Goal: Task Accomplishment & Management: Manage account settings

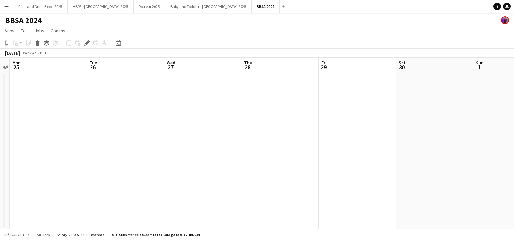
drag, startPoint x: 179, startPoint y: 19, endPoint x: 204, endPoint y: 13, distance: 26.2
click at [179, 19] on div "BBSA 2024" at bounding box center [257, 19] width 514 height 12
click at [251, 3] on button "BBSA 2024 Close" at bounding box center [265, 6] width 28 height 13
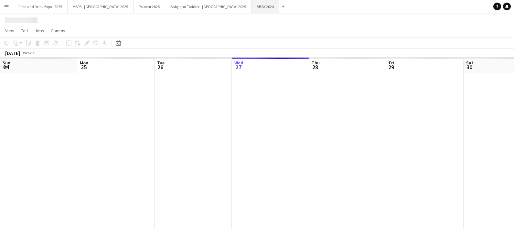
scroll to position [0, 154]
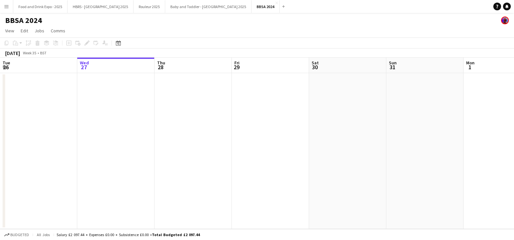
click at [275, 4] on app-icon "Close" at bounding box center [276, 3] width 3 height 3
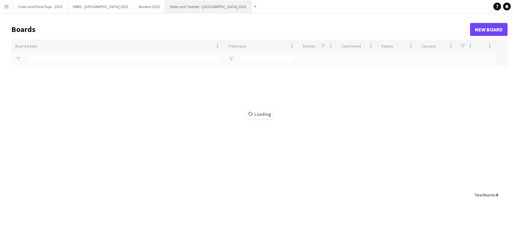
click at [200, 10] on button "Baby and Toddler - Manchester 2025 Close" at bounding box center [208, 6] width 86 height 13
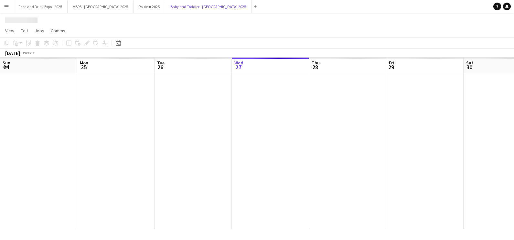
scroll to position [0, 154]
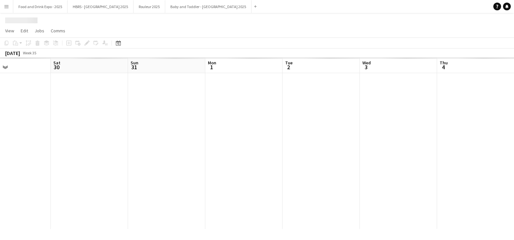
drag, startPoint x: 386, startPoint y: 135, endPoint x: 176, endPoint y: 149, distance: 210.4
click at [176, 149] on app-calendar-viewport "Tue 26 Wed 27 Thu 28 Fri 29 Sat 30 Sun 31 Mon 1 Tue 2 Wed 3 Thu 4 Fri 5 Sat 6" at bounding box center [257, 143] width 514 height 171
drag, startPoint x: 306, startPoint y: 109, endPoint x: 114, endPoint y: 101, distance: 192.0
click at [114, 105] on app-calendar-viewport "Sat 30 Sun 31 Mon 1 Tue 2 Wed 3 Thu 4 Fri 5 Sat 6 Sun 7 Mon 8 Tue 9 Wed 10" at bounding box center [257, 143] width 514 height 171
drag, startPoint x: 345, startPoint y: 76, endPoint x: 3, endPoint y: 151, distance: 349.5
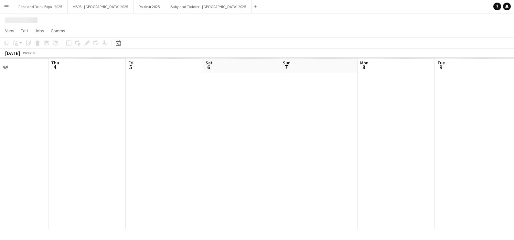
click at [3, 152] on app-calendar-viewport "Sun 31 Mon 1 Tue 2 Wed 3 Thu 4 Fri 5 Sat 6 Sun 7 Mon 8 Tue 9 Wed 10 Thu 11" at bounding box center [257, 143] width 514 height 171
drag, startPoint x: 118, startPoint y: 151, endPoint x: 467, endPoint y: 119, distance: 350.7
click at [467, 120] on app-calendar-viewport "Sun 7 Mon 8 Tue 9 Wed 10 Thu 11 Fri 12 Sat 13 Sun 14 Mon 15 Tue 16 Wed 17 Thu 18" at bounding box center [257, 143] width 514 height 171
drag, startPoint x: 203, startPoint y: 155, endPoint x: 446, endPoint y: 137, distance: 243.6
click at [445, 138] on app-calendar-viewport "Thu 4 Fri 5 Sat 6 Sun 7 Mon 8 Tue 9 Wed 10 Thu 11 Fri 12 Sat 13 Sun 14 Mon 15" at bounding box center [257, 143] width 514 height 171
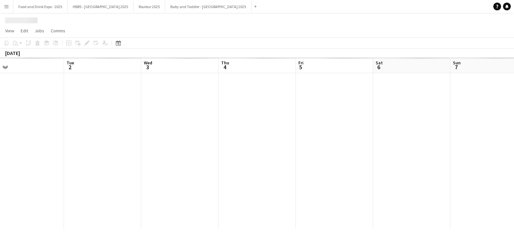
drag, startPoint x: 117, startPoint y: 142, endPoint x: 414, endPoint y: 78, distance: 304.5
click at [486, 84] on app-calendar-viewport "Sun 31 Mon 1 Tue 2 Wed 3 Thu 4 Fri 5 Sat 6 Sun 7 Mon 8 Tue 9 Wed 10 Thu 11" at bounding box center [257, 143] width 514 height 171
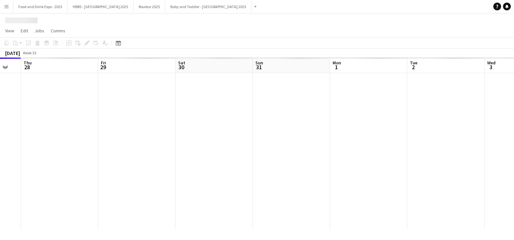
drag, startPoint x: 118, startPoint y: 95, endPoint x: 387, endPoint y: 53, distance: 272.1
click at [387, 53] on app-calendar "Copy Paste Paste Ctrl+V Paste with crew Ctrl+Shift+V Paste linked Job Delete Gr…" at bounding box center [257, 132] width 514 height 191
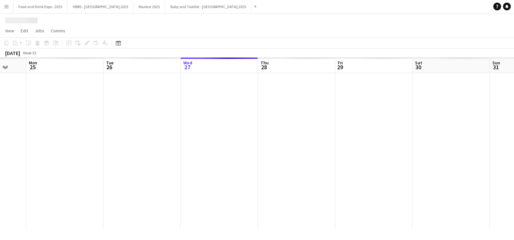
drag, startPoint x: 199, startPoint y: 99, endPoint x: 53, endPoint y: 153, distance: 156.2
click at [53, 153] on app-calendar-viewport "Fri 22 Sat 23 Sun 24 Mon 25 Tue 26 Wed 27 Thu 28 Fri 29 Sat 30 Sun 31 Mon 1 Tue…" at bounding box center [257, 143] width 514 height 171
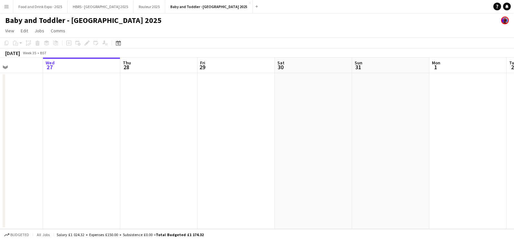
drag, startPoint x: 378, startPoint y: 118, endPoint x: 181, endPoint y: 141, distance: 198.7
click at [181, 141] on app-calendar-viewport "Sun 24 Mon 25 Tue 26 Wed 27 Thu 28 Fri 29 Sat 30 Sun 31 Mon 1 Tue 2 Wed 3 Thu 4" at bounding box center [257, 143] width 514 height 171
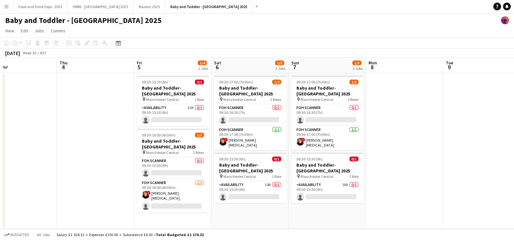
drag, startPoint x: 436, startPoint y: 104, endPoint x: 246, endPoint y: 113, distance: 190.8
click at [222, 125] on app-calendar-viewport "Sat 30 Sun 31 Mon 1 Tue 2 Wed 3 Thu 4 Fri 5 1/4 2 Jobs Sat 6 1/3 2 Jobs Sun 7 1…" at bounding box center [257, 143] width 514 height 171
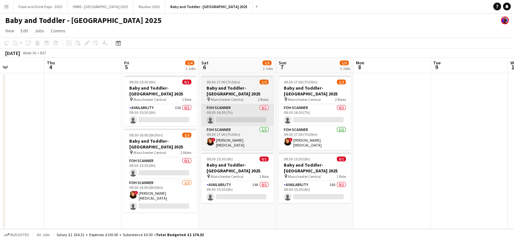
drag, startPoint x: 254, startPoint y: 125, endPoint x: 226, endPoint y: 124, distance: 28.4
click at [227, 126] on app-calendar-viewport "Sun 31 Mon 1 Tue 2 Wed 3 Thu 4 Fri 5 1/4 2 Jobs Sat 6 1/3 2 Jobs Sun 7 1/3 2 Jo…" at bounding box center [257, 143] width 514 height 171
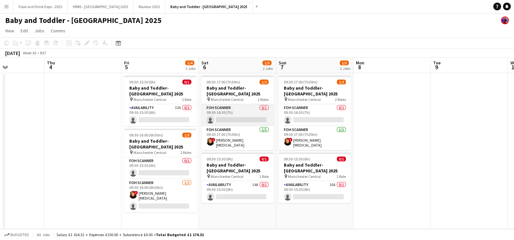
scroll to position [0, 265]
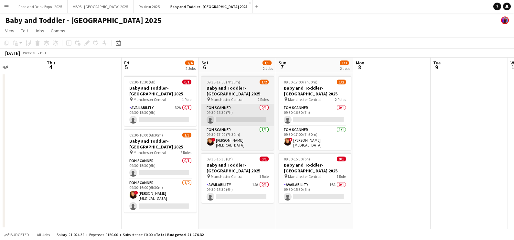
click at [178, 117] on app-card-role "Availability 32A 0/1 09:30-15:30 (6h) single-neutral-actions" at bounding box center [160, 115] width 72 height 22
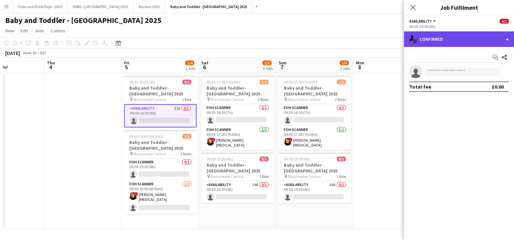
click at [433, 40] on div "single-neutral-actions-check-2 Confirmed" at bounding box center [459, 39] width 110 height 16
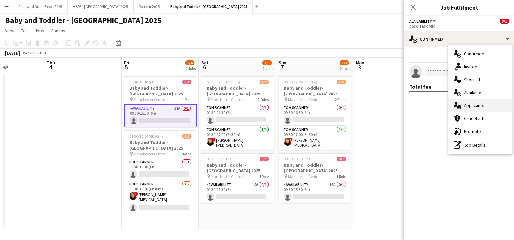
click at [488, 109] on div "single-neutral-actions-information Applicants" at bounding box center [480, 105] width 64 height 13
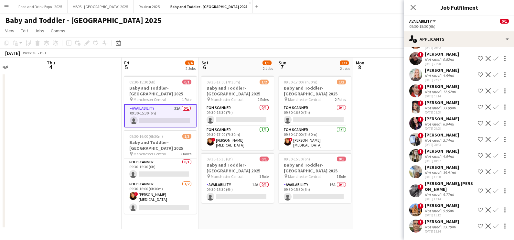
scroll to position [383, 0]
click at [427, 213] on div "25-08-2025 11:12" at bounding box center [441, 215] width 34 height 4
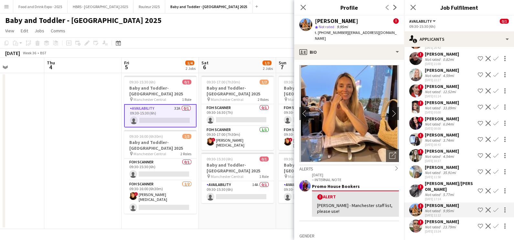
click at [428, 208] on div "Not rated" at bounding box center [432, 210] width 17 height 5
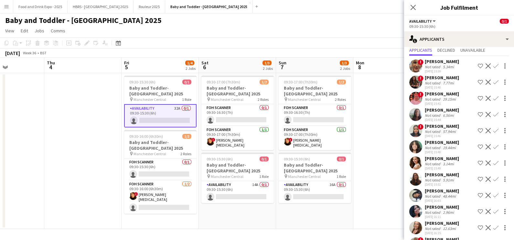
scroll to position [0, 0]
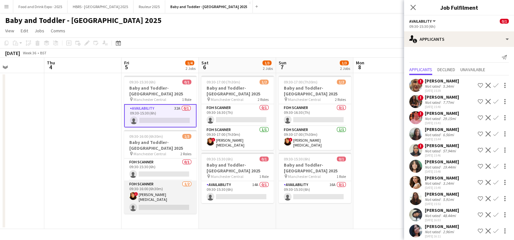
click at [167, 202] on app-card-role "FOH Scanner 1/2 09:30-16:00 (6h30m) ! Clare Parkinson single-neutral-actions" at bounding box center [160, 196] width 72 height 33
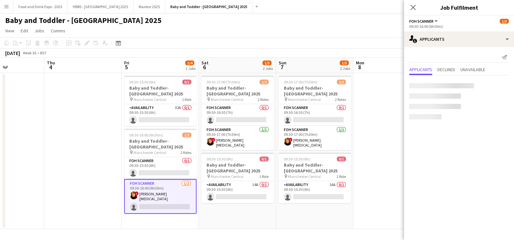
click at [161, 201] on app-card-role "FOH Scanner 1/2 09:30-16:00 (6h30m) ! Clare Parkinson single-neutral-actions" at bounding box center [160, 196] width 72 height 35
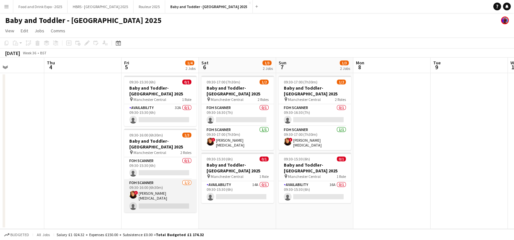
click at [161, 201] on app-card-role "FOH Scanner 1/2 09:30-16:00 (6h30m) ! Clare Parkinson single-neutral-actions" at bounding box center [160, 195] width 72 height 33
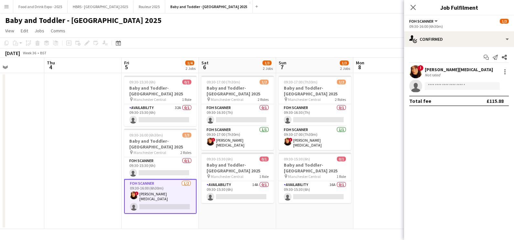
drag, startPoint x: 447, startPoint y: 93, endPoint x: 453, endPoint y: 85, distance: 10.1
click at [447, 93] on app-confirmed-crew "! Clare Parkinson Not rated single-neutral-actions Total fee £115.88" at bounding box center [459, 85] width 110 height 41
click at [453, 85] on input at bounding box center [461, 86] width 75 height 8
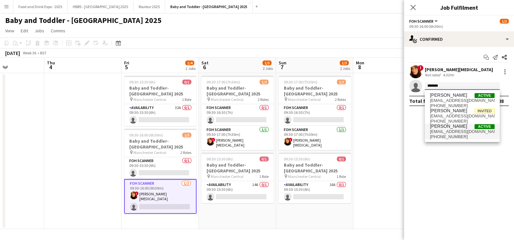
type input "*******"
click at [454, 129] on span "johannaholt98@gmail.com" at bounding box center [462, 131] width 65 height 5
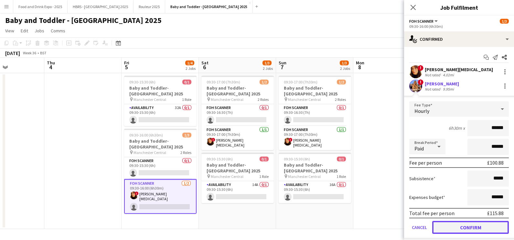
click at [467, 228] on button "Confirm" at bounding box center [470, 227] width 77 height 13
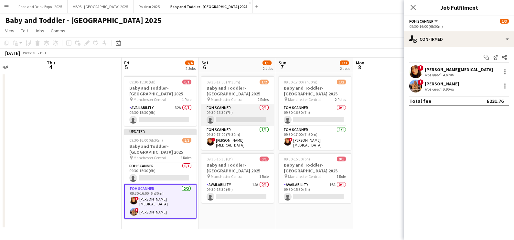
click at [246, 109] on app-card-role "FOH Scanner 0/1 09:30-16:30 (7h) single-neutral-actions" at bounding box center [237, 115] width 72 height 22
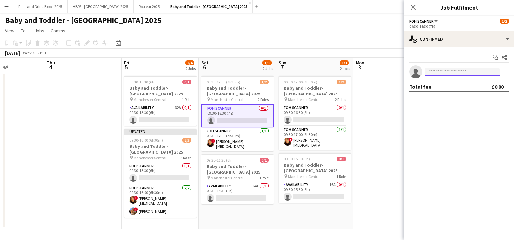
click at [469, 74] on input at bounding box center [461, 72] width 75 height 8
type input "*******"
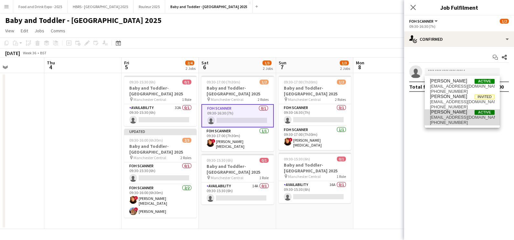
click at [468, 114] on span "Johanna Holt Active" at bounding box center [462, 111] width 65 height 5
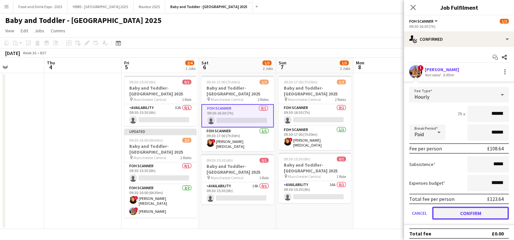
click at [472, 214] on button "Confirm" at bounding box center [470, 212] width 77 height 13
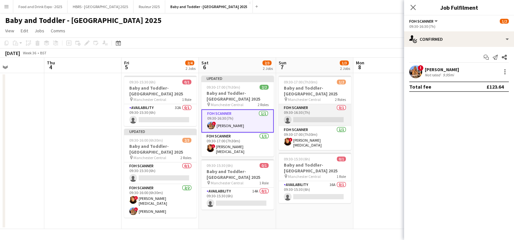
click at [312, 107] on app-card-role "FOH Scanner 0/1 09:30-16:30 (7h) single-neutral-actions" at bounding box center [314, 115] width 72 height 22
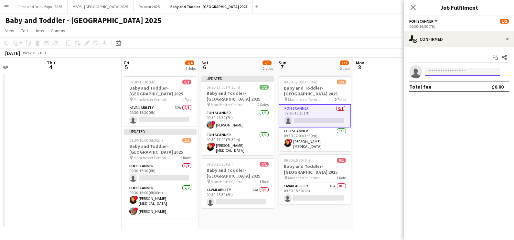
click at [460, 69] on input at bounding box center [461, 72] width 75 height 8
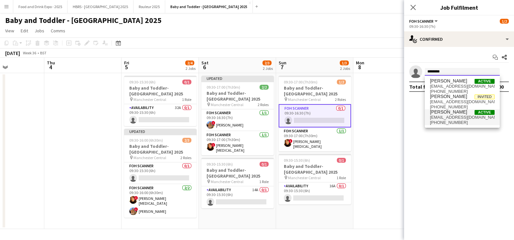
type input "*******"
click at [451, 121] on span "+447989343839" at bounding box center [462, 122] width 65 height 5
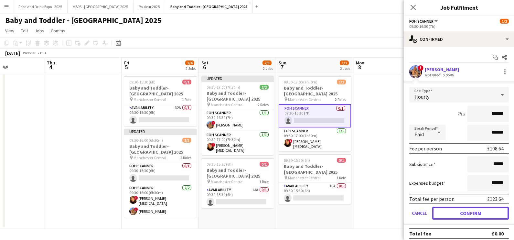
click at [468, 216] on button "Confirm" at bounding box center [470, 212] width 77 height 13
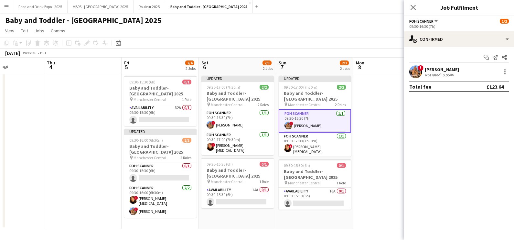
click at [369, 115] on app-date-cell at bounding box center [391, 151] width 77 height 156
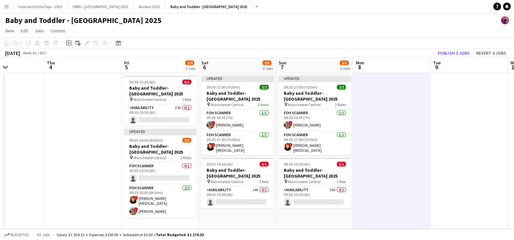
click at [412, 126] on app-date-cell at bounding box center [391, 151] width 77 height 156
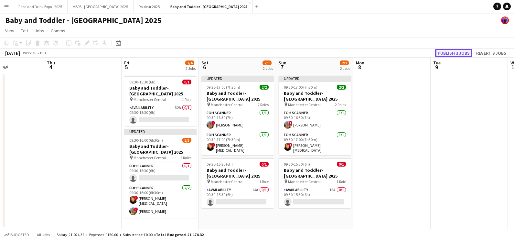
click at [458, 54] on button "Publish 3 jobs" at bounding box center [453, 53] width 37 height 8
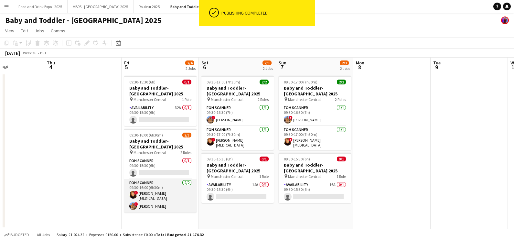
click at [142, 201] on app-card-role "FOH Scanner 2/2 09:30-16:00 (6h30m) ! Clare Parkinson ! Johanna Holt" at bounding box center [160, 195] width 72 height 33
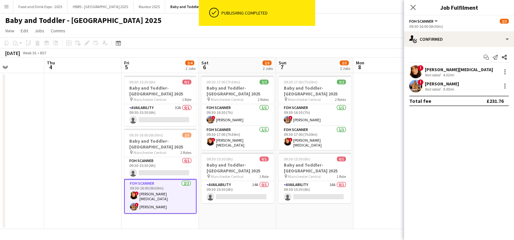
click at [445, 81] on div "Johanna Holt" at bounding box center [441, 84] width 34 height 6
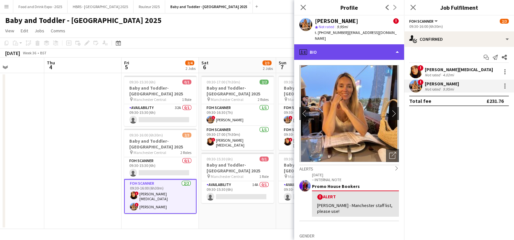
click at [322, 50] on div "profile Bio" at bounding box center [349, 52] width 110 height 16
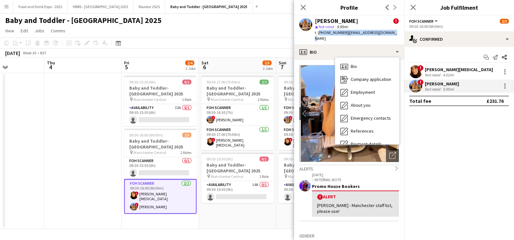
drag, startPoint x: 392, startPoint y: 36, endPoint x: 317, endPoint y: 36, distance: 74.9
click at [317, 36] on div "Johanna Holt ! star Not rated 9.95mi t. +447989343839 | johannaholt98@gmail.com" at bounding box center [349, 30] width 110 height 29
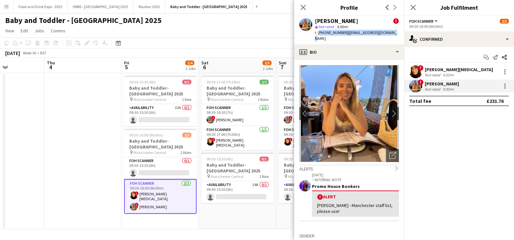
copy div "+447989343839 | johannaholt98@gmail.com"
click at [237, 212] on app-date-cell "09:30-17:00 (7h30m) 2/2 Baby and Toddler- Manchester 2025 pin Manchester Centra…" at bounding box center [237, 151] width 77 height 156
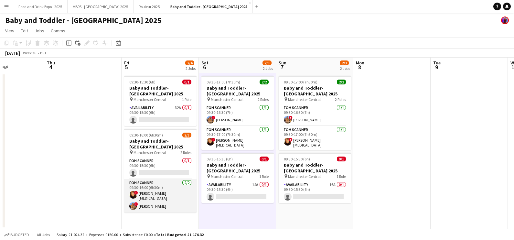
click at [151, 205] on app-card-role "FOH Scanner 2/2 09:30-16:00 (6h30m) ! Clare Parkinson ! Johanna Holt" at bounding box center [160, 195] width 72 height 33
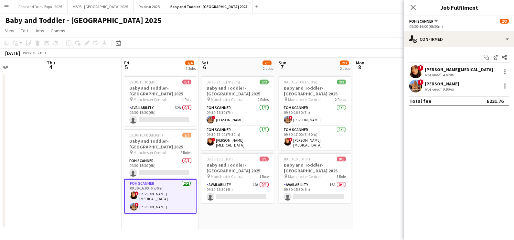
click at [441, 87] on div "9.95mi" at bounding box center [448, 89] width 14 height 5
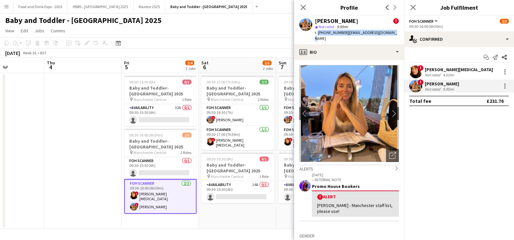
drag, startPoint x: 322, startPoint y: 36, endPoint x: 391, endPoint y: 34, distance: 68.2
click at [391, 34] on div "Johanna Holt ! star Not rated 9.95mi t. +447989343839 | johannaholt98@gmail.com" at bounding box center [349, 30] width 110 height 29
copy div "+447989343839 | johannaholt98@gmail.com"
click at [252, 42] on app-toolbar "Copy Paste Paste Ctrl+V Paste with crew Ctrl+Shift+V Paste linked Job [GEOGRAPH…" at bounding box center [257, 42] width 514 height 11
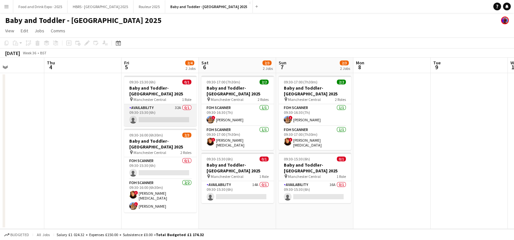
click at [169, 119] on app-card-role "Availability 32A 0/1 09:30-15:30 (6h) single-neutral-actions" at bounding box center [160, 115] width 72 height 22
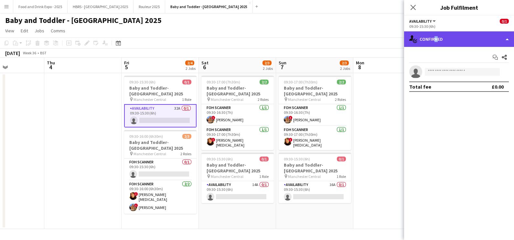
click at [433, 38] on div "single-neutral-actions-check-2 Confirmed" at bounding box center [459, 39] width 110 height 16
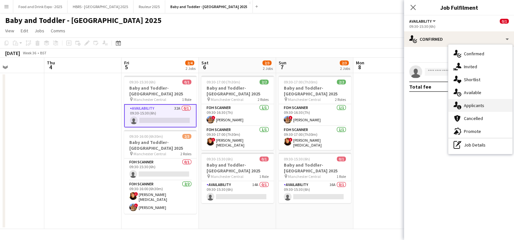
click at [478, 103] on div "single-neutral-actions-information Applicants" at bounding box center [480, 105] width 64 height 13
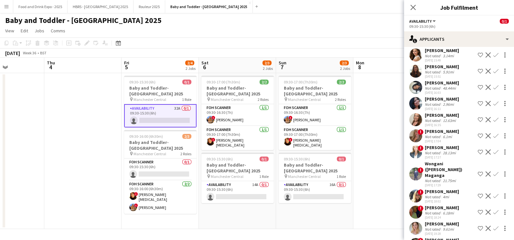
scroll to position [130, 0]
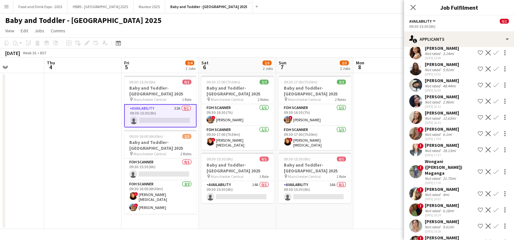
click at [447, 137] on div "6.1mi" at bounding box center [447, 134] width 12 height 5
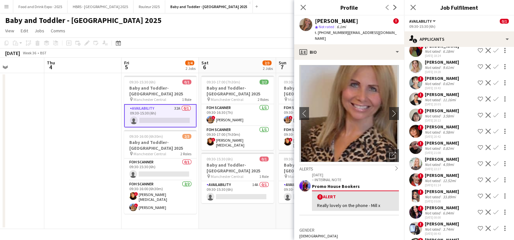
scroll to position [290, 0]
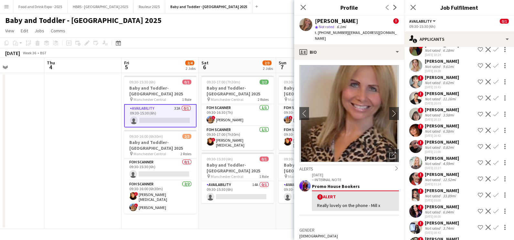
click at [435, 191] on div "Sian Courtney" at bounding box center [441, 190] width 34 height 6
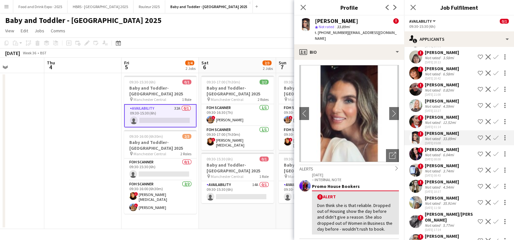
scroll to position [361, 0]
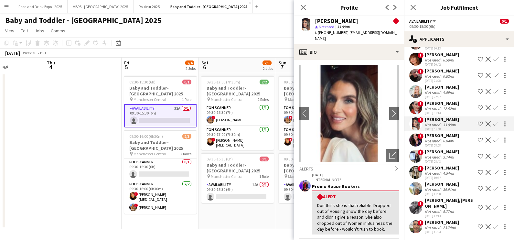
click at [433, 205] on div "Fallon Rowe/Rowbottom" at bounding box center [449, 203] width 50 height 12
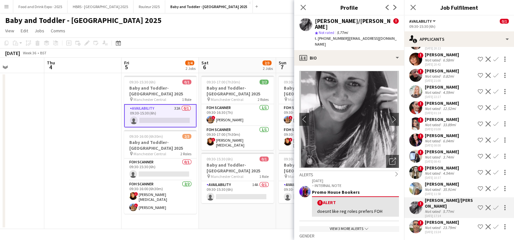
click at [428, 225] on div "Not rated" at bounding box center [432, 227] width 17 height 5
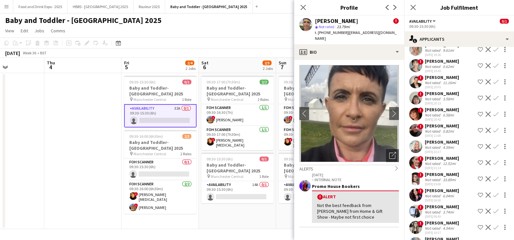
scroll to position [284, 0]
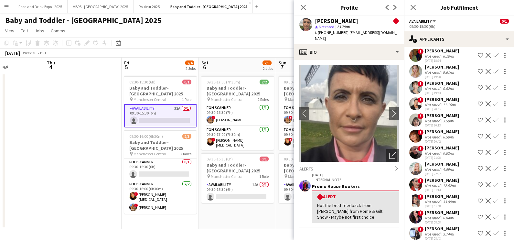
click at [435, 105] on div "Not rated" at bounding box center [432, 104] width 17 height 5
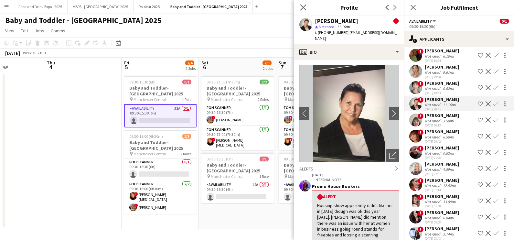
click at [299, 11] on app-icon "Close pop-in" at bounding box center [303, 7] width 9 height 9
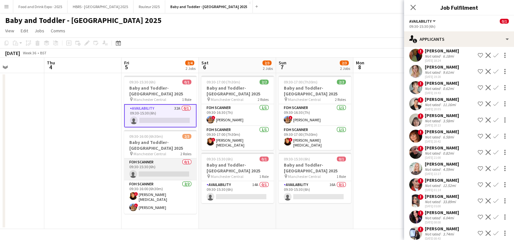
click at [149, 166] on app-card-role "FOH Scanner 0/1 09:30-15:30 (6h) single-neutral-actions" at bounding box center [160, 169] width 72 height 22
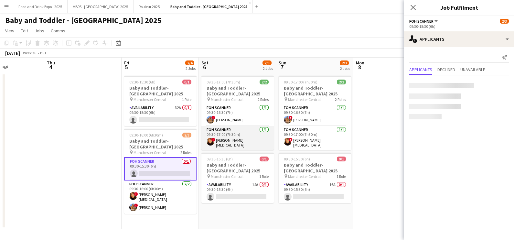
scroll to position [0, 0]
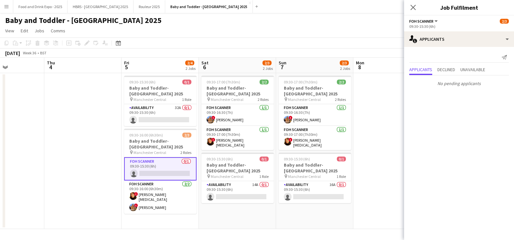
click at [152, 172] on app-card-role "FOH Scanner 0/1 09:30-15:30 (6h) single-neutral-actions" at bounding box center [160, 168] width 72 height 23
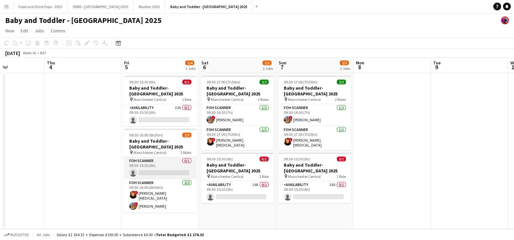
click at [151, 172] on app-card-role "FOH Scanner 0/1 09:30-15:30 (6h) single-neutral-actions" at bounding box center [160, 168] width 72 height 22
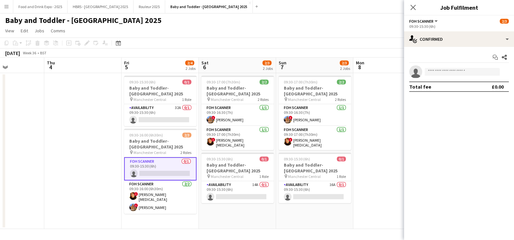
click at [485, 76] on app-invite-slot "single-neutral-actions" at bounding box center [459, 71] width 110 height 13
click at [483, 71] on input at bounding box center [461, 72] width 75 height 8
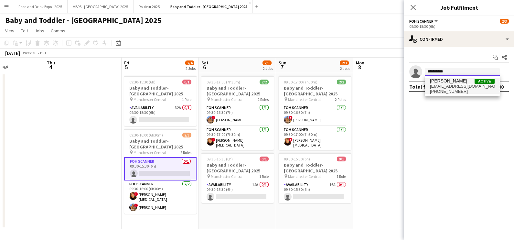
type input "**********"
click at [468, 87] on span "karenwestyland@gmail.com" at bounding box center [462, 86] width 65 height 5
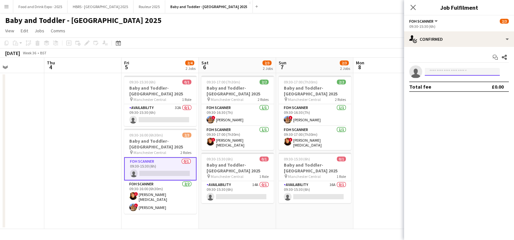
click at [468, 68] on input at bounding box center [461, 72] width 75 height 8
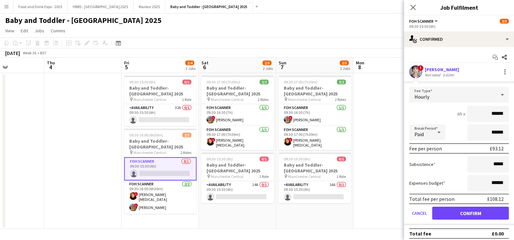
drag, startPoint x: 470, startPoint y: 219, endPoint x: 467, endPoint y: 216, distance: 4.4
click at [470, 219] on form "Fee Type Hourly 6h x ****** Break Period Paid ****** Fee per person £93.12 Subs…" at bounding box center [459, 156] width 110 height 138
click at [467, 216] on button "Confirm" at bounding box center [470, 212] width 77 height 13
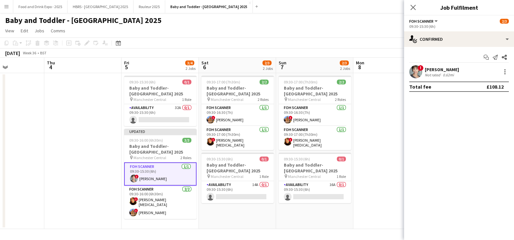
click at [372, 160] on app-date-cell at bounding box center [391, 151] width 77 height 156
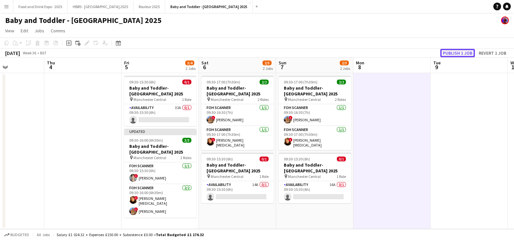
click at [463, 50] on button "Publish 1 job" at bounding box center [457, 53] width 35 height 8
click at [171, 172] on app-card-role "FOH Scanner 1/1 09:30-15:30 (6h) ! Karen West" at bounding box center [160, 173] width 72 height 22
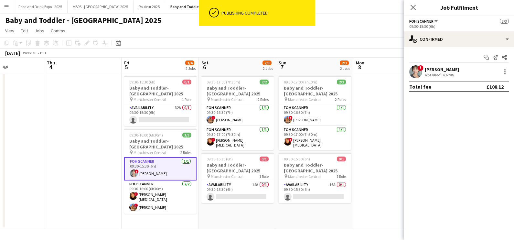
click at [416, 74] on app-user-avatar at bounding box center [415, 71] width 13 height 13
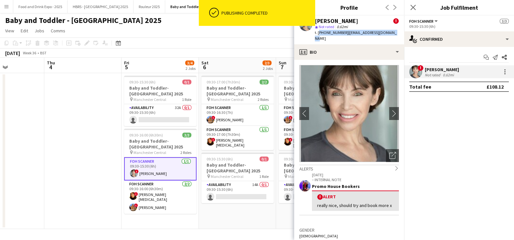
drag, startPoint x: 318, startPoint y: 34, endPoint x: 393, endPoint y: 33, distance: 75.0
click at [393, 33] on div "Karen West ! star Not rated 0.62mi t. +447984455834 | karenwestyland@gmail.com" at bounding box center [349, 30] width 110 height 29
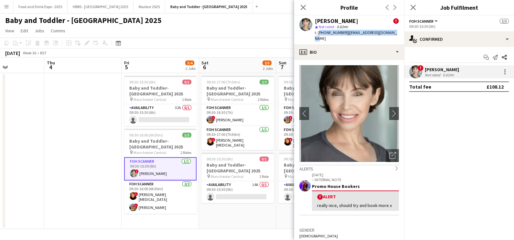
copy div "+447984455834 | karenwestyland@gmail.com"
click at [219, 20] on div "Baby and Toddler - [GEOGRAPHIC_DATA] 2025" at bounding box center [257, 19] width 514 height 12
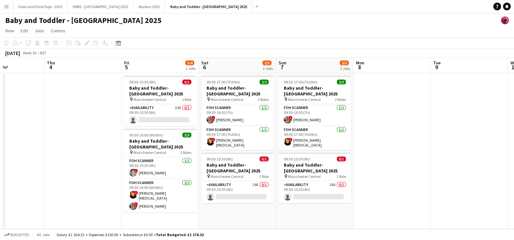
drag, startPoint x: 212, startPoint y: 2, endPoint x: 207, endPoint y: 0, distance: 5.5
click at [248, 2] on app-icon "Close" at bounding box center [249, 3] width 3 height 3
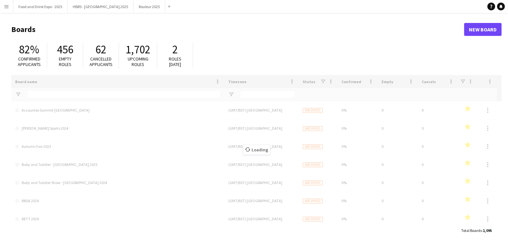
type input "****"
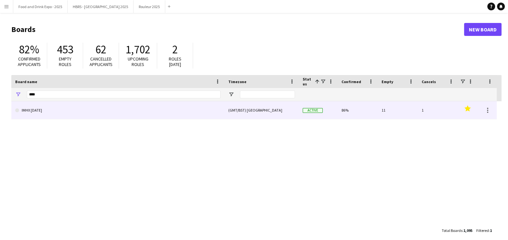
click at [79, 108] on link "IMHX [DATE]" at bounding box center [117, 110] width 205 height 18
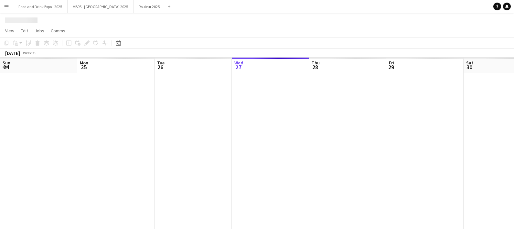
scroll to position [0, 154]
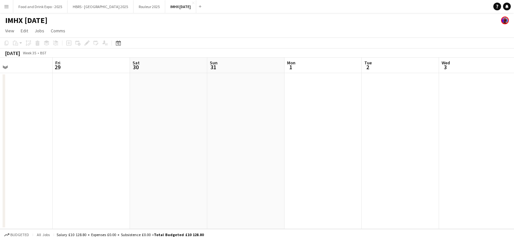
drag, startPoint x: 287, startPoint y: 142, endPoint x: 176, endPoint y: 118, distance: 113.0
click at [0, 169] on html "Menu Boards Boards Boards All jobs Status Workforce Workforce My Workforce Recr…" at bounding box center [257, 120] width 514 height 240
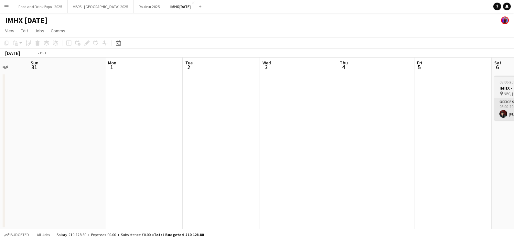
drag, startPoint x: 304, startPoint y: 118, endPoint x: 368, endPoint y: 110, distance: 64.4
click at [32, 144] on app-calendar-viewport "Wed 27 Thu 28 Fri 29 Sat 30 Sun 31 Mon 1 Tue 2 Wed 3 Thu 4 Fri 5 Sat 6 1/1 1 Jo…" at bounding box center [257, 143] width 514 height 171
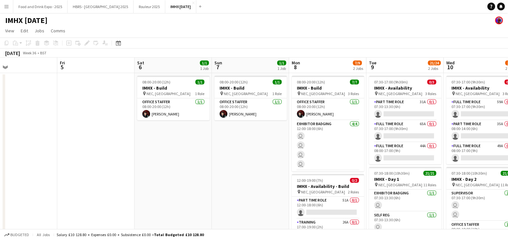
drag, startPoint x: 368, startPoint y: 110, endPoint x: 88, endPoint y: 154, distance: 283.9
click at [22, 163] on app-calendar-viewport "Mon 1 Tue 2 Wed 3 Thu 4 Fri 5 Sat 6 1/1 1 Job Sun 7 1/1 1 Job Mon 8 7/9 2 Jobs …" at bounding box center [254, 167] width 508 height 218
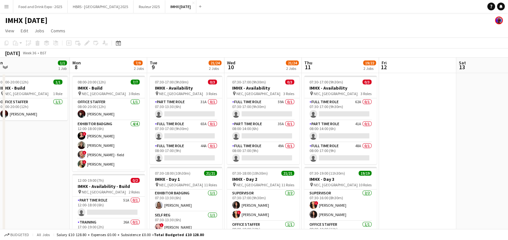
scroll to position [0, 241]
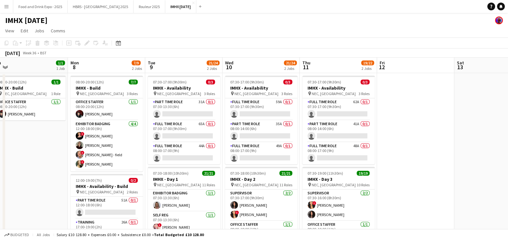
drag, startPoint x: 444, startPoint y: 140, endPoint x: 388, endPoint y: 148, distance: 56.5
click at [388, 148] on app-calendar-viewport "Thu 4 Fri 5 Sat 6 1/1 1 Job Sun 7 1/1 1 Job Mon 8 7/9 2 Jobs Tue 9 21/24 2 Jobs…" at bounding box center [254, 167] width 508 height 218
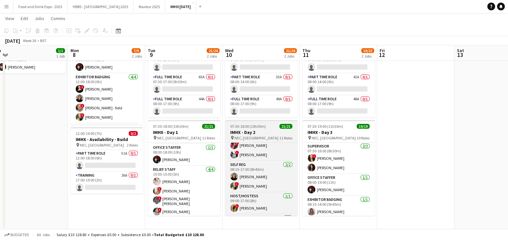
scroll to position [262, 0]
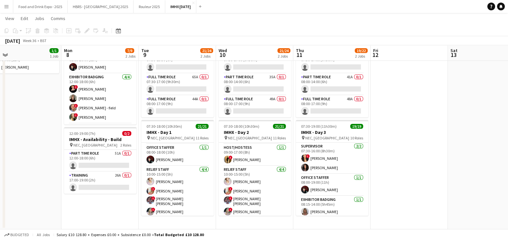
drag, startPoint x: 367, startPoint y: 160, endPoint x: 365, endPoint y: 183, distance: 23.6
click at [362, 196] on app-calendar-viewport "Thu 4 Fri 5 Sat 6 1/1 1 Job Sun 7 1/1 1 Job Mon 8 7/9 2 Jobs Tue 9 21/24 2 Jobs…" at bounding box center [254, 104] width 508 height 250
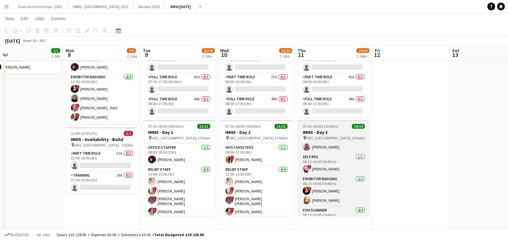
scroll to position [231, 0]
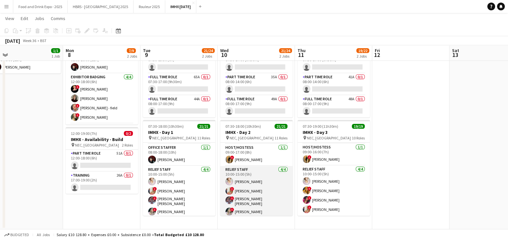
click at [261, 194] on app-card-role "Relief Staff 4/4 10:00-15:00 (5h) Stuart Dunstan ! Jacqui Martin ! Sarah Joseph…" at bounding box center [256, 192] width 72 height 52
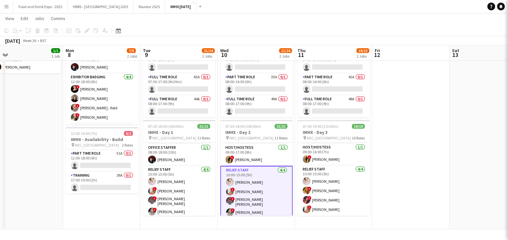
scroll to position [0, 246]
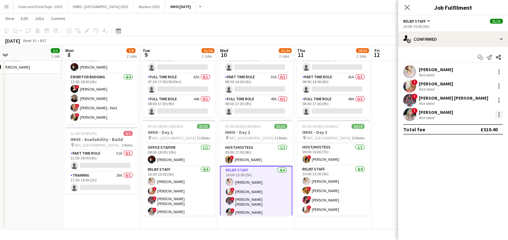
click at [498, 115] on div at bounding box center [499, 114] width 8 height 8
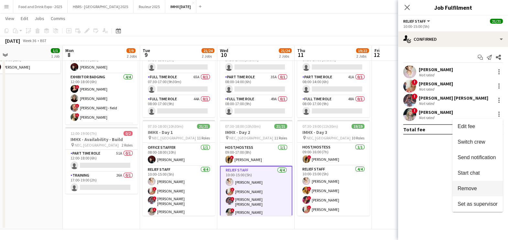
click at [464, 191] on span "Remove" at bounding box center [466, 187] width 19 height 5
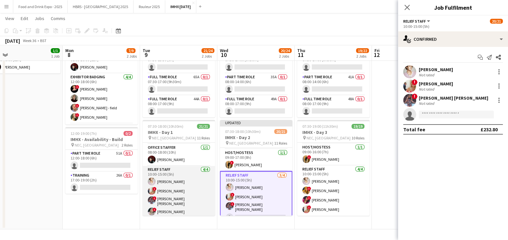
click at [187, 189] on app-card-role "Relief Staff 4/4 10:00-15:00 (5h) Stuart Dunstan ! Jacqui Martin ! Sarah Joseph…" at bounding box center [178, 192] width 72 height 52
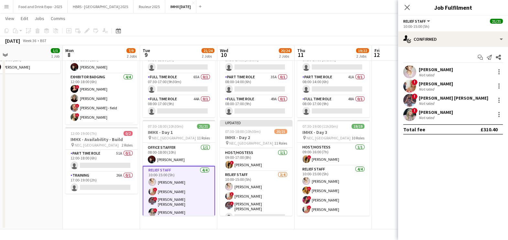
click at [493, 116] on div "! Sophie Fowler Not rated" at bounding box center [453, 114] width 110 height 13
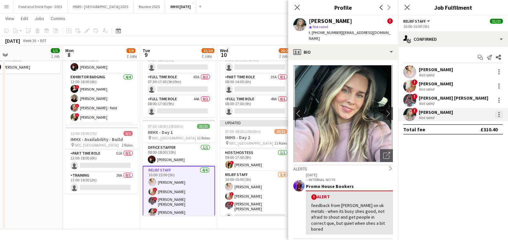
click at [496, 115] on div at bounding box center [499, 114] width 8 height 8
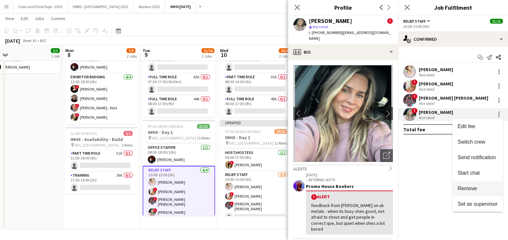
click at [467, 186] on span "Remove" at bounding box center [466, 187] width 19 height 5
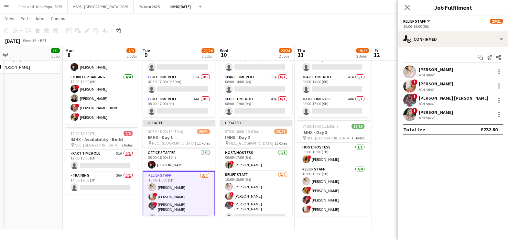
click at [279, 43] on div "September 2025 Week 36 • BST Publish 1 job Revert 1 job" at bounding box center [254, 40] width 508 height 9
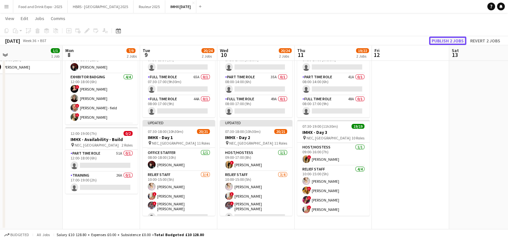
click at [454, 37] on button "Publish 2 jobs" at bounding box center [447, 41] width 37 height 8
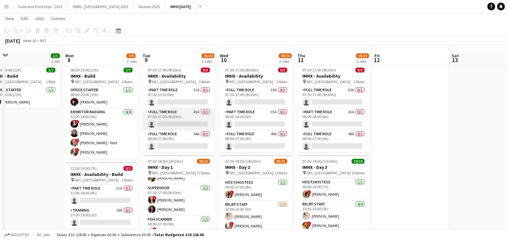
scroll to position [0, 0]
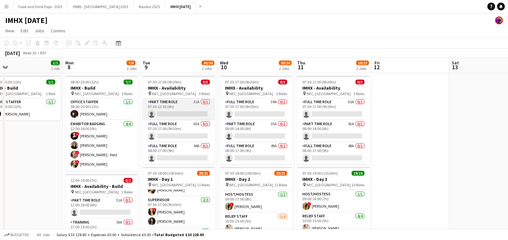
click at [191, 116] on app-card-role "Part Time Role 31A 0/1 07:30-13:30 (6h) single-neutral-actions" at bounding box center [178, 109] width 72 height 22
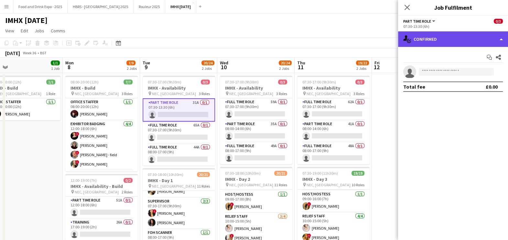
click at [434, 41] on div "single-neutral-actions-check-2 Confirmed" at bounding box center [453, 39] width 110 height 16
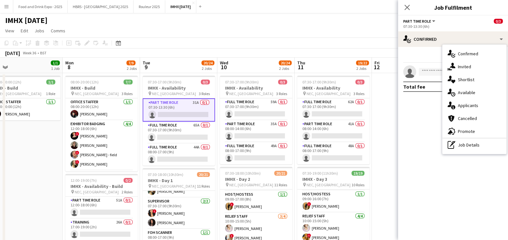
click at [456, 131] on div "advertising-megaphone Promote" at bounding box center [474, 131] width 64 height 13
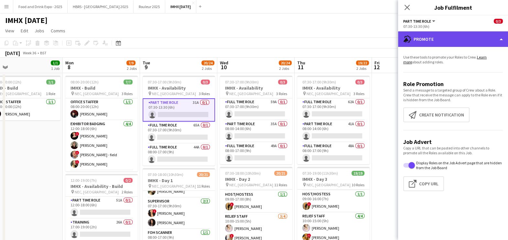
click at [441, 40] on div "advertising-megaphone Promote" at bounding box center [453, 39] width 110 height 16
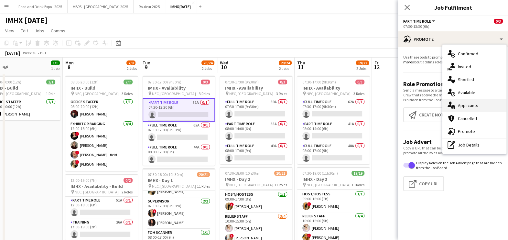
click at [464, 100] on div "single-neutral-actions-information Applicants" at bounding box center [474, 105] width 64 height 13
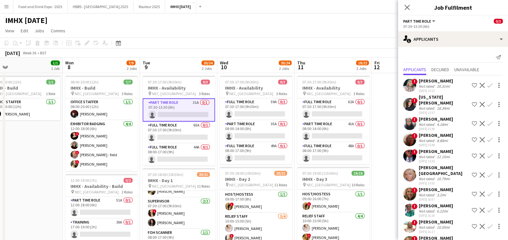
click at [435, 110] on div "12-02-2025 15:57" at bounding box center [443, 112] width 50 height 4
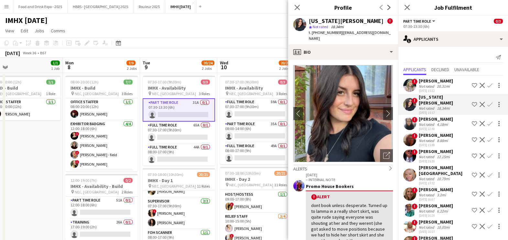
click at [435, 110] on div "12-02-2025 15:57" at bounding box center [443, 112] width 50 height 4
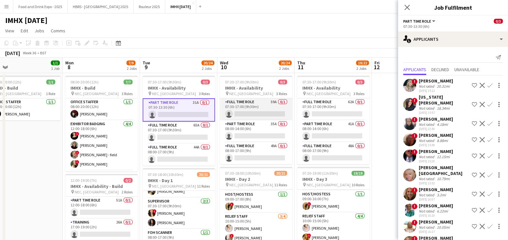
click at [259, 115] on app-card-role "Full Time Role 59A 0/1 07:30-17:00 (9h30m) single-neutral-actions" at bounding box center [256, 109] width 72 height 22
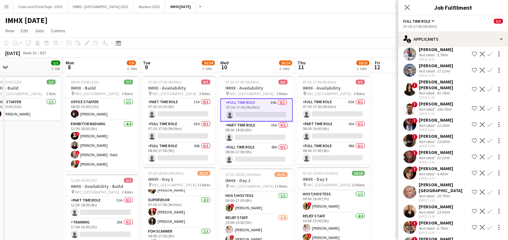
scroll to position [236, 0]
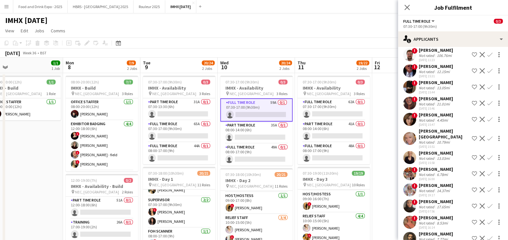
click at [417, 215] on div "! Jessica Hartland Not rated 8.53mi 23-07-2025 16:14 Shortlist crew Decline Con…" at bounding box center [453, 222] width 110 height 15
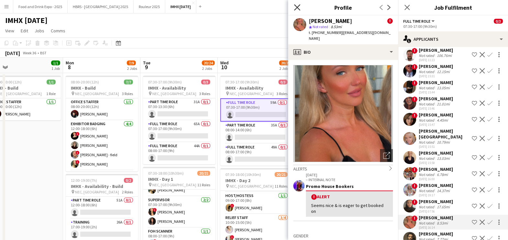
click at [297, 7] on icon at bounding box center [297, 7] width 6 height 6
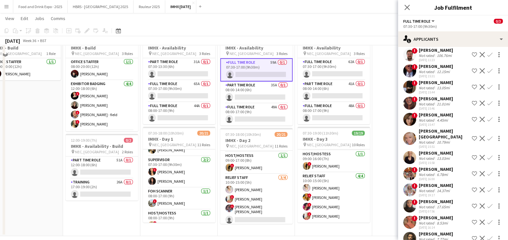
scroll to position [46, 0]
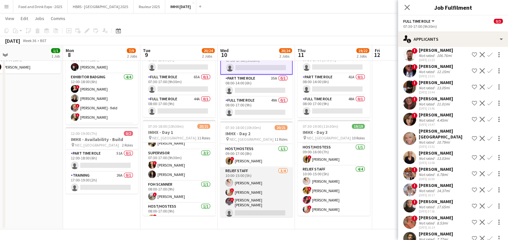
click at [250, 191] on app-card-role "Relief Staff 3/4 10:00-15:00 (5h) Stuart Dunstan ! Jacqui Martin ! Sarah Joseph…" at bounding box center [256, 193] width 72 height 52
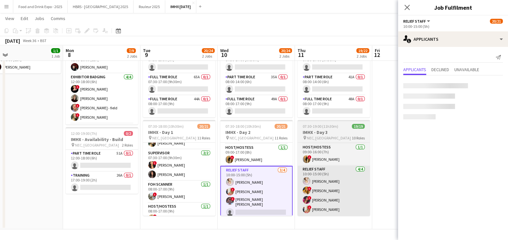
scroll to position [0, 0]
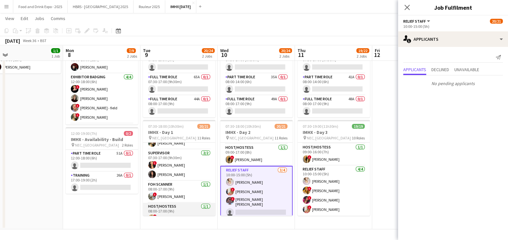
drag, startPoint x: 168, startPoint y: 213, endPoint x: 171, endPoint y: 205, distance: 8.0
click at [169, 212] on app-card-role "Host/Hostess 1/1 08:00-17:00 (9h) ! Joanne Wheale" at bounding box center [179, 214] width 72 height 22
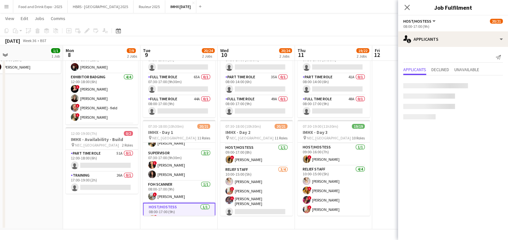
scroll to position [0, 246]
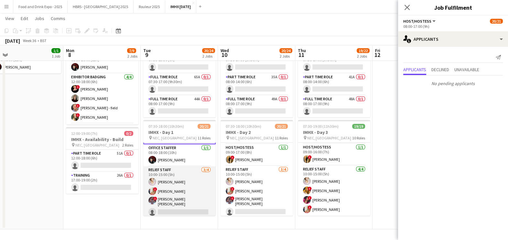
click at [174, 204] on app-card-role "Relief Staff 3/4 10:00-15:00 (5h) Stuart Dunstan ! Jacqui Martin ! Sarah Joseph…" at bounding box center [179, 192] width 72 height 52
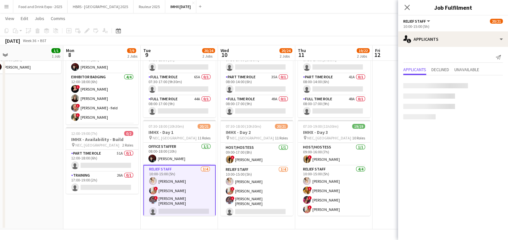
scroll to position [263, 0]
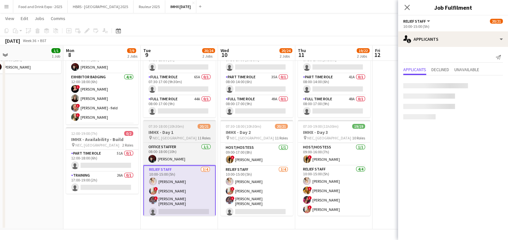
click at [184, 200] on app-card-role "Relief Staff 3/4 10:00-15:00 (5h) Stuart Dunstan ! Jacqui Martin ! Sarah Joseph…" at bounding box center [179, 191] width 72 height 53
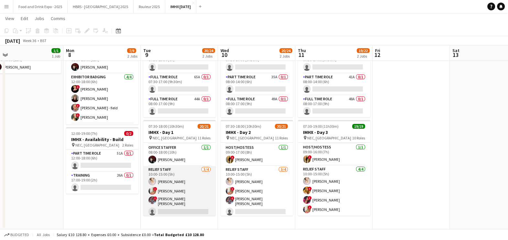
click at [184, 200] on app-card-role "Relief Staff 3/4 10:00-15:00 (5h) Stuart Dunstan ! Jacqui Martin ! Sarah Joseph…" at bounding box center [179, 192] width 72 height 52
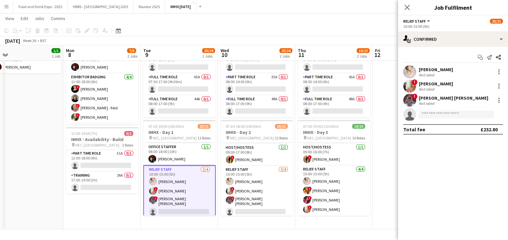
click at [456, 106] on div "! Sarah Josephine Hartley Not rated" at bounding box center [453, 100] width 110 height 13
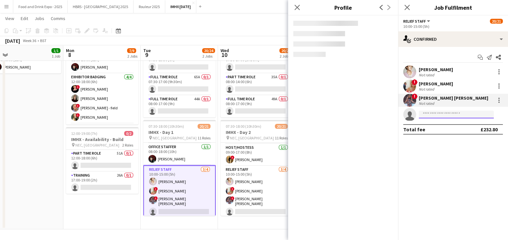
click at [454, 116] on input at bounding box center [455, 114] width 75 height 8
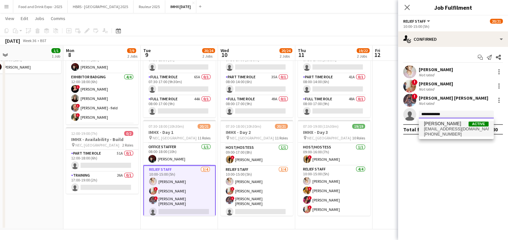
type input "**********"
click at [460, 123] on span "Jessica Hartland Active" at bounding box center [456, 123] width 65 height 5
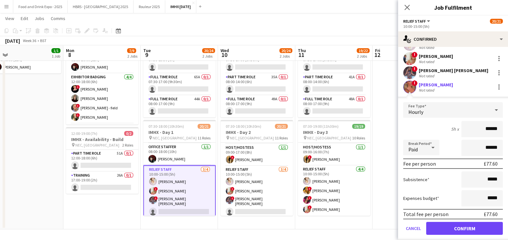
scroll to position [45, 0]
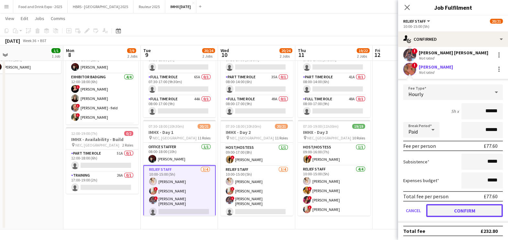
click at [444, 208] on button "Confirm" at bounding box center [464, 210] width 77 height 13
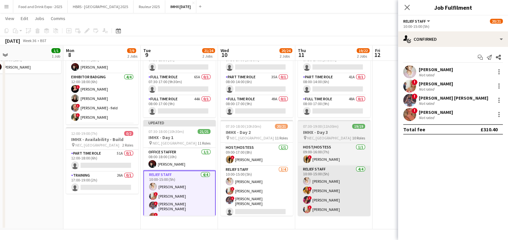
scroll to position [0, 0]
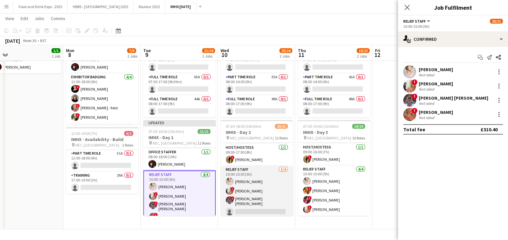
click at [263, 194] on app-card-role "Relief Staff 3/4 10:00-15:00 (5h) Stuart Dunstan ! Jacqui Martin ! Sarah Joseph…" at bounding box center [256, 192] width 72 height 52
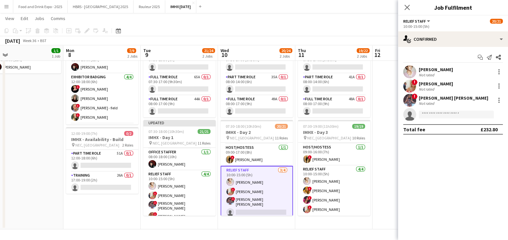
click at [444, 120] on app-invite-slot "single-neutral-actions" at bounding box center [453, 114] width 110 height 13
click at [446, 114] on input at bounding box center [455, 114] width 75 height 8
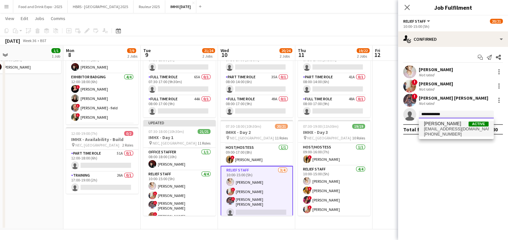
type input "**********"
click at [449, 121] on span "[PERSON_NAME]" at bounding box center [442, 123] width 37 height 5
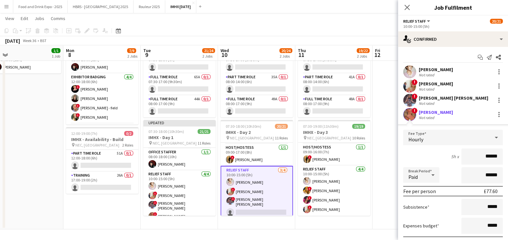
click at [410, 119] on app-user-avatar at bounding box center [409, 114] width 13 height 13
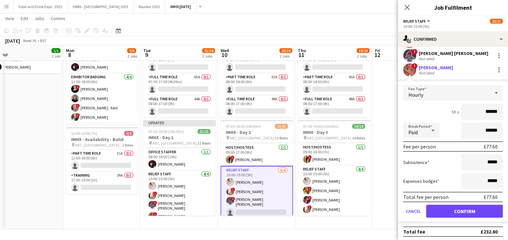
scroll to position [45, 0]
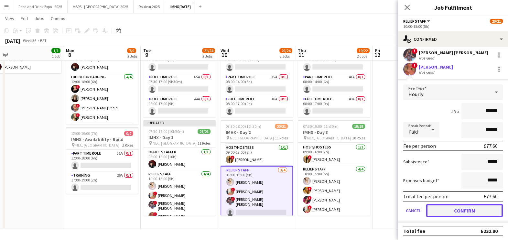
click at [479, 211] on button "Confirm" at bounding box center [464, 210] width 77 height 13
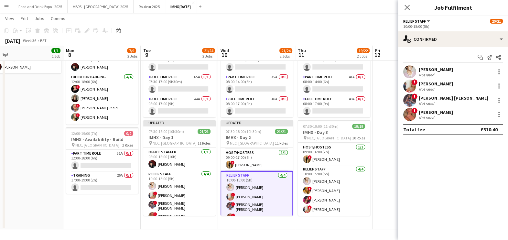
scroll to position [0, 0]
click at [424, 113] on div "[PERSON_NAME]" at bounding box center [435, 112] width 34 height 6
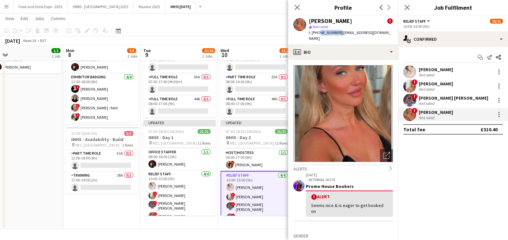
drag, startPoint x: 336, startPoint y: 32, endPoint x: 317, endPoint y: 37, distance: 19.8
click at [317, 37] on div "[PERSON_NAME] ! star Not rated t. [PHONE_NUMBER] | [EMAIL_ADDRESS][DOMAIN_NAME]" at bounding box center [343, 30] width 110 height 29
copy span "7878870131"
click at [197, 26] on app-toolbar "Copy Paste Paste Ctrl+V Paste with crew Ctrl+Shift+V Paste linked Job [GEOGRAPH…" at bounding box center [254, 30] width 508 height 11
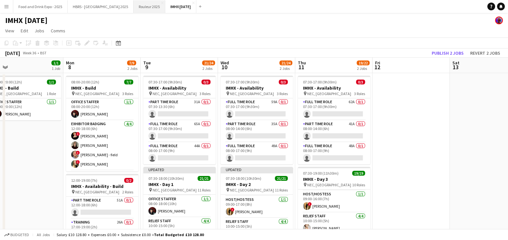
click at [133, 6] on button "Rouleur 2025 Close" at bounding box center [149, 6] width 32 height 13
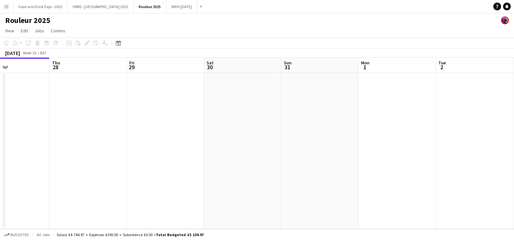
drag, startPoint x: 230, startPoint y: 134, endPoint x: 113, endPoint y: 141, distance: 117.1
click at [113, 141] on app-calendar-viewport "Sun 24 Mon 25 Tue 26 Wed 27 Thu 28 Fri 29 Sat 30 Sun 31 Mon 1 Tue 2 Wed 3 Thu 4" at bounding box center [257, 143] width 514 height 171
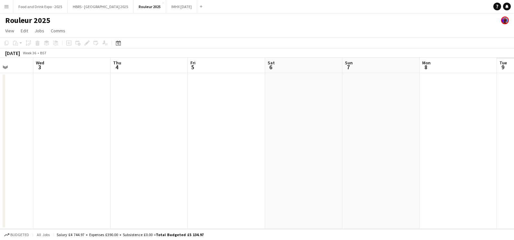
drag, startPoint x: 364, startPoint y: 130, endPoint x: 379, endPoint y: 134, distance: 16.1
click at [51, 170] on app-calendar-viewport "Sat 30 Sun 31 Mon 1 Tue 2 Wed 3 Thu 4 Fri 5 Sat 6 Sun 7 Mon 8 Tue 9 Wed 10" at bounding box center [257, 143] width 514 height 171
drag, startPoint x: 159, startPoint y: 134, endPoint x: 97, endPoint y: 102, distance: 69.5
click at [109, 125] on app-calendar-viewport "Sat 30 Sun 31 Mon 1 Tue 2 Wed 3 Thu 4 Fri 5 Sat 6 Sun 7 Mon 8 Tue 9 Wed 10" at bounding box center [257, 143] width 514 height 171
click at [106, 121] on app-calendar-viewport "Sat 30 Sun 31 Mon 1 Tue 2 Wed 3 Thu 4 Fri 5 Sat 6 Sun 7 Mon 8 Tue 9 Wed 10" at bounding box center [257, 143] width 514 height 171
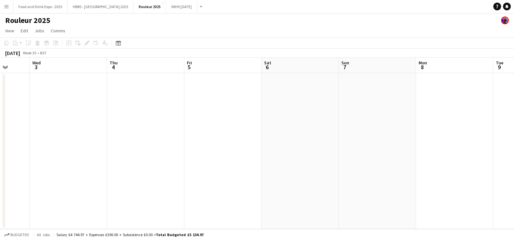
scroll to position [0, 172]
click at [118, 45] on icon "Date picker" at bounding box center [118, 42] width 5 height 5
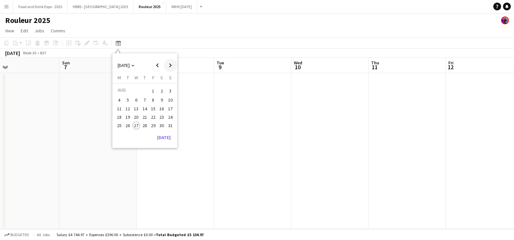
click at [170, 65] on span "Next month" at bounding box center [170, 65] width 13 height 13
click at [171, 67] on span "Next month" at bounding box center [170, 65] width 13 height 13
click at [153, 101] on span "7" at bounding box center [153, 100] width 8 height 8
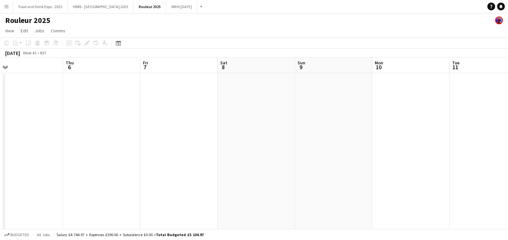
drag, startPoint x: 197, startPoint y: 129, endPoint x: 118, endPoint y: 129, distance: 79.2
click at [118, 129] on app-calendar-viewport "Sun 2 Mon 3 Tue 4 Wed 5 Thu 6 Fri 7 Sat 8 Sun 9 Mon 10 Tue 11 Wed 12 0/2 2 Jobs…" at bounding box center [254, 148] width 508 height 180
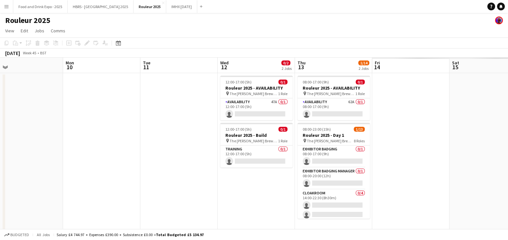
scroll to position [0, 257]
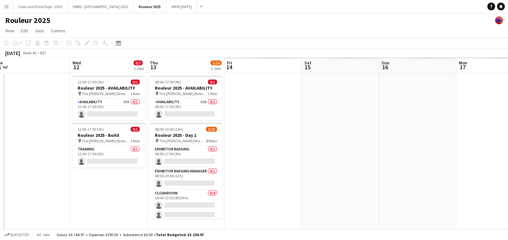
drag, startPoint x: 397, startPoint y: 135, endPoint x: 265, endPoint y: 147, distance: 133.0
click at [261, 150] on app-calendar-viewport "Sat 8 Sun 9 Mon 10 Tue 11 Wed 12 0/2 2 Jobs Thu 13 1/14 2 Jobs Fri 14 Sat 15 Su…" at bounding box center [254, 148] width 508 height 180
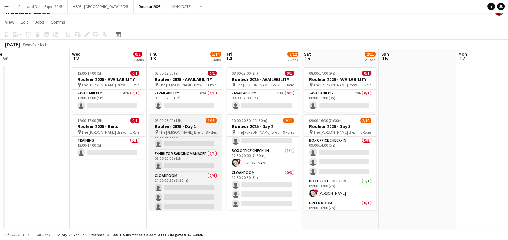
scroll to position [0, 0]
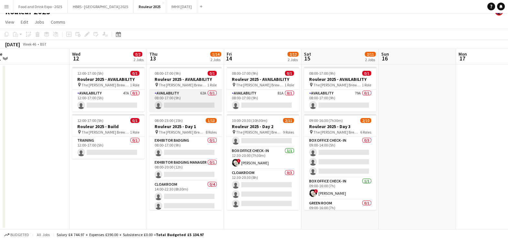
click at [198, 101] on app-card-role "Availability 62A 0/1 08:00-17:00 (9h) single-neutral-actions" at bounding box center [185, 100] width 72 height 22
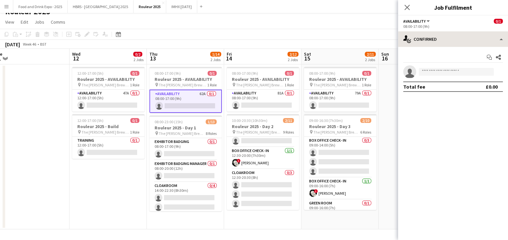
click at [454, 33] on div "Availability All roles Availability 0/1 08:00-17:00 (9h) single-neutral-actions…" at bounding box center [453, 128] width 110 height 224
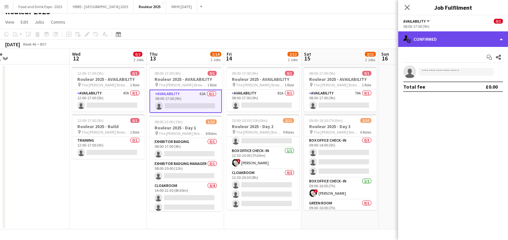
click at [454, 37] on div "single-neutral-actions-check-2 Confirmed" at bounding box center [453, 39] width 110 height 16
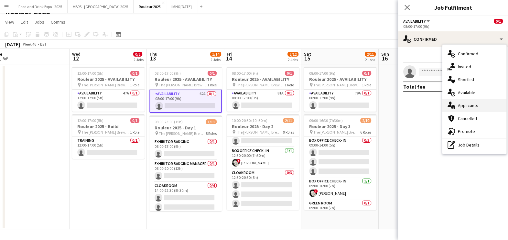
click at [472, 108] on div "single-neutral-actions-information Applicants" at bounding box center [474, 105] width 64 height 13
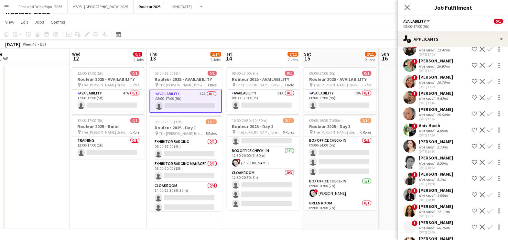
scroll to position [581, 0]
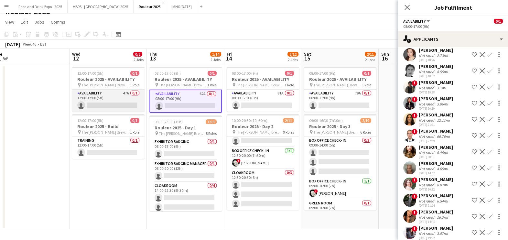
click at [113, 100] on app-card-role "Availability 47A 0/1 12:00-17:00 (5h) single-neutral-actions" at bounding box center [108, 100] width 72 height 22
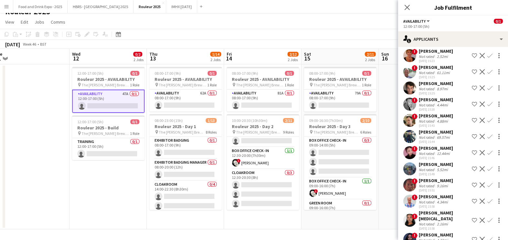
scroll to position [50, 0]
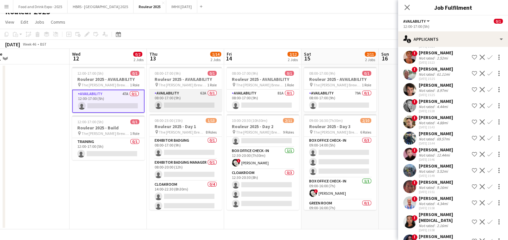
click at [178, 100] on app-card-role "Availability 62A 0/1 08:00-17:00 (9h) single-neutral-actions" at bounding box center [185, 100] width 72 height 22
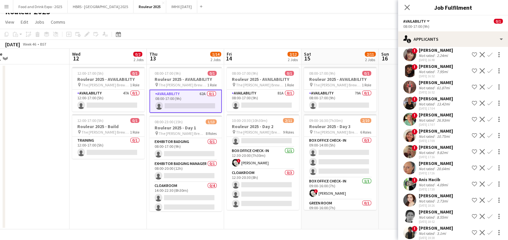
scroll to position [444, 0]
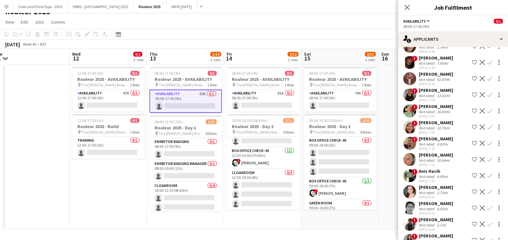
click at [438, 125] on div "10.75mi" at bounding box center [443, 127] width 16 height 5
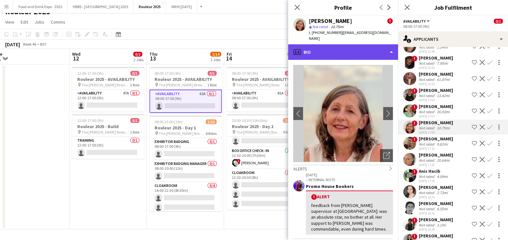
click at [335, 44] on div "profile Bio" at bounding box center [343, 52] width 110 height 16
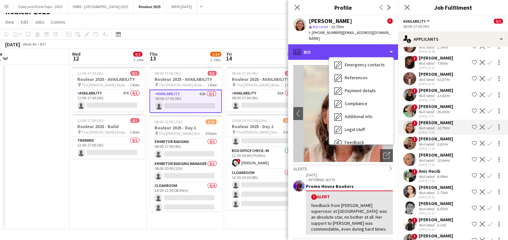
scroll to position [73, 0]
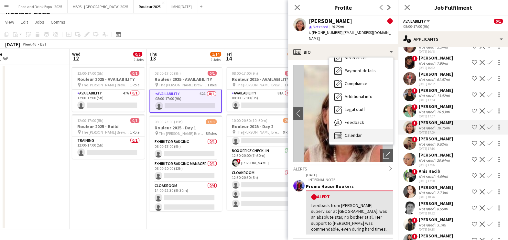
click at [347, 132] on span "Calendar" at bounding box center [352, 135] width 17 height 6
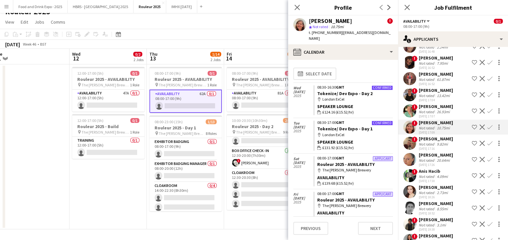
drag, startPoint x: 393, startPoint y: 86, endPoint x: 393, endPoint y: 114, distance: 28.1
click at [393, 114] on app-calendar-tab "calendar-full Select date Wed 3 Dec 2025 Confirmed 08:30-16:30 GMT Tokenize/ De…" at bounding box center [343, 150] width 110 height 180
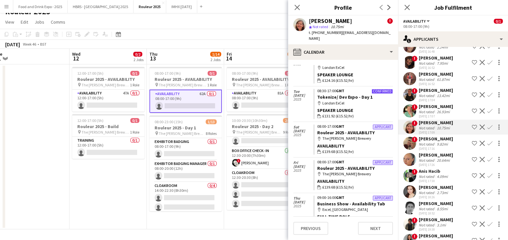
scroll to position [32, 0]
click at [218, 29] on app-toolbar "Copy Paste Paste Ctrl+V Paste with crew Ctrl+Shift+V Paste linked Job [GEOGRAPH…" at bounding box center [254, 34] width 508 height 11
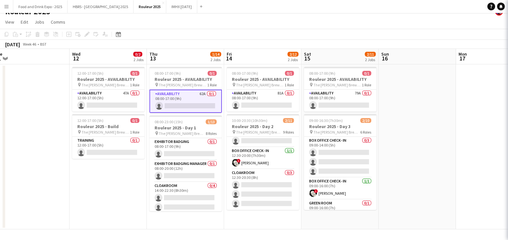
scroll to position [0, 0]
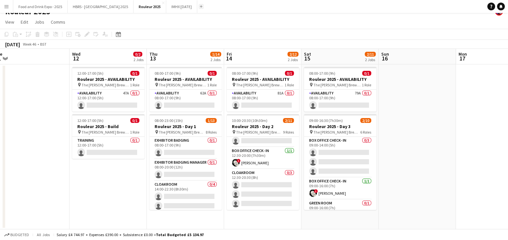
click at [198, 8] on button "Add" at bounding box center [200, 6] width 5 height 5
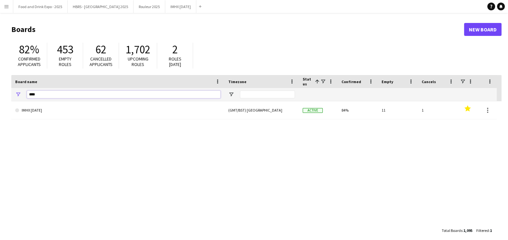
drag, startPoint x: 118, startPoint y: 95, endPoint x: -2, endPoint y: 102, distance: 120.1
click at [0, 102] on html "Menu Boards Boards Boards All jobs Status Workforce Workforce My Workforce Recr…" at bounding box center [254, 123] width 508 height 246
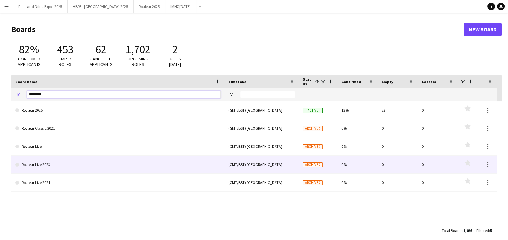
type input "*******"
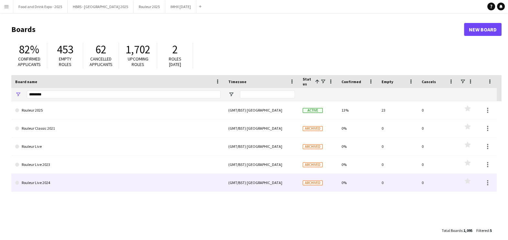
click at [67, 180] on link "Rouleur Live 2024" at bounding box center [117, 182] width 205 height 18
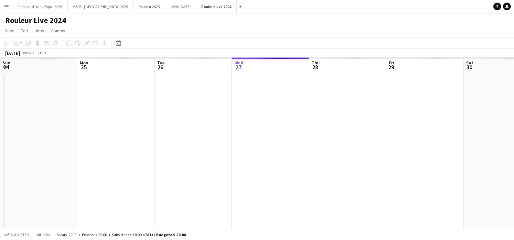
scroll to position [0, 154]
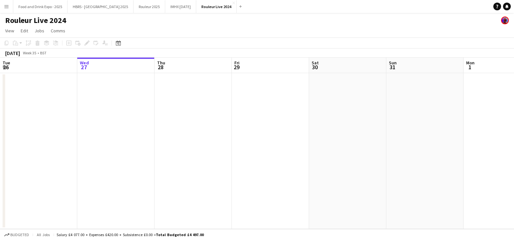
click at [121, 44] on div "Date picker AUG 2025 AUG 2025 Monday M Tuesday T Wednesday W Thursday T Friday …" at bounding box center [116, 43] width 15 height 8
click at [120, 43] on icon "Date picker" at bounding box center [118, 42] width 5 height 5
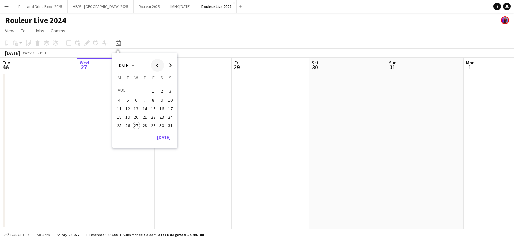
click at [163, 65] on span "Previous month" at bounding box center [157, 65] width 13 height 13
click at [161, 65] on span "Previous month" at bounding box center [157, 65] width 13 height 13
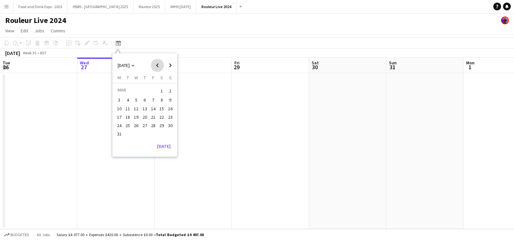
click at [161, 65] on span "Previous month" at bounding box center [157, 65] width 13 height 13
click at [156, 96] on button "8" at bounding box center [153, 100] width 8 height 8
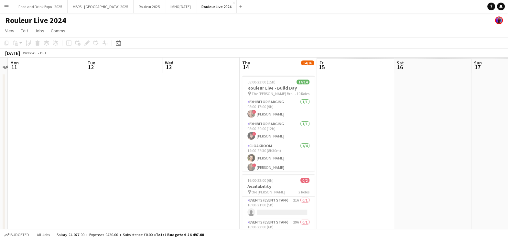
drag, startPoint x: 332, startPoint y: 160, endPoint x: 166, endPoint y: 109, distance: 173.6
click at [90, 141] on app-calendar-viewport "Thu 7 Fri 8 Sat 9 Sun 10 Mon 11 Tue 12 Wed 13 Thu 14 14/16 2 Jobs Fri 15 Sat 16…" at bounding box center [254, 156] width 508 height 196
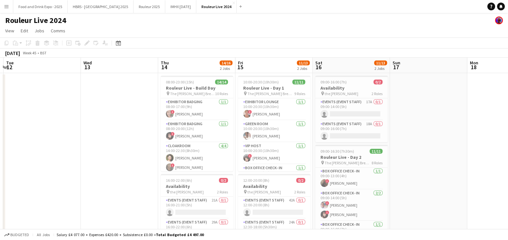
scroll to position [0, 240]
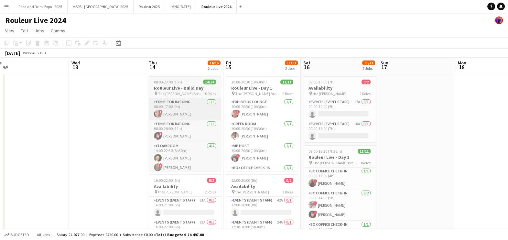
drag, startPoint x: 361, startPoint y: 121, endPoint x: 199, endPoint y: 118, distance: 161.9
click at [192, 126] on app-calendar-viewport "Sat 9 Sun 10 Mon 11 Tue 12 Wed 13 Thu 14 14/16 2 Jobs Fri 15 11/13 2 Jobs Sat 1…" at bounding box center [254, 156] width 508 height 196
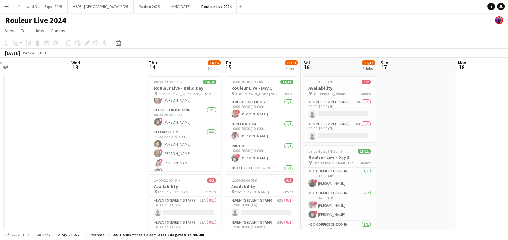
scroll to position [0, 267]
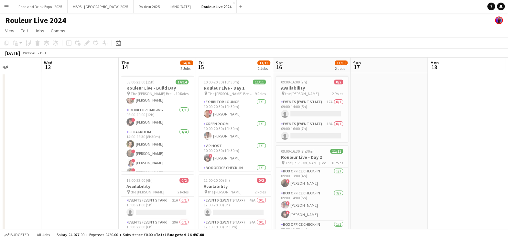
drag, startPoint x: 109, startPoint y: 135, endPoint x: 82, endPoint y: 137, distance: 27.3
click at [82, 139] on app-calendar-viewport "Sat 9 Sun 10 Mon 11 Tue 12 Wed 13 Thu 14 14/16 2 Jobs Fri 15 11/13 2 Jobs Sat 1…" at bounding box center [254, 156] width 508 height 196
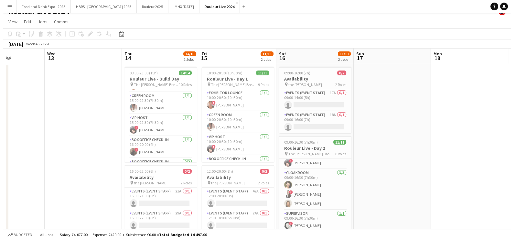
scroll to position [0, 0]
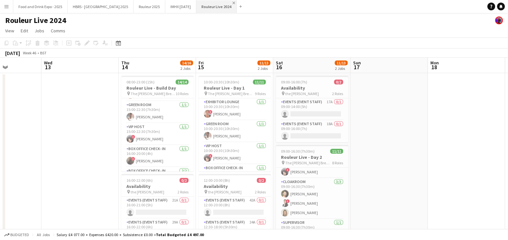
click at [232, 2] on app-icon "Close" at bounding box center [233, 3] width 3 height 3
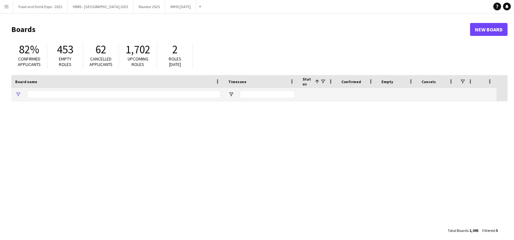
type input "*******"
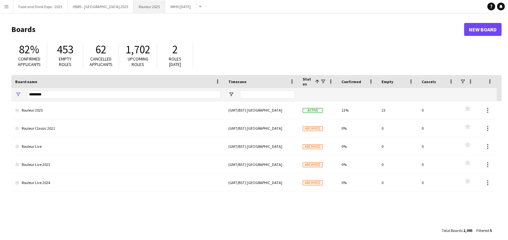
click at [139, 3] on button "Rouleur 2025 Close" at bounding box center [149, 6] width 32 height 13
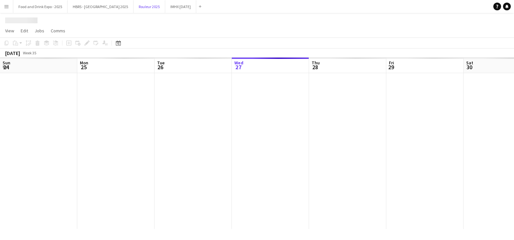
scroll to position [0, 154]
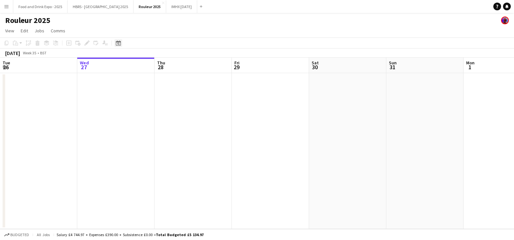
click at [118, 40] on div "Date picker" at bounding box center [118, 43] width 8 height 8
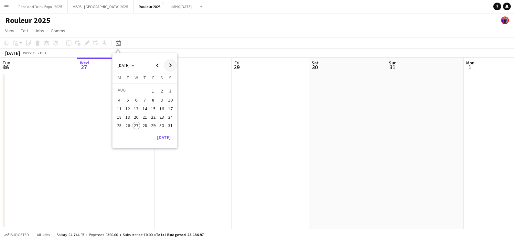
click at [167, 63] on span "Next month" at bounding box center [170, 65] width 13 height 13
click at [153, 106] on span "14" at bounding box center [153, 109] width 8 height 8
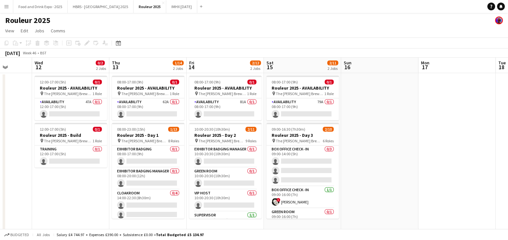
scroll to position [0, 198]
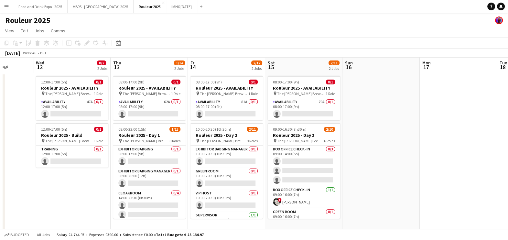
drag, startPoint x: 355, startPoint y: 117, endPoint x: 379, endPoint y: 112, distance: 24.0
click at [379, 112] on app-calendar-viewport "Sun 9 Mon 10 Tue 11 Wed 12 0/2 2 Jobs Thu 13 1/14 2 Jobs Fri 14 2/12 2 Jobs Sat…" at bounding box center [254, 148] width 508 height 180
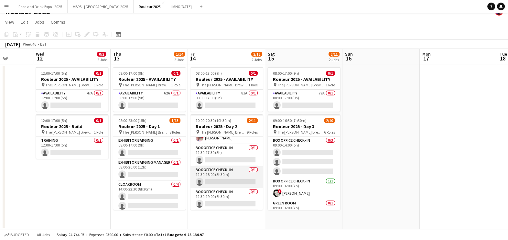
scroll to position [143, 0]
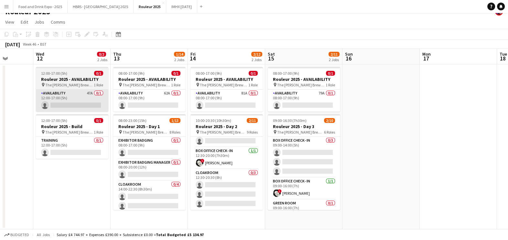
drag, startPoint x: 128, startPoint y: 99, endPoint x: 58, endPoint y: 100, distance: 69.8
click at [128, 99] on app-card-role "Availability 62A 0/1 08:00-17:00 (9h) single-neutral-actions" at bounding box center [149, 100] width 72 height 22
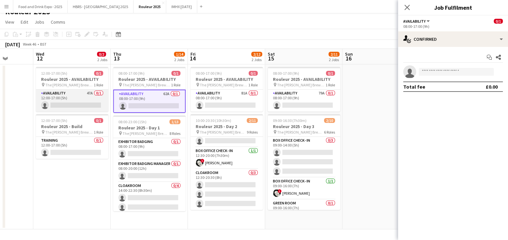
click at [53, 100] on app-card-role "Availability 47A 0/1 12:00-17:00 (5h) single-neutral-actions" at bounding box center [72, 100] width 72 height 22
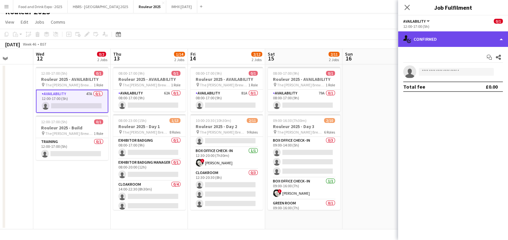
click at [459, 46] on div "single-neutral-actions-check-2 Confirmed" at bounding box center [453, 39] width 110 height 16
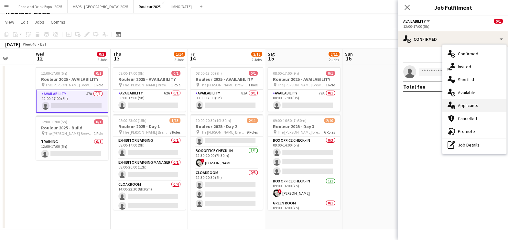
click at [463, 108] on div "single-neutral-actions-information Applicants" at bounding box center [474, 105] width 64 height 13
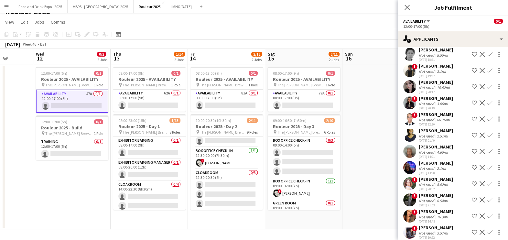
scroll to position [355, 0]
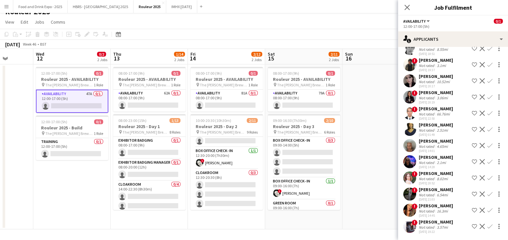
drag, startPoint x: 444, startPoint y: 201, endPoint x: 342, endPoint y: 43, distance: 188.4
click at [342, 43] on div "[DATE] Week 46 • BST" at bounding box center [254, 44] width 508 height 9
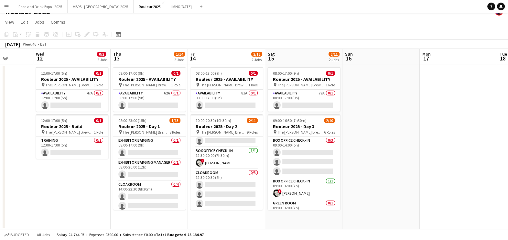
click at [64, 97] on app-card-role "Availability 47A 0/1 12:00-17:00 (5h) single-neutral-actions" at bounding box center [72, 100] width 72 height 22
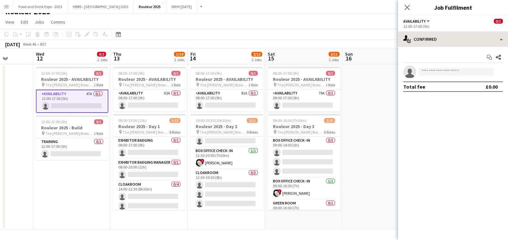
drag, startPoint x: 445, startPoint y: 28, endPoint x: 443, endPoint y: 35, distance: 7.1
click at [445, 29] on div "12:00-17:00 (5h)" at bounding box center [453, 26] width 100 height 5
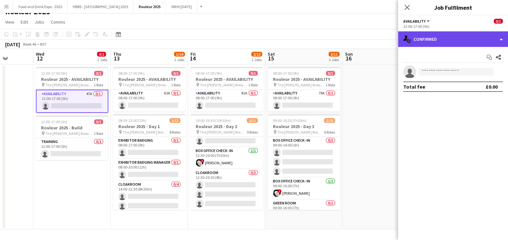
drag, startPoint x: 443, startPoint y: 35, endPoint x: 462, endPoint y: 84, distance: 52.4
click at [444, 36] on div "single-neutral-actions-check-2 Confirmed" at bounding box center [453, 39] width 110 height 16
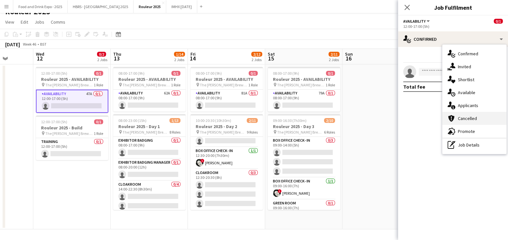
click at [468, 112] on div "cancellation Cancelled" at bounding box center [474, 118] width 64 height 13
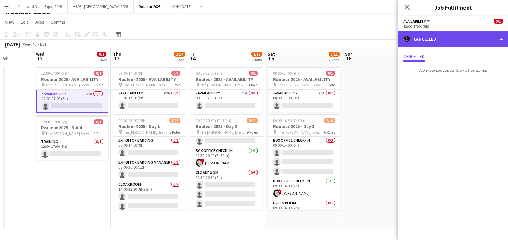
click at [451, 44] on div "cancellation Cancelled" at bounding box center [453, 39] width 110 height 16
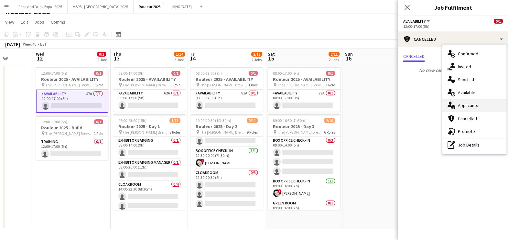
click at [474, 102] on div "single-neutral-actions-information Applicants" at bounding box center [474, 105] width 64 height 13
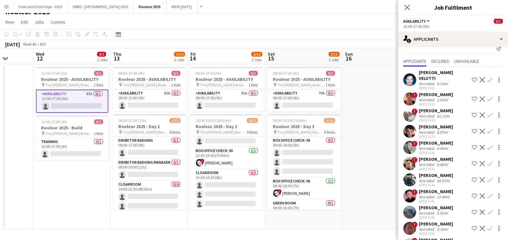
scroll to position [0, 0]
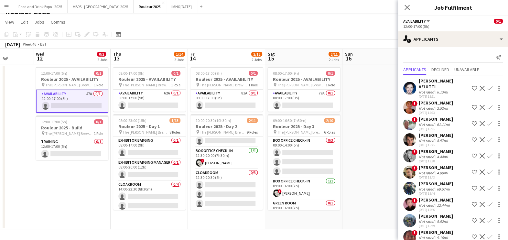
click at [431, 122] on div "Not rated" at bounding box center [426, 124] width 17 height 5
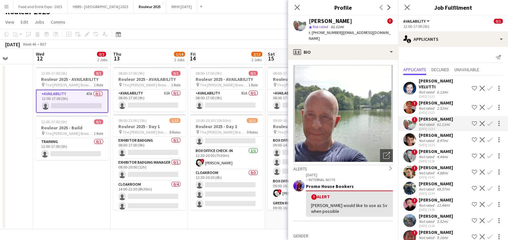
click at [265, 29] on app-toolbar "Copy Paste Paste Ctrl+V Paste with crew Ctrl+Shift+V Paste linked Job [GEOGRAPH…" at bounding box center [254, 34] width 508 height 11
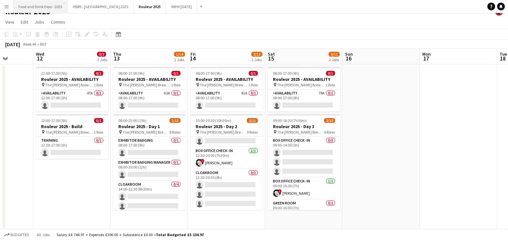
click at [56, 9] on button "Food and Drink Expo - 2025 Close" at bounding box center [40, 6] width 54 height 13
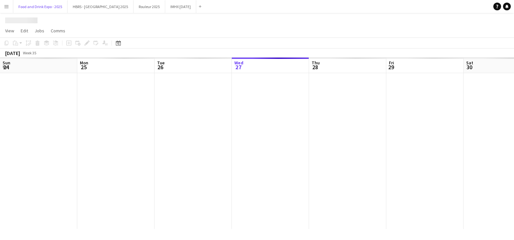
scroll to position [0, 154]
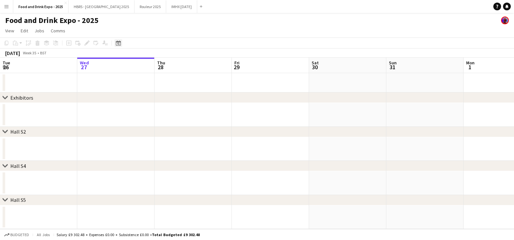
click at [117, 39] on app-toolbar "Copy Paste Paste Ctrl+V Paste with crew Ctrl+Shift+V Paste linked Job [GEOGRAPH…" at bounding box center [257, 42] width 514 height 11
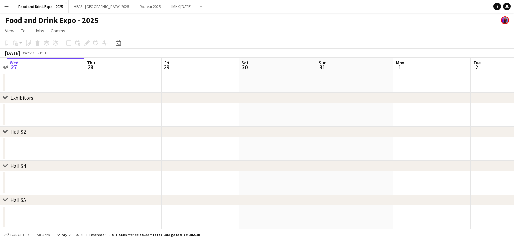
drag, startPoint x: 262, startPoint y: 112, endPoint x: 427, endPoint y: 107, distance: 165.2
click at [1, 131] on div "chevron-right Exhibitors chevron-right Hall S2 chevron-right Hall S4 chevron-ri…" at bounding box center [257, 143] width 514 height 171
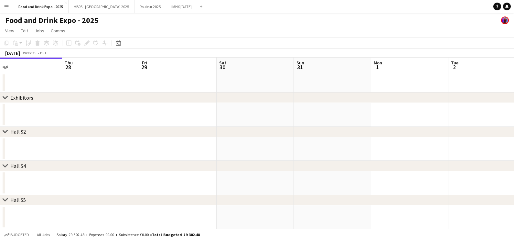
drag, startPoint x: 329, startPoint y: 108, endPoint x: 214, endPoint y: 102, distance: 114.8
click at [210, 103] on app-calendar-viewport "Sun 24 Mon 25 Tue 26 Wed 27 Thu 28 Fri 29 Sat 30 Sun 31 Mon 1 Tue 2 Wed 3 Thu 4" at bounding box center [257, 143] width 514 height 171
drag, startPoint x: 368, startPoint y: 97, endPoint x: 255, endPoint y: 100, distance: 113.8
click at [116, 105] on div "chevron-right Exhibitors chevron-right Hall S2 chevron-right Hall S4 chevron-ri…" at bounding box center [257, 143] width 514 height 171
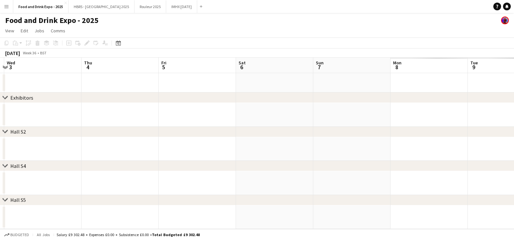
drag, startPoint x: 349, startPoint y: 110, endPoint x: 60, endPoint y: 141, distance: 290.8
click at [13, 158] on app-calendar-viewport "Sun 31 Mon 1 Tue 2 Wed 3 Thu 4 Fri 5 Sat 6 Sun 7 Mon 8 Tue 9 Wed 10 Thu 11" at bounding box center [257, 143] width 514 height 171
drag, startPoint x: 325, startPoint y: 107, endPoint x: 323, endPoint y: 93, distance: 13.8
click at [3, 123] on div "chevron-right Exhibitors chevron-right Hall S2 chevron-right Hall S4 chevron-ri…" at bounding box center [257, 143] width 514 height 171
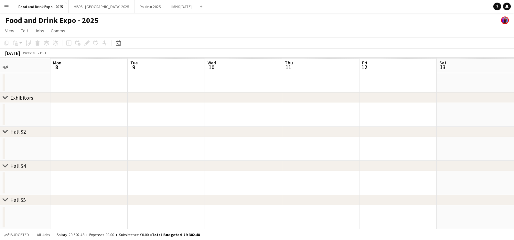
drag, startPoint x: 328, startPoint y: 94, endPoint x: 53, endPoint y: 100, distance: 275.0
click at [27, 107] on div "chevron-right Exhibitors chevron-right Hall S2 chevron-right Hall S4 chevron-ri…" at bounding box center [257, 143] width 514 height 171
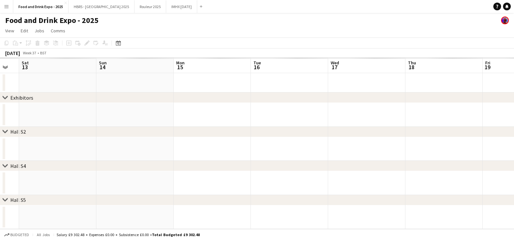
drag, startPoint x: 435, startPoint y: 89, endPoint x: 31, endPoint y: 130, distance: 405.2
click at [30, 131] on div "chevron-right Exhibitors chevron-right Hall S2 chevron-right Hall S4 chevron-ri…" at bounding box center [257, 143] width 514 height 171
drag, startPoint x: 381, startPoint y: 90, endPoint x: 2, endPoint y: 134, distance: 381.5
click at [0, 136] on html "Menu Boards Boards Boards All jobs Status Workforce Workforce My Workforce Recr…" at bounding box center [257, 120] width 514 height 240
drag, startPoint x: 385, startPoint y: 94, endPoint x: 40, endPoint y: 120, distance: 346.3
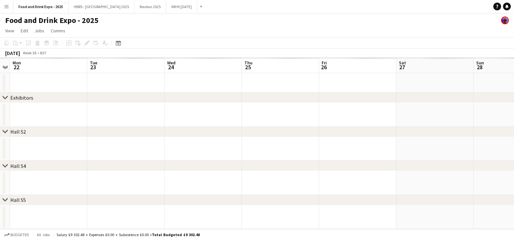
click at [40, 120] on app-calendar-viewport "Fri 19 Sat 20 Sun 21 Mon 22 Tue 23 Wed 24 Thu 25 Fri 26 Sat 27 Sun 28 Mon 29 Tu…" at bounding box center [257, 143] width 514 height 171
drag, startPoint x: 280, startPoint y: 84, endPoint x: 117, endPoint y: 83, distance: 163.1
click at [2, 104] on div "chevron-right Exhibitors chevron-right Hall S2 chevron-right Hall S4 chevron-ri…" at bounding box center [257, 143] width 514 height 171
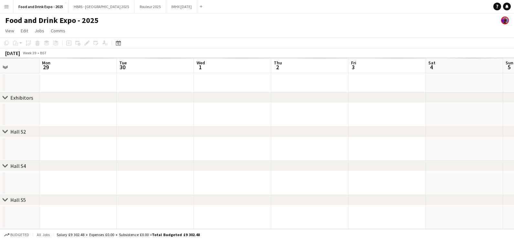
drag, startPoint x: 328, startPoint y: 83, endPoint x: 189, endPoint y: 75, distance: 139.1
click at [0, 101] on html "Menu Boards Boards Boards All jobs Status Workforce Workforce My Workforce Recr…" at bounding box center [257, 120] width 514 height 240
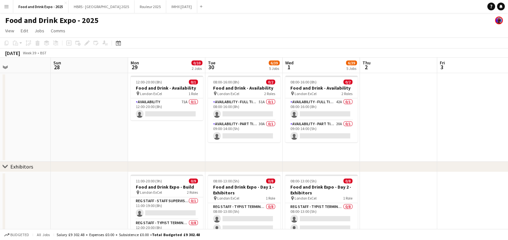
scroll to position [0, 133]
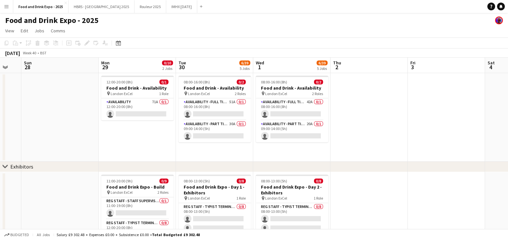
drag, startPoint x: 344, startPoint y: 72, endPoint x: 424, endPoint y: 113, distance: 89.1
click at [152, 103] on app-card-role "Availability 71A 0/1 12:00-20:00 (8h) single-neutral-actions" at bounding box center [137, 109] width 72 height 22
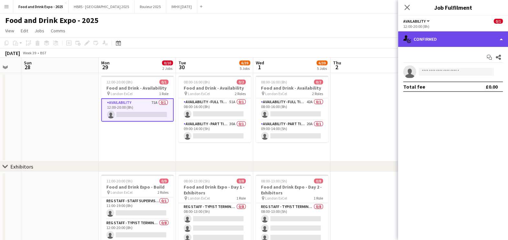
click at [447, 42] on div "single-neutral-actions-check-2 Confirmed" at bounding box center [453, 39] width 110 height 16
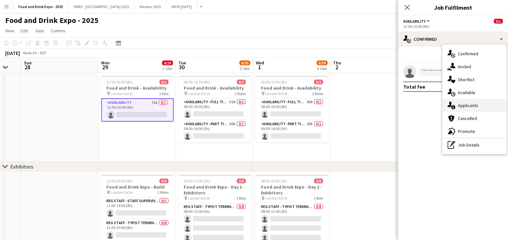
click at [472, 102] on div "single-neutral-actions-information Applicants" at bounding box center [474, 105] width 64 height 13
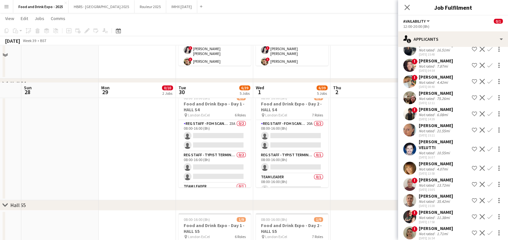
scroll to position [363, 0]
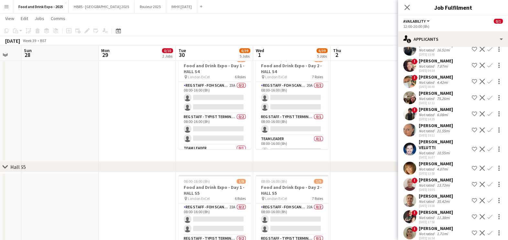
click at [253, 104] on app-date-cell "08:00-16:00 (8h) 2/9 Food and Drink Expo - Day 2 - HALL S4 pin London ExCel 7 R…" at bounding box center [291, 106] width 77 height 111
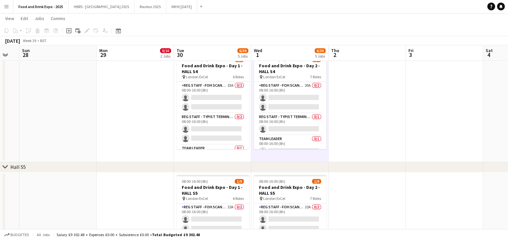
scroll to position [0, 135]
drag, startPoint x: 251, startPoint y: 102, endPoint x: 249, endPoint y: 107, distance: 4.9
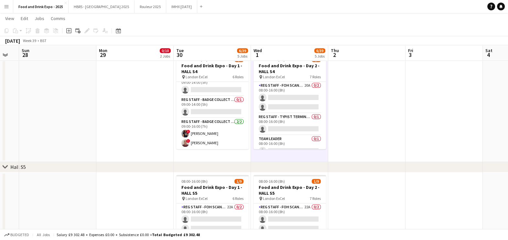
scroll to position [0, 140]
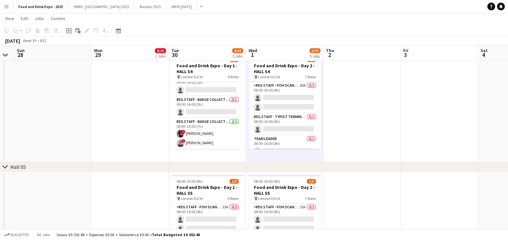
drag, startPoint x: 326, startPoint y: 104, endPoint x: 321, endPoint y: 123, distance: 19.4
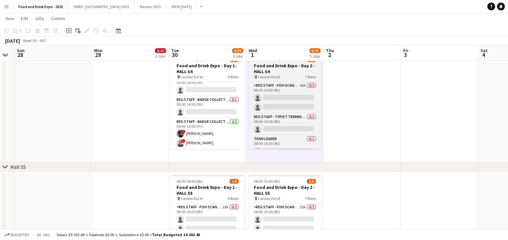
click at [320, 109] on app-date-cell "08:00-16:00 (8h) 2/9 Food and Drink Expo - Day 2 - HALL S4 pin London ExCel 7 R…" at bounding box center [284, 106] width 77 height 111
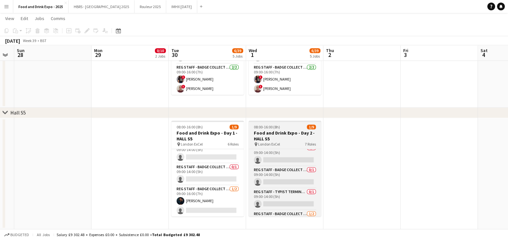
scroll to position [105, 0]
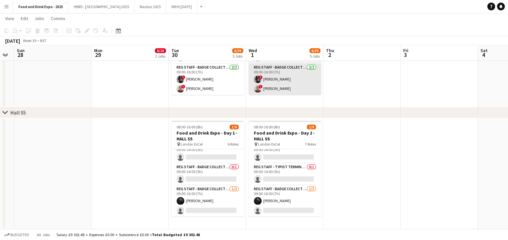
drag, startPoint x: 380, startPoint y: 178, endPoint x: 305, endPoint y: 83, distance: 120.6
click at [380, 176] on app-date-cell at bounding box center [361, 173] width 77 height 111
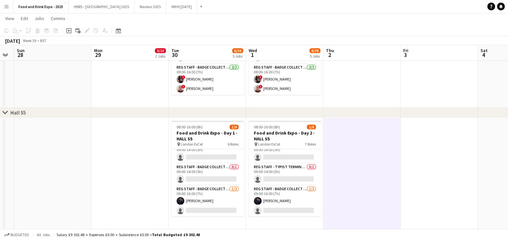
click at [406, 116] on div "chevron-right Hall S5" at bounding box center [254, 113] width 508 height 10
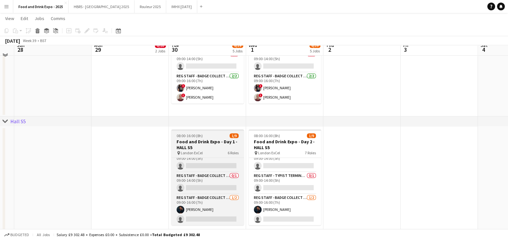
scroll to position [418, 0]
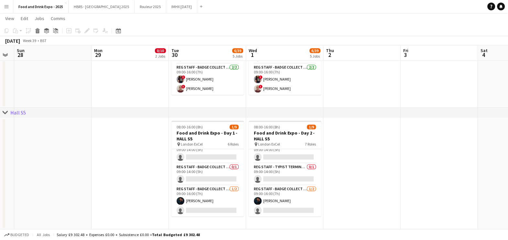
click at [220, 212] on app-card-role "Reg Staff - Badge Collect (VIS) 1/2 09:00-16:00 (7h) Gareth McLaughlin single-n…" at bounding box center [207, 200] width 72 height 31
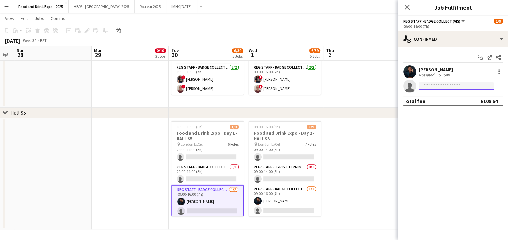
click at [442, 89] on input at bounding box center [455, 86] width 75 height 8
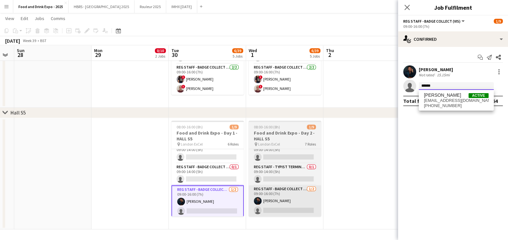
type input "******"
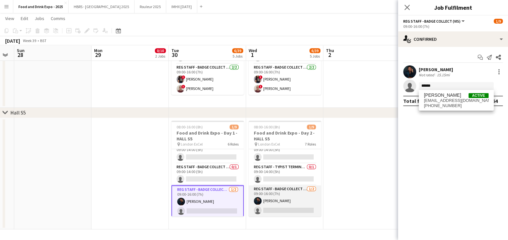
drag, startPoint x: 281, startPoint y: 207, endPoint x: 290, endPoint y: 201, distance: 11.5
click at [281, 207] on app-card-role "Reg Staff - Badge Collect (VIS) 1/2 09:00-16:00 (7h) Gareth McLaughlin single-n…" at bounding box center [284, 200] width 72 height 31
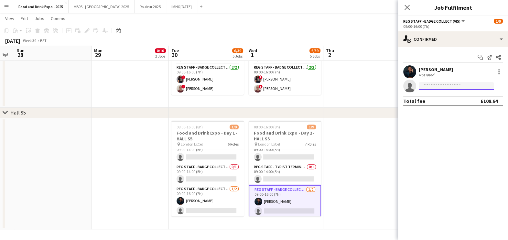
click at [438, 84] on input at bounding box center [455, 86] width 75 height 8
type input "****"
click at [444, 85] on input at bounding box center [455, 86] width 75 height 8
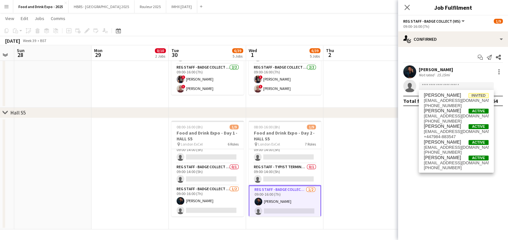
click at [381, 152] on app-date-cell at bounding box center [361, 173] width 77 height 111
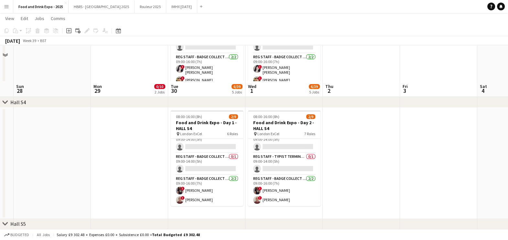
scroll to position [297, 0]
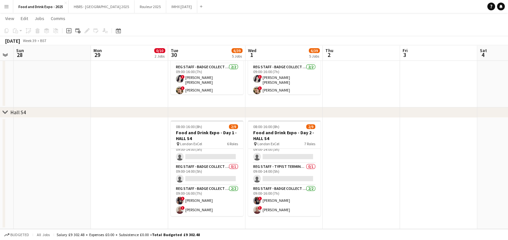
click at [380, 192] on app-date-cell at bounding box center [360, 173] width 77 height 111
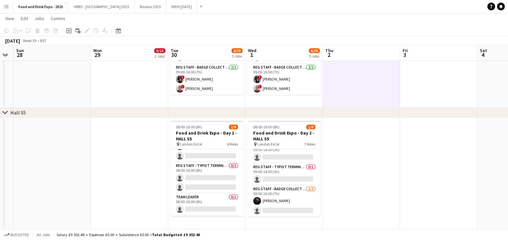
scroll to position [12, 0]
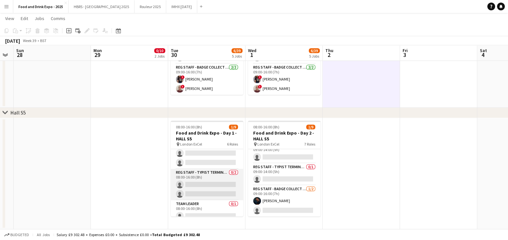
click at [217, 188] on app-card-role "Reg Staff - Typist Terminal (VIS) 0/2 08:00-16:00 (8h) single-neutral-actions s…" at bounding box center [207, 184] width 72 height 31
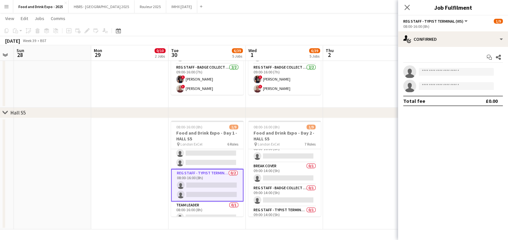
scroll to position [24, 0]
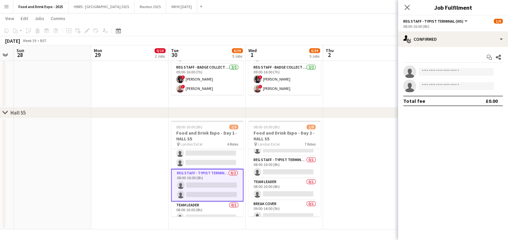
drag, startPoint x: 346, startPoint y: 191, endPoint x: 345, endPoint y: 187, distance: 3.8
click at [347, 191] on app-date-cell at bounding box center [361, 173] width 77 height 111
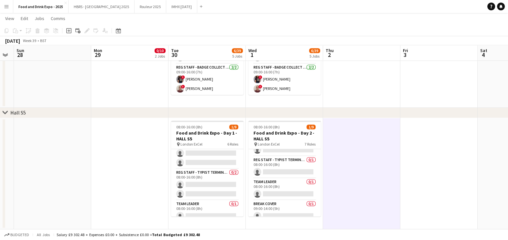
scroll to position [0, 140]
click at [198, 4] on button "Add" at bounding box center [200, 6] width 5 height 5
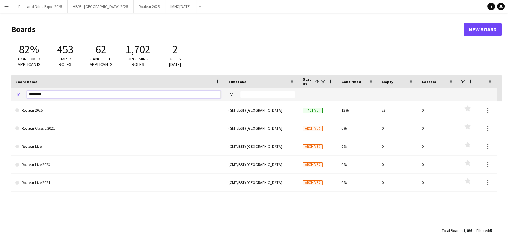
drag, startPoint x: 56, startPoint y: 93, endPoint x: 0, endPoint y: 98, distance: 55.7
click at [0, 98] on html "Menu Boards Boards Boards All jobs Status Workforce Workforce My Workforce Recr…" at bounding box center [254, 123] width 508 height 246
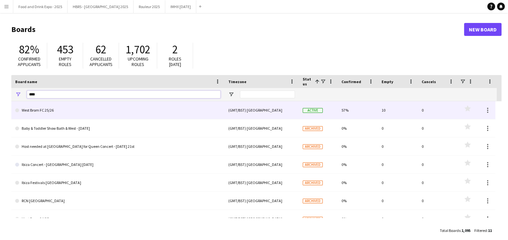
type input "****"
click at [83, 110] on link "West Brom FC 25/26" at bounding box center [117, 110] width 205 height 18
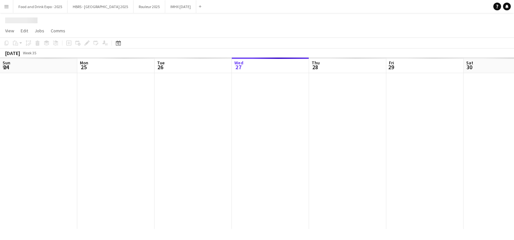
scroll to position [0, 154]
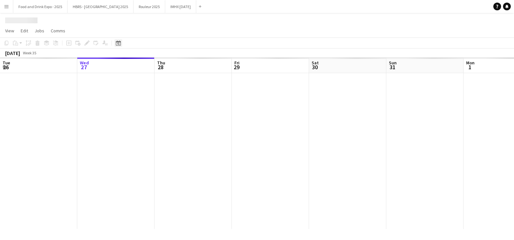
click at [121, 45] on div "Date picker" at bounding box center [118, 43] width 8 height 8
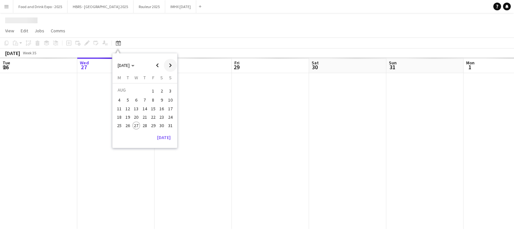
click at [172, 66] on span "Next month" at bounding box center [170, 65] width 13 height 13
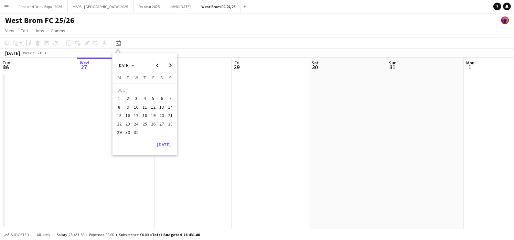
click at [154, 108] on span "12" at bounding box center [153, 107] width 8 height 8
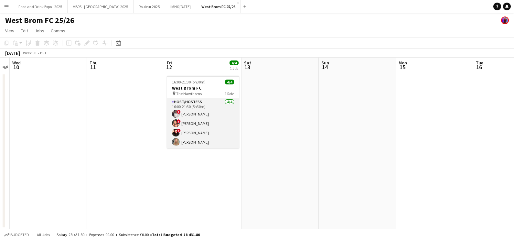
click at [209, 118] on app-card-role "Host/Hostess 4/4 16:00-21:30 (5h30m) ! Darcey Nock ! Jenika Osbourne ! CLAIRE w…" at bounding box center [203, 123] width 72 height 50
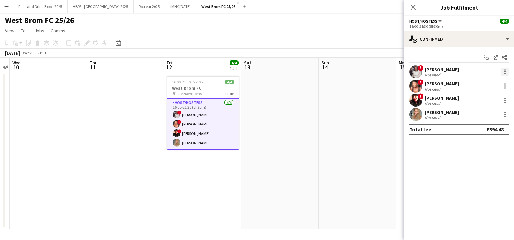
click at [505, 71] on div at bounding box center [504, 71] width 1 height 1
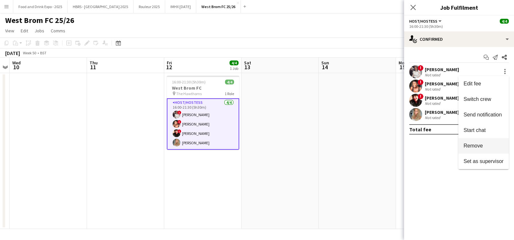
drag, startPoint x: 486, startPoint y: 146, endPoint x: 483, endPoint y: 144, distance: 3.5
click at [486, 146] on span "Remove" at bounding box center [483, 146] width 40 height 6
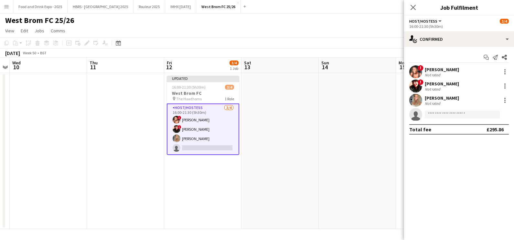
click at [313, 102] on app-date-cell at bounding box center [279, 151] width 77 height 156
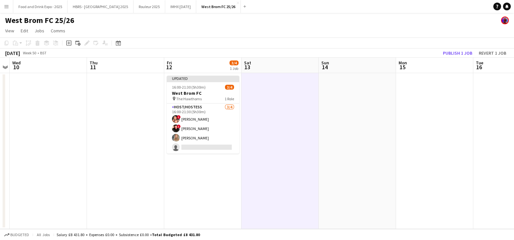
scroll to position [0, 222]
click at [460, 51] on button "Publish 1 job" at bounding box center [457, 53] width 35 height 8
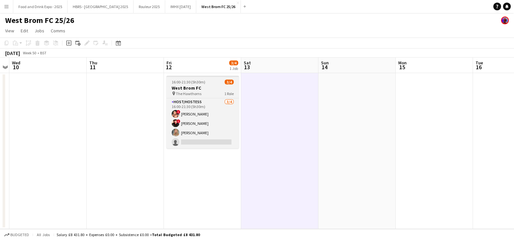
click at [203, 85] on h3 "West Brom FC" at bounding box center [202, 88] width 72 height 6
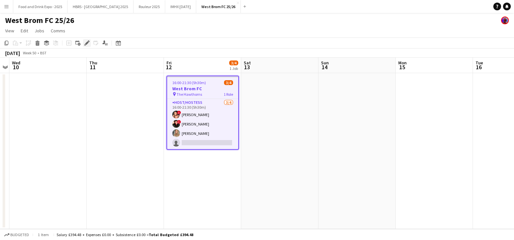
click at [84, 43] on icon "Edit" at bounding box center [86, 42] width 5 height 5
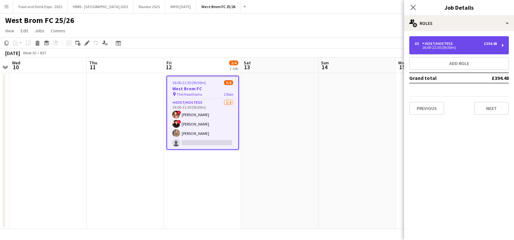
click at [489, 48] on div "16:00-21:30 (5h30m)" at bounding box center [455, 47] width 82 height 3
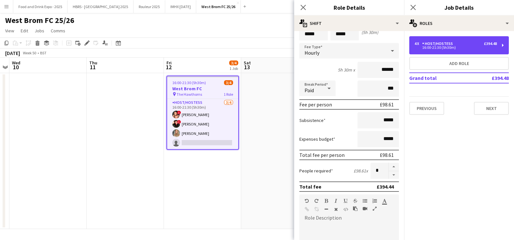
scroll to position [40, 0]
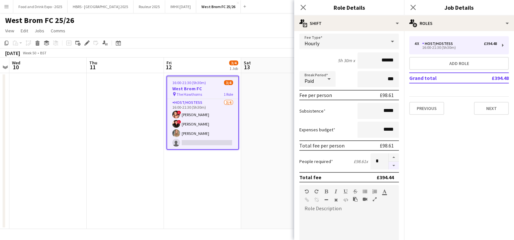
click at [388, 163] on button "button" at bounding box center [393, 166] width 10 height 8
type input "*"
click at [277, 154] on app-date-cell at bounding box center [279, 151] width 77 height 156
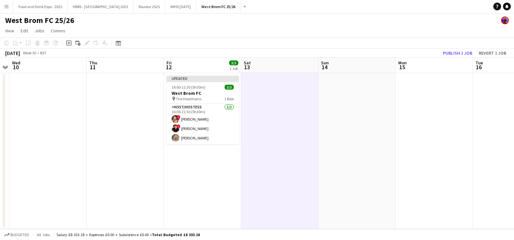
click at [464, 57] on div "December 2025 Week 50 • BST Publish 1 job Revert 1 job" at bounding box center [257, 52] width 514 height 9
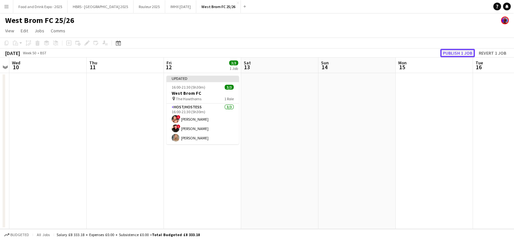
click at [463, 54] on button "Publish 1 job" at bounding box center [457, 53] width 35 height 8
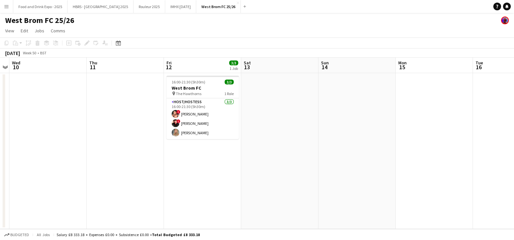
click at [328, 169] on app-date-cell at bounding box center [356, 151] width 77 height 156
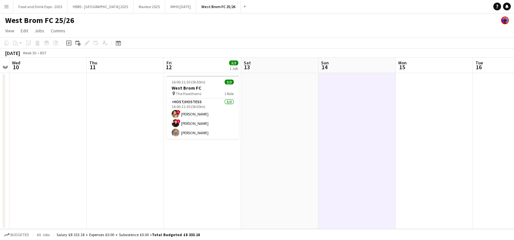
click at [314, 176] on app-date-cell at bounding box center [279, 151] width 77 height 156
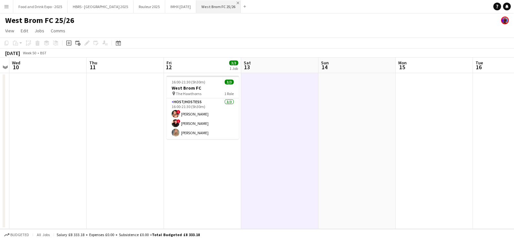
click at [236, 3] on app-icon "Close" at bounding box center [237, 3] width 3 height 3
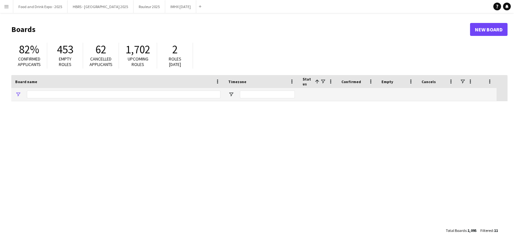
type input "****"
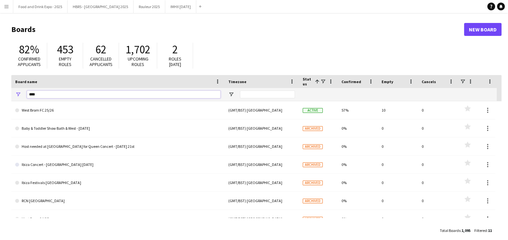
drag, startPoint x: 85, startPoint y: 98, endPoint x: 0, endPoint y: 99, distance: 84.6
click at [0, 100] on html "Menu Boards Boards Boards All jobs Status Workforce Workforce My Workforce Recr…" at bounding box center [254, 123] width 508 height 246
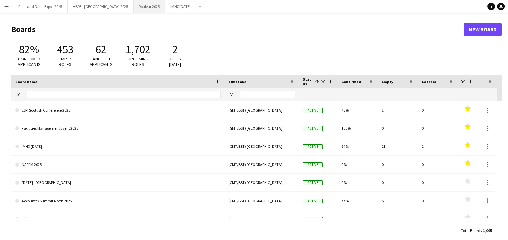
click at [133, 10] on button "Rouleur 2025 Close" at bounding box center [149, 6] width 32 height 13
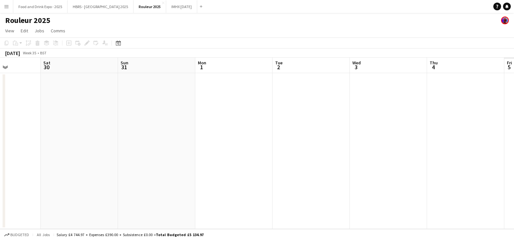
drag, startPoint x: 417, startPoint y: 133, endPoint x: 154, endPoint y: 130, distance: 262.3
click at [112, 147] on app-calendar-viewport "Tue 26 Wed 27 Thu 28 Fri 29 Sat 30 Sun 31 Mon 1 Tue 2 Wed 3 Thu 4 Fri 5 Sat 6" at bounding box center [257, 143] width 514 height 171
drag, startPoint x: 417, startPoint y: 155, endPoint x: 90, endPoint y: 163, distance: 326.4
click at [90, 163] on app-calendar-viewport "Sun 31 Mon 1 Tue 2 Wed 3 Thu 4 Fri 5 Sat 6 Sun 7 Mon 8 Tue 9 Wed 10 Thu 11" at bounding box center [257, 143] width 514 height 171
drag, startPoint x: 317, startPoint y: 129, endPoint x: -2, endPoint y: 108, distance: 318.9
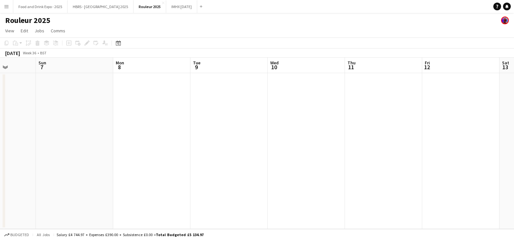
click at [0, 108] on html "Menu Boards Boards Boards All jobs Status Workforce Workforce My Workforce Recr…" at bounding box center [257, 120] width 514 height 240
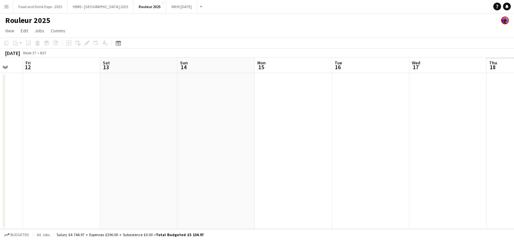
drag, startPoint x: 302, startPoint y: 111, endPoint x: 7, endPoint y: 90, distance: 295.4
click at [7, 90] on app-calendar-viewport "Mon 8 Tue 9 Wed 10 Thu 11 Fri 12 Sat 13 Sun 14 Mon 15 Tue 16 Wed 17 Thu 18 Fri …" at bounding box center [257, 143] width 514 height 171
drag, startPoint x: 185, startPoint y: 108, endPoint x: 43, endPoint y: 104, distance: 142.2
click at [43, 104] on app-calendar-viewport "Thu 11 Fri 12 Sat 13 Sun 14 Mon 15 Tue 16 Wed 17 Thu 18 Fri 19 Sat 20 Sun 21 Mo…" at bounding box center [257, 143] width 514 height 171
drag, startPoint x: 363, startPoint y: 114, endPoint x: 43, endPoint y: 67, distance: 324.3
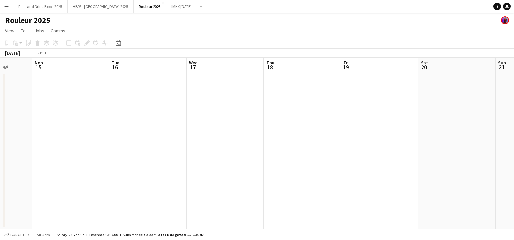
click at [43, 67] on app-calendar-viewport "Thu 11 Fri 12 Sat 13 Sun 14 Mon 15 Tue 16 Wed 17 Thu 18 Fri 19 Sat 20 Sun 21 Mo…" at bounding box center [257, 143] width 514 height 171
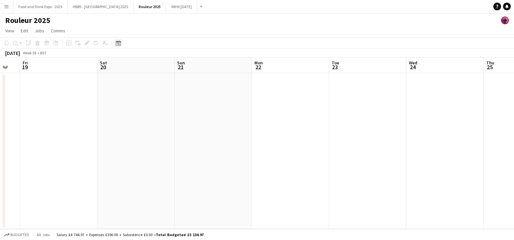
click at [120, 42] on icon at bounding box center [118, 42] width 5 height 5
click at [168, 66] on span "Next month" at bounding box center [170, 65] width 13 height 13
click at [162, 68] on span "Previous month" at bounding box center [157, 65] width 13 height 13
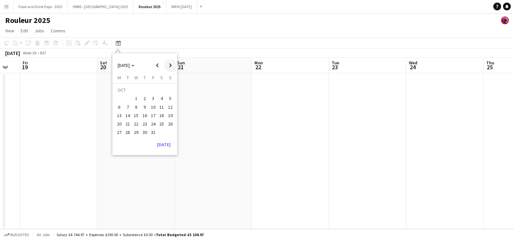
click at [170, 65] on span "Next month" at bounding box center [170, 65] width 13 height 13
click at [157, 99] on button "8" at bounding box center [161, 100] width 8 height 8
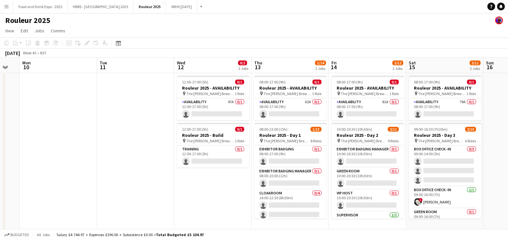
scroll to position [0, 259]
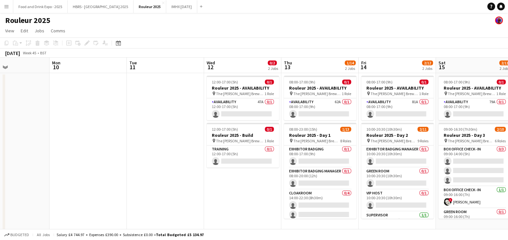
drag, startPoint x: 403, startPoint y: 150, endPoint x: 133, endPoint y: 159, distance: 269.2
click at [133, 159] on app-calendar-viewport "Thu 6 Fri 7 Sat 8 Sun 9 Mon 10 Tue 11 Wed 12 0/2 2 Jobs Thu 13 1/14 2 Jobs Fri …" at bounding box center [254, 148] width 508 height 180
click at [244, 160] on app-card-role "Training 0/1 12:00-17:00 (5h) single-neutral-actions" at bounding box center [242, 156] width 72 height 22
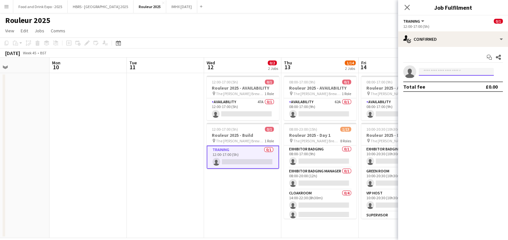
click at [440, 72] on input at bounding box center [455, 72] width 75 height 8
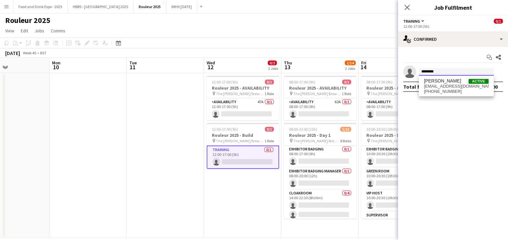
type input "********"
click at [437, 81] on span "Kevin Quinlan" at bounding box center [442, 80] width 37 height 5
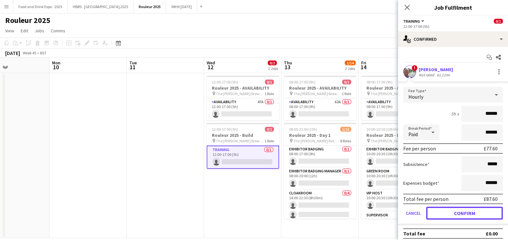
click at [454, 216] on button "Confirm" at bounding box center [464, 212] width 77 height 13
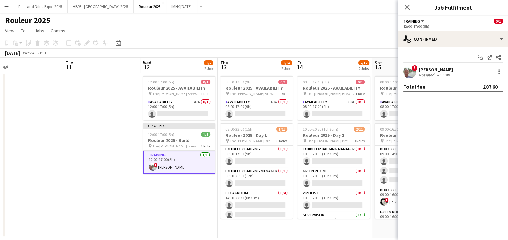
drag, startPoint x: 268, startPoint y: 173, endPoint x: 429, endPoint y: 115, distance: 171.5
click at [268, 173] on app-card-role "Exhibitor Badging Manager 0/1 08:00-20:00 (12h) single-neutral-actions" at bounding box center [256, 178] width 72 height 22
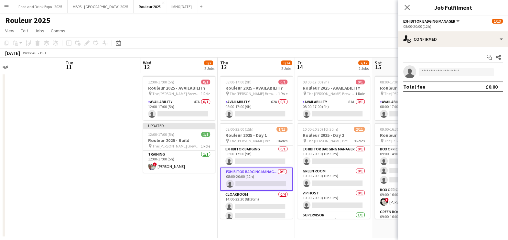
scroll to position [0, 247]
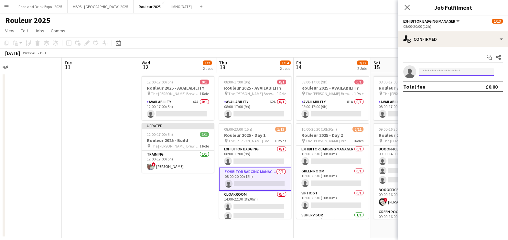
click at [447, 68] on input at bounding box center [455, 72] width 75 height 8
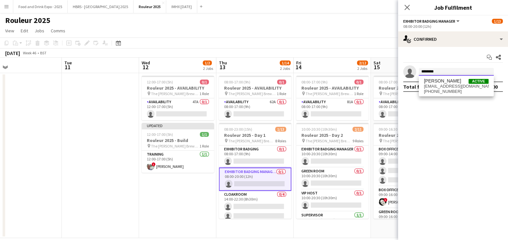
type input "********"
click at [447, 94] on div "Kevin Quinlan Active kevinquinlan900@gmail.com +447801078751" at bounding box center [455, 86] width 75 height 21
click at [456, 81] on span "Kevin Quinlan Active" at bounding box center [456, 80] width 65 height 5
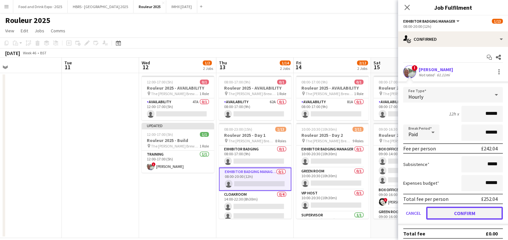
click at [459, 215] on button "Confirm" at bounding box center [464, 212] width 77 height 13
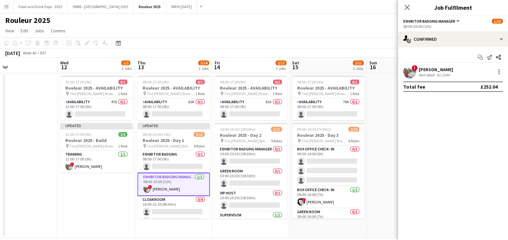
drag, startPoint x: 260, startPoint y: 160, endPoint x: 407, endPoint y: 111, distance: 155.0
click at [259, 160] on app-card-role "Exhibitor Badging Manager 0/1 10:00-20:30 (10h30m) single-neutral-actions" at bounding box center [251, 156] width 72 height 22
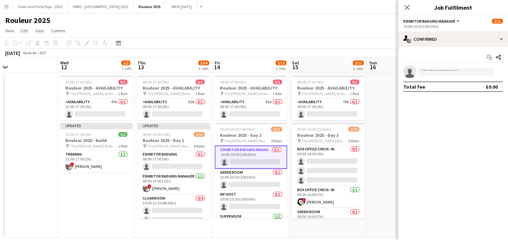
scroll to position [0, 252]
click at [432, 70] on input at bounding box center [455, 72] width 75 height 8
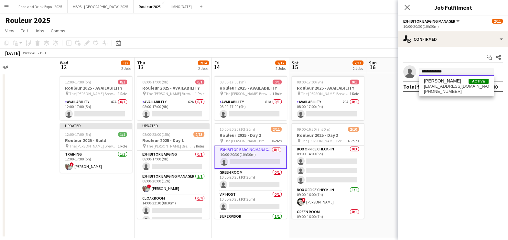
type input "**********"
click at [441, 84] on span "kevinquinlan900@gmail.com" at bounding box center [456, 86] width 65 height 5
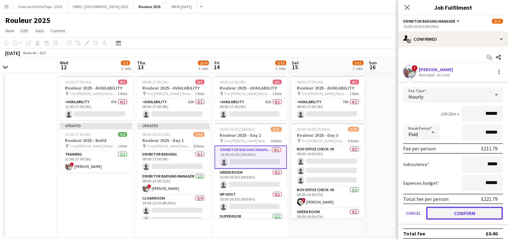
click at [454, 206] on button "Confirm" at bounding box center [464, 212] width 77 height 13
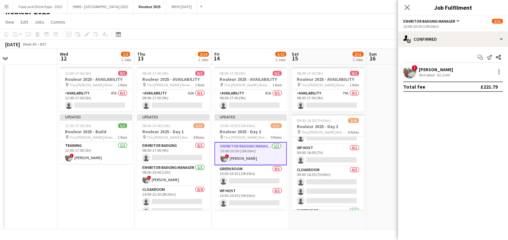
scroll to position [86, 0]
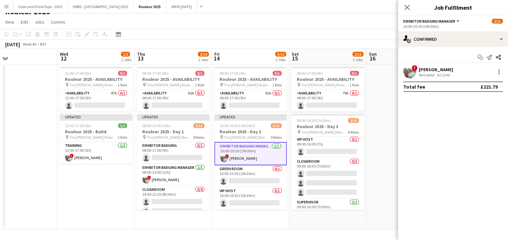
click at [369, 129] on app-date-cell at bounding box center [404, 146] width 77 height 165
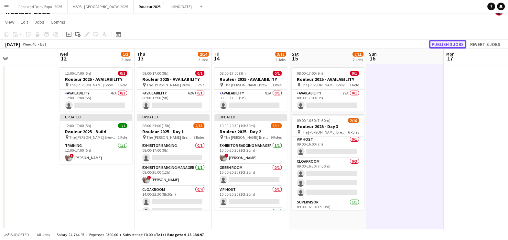
click at [438, 44] on button "Publish 3 jobs" at bounding box center [447, 44] width 37 height 8
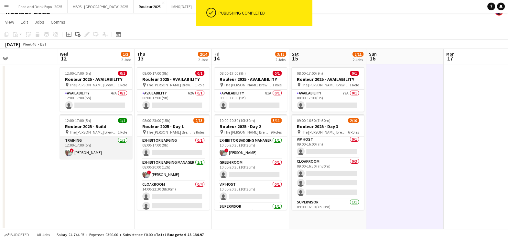
click at [90, 145] on app-card-role "Training 1/1 12:00-17:00 (5h) ! Kevin Quinlan" at bounding box center [96, 148] width 72 height 22
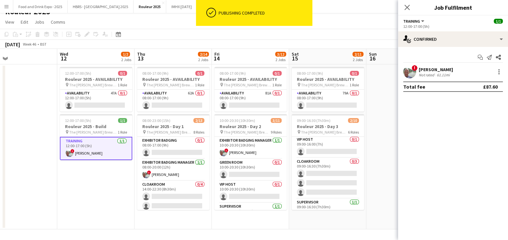
click at [442, 75] on div "61.11mi" at bounding box center [443, 74] width 16 height 5
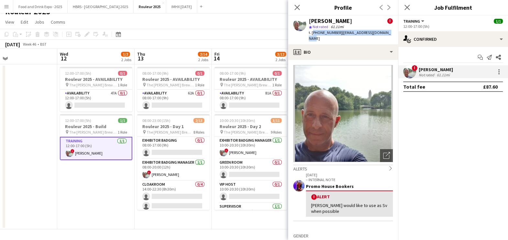
drag, startPoint x: 311, startPoint y: 33, endPoint x: 391, endPoint y: 36, distance: 79.9
click at [391, 36] on div "Kevin Quinlan ! star Not rated 61.11mi t. +447801078751 | kevinquinlan900@gmail…" at bounding box center [343, 30] width 110 height 29
copy div "+447801078751 | kevinquinlan900@gmail.com"
click at [233, 37] on app-toolbar "Copy Paste Paste Ctrl+V Paste with crew Ctrl+Shift+V Paste linked Job Delete Gr…" at bounding box center [254, 34] width 508 height 11
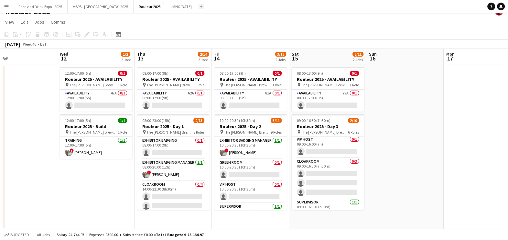
click at [198, 8] on button "Add" at bounding box center [200, 6] width 5 height 5
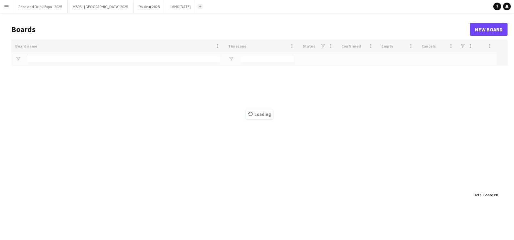
click at [199, 7] on app-icon "Add" at bounding box center [200, 6] width 3 height 3
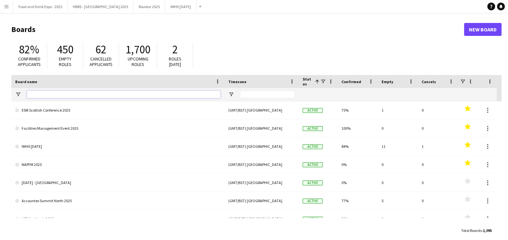
click at [89, 95] on input "Board name Filter Input" at bounding box center [124, 94] width 194 height 8
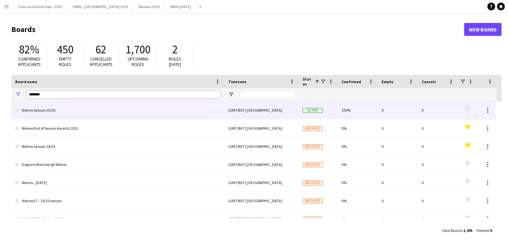
type input "******"
click at [316, 111] on span "Active" at bounding box center [312, 110] width 20 height 5
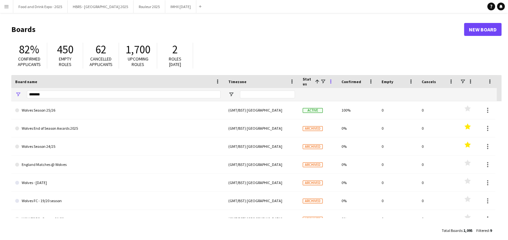
click at [331, 81] on span at bounding box center [331, 82] width 6 height 6
click at [326, 80] on div "Status 1" at bounding box center [317, 81] width 31 height 13
click at [321, 85] on div "Status 1" at bounding box center [317, 81] width 31 height 13
click at [322, 83] on span at bounding box center [323, 82] width 6 height 6
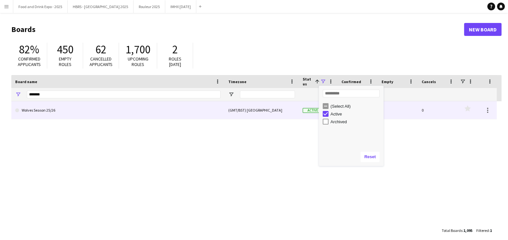
click at [288, 109] on div "(GMT/BST) [GEOGRAPHIC_DATA]" at bounding box center [261, 110] width 74 height 18
click at [122, 116] on link "Wolves Season 25/26" at bounding box center [117, 110] width 205 height 18
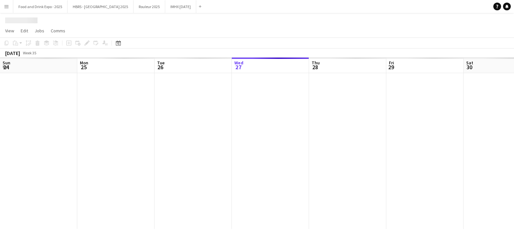
scroll to position [0, 154]
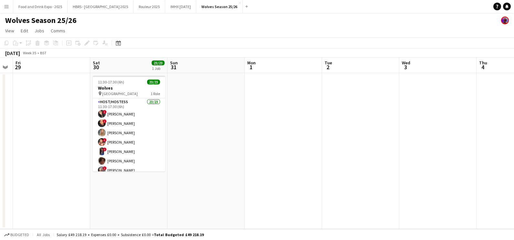
drag, startPoint x: 159, startPoint y: 118, endPoint x: -2, endPoint y: 181, distance: 172.8
click at [0, 181] on html "Menu Boards Boards Boards All jobs Status Workforce Workforce My Workforce Recr…" at bounding box center [257, 120] width 514 height 240
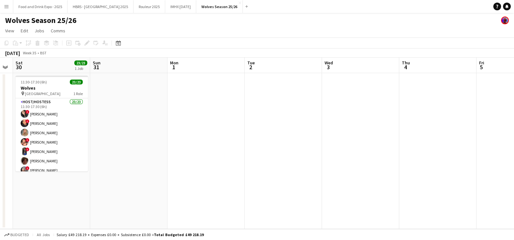
drag, startPoint x: 171, startPoint y: 176, endPoint x: 121, endPoint y: 155, distance: 54.1
click at [118, 176] on app-calendar-viewport "Wed 27 Thu 28 Fri 29 Sat 30 23/23 1 Job Sun 31 Mon 1 Tue 2 Wed 3 Thu 4 Fri 5 Sa…" at bounding box center [257, 143] width 514 height 171
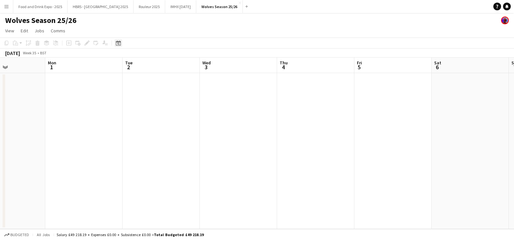
click at [118, 41] on icon "Date picker" at bounding box center [118, 42] width 5 height 5
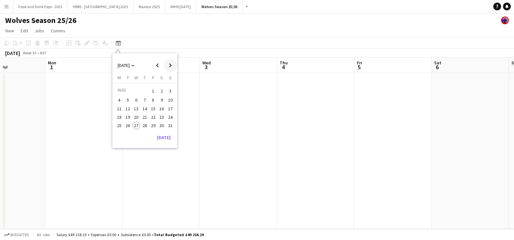
click at [166, 64] on span "Next month" at bounding box center [170, 65] width 13 height 13
click at [159, 124] on span "25" at bounding box center [162, 124] width 8 height 8
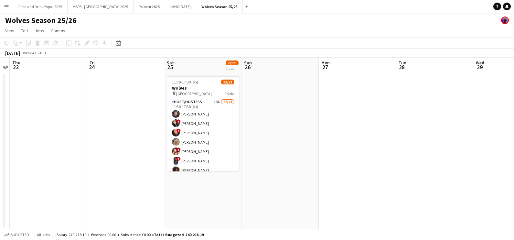
click at [214, 142] on app-card-role "Host/Hostess 18A 22/23 11:30-17:30 (6h) Tracy Ash ! Lisa Glazebrook ! Selisia W…" at bounding box center [203, 212] width 72 height 228
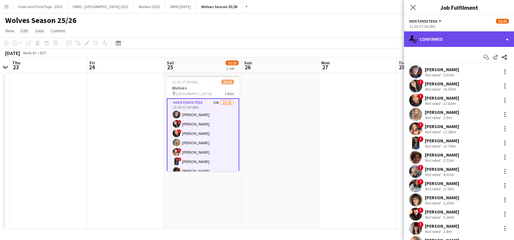
click at [482, 40] on div "single-neutral-actions-check-2 Confirmed" at bounding box center [459, 39] width 110 height 16
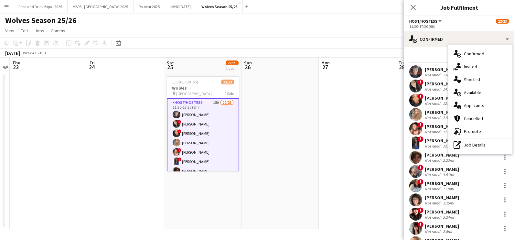
click at [482, 111] on div "single-neutral-actions-information Applicants" at bounding box center [480, 105] width 64 height 13
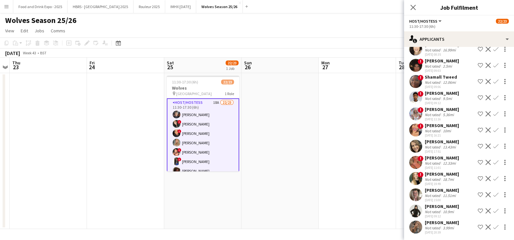
scroll to position [134, 0]
click at [337, 153] on app-date-cell at bounding box center [357, 151] width 77 height 156
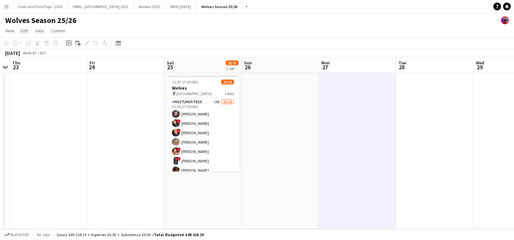
drag, startPoint x: 116, startPoint y: 111, endPoint x: 197, endPoint y: 99, distance: 81.7
click at [199, 104] on app-calendar-viewport "Mon 20 Tue 21 Wed 22 Thu 23 Fri 24 Sat 25 22/23 1 Job Sun 26 Mon 27 Tue 28 Wed …" at bounding box center [257, 143] width 514 height 171
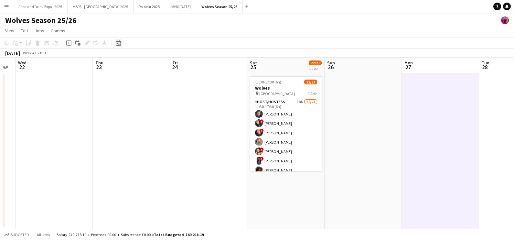
click at [118, 43] on icon at bounding box center [118, 44] width 2 height 2
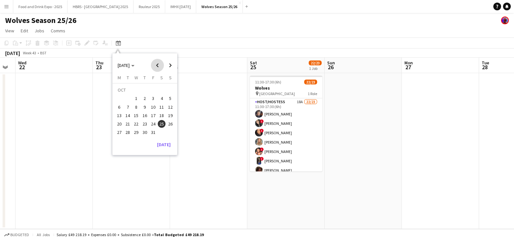
click at [158, 65] on span "Previous month" at bounding box center [157, 65] width 13 height 13
click at [168, 66] on span "Next month" at bounding box center [170, 65] width 13 height 13
click at [136, 125] on span "27" at bounding box center [136, 125] width 8 height 8
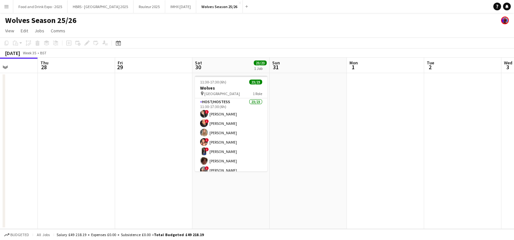
scroll to position [0, 219]
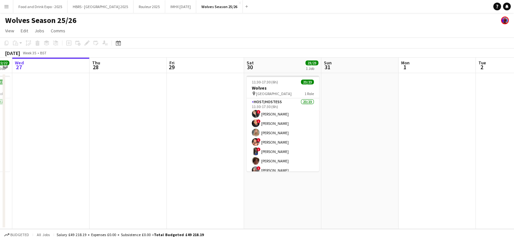
drag, startPoint x: 286, startPoint y: 133, endPoint x: 143, endPoint y: 135, distance: 143.1
click at [134, 146] on app-calendar-viewport "Sun 24 Mon 25 Tue 26 22/22 1 Job Wed 27 Thu 28 Fri 29 Sat 30 23/23 1 Job Sun 31…" at bounding box center [257, 143] width 514 height 171
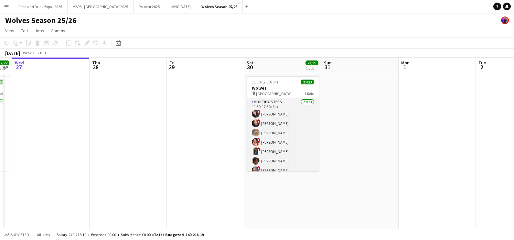
click at [287, 129] on app-card-role "Host/Hostess 23/23 11:30-17:30 (6h) ! Lisa Glazebrook ! Selisia Walters Amy Hil…" at bounding box center [282, 212] width 72 height 228
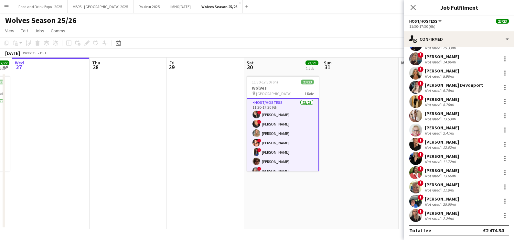
scroll to position [170, 0]
click at [501, 147] on div at bounding box center [505, 144] width 8 height 8
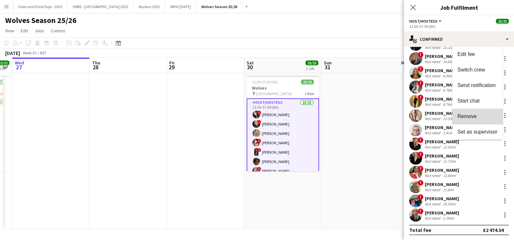
click at [486, 116] on span "Remove" at bounding box center [477, 116] width 40 height 6
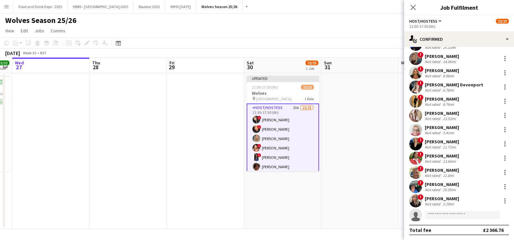
click at [380, 178] on app-date-cell at bounding box center [359, 151] width 77 height 156
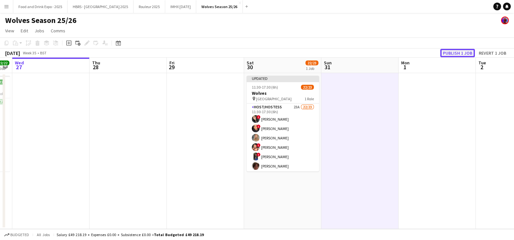
click at [457, 56] on button "Publish 1 job" at bounding box center [457, 53] width 35 height 8
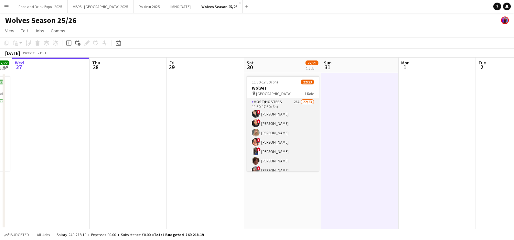
click at [289, 156] on app-card-role "Host/Hostess 23A 22/23 11:30-17:30 (6h) ! Lisa Glazebrook ! Selisia Walters Amy…" at bounding box center [282, 212] width 72 height 228
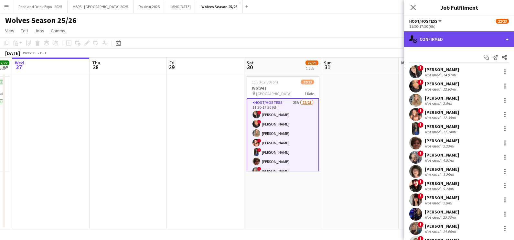
click at [476, 39] on div "single-neutral-actions-check-2 Confirmed" at bounding box center [459, 39] width 110 height 16
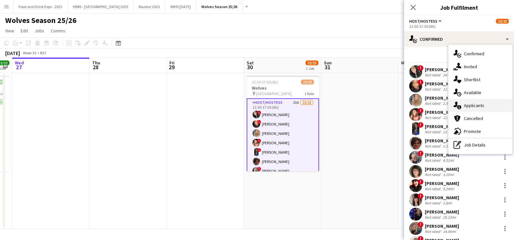
click at [475, 106] on div "single-neutral-actions-information Applicants" at bounding box center [480, 105] width 64 height 13
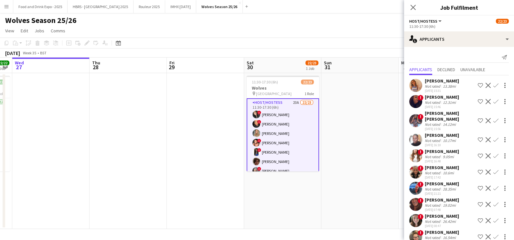
scroll to position [0, 0]
click at [339, 126] on app-date-cell at bounding box center [359, 151] width 77 height 156
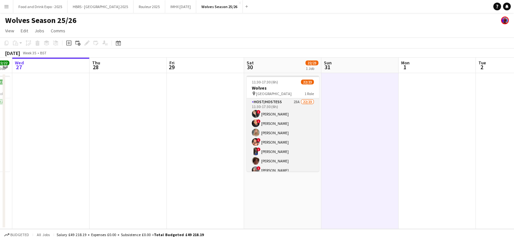
click at [296, 141] on app-card-role "Host/Hostess 23A 22/23 11:30-17:30 (6h) ! Lisa Glazebrook ! Selisia Walters Amy…" at bounding box center [282, 212] width 72 height 228
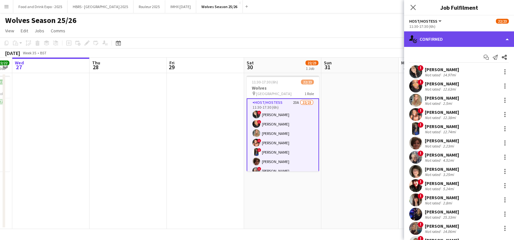
click at [468, 39] on div "single-neutral-actions-check-2 Confirmed" at bounding box center [459, 39] width 110 height 16
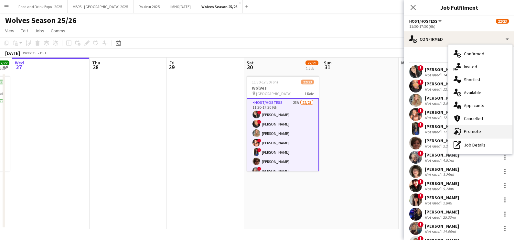
click at [467, 128] on div "advertising-megaphone Promote" at bounding box center [480, 131] width 64 height 13
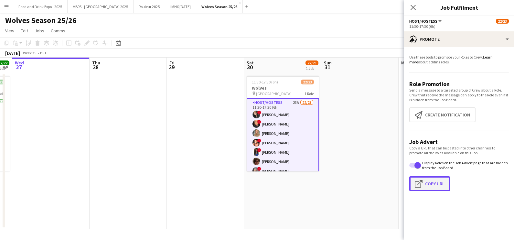
click at [441, 187] on button "Click to copy URL Copy Url" at bounding box center [429, 183] width 41 height 15
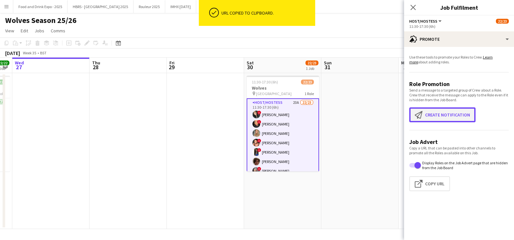
click at [434, 115] on button "Create notification Create notification" at bounding box center [442, 114] width 66 height 15
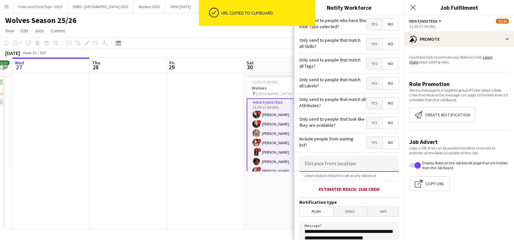
click at [360, 163] on input at bounding box center [349, 163] width 100 height 16
click at [355, 163] on input "*****" at bounding box center [349, 163] width 100 height 16
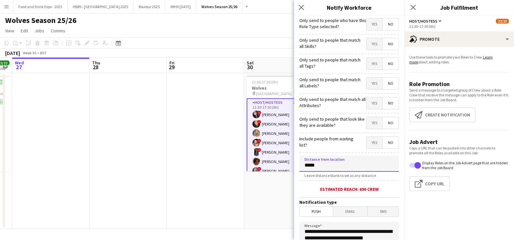
scroll to position [114, 0]
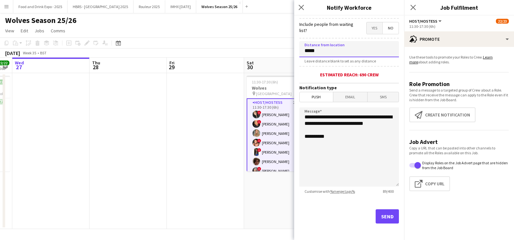
type input "*****"
click at [376, 215] on button "Send" at bounding box center [386, 216] width 23 height 14
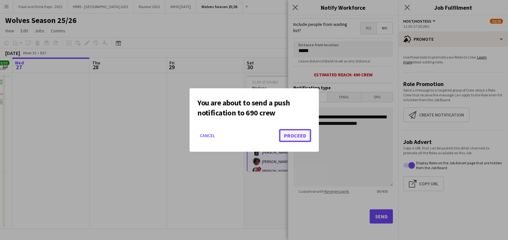
click at [281, 136] on button "Proceed" at bounding box center [295, 135] width 32 height 13
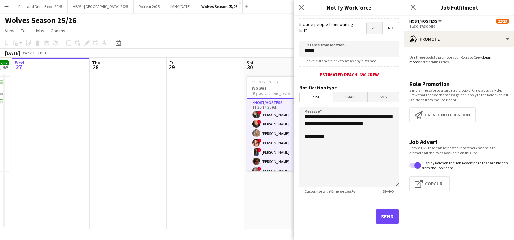
click at [249, 213] on app-date-cell "11:30-17:30 (6h) 22/23 Wolves pin Molineux Stadium 1 Role Host/Hostess 23A 22/2…" at bounding box center [282, 151] width 77 height 156
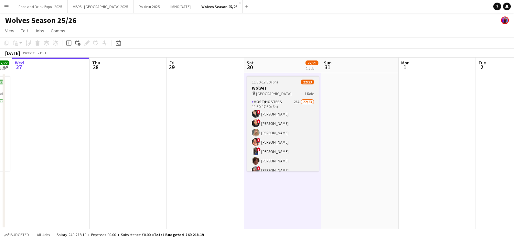
scroll to position [155, 0]
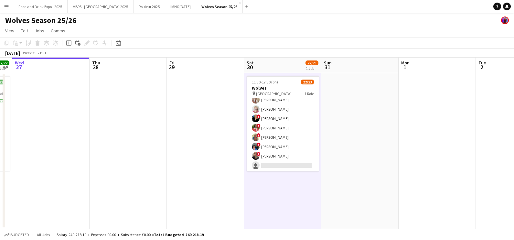
click at [299, 162] on app-card-role "Host/Hostess 23A 22/23 11:30-17:30 (6h) ! Lisa Glazebrook ! Selisia Walters Amy…" at bounding box center [282, 57] width 72 height 228
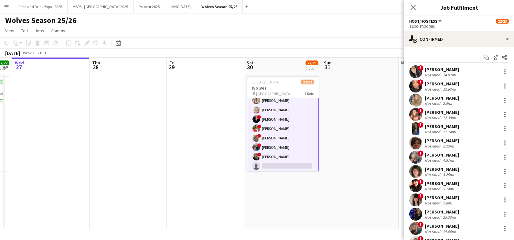
scroll to position [155, 0]
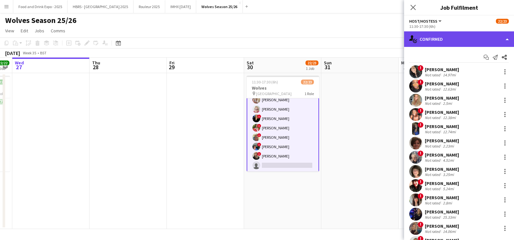
click at [466, 44] on div "single-neutral-actions-check-2 Confirmed" at bounding box center [459, 39] width 110 height 16
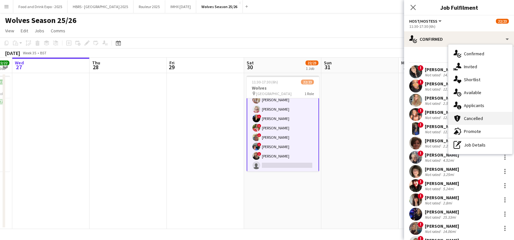
click at [465, 116] on div "cancellation Cancelled" at bounding box center [480, 118] width 64 height 13
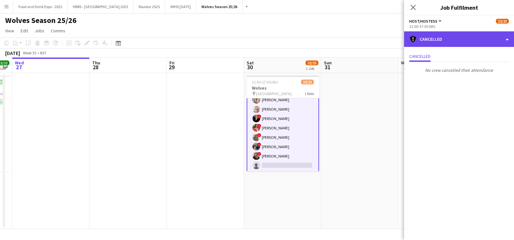
click at [471, 40] on div "cancellation Cancelled" at bounding box center [459, 39] width 110 height 16
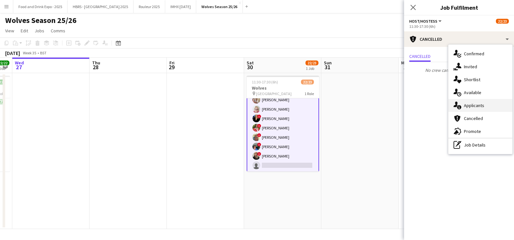
click at [466, 103] on div "single-neutral-actions-information Applicants" at bounding box center [480, 105] width 64 height 13
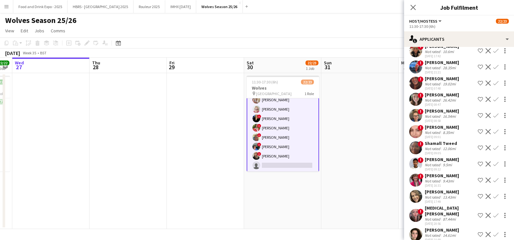
scroll to position [215, 0]
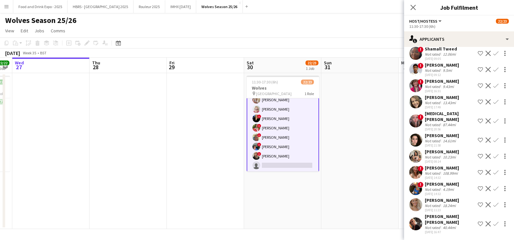
click at [436, 181] on div "Amelia Harward" at bounding box center [441, 184] width 34 height 6
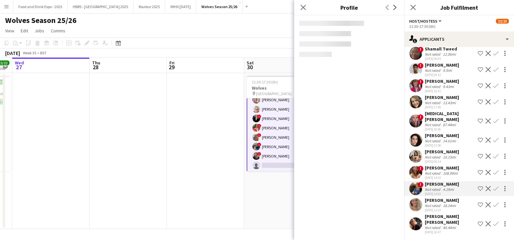
click at [423, 154] on div "Sophie Rickards Not rated 10.23mi 09-07-2025 08:14 Shortlist crew Decline Confi…" at bounding box center [459, 156] width 110 height 15
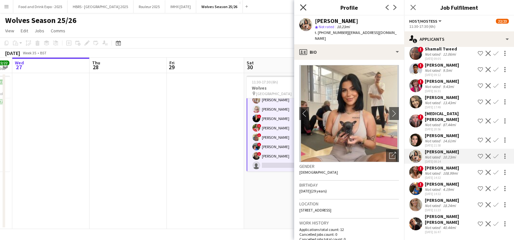
click at [304, 8] on icon at bounding box center [303, 7] width 6 height 6
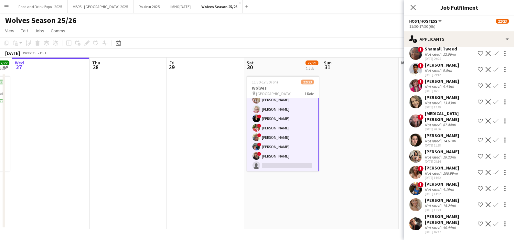
drag, startPoint x: 321, startPoint y: 222, endPoint x: 322, endPoint y: 238, distance: 15.5
click at [321, 222] on app-date-cell at bounding box center [359, 151] width 77 height 156
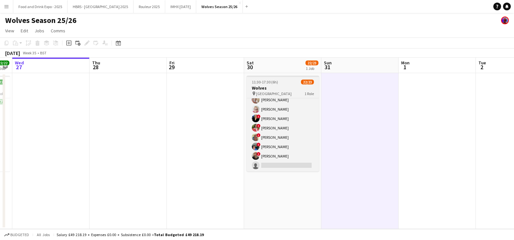
scroll to position [0, 0]
click at [292, 165] on app-card-role "Host/Hostess 23A 22/23 11:30-17:30 (6h) ! Lisa Glazebrook ! Selisia Walters Amy…" at bounding box center [282, 57] width 72 height 228
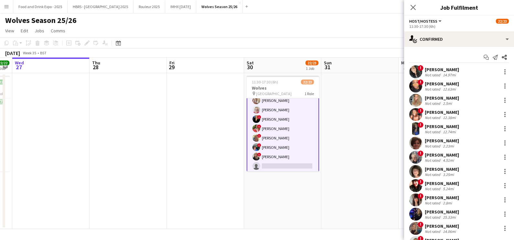
scroll to position [155, 0]
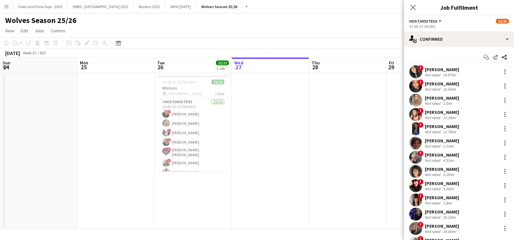
scroll to position [155, 0]
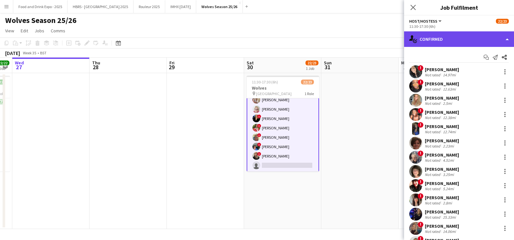
click at [474, 36] on div "single-neutral-actions-check-2 Confirmed" at bounding box center [459, 39] width 110 height 16
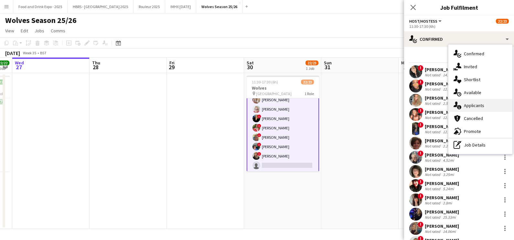
click at [470, 108] on div "single-neutral-actions-information Applicants" at bounding box center [480, 105] width 64 height 13
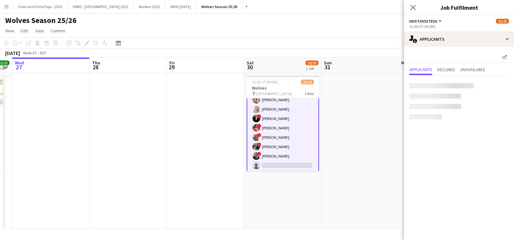
scroll to position [156, 0]
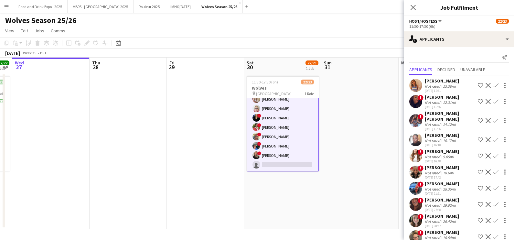
click at [268, 149] on app-card-role "Host/Hostess 23A 22/23 11:30-17:30 (6h) ! Lisa Glazebrook ! Selisia Walters Amy…" at bounding box center [282, 56] width 72 height 229
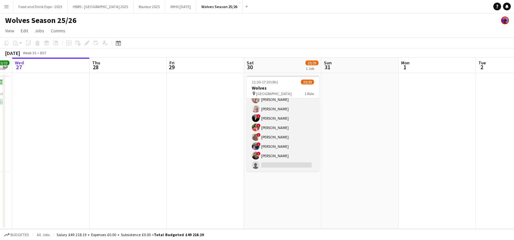
scroll to position [155, 0]
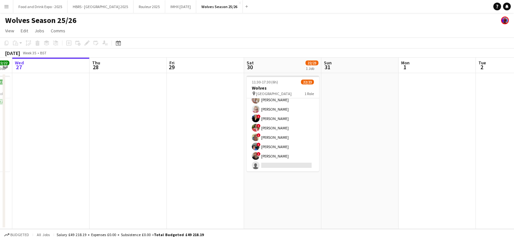
drag, startPoint x: 268, startPoint y: 149, endPoint x: 359, endPoint y: 155, distance: 91.0
click at [267, 149] on app-card-role "Host/Hostess 23A 22/23 11:30-17:30 (6h) ! Lisa Glazebrook ! Selisia Walters Amy…" at bounding box center [282, 57] width 72 height 228
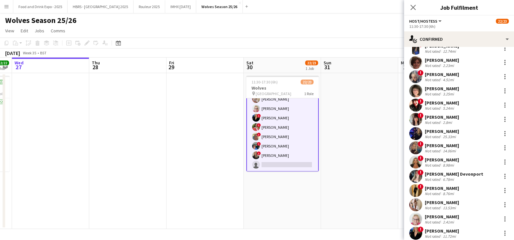
scroll to position [161, 0]
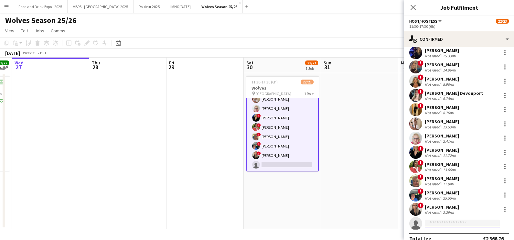
drag, startPoint x: 456, startPoint y: 219, endPoint x: 449, endPoint y: 224, distance: 8.7
click at [456, 219] on input at bounding box center [461, 223] width 75 height 8
type input "*******"
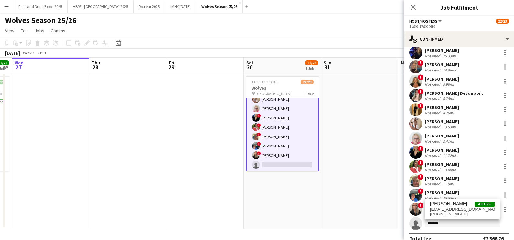
click at [448, 216] on div "Amy Longden Active amylongden15@gmail.com +447745313088" at bounding box center [461, 208] width 75 height 21
click at [448, 216] on span "+447745313088" at bounding box center [462, 213] width 65 height 5
click at [448, 214] on div "! Mandy Wright Not rated 2.29mi" at bounding box center [459, 209] width 110 height 13
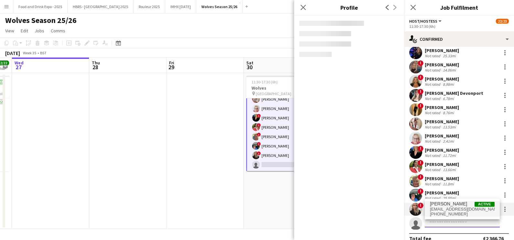
click at [446, 224] on input at bounding box center [461, 223] width 75 height 8
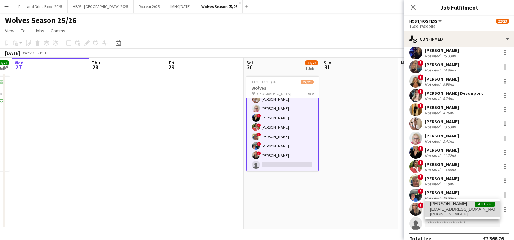
click at [447, 209] on span "amylongden15@gmail.com" at bounding box center [462, 208] width 65 height 5
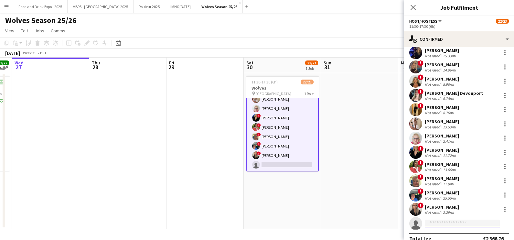
scroll to position [170, 0]
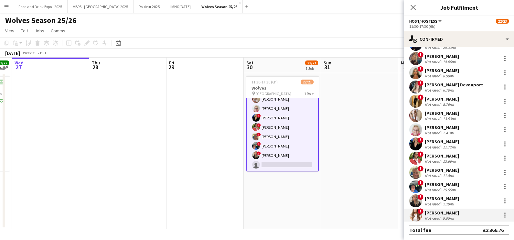
click at [418, 219] on app-user-avatar at bounding box center [415, 214] width 13 height 13
click at [440, 216] on div "Not rated" at bounding box center [432, 217] width 17 height 5
click at [432, 196] on div "Mandy Wright" at bounding box center [441, 198] width 34 height 6
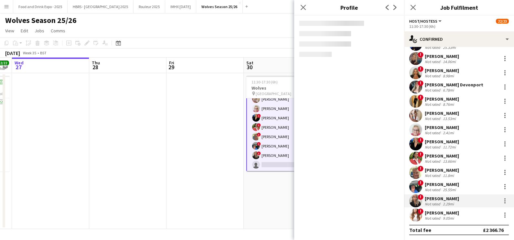
click at [434, 210] on div "Amy Longden" at bounding box center [441, 213] width 34 height 6
click at [434, 217] on div "Not rated" at bounding box center [432, 217] width 17 height 5
click at [422, 217] on div "!" at bounding box center [415, 214] width 13 height 13
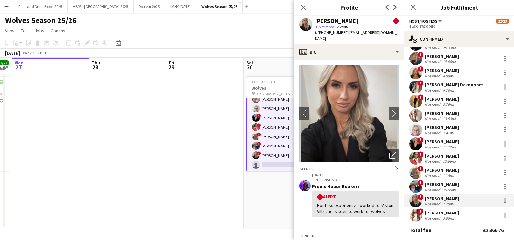
drag, startPoint x: 270, startPoint y: 208, endPoint x: 390, endPoint y: 107, distance: 157.5
click at [271, 208] on app-date-cell "11:30-17:30 (6h) 22/23 Wolves pin Molineux Stadium 1 Role Host/Hostess 23A 22/2…" at bounding box center [282, 151] width 77 height 156
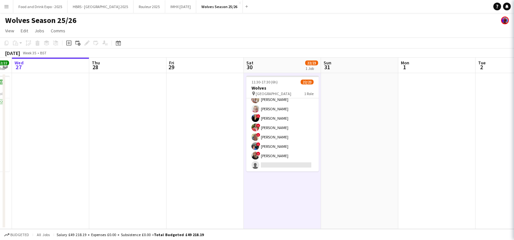
scroll to position [0, 218]
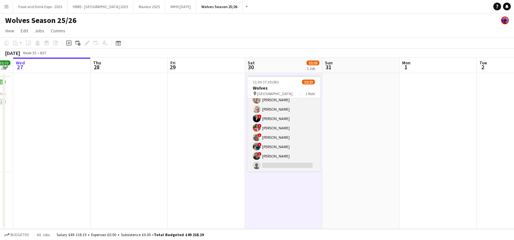
click at [294, 111] on app-card-role "Host/Hostess 23A 22/23 11:30-17:30 (6h) ! Lisa Glazebrook ! Selisia Walters Amy…" at bounding box center [283, 57] width 72 height 228
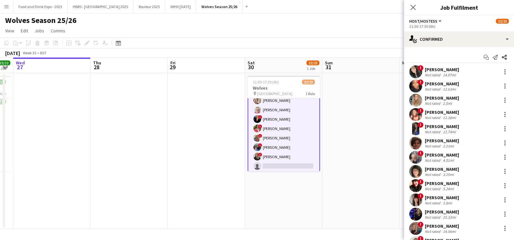
scroll to position [155, 0]
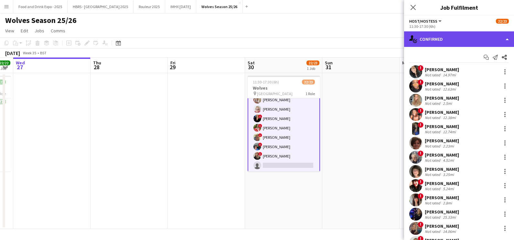
click at [474, 38] on div "single-neutral-actions-check-2 Confirmed" at bounding box center [459, 39] width 110 height 16
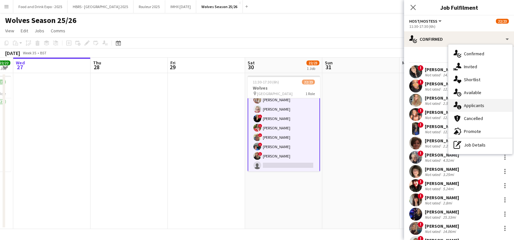
click at [477, 104] on div "single-neutral-actions-information Applicants" at bounding box center [480, 105] width 64 height 13
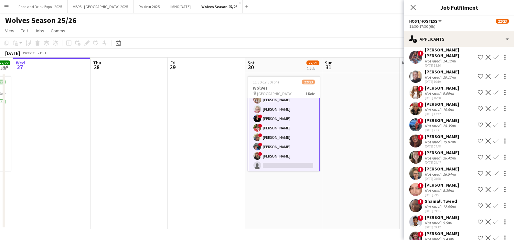
scroll to position [215, 0]
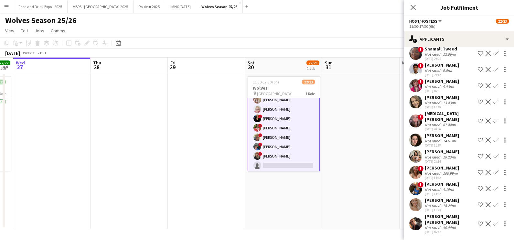
click at [437, 225] on div "Not rated" at bounding box center [432, 227] width 17 height 5
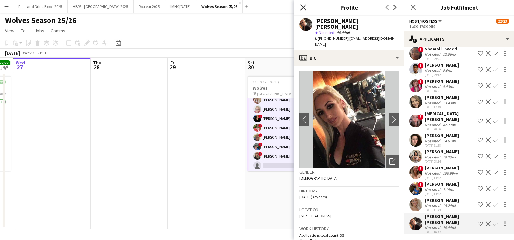
click at [302, 5] on icon "Close pop-in" at bounding box center [303, 7] width 6 height 6
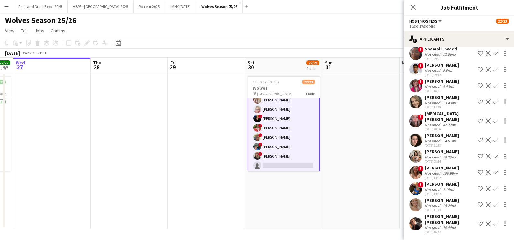
click at [377, 161] on app-date-cell at bounding box center [360, 151] width 77 height 156
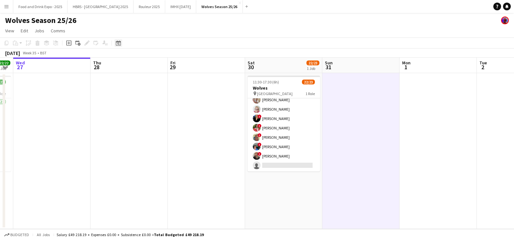
click at [114, 44] on div "Date picker" at bounding box center [118, 43] width 8 height 8
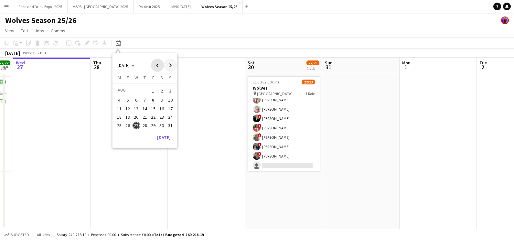
drag, startPoint x: 163, startPoint y: 69, endPoint x: 170, endPoint y: 68, distance: 6.9
click at [163, 69] on div "AUG 2025 AUG 2025" at bounding box center [144, 65] width 64 height 13
click at [170, 68] on span "Next month" at bounding box center [170, 65] width 13 height 13
click at [162, 125] on span "25" at bounding box center [162, 124] width 8 height 8
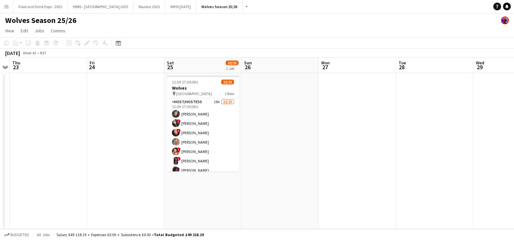
click at [184, 122] on app-card-role "Host/Hostess 18A 22/23 11:30-17:30 (6h) Tracy Ash ! Lisa Glazebrook ! Selisia W…" at bounding box center [203, 212] width 72 height 228
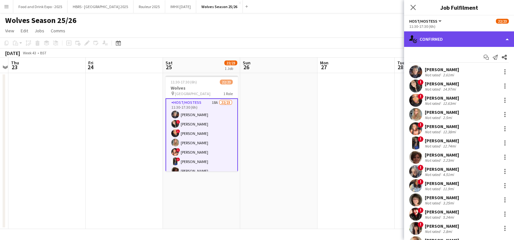
click at [442, 45] on div "single-neutral-actions-check-2 Confirmed" at bounding box center [459, 39] width 110 height 16
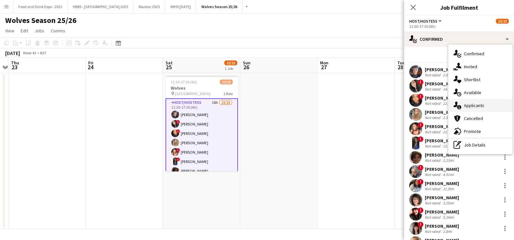
click at [478, 108] on div "single-neutral-actions-information Applicants" at bounding box center [480, 105] width 64 height 13
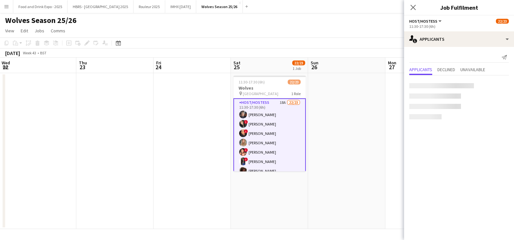
drag, startPoint x: 329, startPoint y: 175, endPoint x: 446, endPoint y: 177, distance: 117.0
click at [446, 178] on body "Menu Boards Boards Boards All jobs Status Workforce Workforce My Workforce Recr…" at bounding box center [257, 120] width 514 height 240
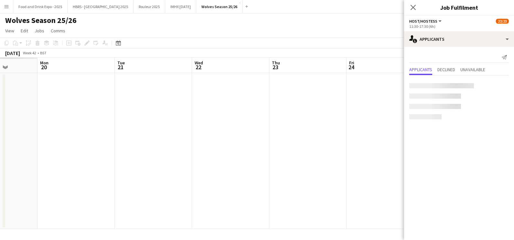
drag, startPoint x: 205, startPoint y: 185, endPoint x: 440, endPoint y: 189, distance: 235.2
click at [440, 189] on body "Menu Boards Boards Boards All jobs Status Workforce Workforce My Workforce Recr…" at bounding box center [257, 120] width 514 height 240
drag, startPoint x: 231, startPoint y: 175, endPoint x: 418, endPoint y: 172, distance: 187.1
click at [418, 172] on body "Menu Boards Boards Boards All jobs Status Workforce Workforce My Workforce Recr…" at bounding box center [257, 120] width 514 height 240
drag, startPoint x: 284, startPoint y: 159, endPoint x: 348, endPoint y: 150, distance: 64.0
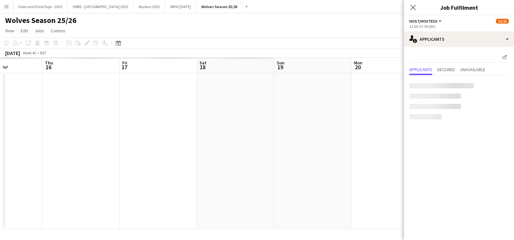
click at [376, 159] on app-calendar-viewport "Tue 14 Wed 15 Thu 16 Fri 17 Sat 18 Sun 19 Mon 20 Tue 21 Wed 22 Thu 23 Fri 24 Sa…" at bounding box center [257, 143] width 514 height 171
click at [411, 171] on body "Menu Boards Boards Boards All jobs Status Workforce Workforce My Workforce Recr…" at bounding box center [257, 120] width 514 height 240
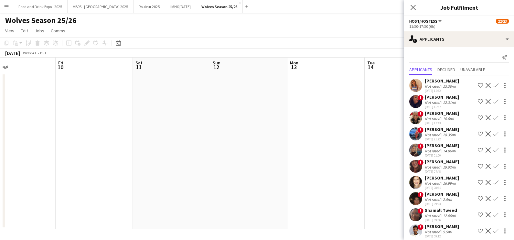
drag, startPoint x: 192, startPoint y: 156, endPoint x: 360, endPoint y: 164, distance: 167.9
click at [360, 164] on app-calendar-viewport "Tue 7 Wed 8 Thu 9 Fri 10 Sat 11 Sun 12 Mon 13 Tue 14 Wed 15 Thu 16 Fri 17 Sat 18" at bounding box center [257, 143] width 514 height 171
drag, startPoint x: 147, startPoint y: 160, endPoint x: 416, endPoint y: 171, distance: 269.0
click at [416, 171] on body "Menu Boards Boards Boards All jobs Status Workforce Workforce My Workforce Recr…" at bounding box center [257, 120] width 514 height 240
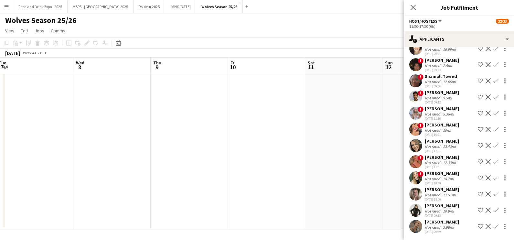
scroll to position [0, 282]
drag, startPoint x: 352, startPoint y: 198, endPoint x: 262, endPoint y: 234, distance: 96.9
click at [241, 209] on app-calendar-viewport "Sat 4 23/23 1 Job Sun 5 Mon 6 Tue 7 Wed 8 Thu 9 Fri 10 Sat 11 Sun 12 Mon 13 Tue…" at bounding box center [257, 143] width 514 height 171
click at [381, 137] on app-date-cell at bounding box center [374, 151] width 77 height 156
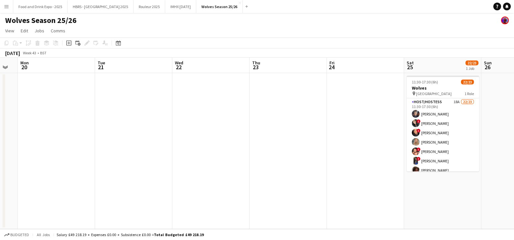
scroll to position [0, 236]
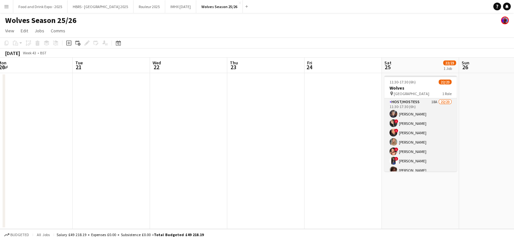
click at [414, 144] on app-card-role "Host/Hostess 18A 22/23 11:30-17:30 (6h) Tracy Ash ! Lisa Glazebrook ! Selisia W…" at bounding box center [420, 212] width 72 height 228
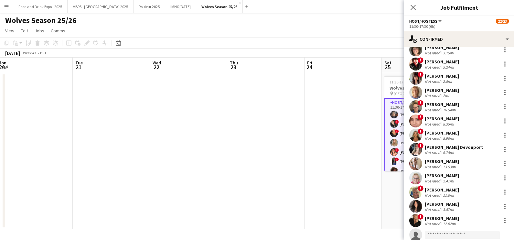
scroll to position [153, 0]
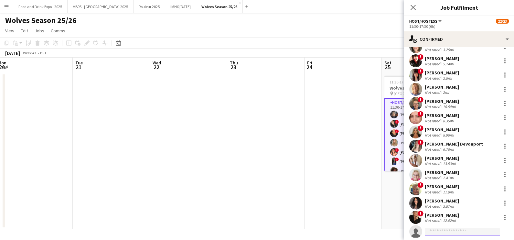
click at [437, 233] on input at bounding box center [461, 231] width 75 height 8
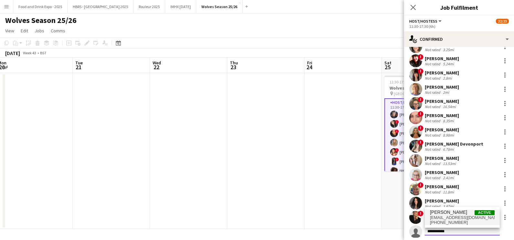
type input "**********"
click at [443, 214] on span "Alex Morran" at bounding box center [448, 211] width 37 height 5
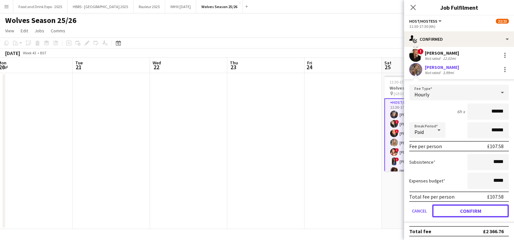
click at [458, 204] on button "Confirm" at bounding box center [470, 210] width 77 height 13
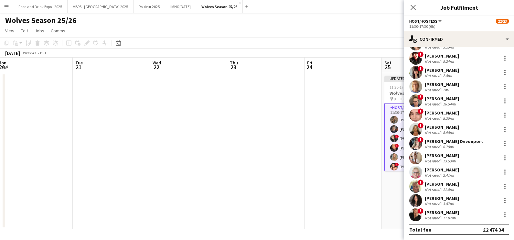
scroll to position [170, 0]
click at [305, 119] on app-date-cell at bounding box center [342, 151] width 77 height 156
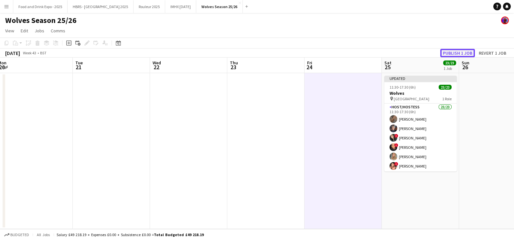
click at [452, 51] on button "Publish 1 job" at bounding box center [457, 53] width 35 height 8
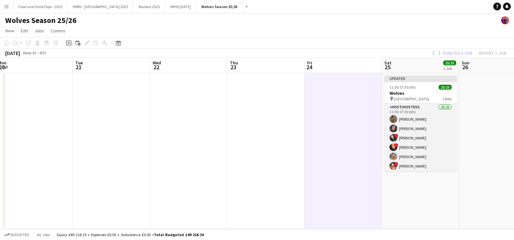
click at [419, 144] on app-card-role "Host/Hostess 23/23 11:30-17:30 (6h) Alex Morran Tracy Ash ! Lisa Glazebrook ! S…" at bounding box center [420, 217] width 72 height 228
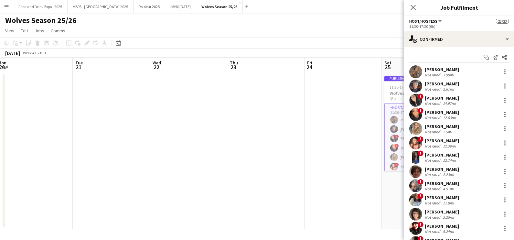
click at [460, 77] on div "Alex Morran Not rated 3.99mi" at bounding box center [459, 71] width 110 height 13
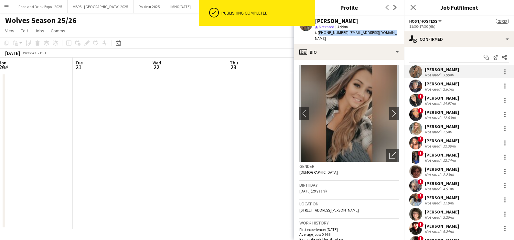
drag, startPoint x: 318, startPoint y: 34, endPoint x: 384, endPoint y: 30, distance: 67.0
click at [384, 30] on div "Alex Morran star Not rated 3.99mi t. +447554119616 | alex1jay@hotmail.co.uk" at bounding box center [349, 30] width 110 height 29
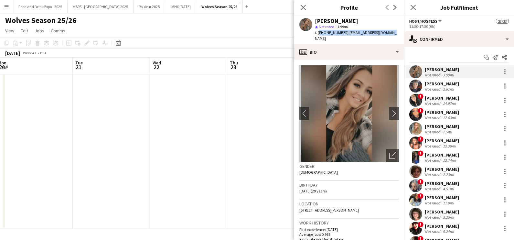
copy div "+447554119616 | alex1jay@hotmail.co.uk"
click at [247, 160] on app-date-cell at bounding box center [265, 151] width 77 height 156
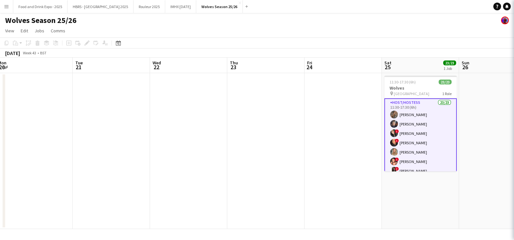
scroll to position [0, 236]
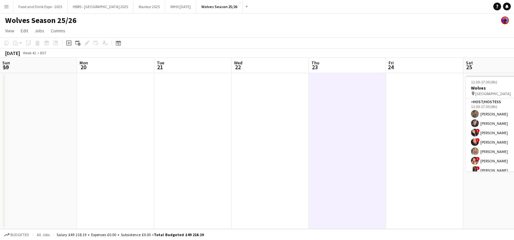
drag, startPoint x: 105, startPoint y: 170, endPoint x: 515, endPoint y: 180, distance: 409.7
click at [513, 180] on html "Menu Boards Boards Boards All jobs Status Workforce Workforce My Workforce Recr…" at bounding box center [257, 120] width 514 height 240
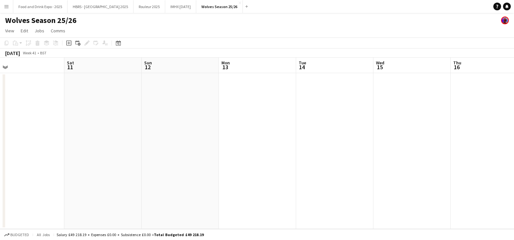
drag, startPoint x: 213, startPoint y: 125, endPoint x: 233, endPoint y: 115, distance: 23.1
click at [508, 127] on app-calendar-viewport "Wed 8 Thu 9 Fri 10 Sat 11 Sun 12 Mon 13 Tue 14 Wed 15 Thu 16 Fri 17 Sat 18 Sun …" at bounding box center [257, 143] width 514 height 171
drag, startPoint x: 209, startPoint y: 122, endPoint x: 431, endPoint y: 74, distance: 227.4
click at [492, 116] on app-calendar-viewport "Wed 8 Thu 9 Fri 10 Sat 11 Sun 12 Mon 13 Tue 14 Wed 15 Thu 16 Fri 17 Sat 18 Sun …" at bounding box center [257, 143] width 514 height 171
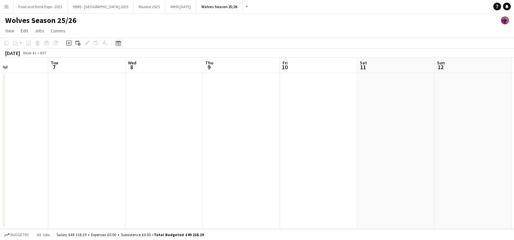
click at [119, 45] on icon "Date picker" at bounding box center [118, 42] width 5 height 5
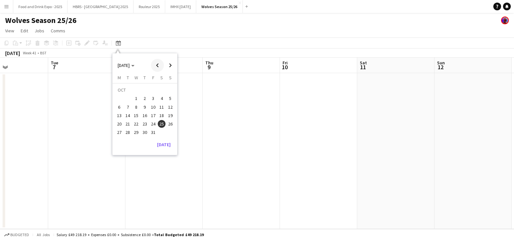
click at [159, 67] on span "Previous month" at bounding box center [157, 65] width 13 height 13
click at [158, 126] on span "30" at bounding box center [162, 125] width 8 height 8
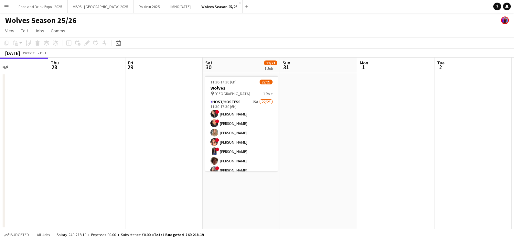
scroll to position [0, 222]
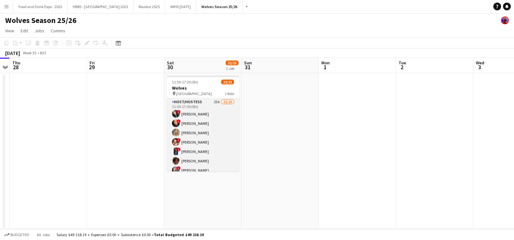
click at [221, 132] on app-card-role "Host/Hostess 25A 22/23 11:30-17:30 (6h) ! Lisa Glazebrook ! Selisia Walters Amy…" at bounding box center [203, 212] width 72 height 228
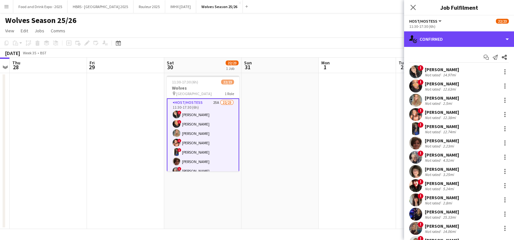
drag, startPoint x: 459, startPoint y: 45, endPoint x: 467, endPoint y: 66, distance: 22.7
click at [459, 44] on div "single-neutral-actions-check-2 Confirmed" at bounding box center [459, 39] width 110 height 16
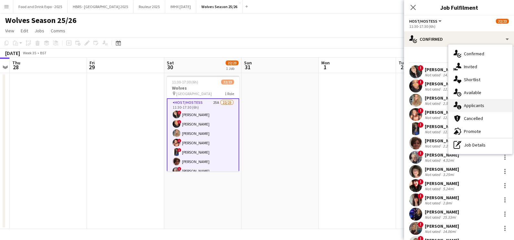
click at [475, 107] on div "single-neutral-actions-information Applicants" at bounding box center [480, 105] width 64 height 13
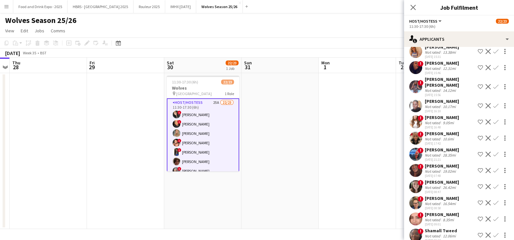
scroll to position [248, 0]
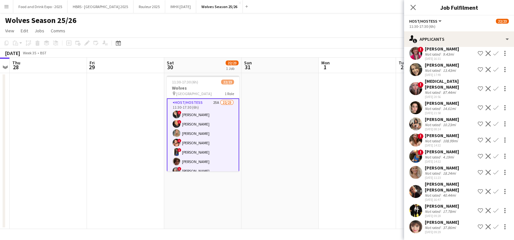
click at [447, 214] on div "27-08-2025 09:28" at bounding box center [441, 216] width 34 height 4
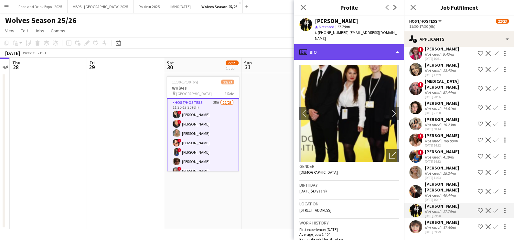
click at [351, 48] on div "profile Bio" at bounding box center [349, 52] width 110 height 16
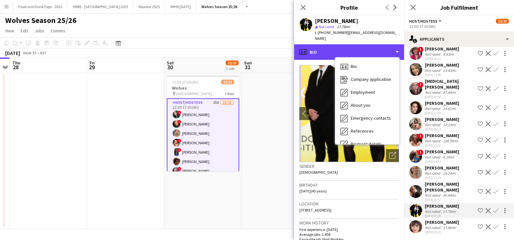
scroll to position [73, 0]
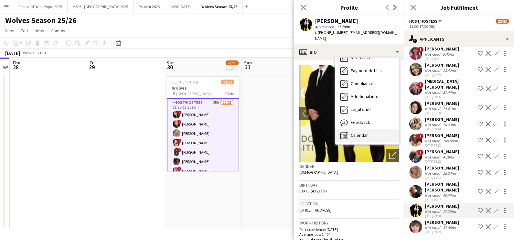
click at [357, 132] on span "Calendar" at bounding box center [359, 135] width 17 height 6
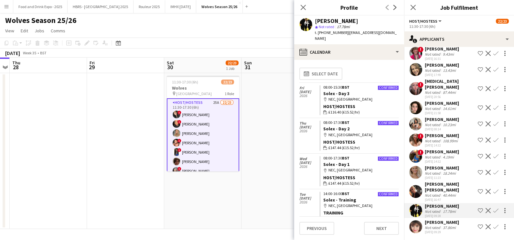
drag, startPoint x: 400, startPoint y: 82, endPoint x: 400, endPoint y: 91, distance: 9.0
click at [400, 91] on app-calendar-tab "calendar-full Select date Fri 10 Jul 2026 Confirmed 08:00-15:30 BST Solex - Day…" at bounding box center [349, 150] width 110 height 180
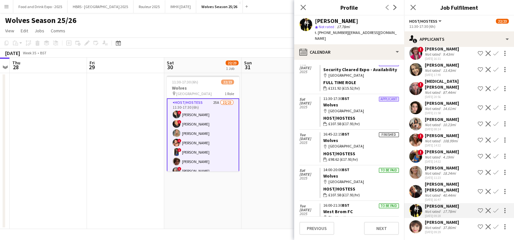
scroll to position [1038, 0]
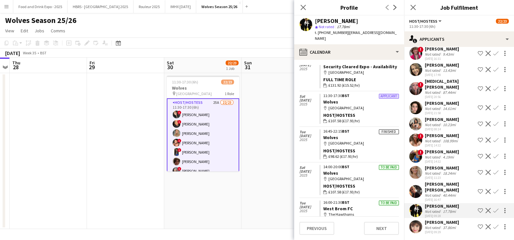
click at [287, 183] on app-date-cell at bounding box center [279, 151] width 77 height 156
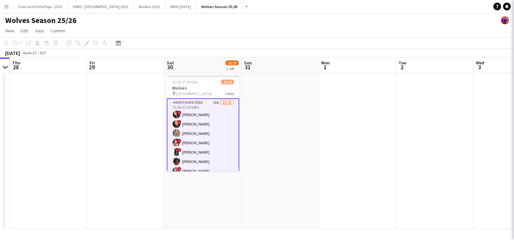
scroll to position [0, 0]
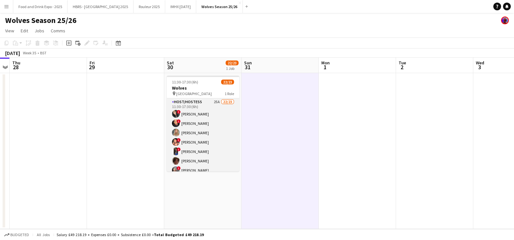
click at [218, 133] on app-card-role "Host/Hostess 25A 22/23 11:30-17:30 (6h) ! Lisa Glazebrook ! Selisia Walters Amy…" at bounding box center [203, 212] width 72 height 228
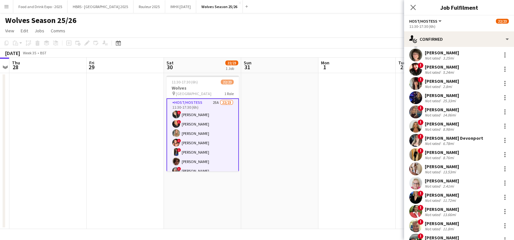
scroll to position [161, 0]
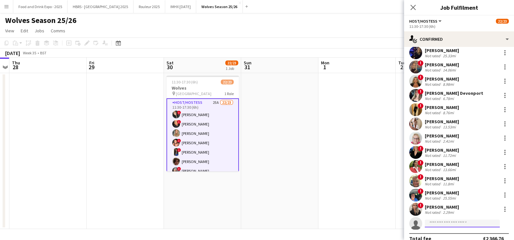
click at [444, 219] on input at bounding box center [461, 223] width 75 height 8
type input "**********"
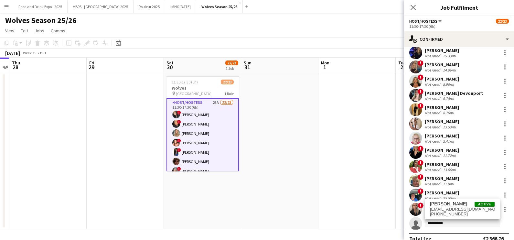
click at [441, 218] on div "Amber Khan Active iamamberkleigh@gmail.com +447985406586" at bounding box center [461, 208] width 75 height 21
click at [441, 208] on span "iamamberkleigh@gmail.com" at bounding box center [462, 208] width 65 height 5
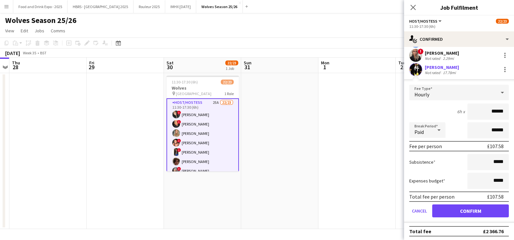
click at [461, 200] on div "Total fee per person £107.58" at bounding box center [459, 196] width 100 height 10
click at [459, 207] on button "Confirm" at bounding box center [470, 210] width 77 height 13
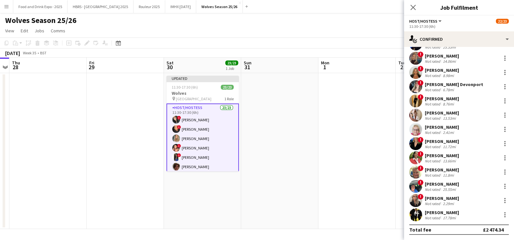
scroll to position [170, 0]
click at [315, 142] on app-date-cell at bounding box center [279, 151] width 77 height 156
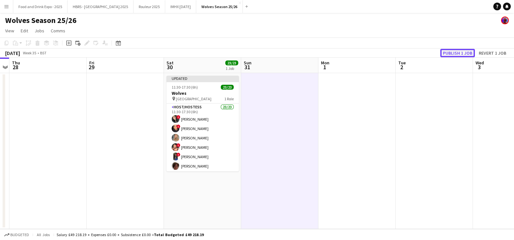
click at [459, 55] on button "Publish 1 job" at bounding box center [457, 53] width 35 height 8
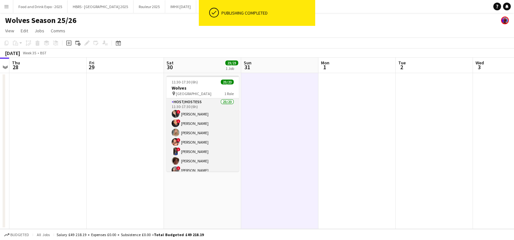
click at [225, 142] on app-card-role "Host/Hostess 23/23 11:30-17:30 (6h) ! Lisa Glazebrook ! Selisia Walters Amy Hil…" at bounding box center [202, 212] width 72 height 228
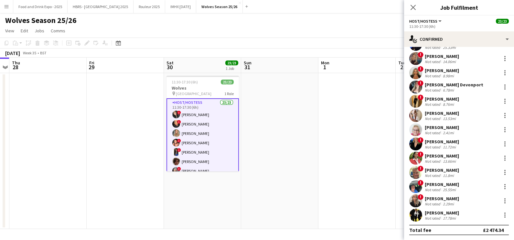
click at [442, 220] on div "Amber Khan Not rated 17.78mi" at bounding box center [459, 214] width 110 height 13
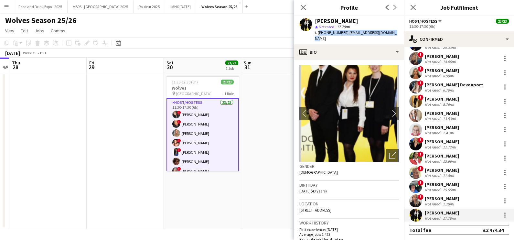
drag, startPoint x: 318, startPoint y: 33, endPoint x: 399, endPoint y: 36, distance: 81.5
click at [399, 36] on app-profile-header "Amber Khan star Not rated 17.78mi t. +447985406586 | iamamberkleigh@gmail.com" at bounding box center [349, 30] width 110 height 29
copy div "+447985406586 | iamamberkleigh@gmail.com"
click at [260, 148] on app-date-cell at bounding box center [279, 151] width 77 height 156
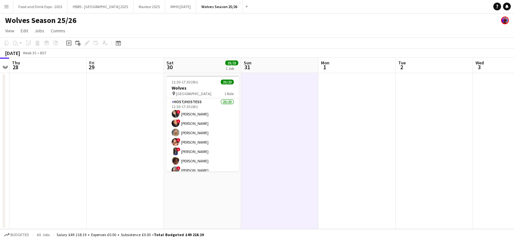
click at [336, 178] on app-date-cell at bounding box center [356, 151] width 77 height 156
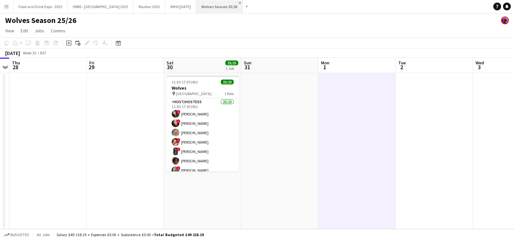
click at [238, 3] on app-icon "Close" at bounding box center [239, 3] width 3 height 3
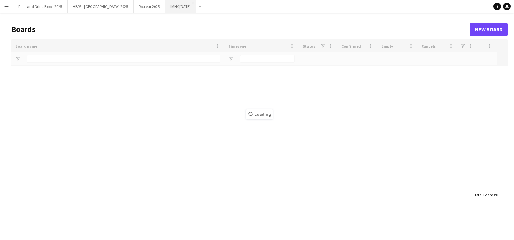
type input "******"
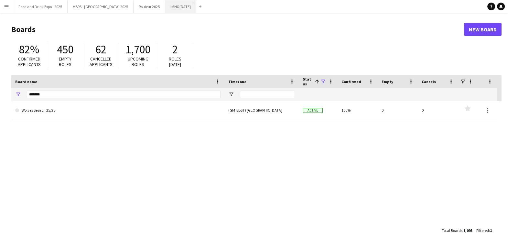
click at [165, 10] on button "IMHX [DATE] Close" at bounding box center [180, 6] width 31 height 13
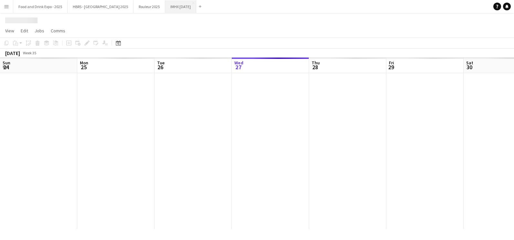
scroll to position [0, 154]
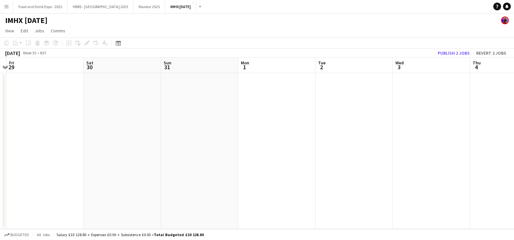
drag, startPoint x: 352, startPoint y: 105, endPoint x: 240, endPoint y: 95, distance: 112.5
click at [128, 120] on app-calendar-viewport "Tue 26 Wed 27 Thu 28 Fri 29 Sat 30 Sun 31 Mon 1 Tue 2 Wed 3 Thu 4 Fri 5 Sat 6" at bounding box center [257, 143] width 514 height 171
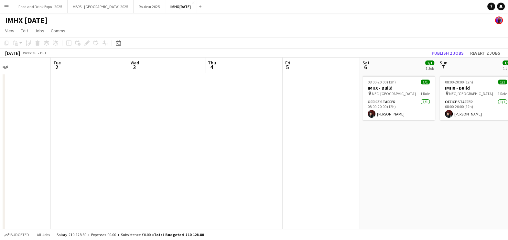
drag, startPoint x: 488, startPoint y: 132, endPoint x: 182, endPoint y: 132, distance: 306.6
click at [136, 156] on app-calendar-viewport "Fri 29 Sat 30 Sun 31 Mon 1 Tue 2 Wed 3 Thu 4 Fri 5 Sat 6 1/1 1 Job Sun 7 1/1 1 …" at bounding box center [254, 159] width 508 height 202
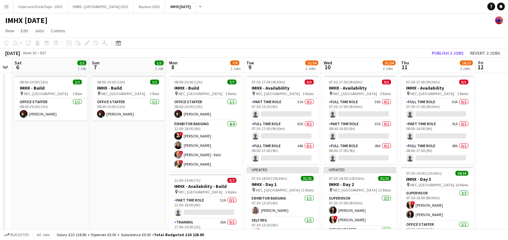
drag, startPoint x: 421, startPoint y: 185, endPoint x: 239, endPoint y: 183, distance: 182.2
click at [239, 185] on app-calendar-viewport "Wed 3 Thu 4 Fri 5 Sat 6 1/1 1 Job Sun 7 1/1 1 Job Mon 8 7/9 2 Jobs Tue 9 21/24 …" at bounding box center [254, 167] width 508 height 218
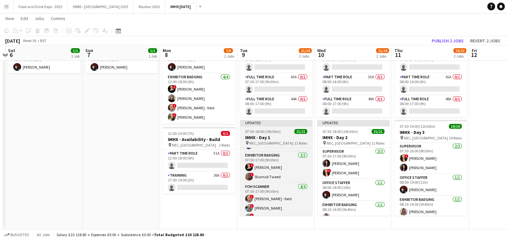
scroll to position [267, 0]
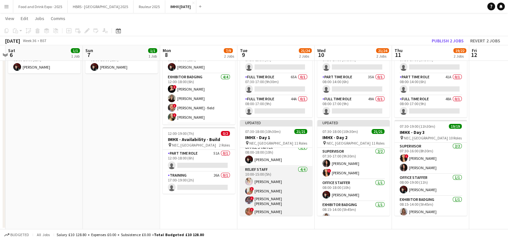
click at [267, 208] on app-card-role "Relief Staff [DATE] 10:00-15:00 (5h) [PERSON_NAME] ! [PERSON_NAME] ! [PERSON_NA…" at bounding box center [276, 192] width 72 height 52
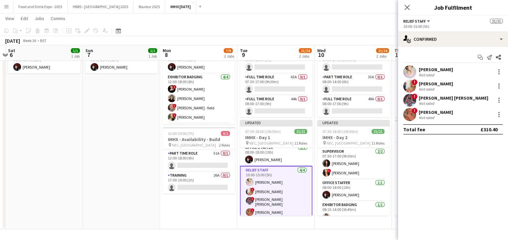
click at [424, 116] on div "Not rated" at bounding box center [426, 117] width 17 height 5
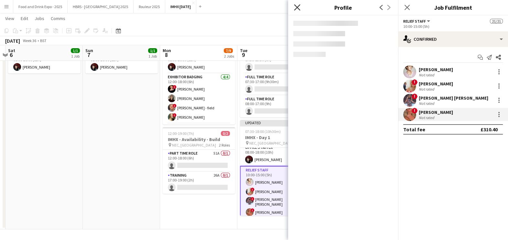
click at [295, 5] on icon at bounding box center [297, 7] width 6 height 6
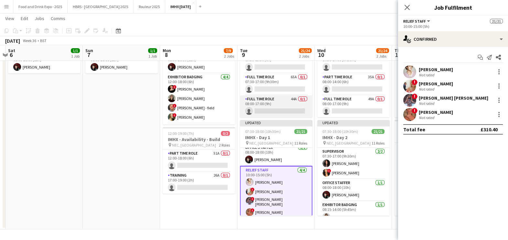
click at [285, 111] on app-card-role "Full Time Role 44A 0/1 08:00-17:00 (9h) single-neutral-actions" at bounding box center [276, 106] width 72 height 22
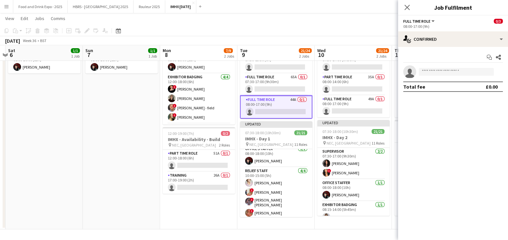
click at [452, 75] on app-invite-slot "single-neutral-actions" at bounding box center [453, 71] width 110 height 13
click at [451, 72] on input at bounding box center [455, 72] width 75 height 8
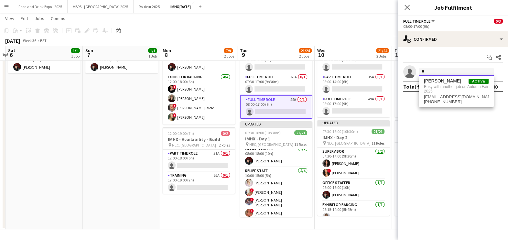
type input "*"
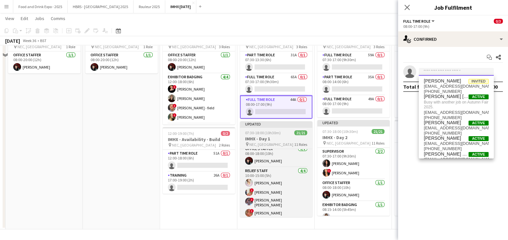
scroll to position [26, 0]
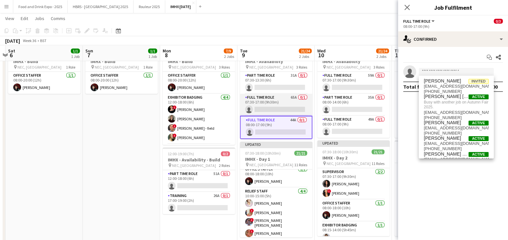
click at [265, 106] on app-card-role "Full Time Role 65A 0/1 07:30-17:00 (9h30m) single-neutral-actions" at bounding box center [276, 105] width 72 height 22
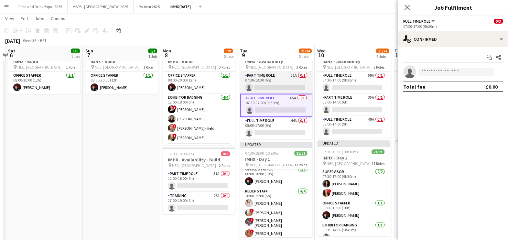
click at [268, 82] on app-card-role "Part Time Role 31A 0/1 07:30-13:30 (6h) single-neutral-actions" at bounding box center [276, 83] width 72 height 22
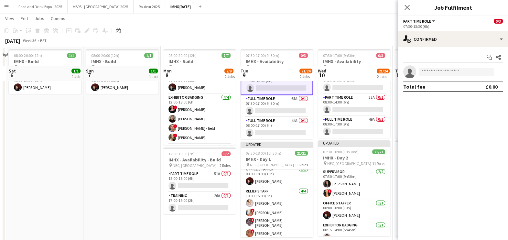
scroll to position [46, 0]
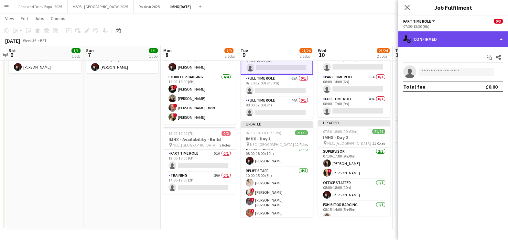
click at [439, 32] on div "single-neutral-actions-check-2 Confirmed" at bounding box center [453, 39] width 110 height 16
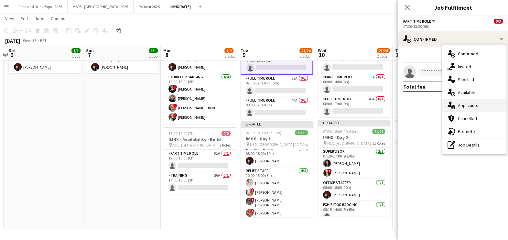
click at [469, 104] on div "single-neutral-actions-information Applicants" at bounding box center [474, 105] width 64 height 13
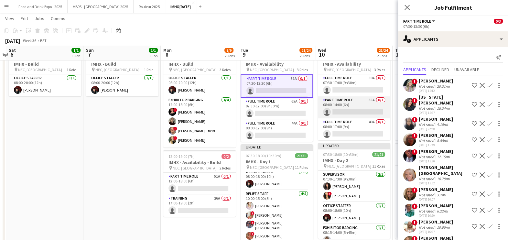
scroll to position [23, 0]
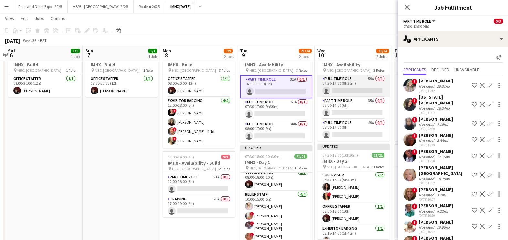
click at [333, 85] on app-card-role "Full Time Role 59A 0/1 07:30-17:00 (9h30m) single-neutral-actions" at bounding box center [353, 86] width 72 height 22
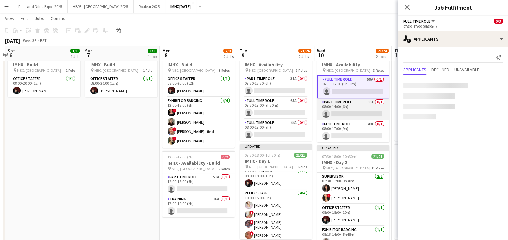
click at [346, 116] on app-card-role "Part Time Role 35A 0/1 08:00-14:00 (6h) single-neutral-actions" at bounding box center [353, 109] width 72 height 22
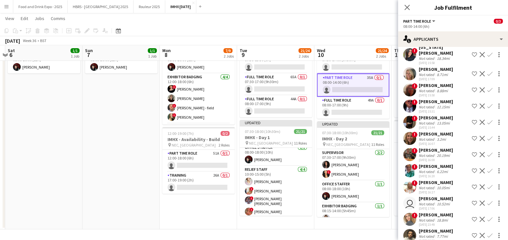
scroll to position [85, 0]
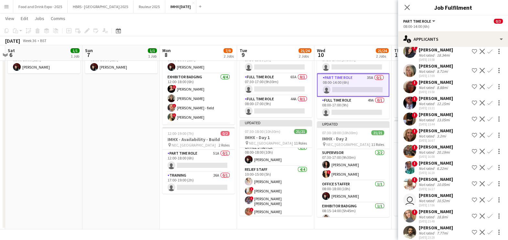
click at [438, 214] on div "18.8mi" at bounding box center [442, 216] width 14 height 5
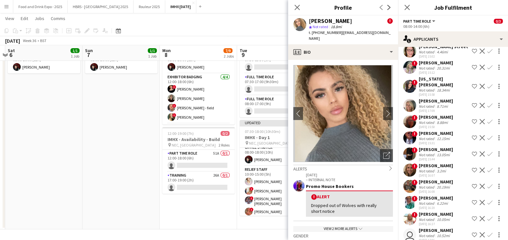
scroll to position [0, 0]
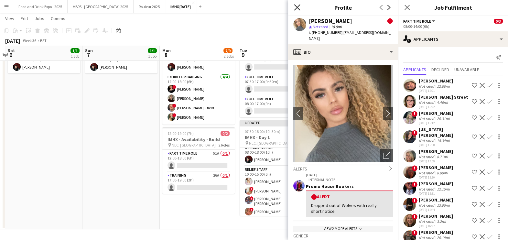
click at [295, 5] on icon "Close pop-in" at bounding box center [297, 7] width 6 height 6
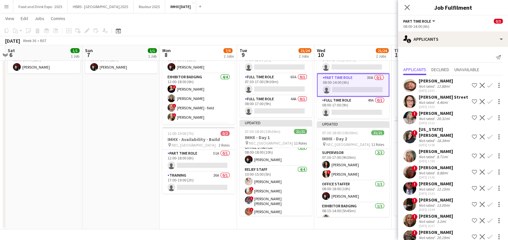
click at [407, 230] on app-user-avatar at bounding box center [409, 236] width 13 height 13
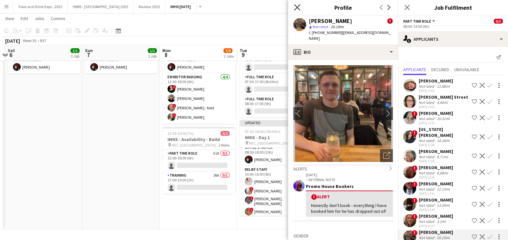
click at [295, 10] on icon "Close pop-in" at bounding box center [297, 7] width 6 height 6
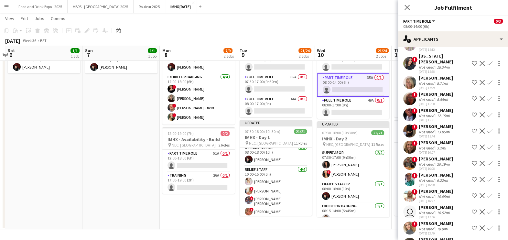
scroll to position [85, 0]
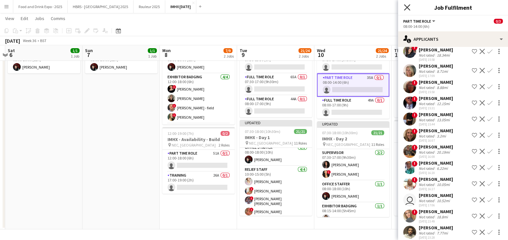
click at [406, 8] on icon at bounding box center [406, 7] width 6 height 6
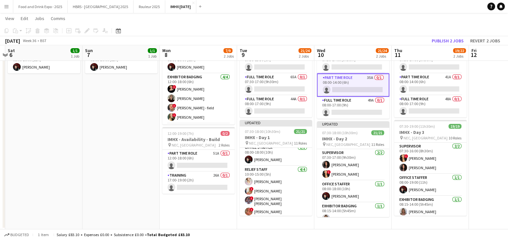
click at [488, 147] on app-date-cell at bounding box center [506, 127] width 77 height 203
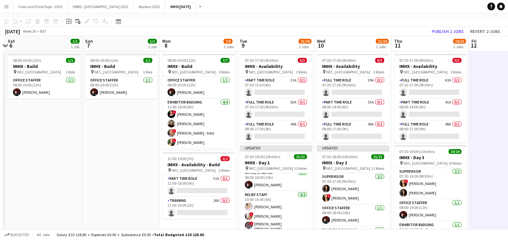
scroll to position [0, 0]
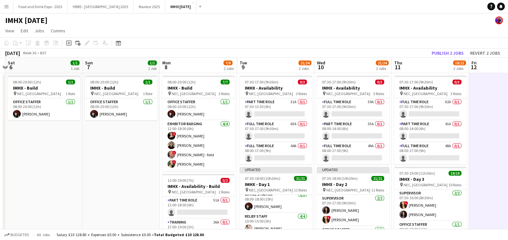
click at [497, 118] on app-date-cell at bounding box center [506, 174] width 77 height 203
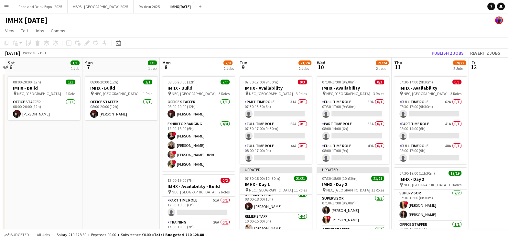
click at [232, 32] on app-page-menu "View Day view expanded Day view collapsed Month view Date picker Jump to today …" at bounding box center [254, 31] width 508 height 12
drag, startPoint x: 128, startPoint y: 19, endPoint x: 127, endPoint y: 13, distance: 6.2
click at [128, 18] on div "IMHX [DATE]" at bounding box center [254, 19] width 508 height 12
click at [127, 13] on div "IMHX [DATE]" at bounding box center [254, 19] width 508 height 12
click at [57, 6] on button "Food and Drink Expo - 2025 Close" at bounding box center [40, 6] width 54 height 13
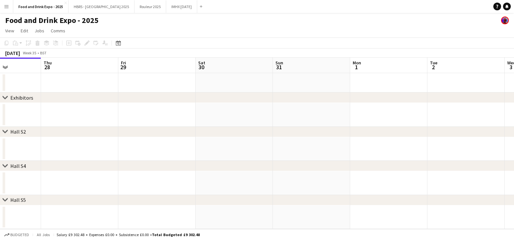
scroll to position [0, 229]
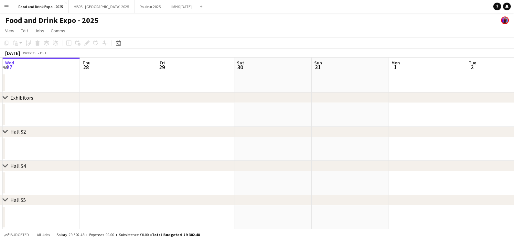
drag, startPoint x: 331, startPoint y: 144, endPoint x: 103, endPoint y: 97, distance: 232.5
click at [85, 128] on div "chevron-right Exhibitors chevron-right Hall S2 chevron-right Hall S4 chevron-ri…" at bounding box center [257, 143] width 514 height 171
click at [123, 44] on app-toolbar "Copy Paste Paste Ctrl+V Paste with crew Ctrl+Shift+V Paste linked Job Delete Gr…" at bounding box center [257, 42] width 514 height 11
click at [121, 42] on div "Date picker" at bounding box center [118, 43] width 8 height 8
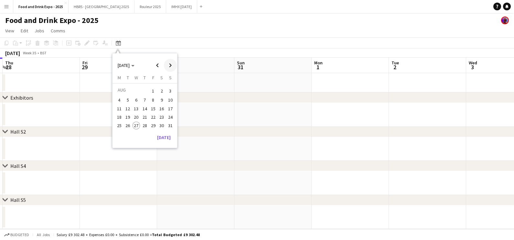
click at [172, 63] on span "Next month" at bounding box center [170, 65] width 13 height 13
click at [128, 134] on span "30" at bounding box center [128, 133] width 8 height 8
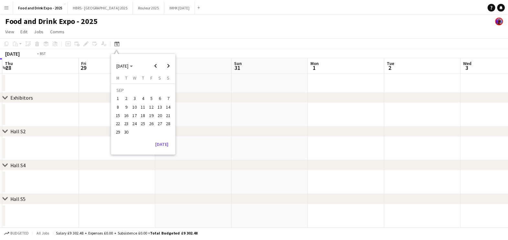
scroll to position [0, 222]
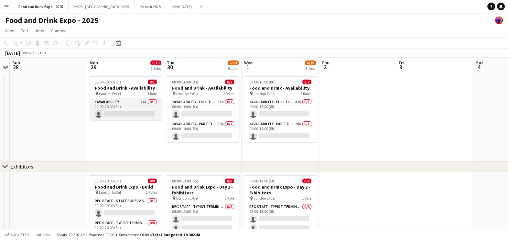
click at [138, 109] on app-card-role "Availability 71A 0/1 12:00-20:00 (8h) single-neutral-actions" at bounding box center [125, 109] width 72 height 22
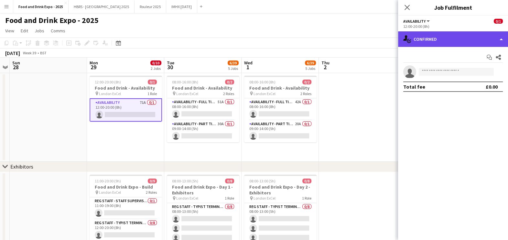
click at [457, 42] on div "single-neutral-actions-check-2 Confirmed" at bounding box center [453, 39] width 110 height 16
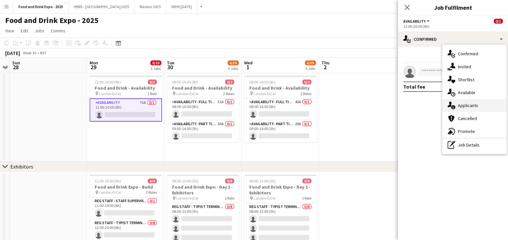
click at [481, 104] on div "single-neutral-actions-information Applicants" at bounding box center [474, 105] width 64 height 13
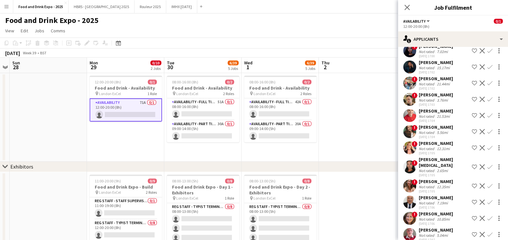
scroll to position [40, 0]
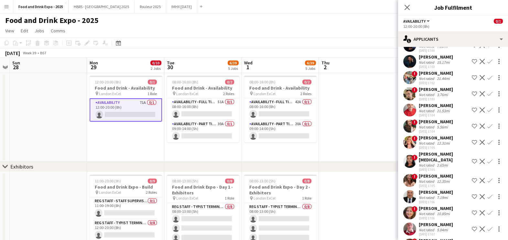
click at [435, 78] on div "21.44mi" at bounding box center [443, 78] width 16 height 5
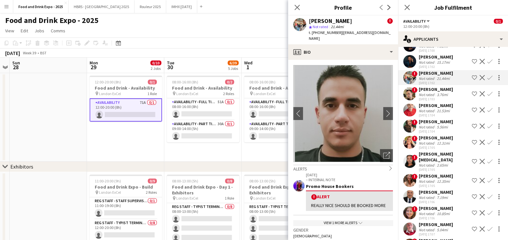
click at [361, 32] on span "| bilal.alatrash@hotmail.co.uk" at bounding box center [350, 35] width 82 height 11
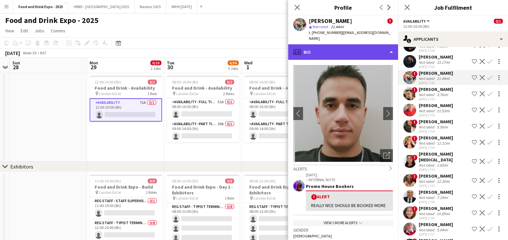
click at [354, 44] on div "profile Bio" at bounding box center [343, 52] width 110 height 16
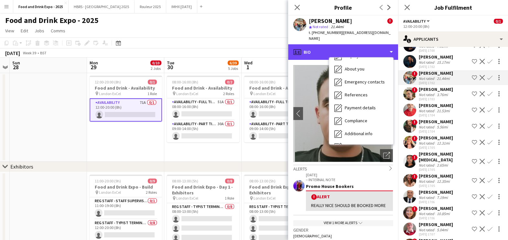
scroll to position [73, 0]
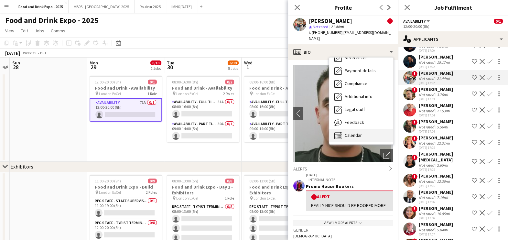
click at [378, 133] on div "Calendar Calendar" at bounding box center [361, 135] width 64 height 13
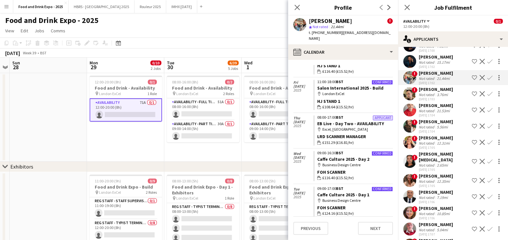
scroll to position [857, 0]
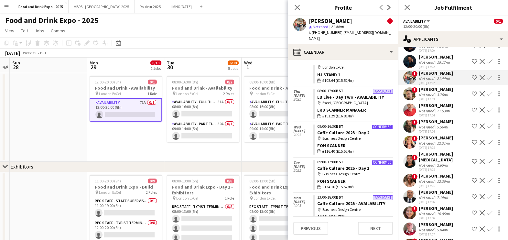
click at [442, 94] on div "3.76mi" at bounding box center [442, 94] width 14 height 5
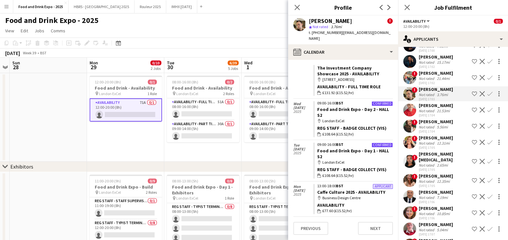
scroll to position [390, 0]
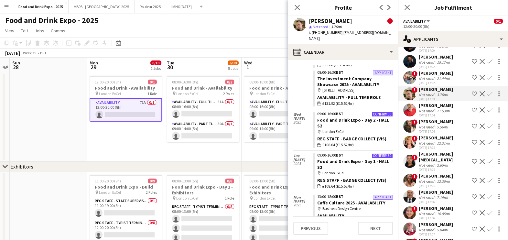
click at [424, 102] on div "Simon Jones" at bounding box center [435, 105] width 34 height 6
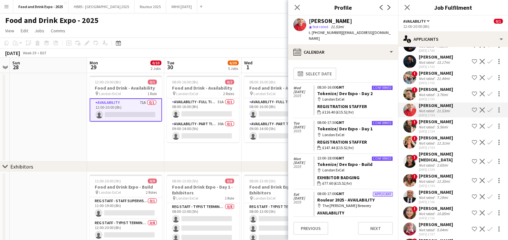
drag, startPoint x: 395, startPoint y: 111, endPoint x: 393, endPoint y: 134, distance: 23.3
click at [393, 135] on app-calendar-tab "calendar-full Select date Wed 3 Dec 2025 Confirmed 08:30-16:00 GMT Tokenize/ De…" at bounding box center [343, 150] width 110 height 180
drag, startPoint x: 393, startPoint y: 134, endPoint x: 459, endPoint y: 129, distance: 66.1
click at [459, 129] on div "! Rebecca Cilento Not rated 5.56mi 14-08-2025 17:04 Shortlist crew Decline Conf…" at bounding box center [453, 126] width 110 height 15
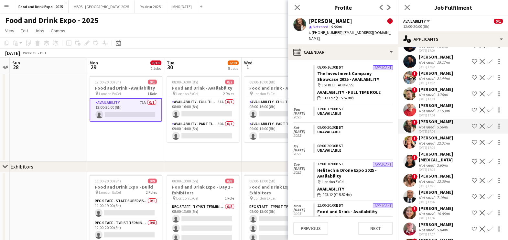
scroll to position [590, 0]
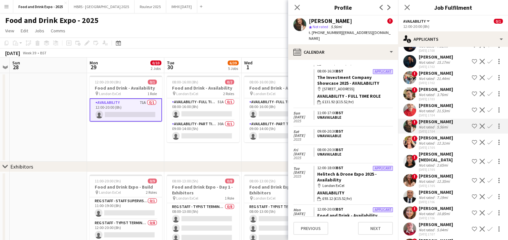
click at [445, 143] on div "12.31mi" at bounding box center [443, 143] width 16 height 5
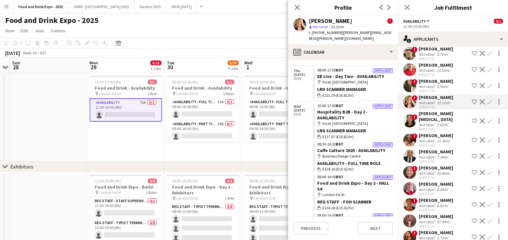
scroll to position [605, 0]
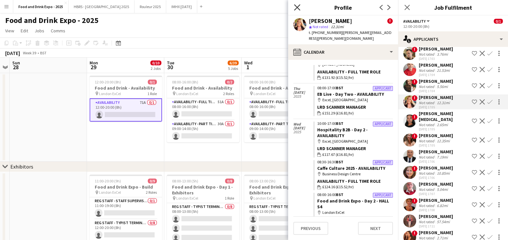
click at [298, 5] on icon at bounding box center [297, 7] width 6 height 6
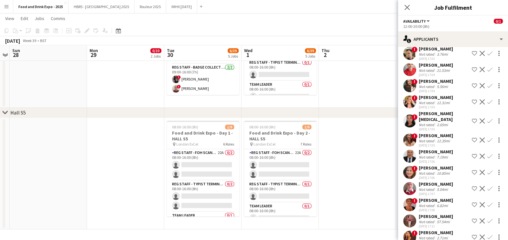
scroll to position [0, 225]
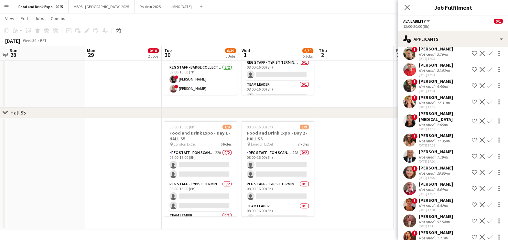
drag, startPoint x: 239, startPoint y: 173, endPoint x: 237, endPoint y: 192, distance: 19.1
drag, startPoint x: 238, startPoint y: 171, endPoint x: 237, endPoint y: 186, distance: 14.9
click at [237, 186] on app-date-cell "08:00-16:00 (8h) 1/9 Food and Drink Expo - Day 1 - HALL S5 pin London ExCel 6 R…" at bounding box center [199, 173] width 77 height 111
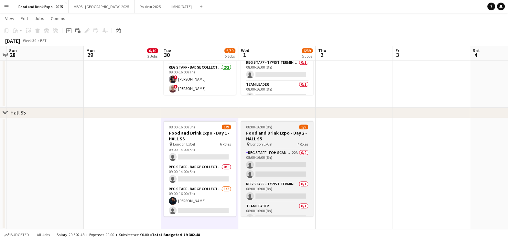
scroll to position [105, 0]
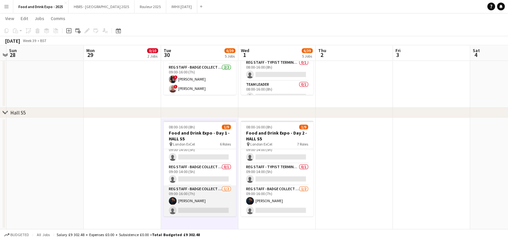
click at [199, 192] on app-card-role "Reg Staff - Badge Collect (VIS) 1/2 09:00-16:00 (7h) Gareth McLaughlin single-n…" at bounding box center [199, 200] width 72 height 31
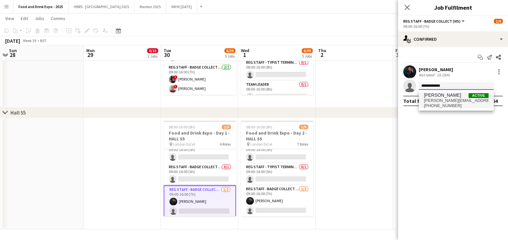
type input "**********"
click at [438, 103] on span "+4407931809468" at bounding box center [456, 105] width 65 height 5
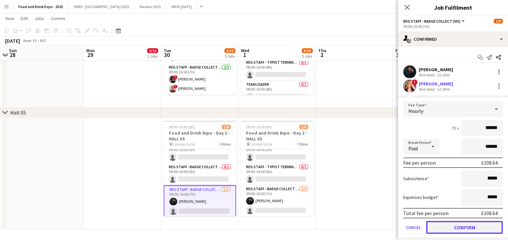
click at [447, 228] on button "Confirm" at bounding box center [464, 227] width 77 height 13
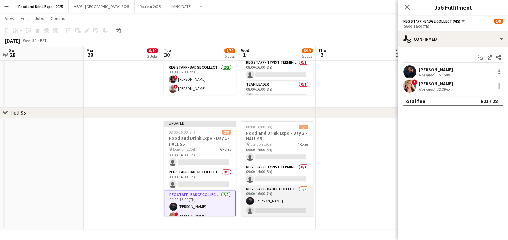
click at [248, 191] on app-card-role "Reg Staff - Badge Collect (VIS) 1/2 09:00-16:00 (7h) Gareth McLaughlin single-n…" at bounding box center [277, 200] width 72 height 31
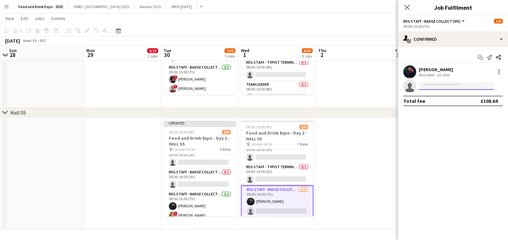
click at [433, 85] on input at bounding box center [455, 86] width 75 height 8
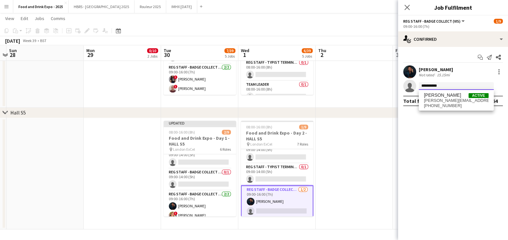
type input "**********"
click at [452, 101] on span "vanessa.holmwood@hotmail.com" at bounding box center [456, 100] width 65 height 5
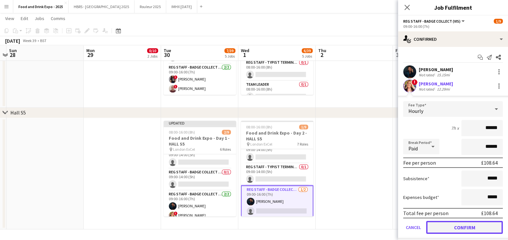
click at [454, 229] on button "Confirm" at bounding box center [464, 227] width 77 height 13
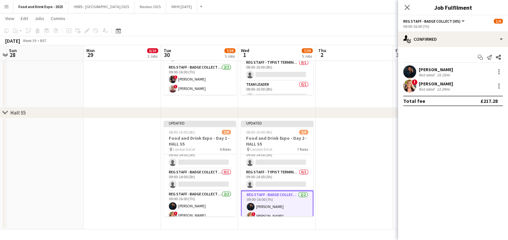
click at [372, 163] on app-date-cell at bounding box center [353, 173] width 77 height 111
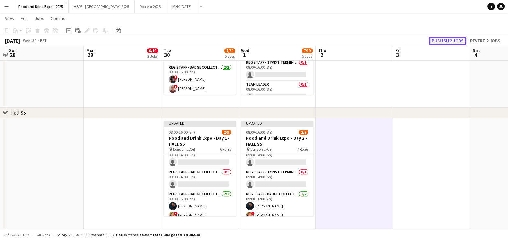
click at [453, 38] on button "Publish 2 jobs" at bounding box center [447, 41] width 37 height 8
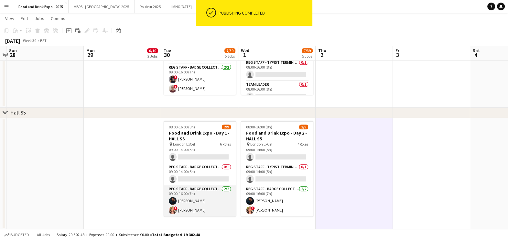
click at [214, 214] on app-card-role "Reg Staff - Badge Collect (VIS) 2/2 09:00-16:00 (7h) Gareth McLaughlin ! Vaness…" at bounding box center [199, 200] width 72 height 31
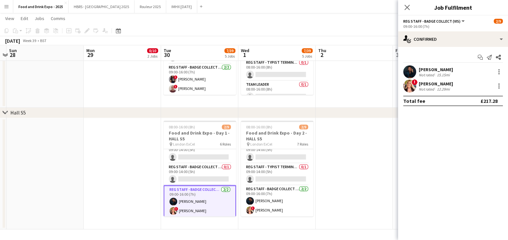
click at [437, 72] on div "15.15mi" at bounding box center [443, 74] width 16 height 5
click at [430, 82] on div "Vanessa Holmwood" at bounding box center [435, 84] width 34 height 6
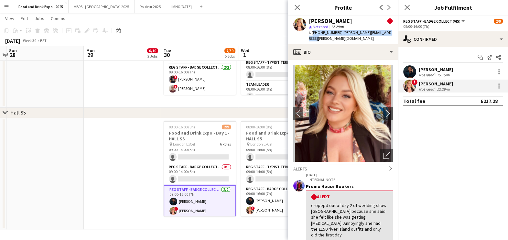
drag, startPoint x: 311, startPoint y: 33, endPoint x: 319, endPoint y: 39, distance: 9.6
click at [319, 39] on div "t. +4407931809468 | vanessa.holmwood@hotmail.com" at bounding box center [351, 36] width 84 height 12
copy div "+4407931809468 | vanessa.holmwood@hotmail.com"
click at [250, 108] on div "chevron-right Hall S5" at bounding box center [254, 113] width 508 height 10
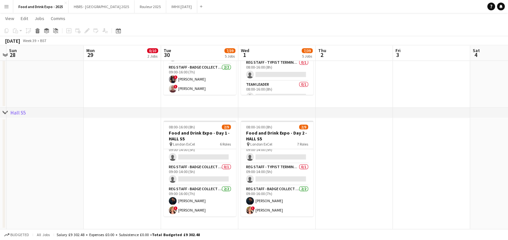
click at [347, 164] on app-date-cell at bounding box center [353, 173] width 77 height 111
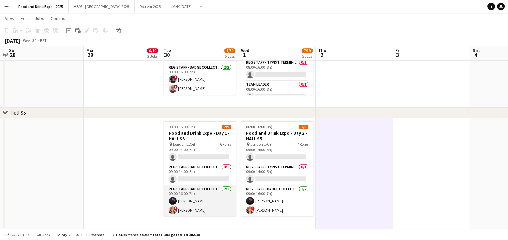
click at [194, 205] on app-card-role "Reg Staff - Badge Collect (VIS) 2/2 09:00-16:00 (7h) Gareth McLaughlin ! Vaness…" at bounding box center [199, 200] width 72 height 31
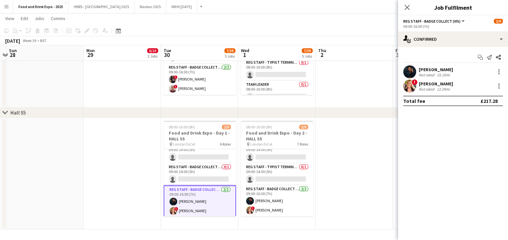
click at [438, 87] on div "12.29mi" at bounding box center [443, 89] width 16 height 5
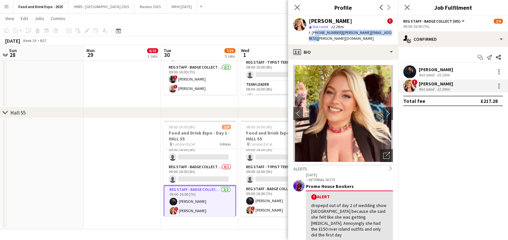
drag, startPoint x: 312, startPoint y: 32, endPoint x: 324, endPoint y: 40, distance: 13.9
click at [324, 40] on div "t. +4407931809468 | vanessa.holmwood@hotmail.com" at bounding box center [351, 36] width 84 height 12
copy div "4407931809468 | vanessa.holmwood@hotmail.com"
click at [249, 106] on app-date-cell "08:00-16:00 (8h) 2/9 Food and Drink Expo - Day 2 - HALL S4 pin London ExCel 7 R…" at bounding box center [276, 51] width 77 height 111
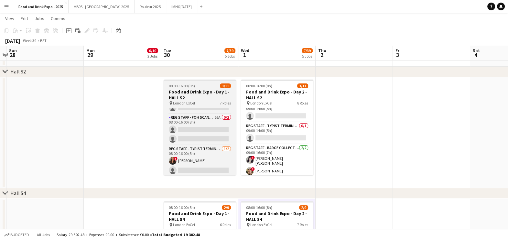
scroll to position [9, 0]
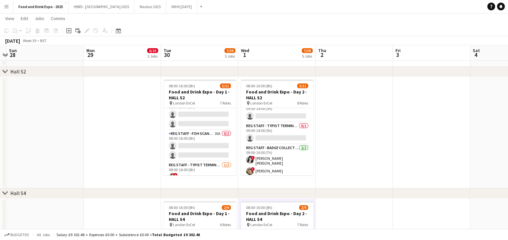
click at [348, 107] on app-date-cell at bounding box center [353, 132] width 77 height 111
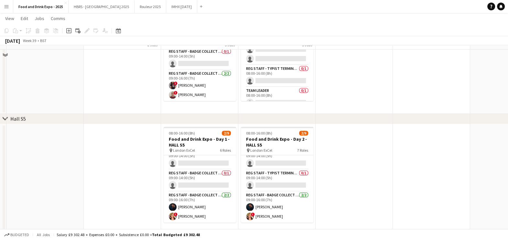
scroll to position [418, 0]
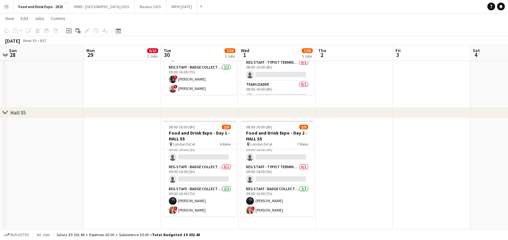
drag, startPoint x: 428, startPoint y: 233, endPoint x: 373, endPoint y: 188, distance: 70.8
click at [428, 231] on div "Budgeted All jobs Salary £9 302.48 + Expenses £0.00 + Subsistence £0.00 = Total…" at bounding box center [254, 234] width 508 height 11
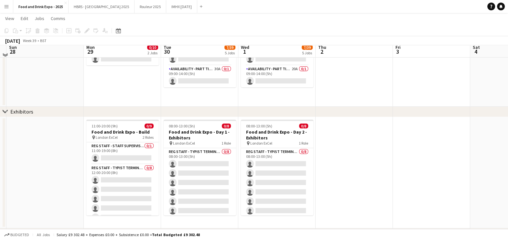
scroll to position [0, 0]
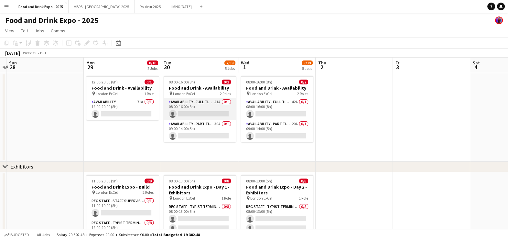
click at [218, 101] on app-card-role "Availability - Full Time Role 51A 0/1 08:00-16:00 (8h) single-neutral-actions" at bounding box center [199, 109] width 72 height 22
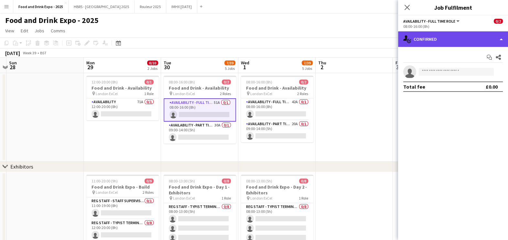
click at [440, 42] on div "single-neutral-actions-check-2 Confirmed" at bounding box center [453, 39] width 110 height 16
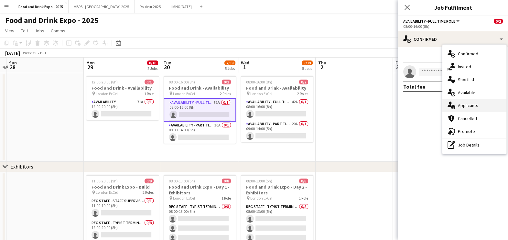
click at [474, 105] on div "single-neutral-actions-information Applicants" at bounding box center [474, 105] width 64 height 13
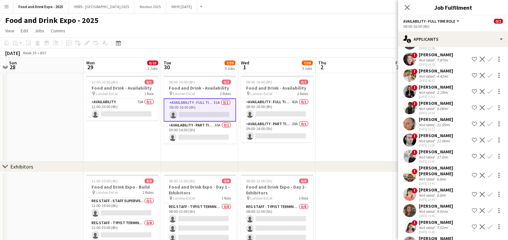
scroll to position [323, 0]
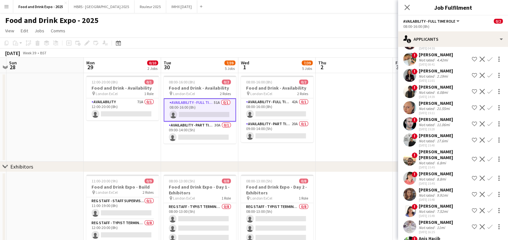
click at [443, 161] on div "6.8mi" at bounding box center [441, 162] width 12 height 5
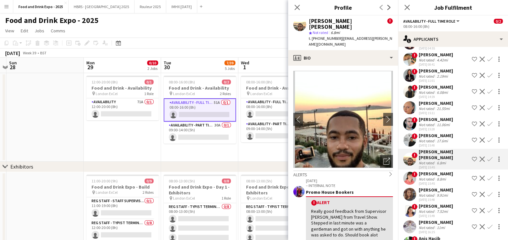
click at [341, 42] on div "Tyrone Paul Ryan Briscoe ! star Not rated 6.8mi t. +447944704773 | tyronepaul.b…" at bounding box center [343, 33] width 110 height 35
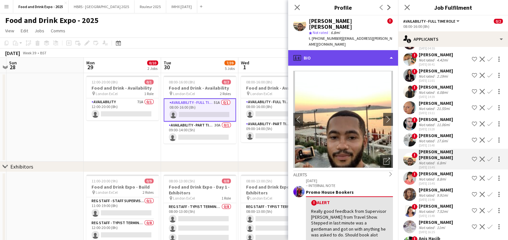
click at [342, 50] on div "profile Bio" at bounding box center [343, 58] width 110 height 16
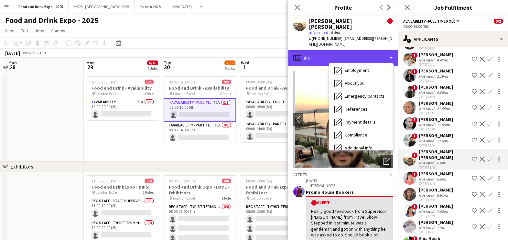
scroll to position [73, 0]
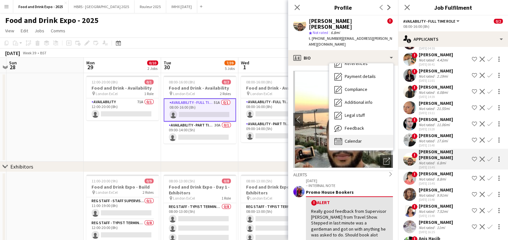
click at [369, 137] on div "Calendar Calendar" at bounding box center [361, 141] width 64 height 13
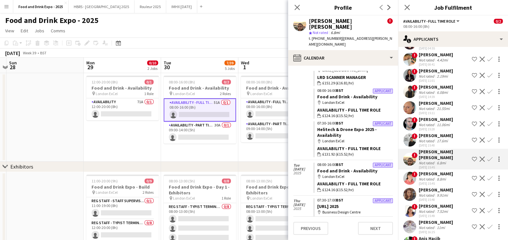
scroll to position [450, 0]
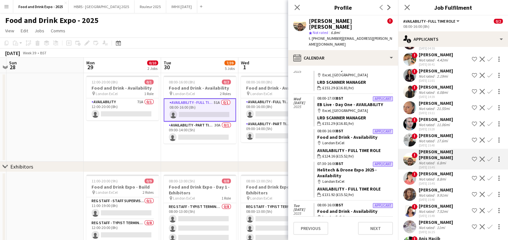
click at [247, 154] on app-date-cell "08:00-16:00 (8h) 0/2 Food and Drink - Availability pin London ExCel 2 Roles Ava…" at bounding box center [276, 117] width 77 height 89
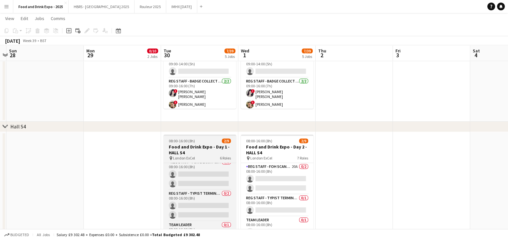
scroll to position [0, 0]
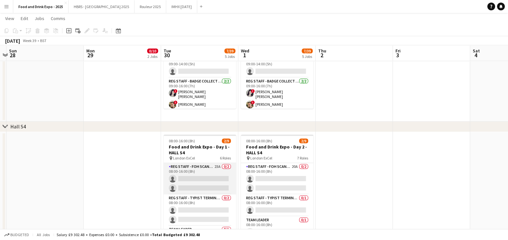
click at [189, 180] on app-card-role "Reg Staff - FOH Scanner 23A 0/2 08:00-16:00 (8h) single-neutral-actions single-…" at bounding box center [199, 178] width 72 height 31
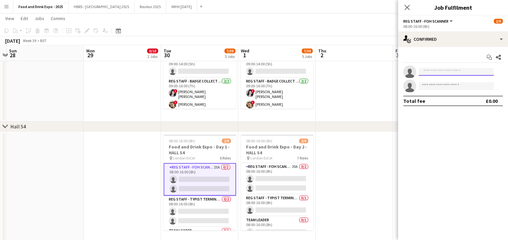
click at [454, 71] on input at bounding box center [455, 72] width 75 height 8
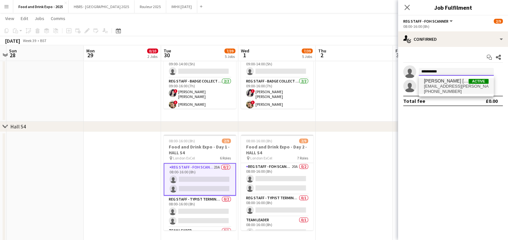
type input "**********"
click at [448, 83] on span "Tyrone Paul Ryan Briscoe" at bounding box center [446, 80] width 45 height 5
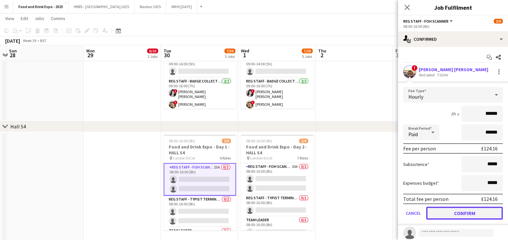
click at [464, 206] on button "Confirm" at bounding box center [464, 212] width 77 height 13
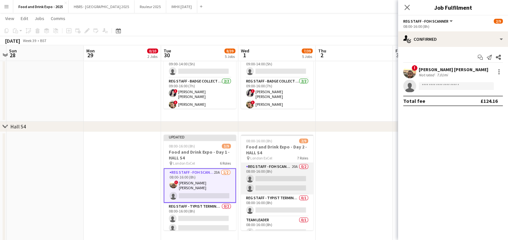
click at [296, 186] on app-card-role "Reg Staff - FOH Scanner 20A 0/2 08:00-16:00 (8h) single-neutral-actions single-…" at bounding box center [277, 178] width 72 height 31
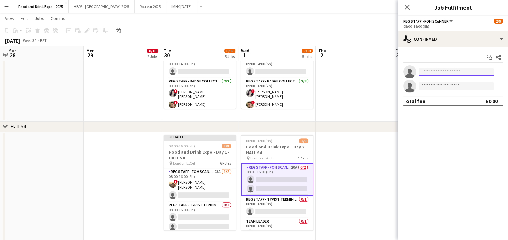
click at [438, 74] on input at bounding box center [455, 72] width 75 height 8
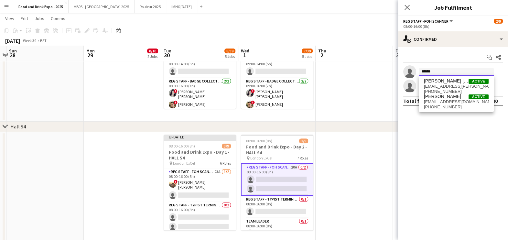
type input "******"
click at [445, 82] on span "Tyrone Paul Ryan Briscoe" at bounding box center [446, 80] width 45 height 5
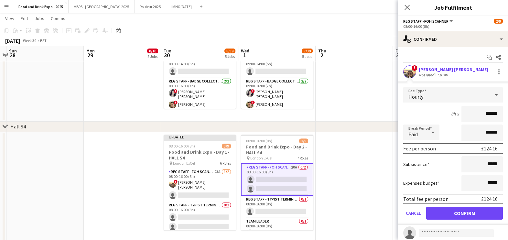
click at [452, 222] on form "Fee Type Hourly 8h x ****** Break Period Paid ****** Fee per person £124.16 Sub…" at bounding box center [453, 156] width 110 height 138
click at [447, 214] on button "Confirm" at bounding box center [464, 212] width 77 height 13
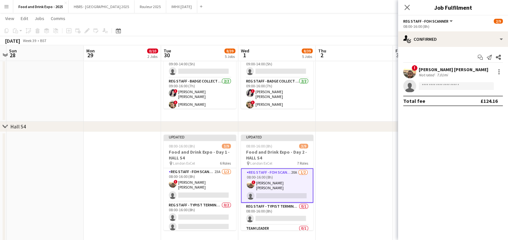
click at [365, 187] on app-date-cell at bounding box center [353, 187] width 77 height 111
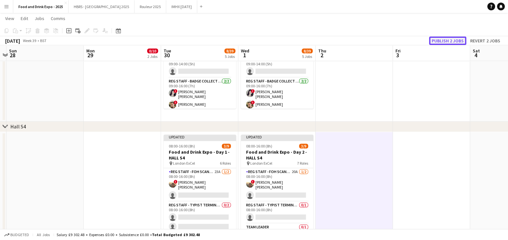
click at [449, 37] on button "Publish 2 jobs" at bounding box center [447, 41] width 37 height 8
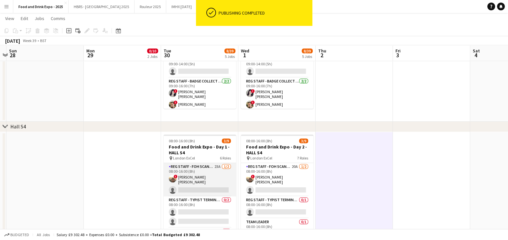
click at [190, 183] on app-card-role "Reg Staff - FOH Scanner 23A 1/2 08:00-16:00 (8h) ! Tyrone Paul Ryan Briscoe sin…" at bounding box center [199, 179] width 72 height 33
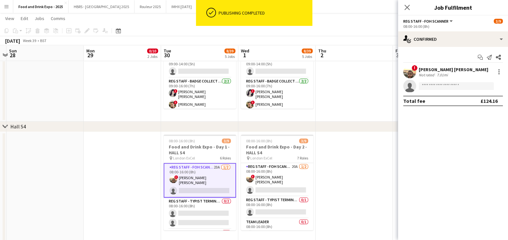
click at [410, 70] on app-user-avatar at bounding box center [409, 71] width 13 height 13
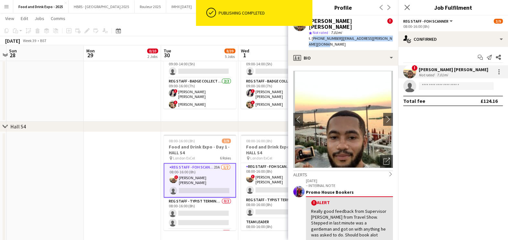
drag, startPoint x: 311, startPoint y: 34, endPoint x: 318, endPoint y: 41, distance: 10.3
click at [318, 41] on div "t. +447944704773 | tyronepaul.briscoe@googlemail.com" at bounding box center [351, 42] width 84 height 12
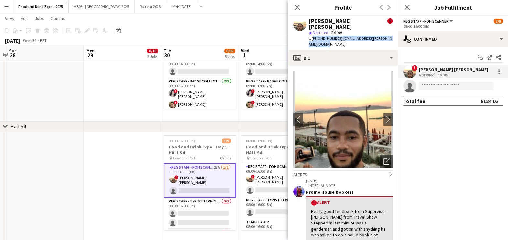
copy div "+447944704773 | tyronepaul.briscoe@googlemail.com"
click at [296, 10] on app-icon "Close pop-in" at bounding box center [296, 7] width 9 height 9
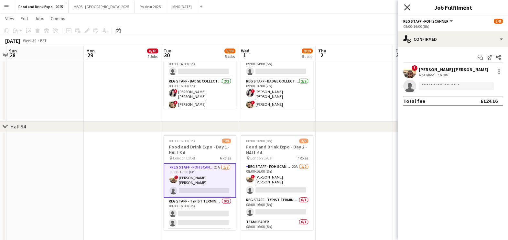
click at [408, 5] on icon at bounding box center [406, 7] width 6 height 6
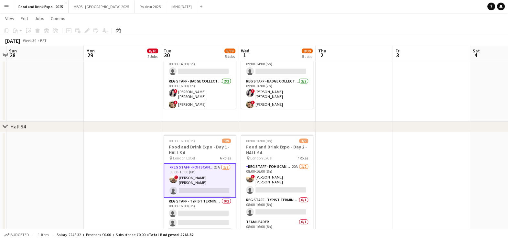
click at [333, 171] on app-date-cell at bounding box center [353, 187] width 77 height 111
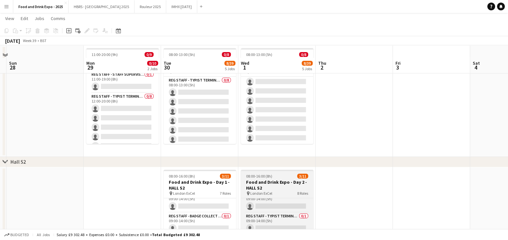
scroll to position [121, 0]
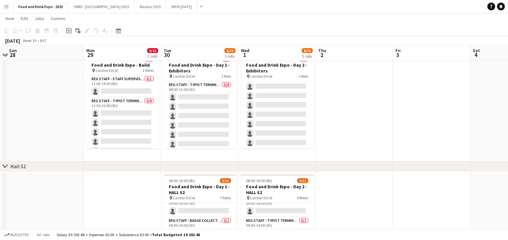
click at [391, 157] on app-date-cell at bounding box center [353, 105] width 77 height 111
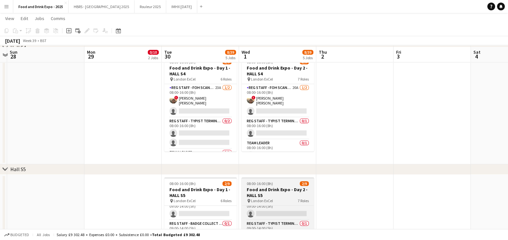
scroll to position [363, 0]
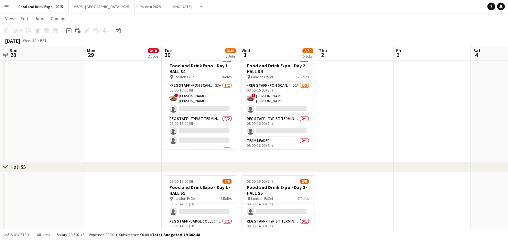
click at [364, 175] on app-date-cell at bounding box center [354, 227] width 77 height 111
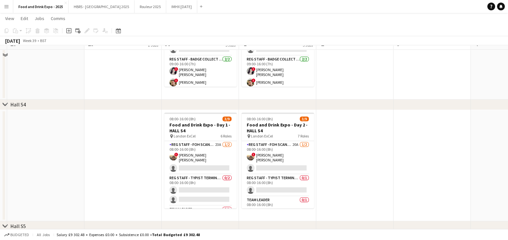
scroll to position [282, 0]
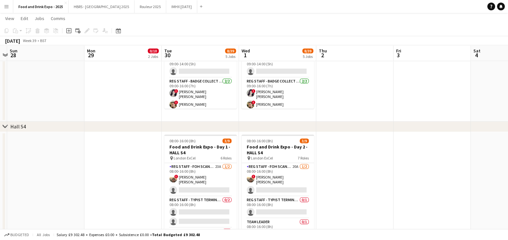
click at [382, 193] on app-date-cell at bounding box center [354, 187] width 77 height 111
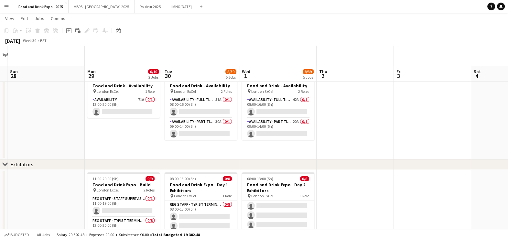
scroll to position [0, 0]
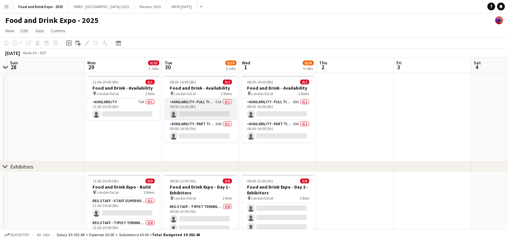
click at [182, 113] on app-card-role "Availability - Full Time Role 51A 0/1 08:00-16:00 (8h) single-neutral-actions" at bounding box center [200, 109] width 72 height 22
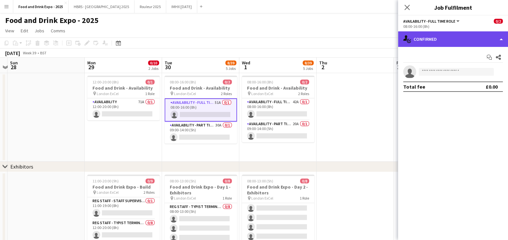
click at [464, 40] on div "single-neutral-actions-check-2 Confirmed" at bounding box center [453, 39] width 110 height 16
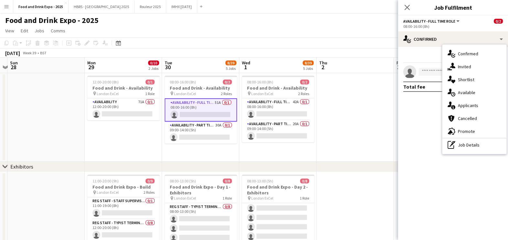
click at [466, 102] on div "single-neutral-actions-information Applicants" at bounding box center [474, 105] width 64 height 13
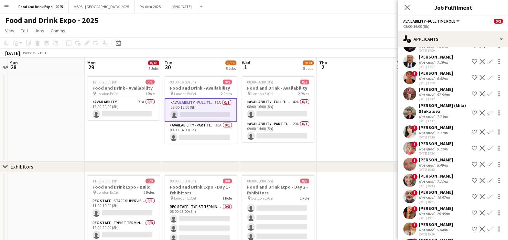
scroll to position [80, 0]
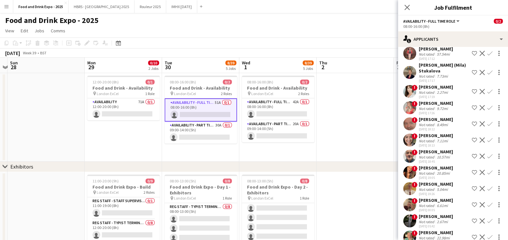
click at [438, 140] on div "7.11mi" at bounding box center [442, 140] width 14 height 5
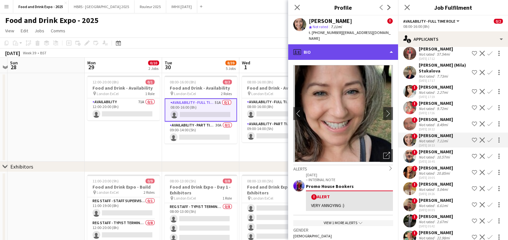
click at [338, 51] on div "profile Bio" at bounding box center [343, 52] width 110 height 16
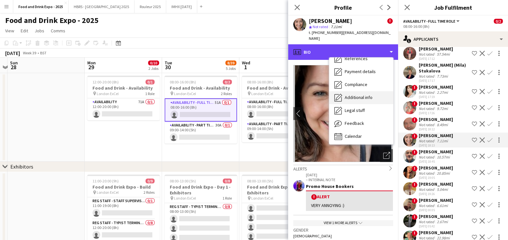
scroll to position [73, 0]
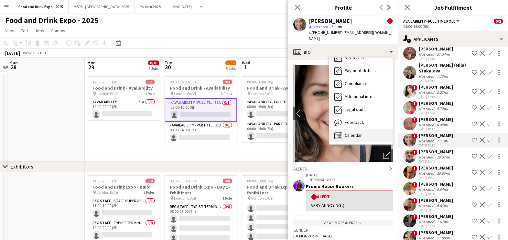
click at [366, 130] on div "Calendar Calendar" at bounding box center [361, 135] width 64 height 13
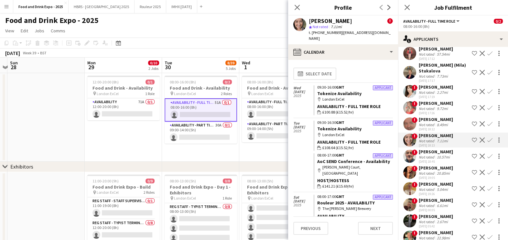
drag, startPoint x: 385, startPoint y: 97, endPoint x: 386, endPoint y: 158, distance: 60.4
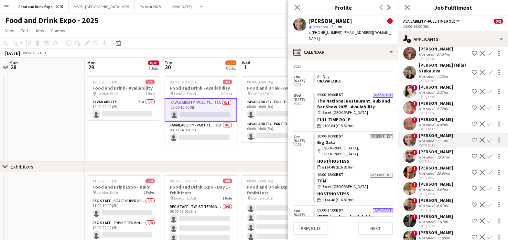
scroll to position [1389, 0]
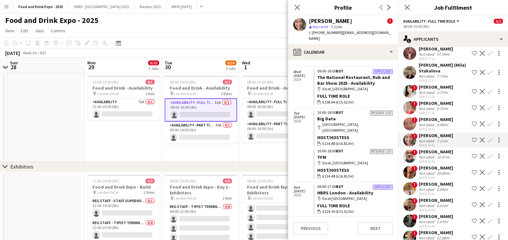
click at [216, 154] on app-date-cell "08:00-16:00 (8h) 0/2 Food and Drink - Availability pin London ExCel 2 Roles Ava…" at bounding box center [200, 117] width 77 height 89
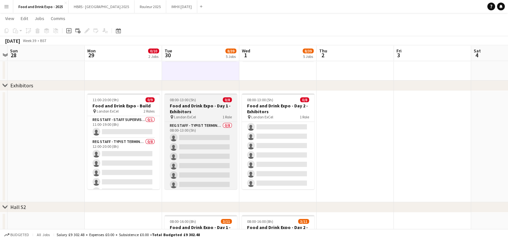
scroll to position [20, 0]
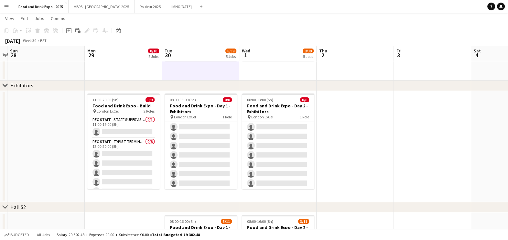
click at [373, 109] on app-date-cell at bounding box center [354, 146] width 77 height 111
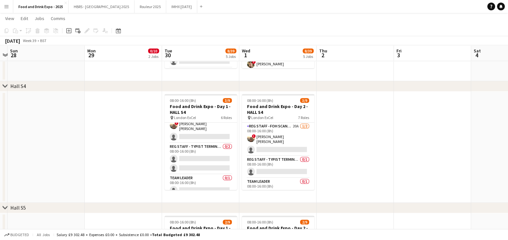
scroll to position [0, 0]
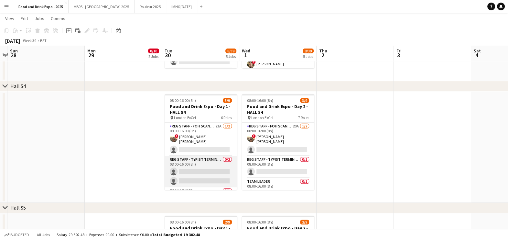
click at [216, 169] on app-card-role "Reg Staff - Typist Terminal (VIS) 0/2 08:00-16:00 (8h) single-neutral-actions s…" at bounding box center [200, 171] width 72 height 31
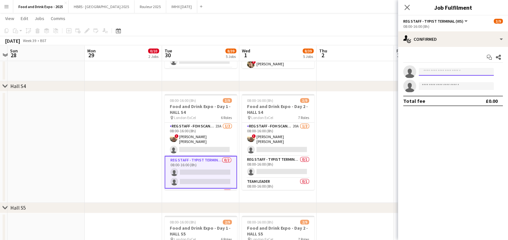
click at [448, 73] on input at bounding box center [455, 72] width 75 height 8
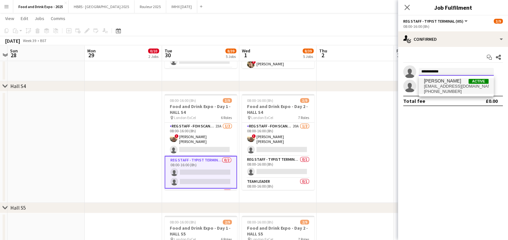
type input "**********"
click at [453, 87] on span "samanthaleverette@gmail.com" at bounding box center [456, 86] width 65 height 5
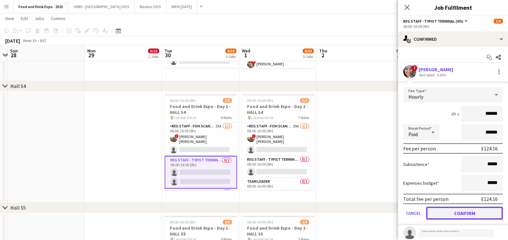
click at [467, 210] on button "Confirm" at bounding box center [464, 212] width 77 height 13
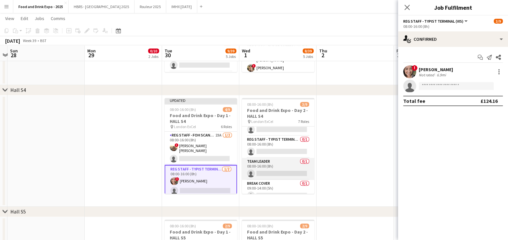
scroll to position [24, 0]
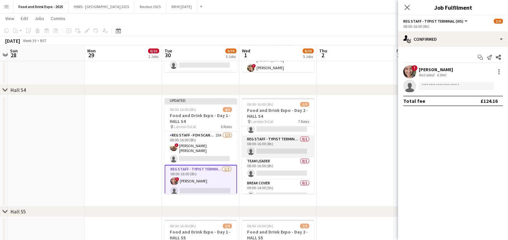
click at [263, 145] on app-card-role "Reg Staff - Typist Terminal (VIS) 0/1 08:00-16:00 (8h) single-neutral-actions" at bounding box center [278, 146] width 72 height 22
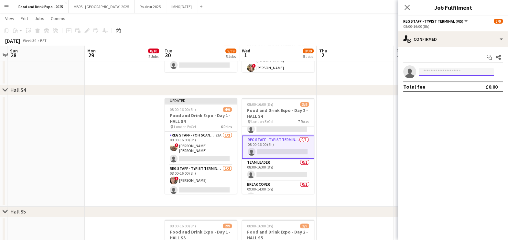
click at [428, 73] on input at bounding box center [455, 72] width 75 height 8
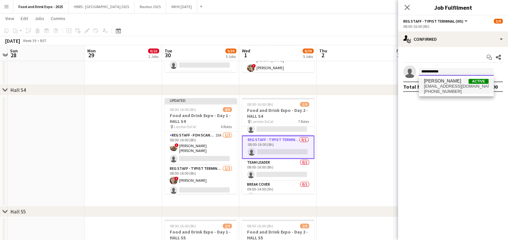
type input "**********"
click at [462, 87] on span "samanthaleverette@gmail.com" at bounding box center [456, 86] width 65 height 5
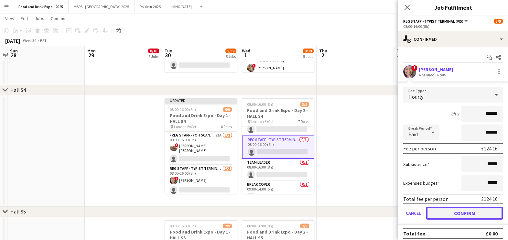
click at [469, 210] on button "Confirm" at bounding box center [464, 212] width 77 height 13
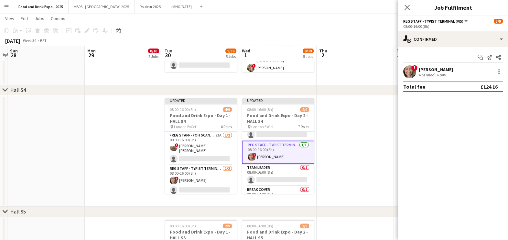
click at [377, 183] on app-date-cell at bounding box center [354, 150] width 77 height 111
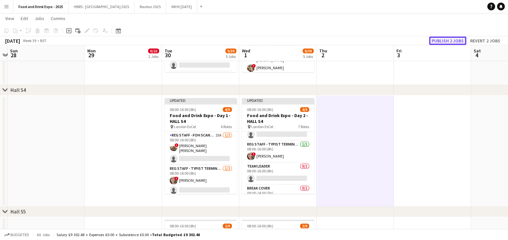
click at [447, 42] on button "Publish 2 jobs" at bounding box center [447, 41] width 37 height 8
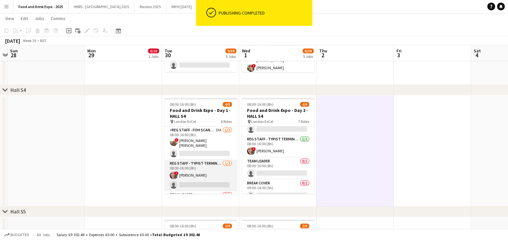
click at [200, 170] on app-card-role "Reg Staff - Typist Terminal (VIS) 1/2 08:00-16:00 (8h) ! Samantha Leverette sin…" at bounding box center [200, 175] width 72 height 31
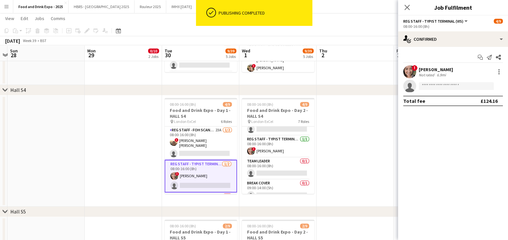
click at [431, 68] on div "[PERSON_NAME]" at bounding box center [435, 70] width 34 height 6
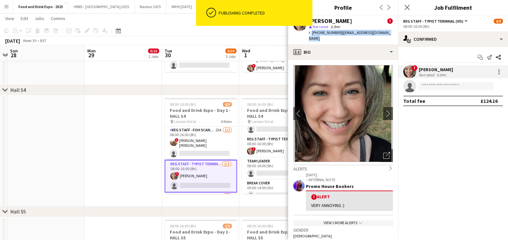
drag, startPoint x: 311, startPoint y: 33, endPoint x: 392, endPoint y: 33, distance: 81.1
click at [392, 33] on div "Samantha Leverette ! star Not rated 6.9mi t. +447715172269 | samanthaleverette@…" at bounding box center [343, 30] width 110 height 29
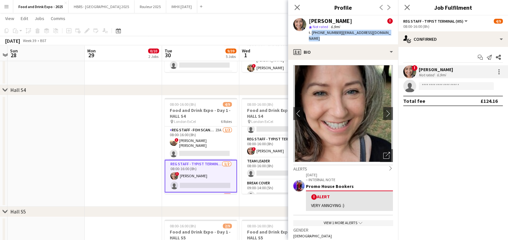
copy div "+447715172269 | samanthaleverette@gmail.com"
click at [296, 5] on icon "Close pop-in" at bounding box center [297, 7] width 6 height 6
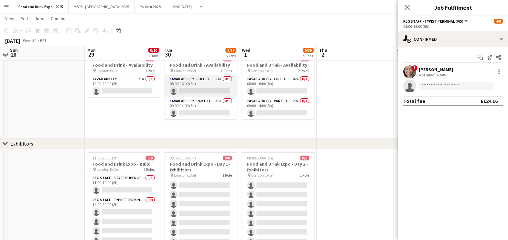
scroll to position [22, 0]
click at [195, 86] on app-card-role "Availability - Full Time Role 51A 0/1 08:00-16:00 (8h) single-neutral-actions" at bounding box center [200, 87] width 72 height 22
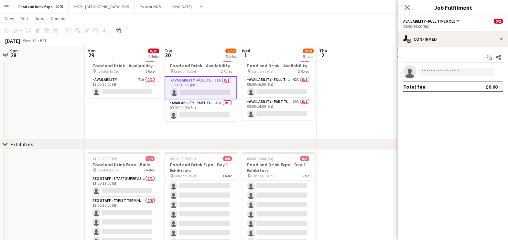
click at [446, 47] on div "Start chat Share single-neutral-actions Total fee £0.00" at bounding box center [453, 72] width 110 height 50
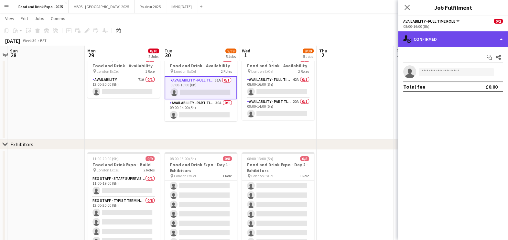
click at [453, 37] on div "single-neutral-actions-check-2 Confirmed" at bounding box center [453, 39] width 110 height 16
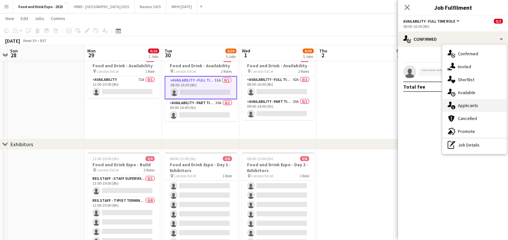
click at [484, 102] on div "single-neutral-actions-information Applicants" at bounding box center [474, 105] width 64 height 13
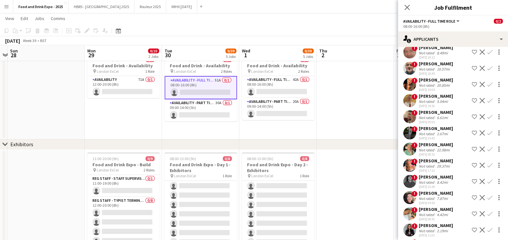
scroll to position [161, 0]
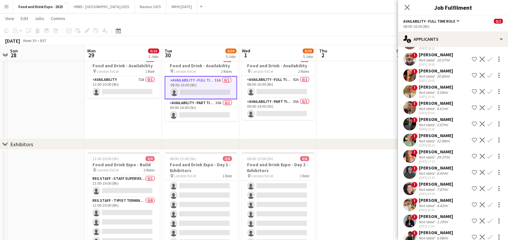
click at [446, 187] on div "7.87mi" at bounding box center [442, 189] width 14 height 5
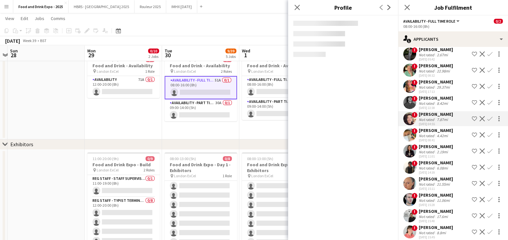
scroll to position [242, 0]
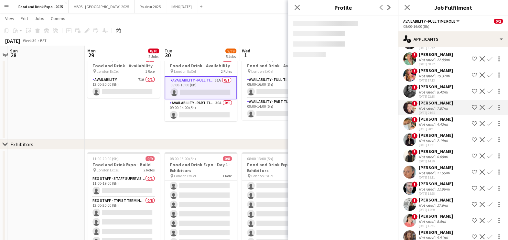
click at [444, 135] on div "Viktoria Kozicsko" at bounding box center [435, 135] width 34 height 6
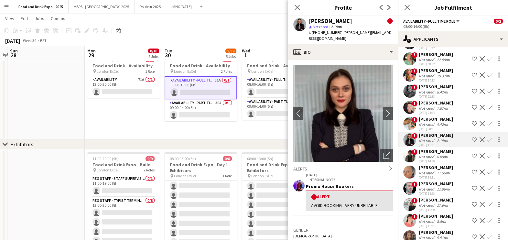
click at [434, 192] on div "20-08-2025 15:28" at bounding box center [435, 193] width 34 height 4
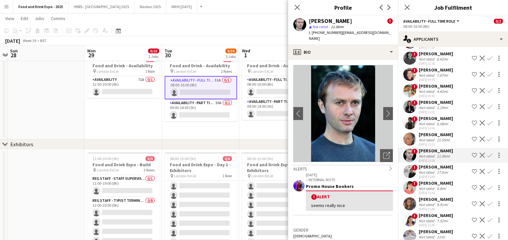
scroll to position [282, 0]
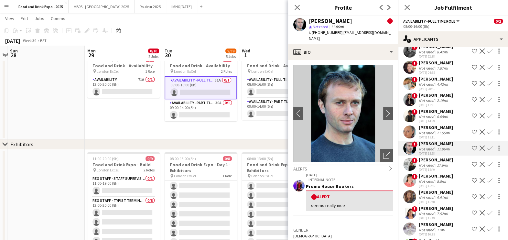
click at [453, 163] on div "! Sunsik Cha Not rated 17.6mi 20-08-2025 15:40 Shortlist crew Decline Confirm" at bounding box center [453, 164] width 110 height 15
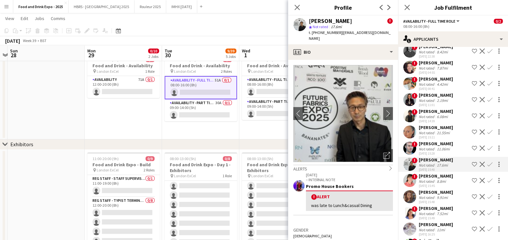
click at [439, 177] on div "Sally Sinclair" at bounding box center [435, 176] width 34 height 6
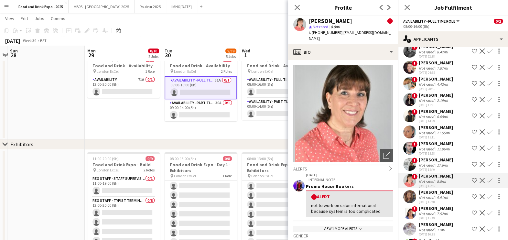
click at [363, 226] on div "View 1 more alerts chevron-down" at bounding box center [343, 228] width 100 height 5
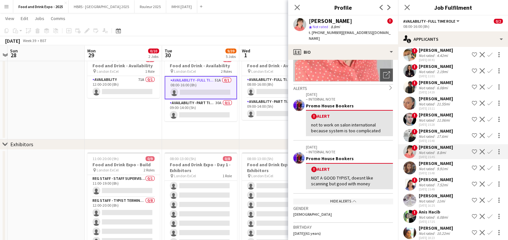
scroll to position [323, 0]
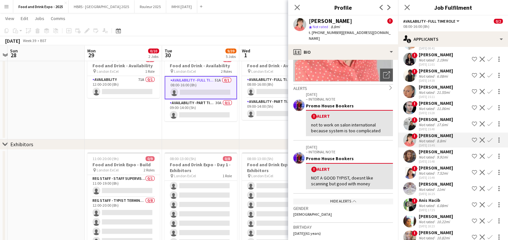
click at [456, 161] on div "Khaela Simpson Not rated 9.91mi 20-08-2025 15:48 Shortlist crew Decline Confirm" at bounding box center [453, 156] width 110 height 15
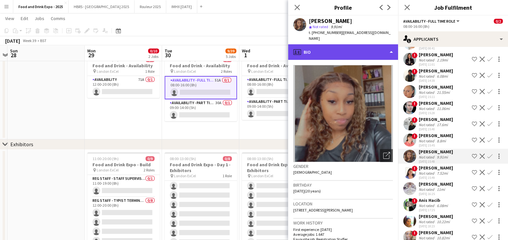
click at [352, 46] on div "profile Bio" at bounding box center [343, 52] width 110 height 16
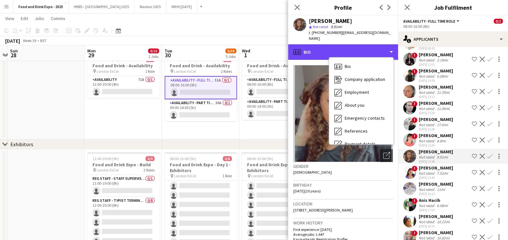
scroll to position [73, 0]
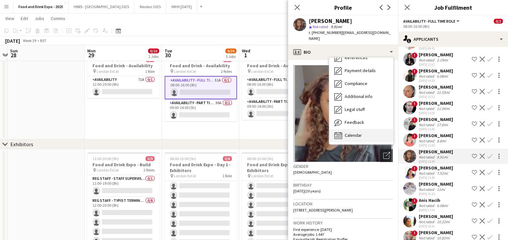
click at [365, 131] on div "Calendar Calendar" at bounding box center [361, 135] width 64 height 13
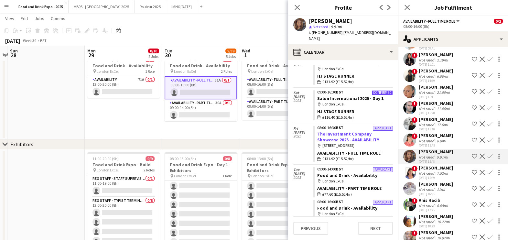
scroll to position [731, 0]
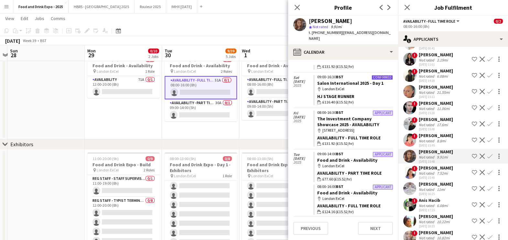
click at [262, 129] on app-date-cell "08:00-16:00 (8h) 0/2 Food and Drink - Availability pin London ExCel 2 Roles Ava…" at bounding box center [277, 95] width 77 height 89
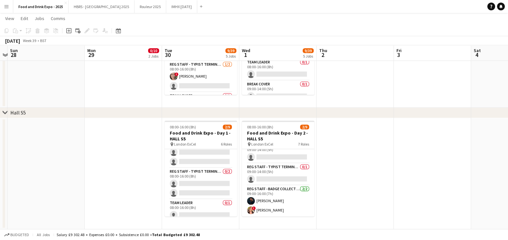
scroll to position [12, 0]
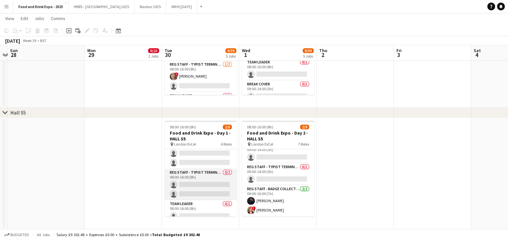
click at [211, 195] on app-card-role "Reg Staff - Typist Terminal (VIS) 0/2 08:00-16:00 (8h) single-neutral-actions s…" at bounding box center [200, 184] width 72 height 31
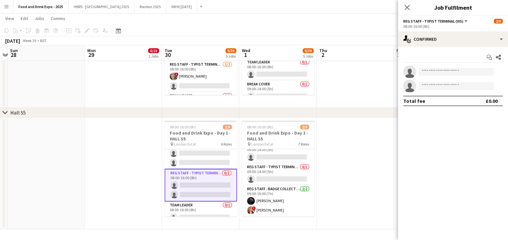
click at [444, 76] on app-invite-slot "single-neutral-actions" at bounding box center [453, 71] width 110 height 13
click at [445, 73] on input at bounding box center [455, 72] width 75 height 8
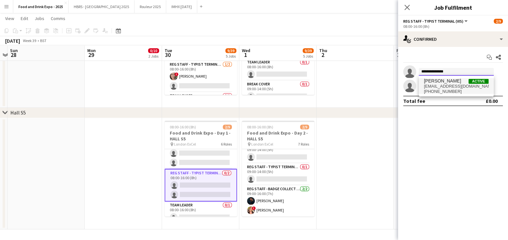
type input "**********"
click at [455, 78] on span "Khaela Simpson" at bounding box center [442, 80] width 37 height 5
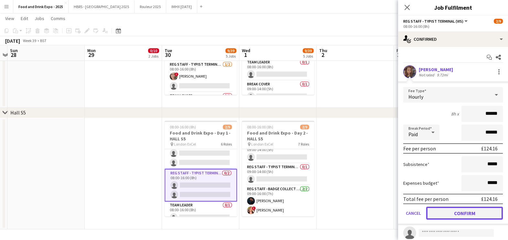
click at [468, 216] on button "Confirm" at bounding box center [464, 212] width 77 height 13
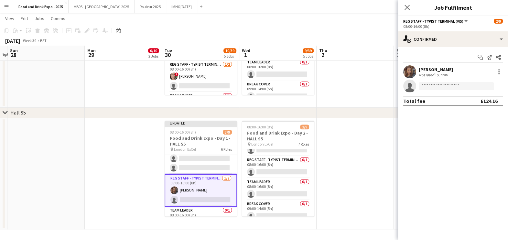
scroll to position [0, 0]
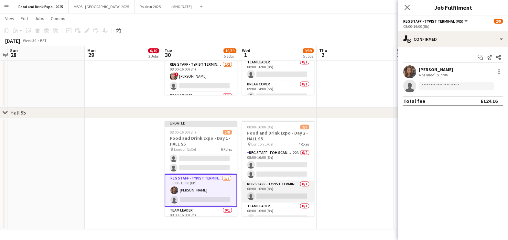
click at [288, 190] on app-card-role "Reg Staff - Typist Terminal (VIS) 0/1 08:00-16:00 (8h) single-neutral-actions" at bounding box center [278, 191] width 72 height 22
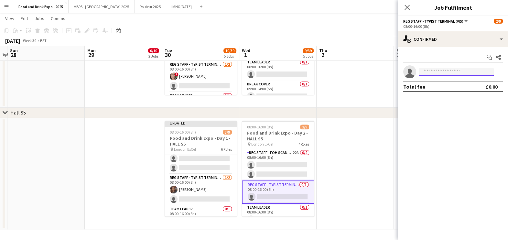
click at [445, 68] on input at bounding box center [455, 72] width 75 height 8
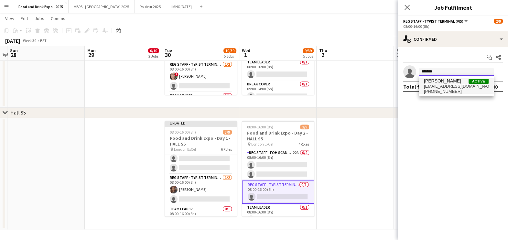
type input "******"
click at [463, 92] on span "+447377664014" at bounding box center [456, 91] width 65 height 5
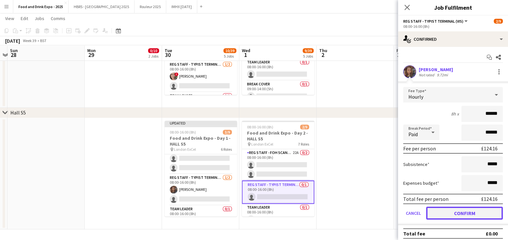
click at [452, 214] on button "Confirm" at bounding box center [464, 212] width 77 height 13
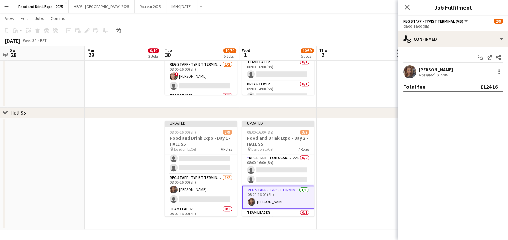
drag, startPoint x: 378, startPoint y: 176, endPoint x: 360, endPoint y: 233, distance: 59.1
click at [377, 176] on app-date-cell at bounding box center [354, 173] width 77 height 111
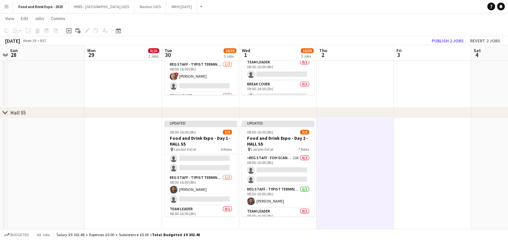
scroll to position [0, 225]
click at [356, 173] on app-date-cell at bounding box center [354, 173] width 77 height 111
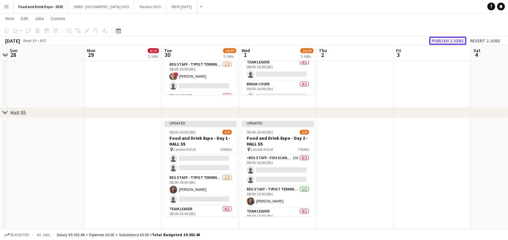
click at [462, 41] on button "Publish 2 jobs" at bounding box center [447, 41] width 37 height 8
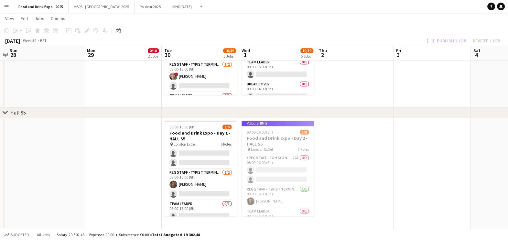
click at [200, 182] on app-card-role "Reg Staff - Typist Terminal (VIS) 1/2 08:00-16:00 (8h) Khaela Simpson single-ne…" at bounding box center [200, 184] width 72 height 31
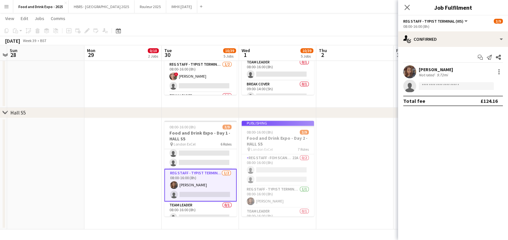
click at [426, 68] on div "Khaela Simpson" at bounding box center [435, 70] width 34 height 6
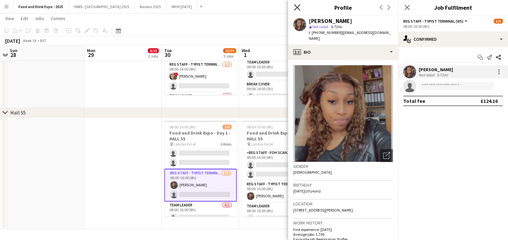
click at [295, 8] on icon at bounding box center [297, 7] width 6 height 6
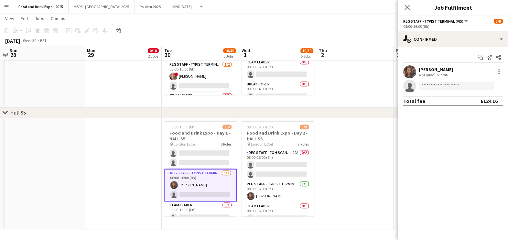
click at [358, 177] on app-date-cell at bounding box center [354, 173] width 77 height 111
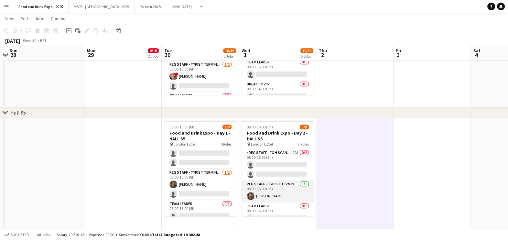
click at [269, 182] on app-card-role "Reg Staff - Typist Terminal (VIS) 1/1 08:00-16:00 (8h) Khaela Simpson" at bounding box center [277, 191] width 72 height 22
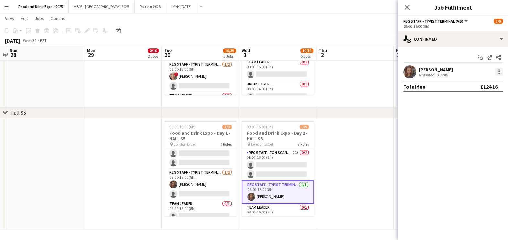
click at [498, 74] on div at bounding box center [498, 73] width 1 height 1
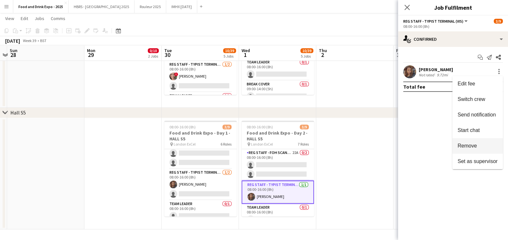
click at [474, 145] on span "Remove" at bounding box center [466, 145] width 19 height 5
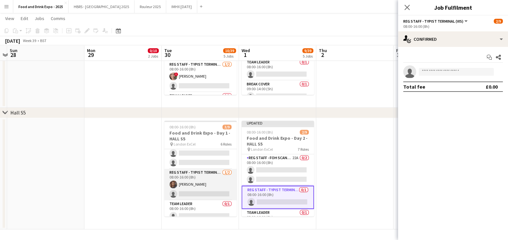
click at [196, 182] on app-card-role "Reg Staff - Typist Terminal (VIS) 1/2 08:00-16:00 (8h) Khaela Simpson single-ne…" at bounding box center [200, 184] width 72 height 31
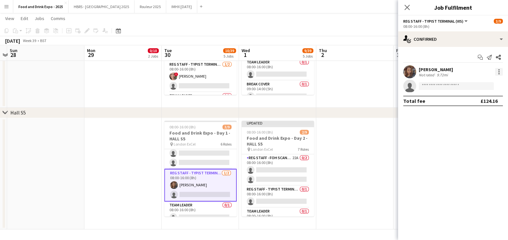
click at [498, 73] on div at bounding box center [499, 72] width 8 height 8
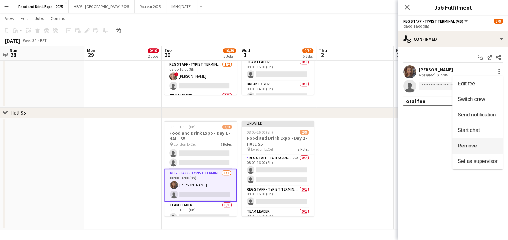
click at [471, 150] on button "Remove" at bounding box center [477, 146] width 50 height 16
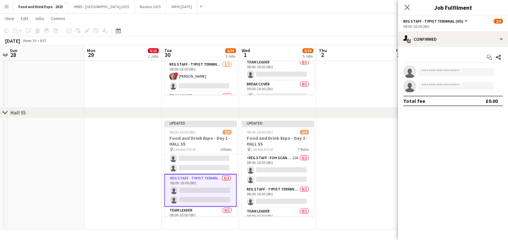
click at [372, 166] on app-date-cell at bounding box center [354, 173] width 77 height 111
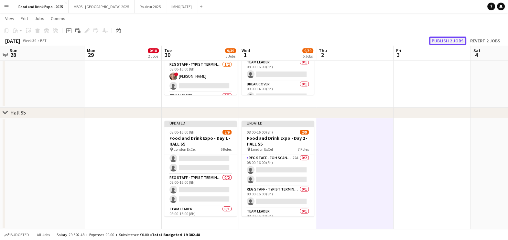
click at [461, 41] on button "Publish 2 jobs" at bounding box center [447, 41] width 37 height 8
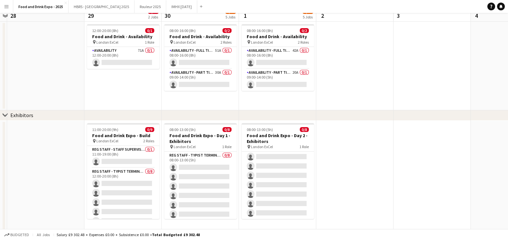
scroll to position [0, 0]
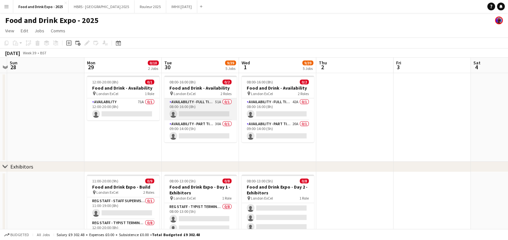
click at [209, 111] on app-card-role "Availability - Full Time Role 51A 0/1 08:00-16:00 (8h) single-neutral-actions" at bounding box center [200, 109] width 72 height 22
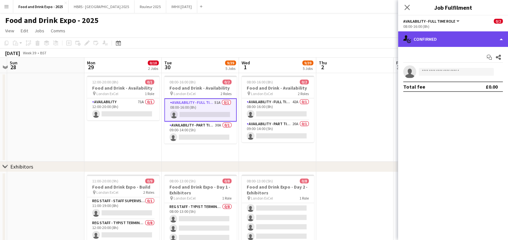
click at [473, 44] on div "single-neutral-actions-check-2 Confirmed" at bounding box center [453, 39] width 110 height 16
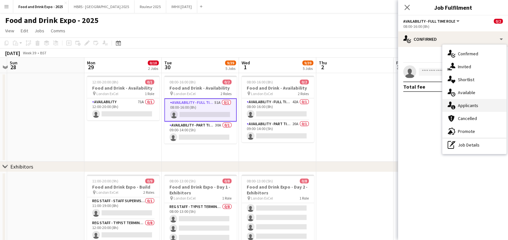
click at [469, 101] on div "single-neutral-actions-information Applicants" at bounding box center [474, 105] width 64 height 13
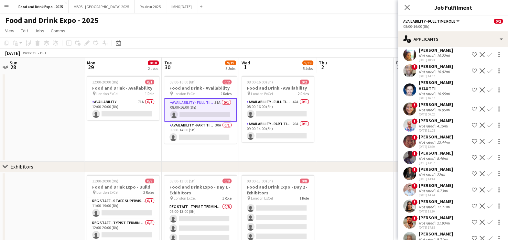
scroll to position [525, 0]
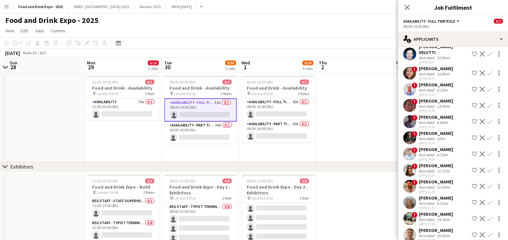
click at [447, 141] on div "! Judy Cowne Not rated 22mi 22-08-2025 14:14 Shortlist crew Decline Confirm" at bounding box center [453, 137] width 110 height 15
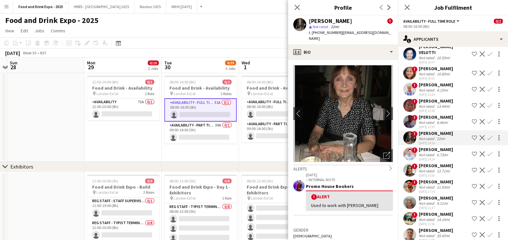
click at [442, 157] on div "22-08-2025 14:24" at bounding box center [435, 159] width 34 height 4
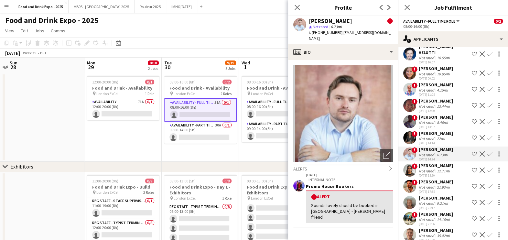
click at [439, 169] on div "12.71mi" at bounding box center [443, 170] width 16 height 5
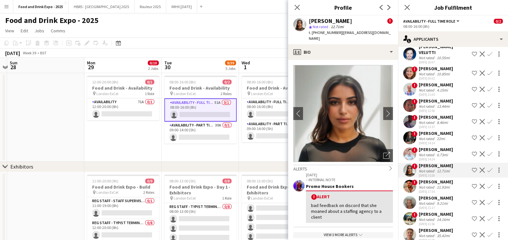
click at [437, 184] on div "21.93mi" at bounding box center [443, 186] width 16 height 5
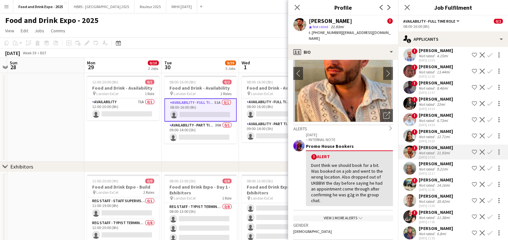
scroll to position [565, 0]
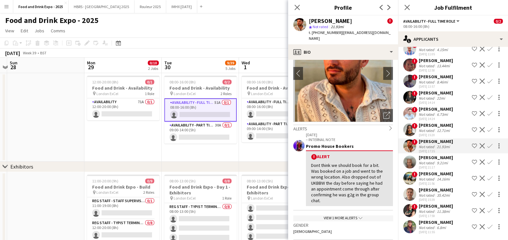
click at [428, 221] on div "Monica Dado" at bounding box center [435, 222] width 34 height 6
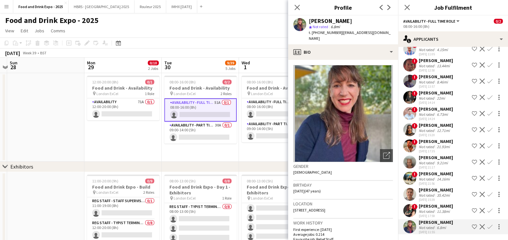
click at [433, 206] on div "Elena Zilio" at bounding box center [435, 206] width 34 height 6
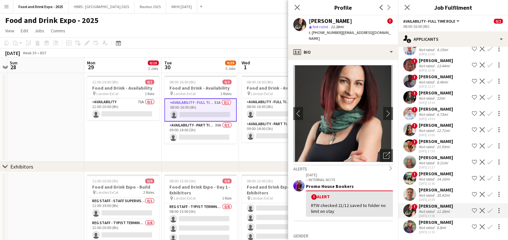
click at [434, 193] on div "Not rated" at bounding box center [426, 195] width 17 height 5
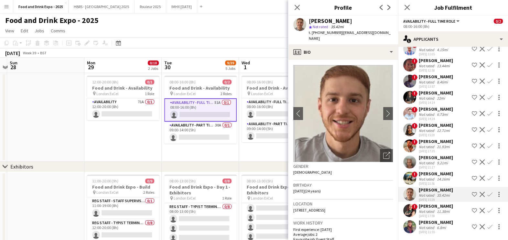
click at [434, 180] on div "Not rated" at bounding box center [426, 178] width 17 height 5
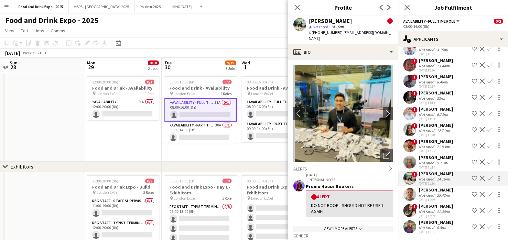
click at [449, 162] on div "Not rated 9.21mi" at bounding box center [435, 162] width 34 height 5
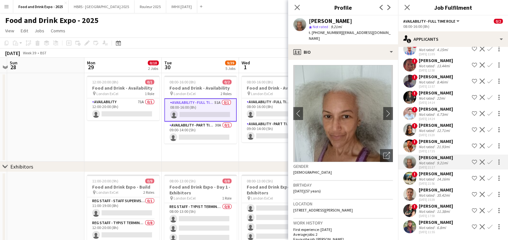
click at [446, 141] on div "Jeremy Winter" at bounding box center [435, 141] width 34 height 6
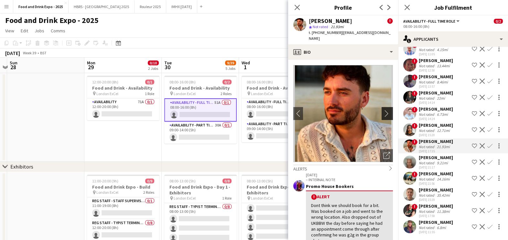
click at [382, 107] on button "chevron-right" at bounding box center [387, 113] width 13 height 13
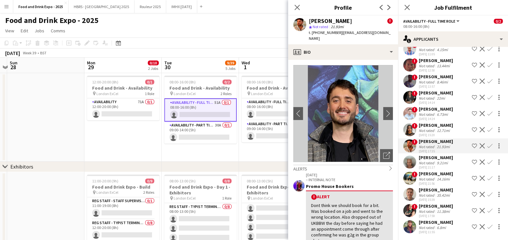
click at [448, 122] on div "Mariam Tahoon" at bounding box center [435, 125] width 34 height 6
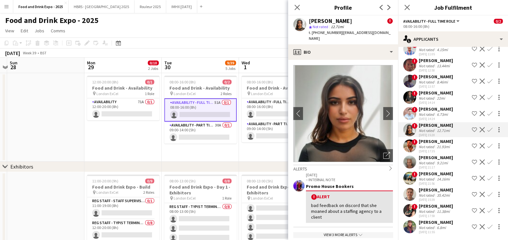
click at [433, 100] on div "Not rated" at bounding box center [426, 98] width 17 height 5
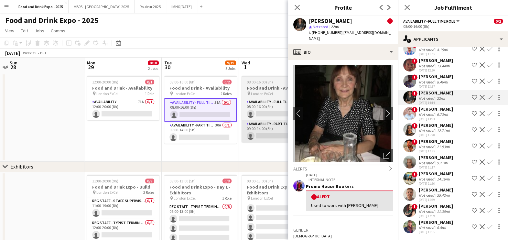
click at [255, 141] on app-card-role "Availability - Part Time Role 20A 0/1 09:00-14:00 (5h) single-neutral-actions" at bounding box center [277, 131] width 72 height 22
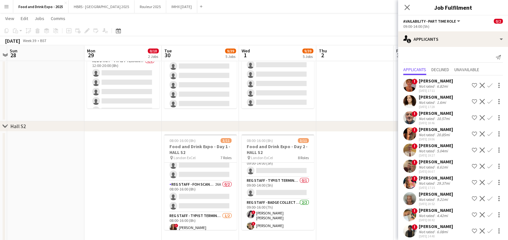
scroll to position [0, 0]
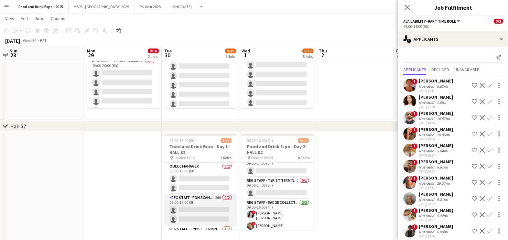
click at [216, 210] on app-card-role "Reg Staff - FOH Scanner 26A 0/2 08:00-16:00 (8h) single-neutral-actions single-…" at bounding box center [200, 209] width 72 height 31
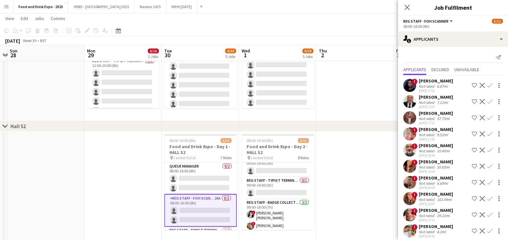
click at [216, 212] on app-card-role "Reg Staff - FOH Scanner 26A 0/2 08:00-16:00 (8h) single-neutral-actions single-…" at bounding box center [200, 210] width 72 height 33
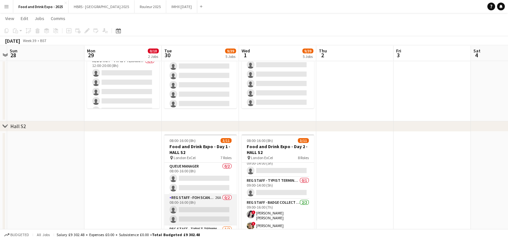
scroll to position [0, 225]
click at [216, 212] on app-card-role "Reg Staff - FOH Scanner 26A 0/2 08:00-16:00 (8h) single-neutral-actions single-…" at bounding box center [200, 209] width 72 height 31
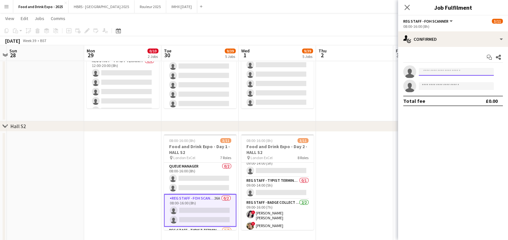
click at [445, 67] on app-invite-slot "single-neutral-actions" at bounding box center [453, 71] width 110 height 13
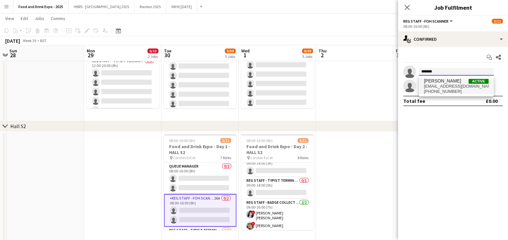
type input "*******"
click at [444, 80] on span "Judy Cowne" at bounding box center [442, 80] width 37 height 5
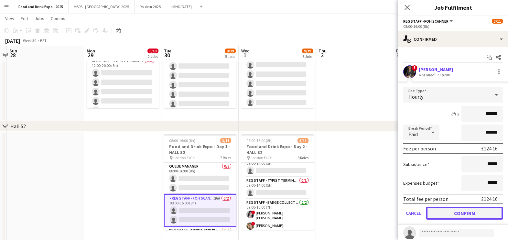
click at [473, 214] on button "Confirm" at bounding box center [464, 212] width 77 height 13
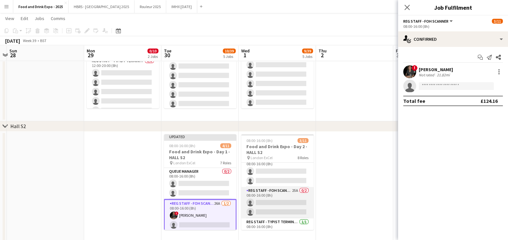
scroll to position [0, 0]
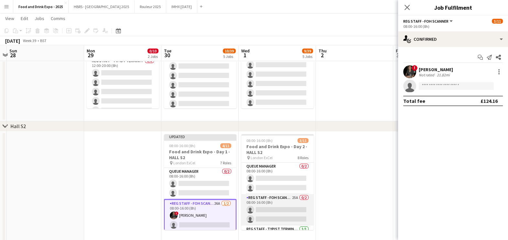
click at [285, 212] on app-card-role "Reg Staff - FOH Scanner 25A 0/2 08:00-16:00 (8h) single-neutral-actions single-…" at bounding box center [277, 209] width 72 height 31
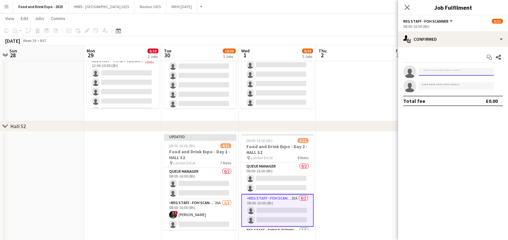
click at [461, 72] on input at bounding box center [455, 72] width 75 height 8
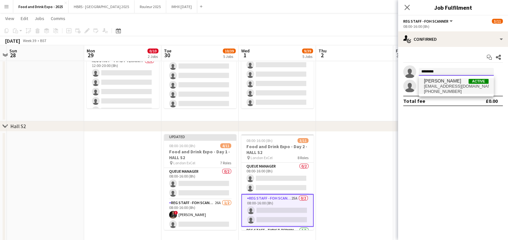
type input "********"
click at [453, 84] on span "judycowne@tiscali.co.uk" at bounding box center [456, 86] width 65 height 5
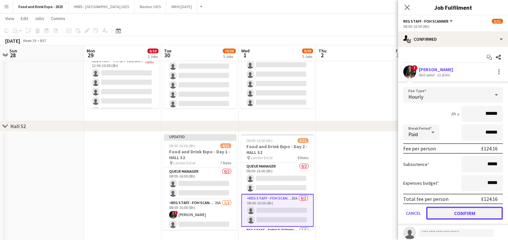
click at [462, 212] on button "Confirm" at bounding box center [464, 212] width 77 height 13
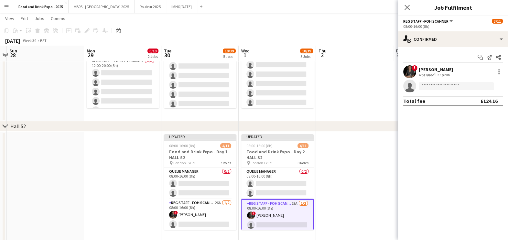
click at [358, 202] on app-date-cell at bounding box center [354, 186] width 77 height 111
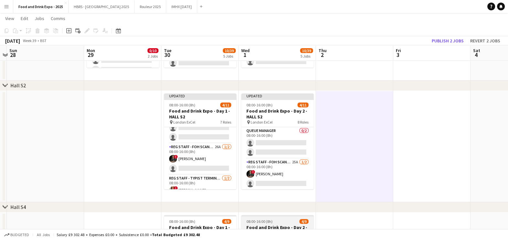
scroll to position [17, 0]
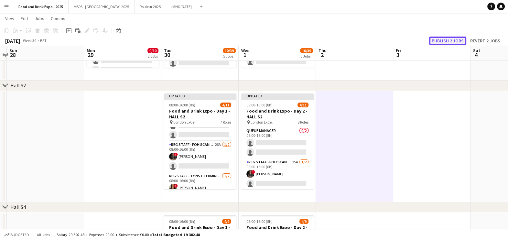
click at [457, 40] on button "Publish 2 jobs" at bounding box center [447, 41] width 37 height 8
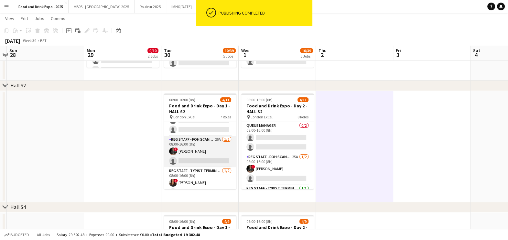
click at [199, 157] on app-card-role "Reg Staff - FOH Scanner 26A 1/2 08:00-16:00 (8h) ! Judy Cowne single-neutral-ac…" at bounding box center [200, 151] width 72 height 31
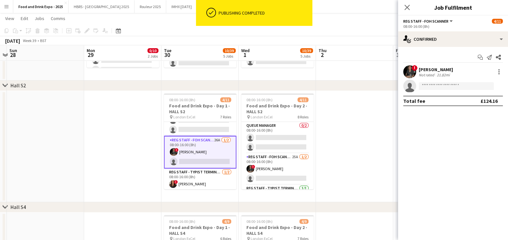
click at [463, 73] on div "! Judy Cowne Not rated 21.82mi" at bounding box center [453, 71] width 110 height 13
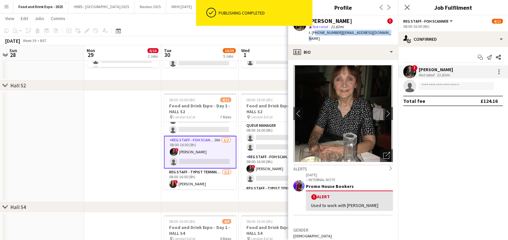
drag, startPoint x: 312, startPoint y: 31, endPoint x: 389, endPoint y: 31, distance: 76.9
click at [389, 31] on app-profile-header "Judy Cowne ! star Not rated 21.82mi t. +4407778793746 | judycowne@tiscali.co.uk" at bounding box center [343, 30] width 110 height 29
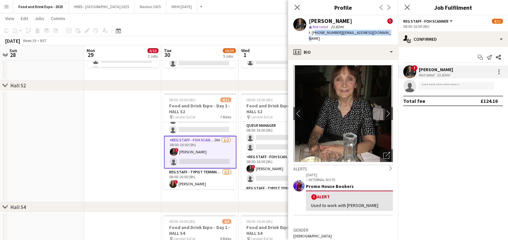
copy div "4407778793746 | judycowne@tiscali.co.uk"
click at [116, 181] on app-date-cell at bounding box center [122, 146] width 77 height 111
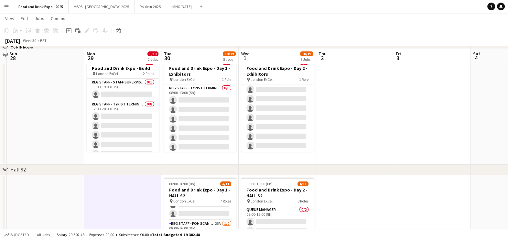
scroll to position [121, 0]
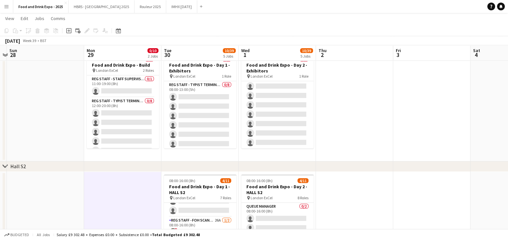
click at [348, 152] on app-date-cell at bounding box center [354, 105] width 77 height 111
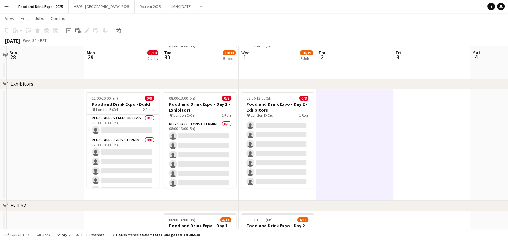
scroll to position [0, 0]
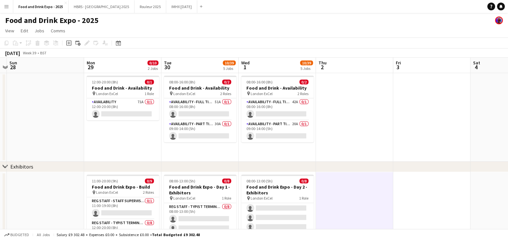
click at [383, 110] on app-date-cell at bounding box center [354, 117] width 77 height 89
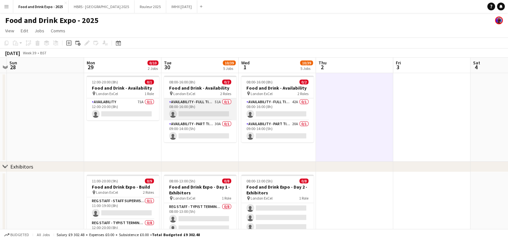
click at [176, 114] on app-card-role "Availability - Full Time Role 51A 0/1 08:00-16:00 (8h) single-neutral-actions" at bounding box center [200, 109] width 72 height 22
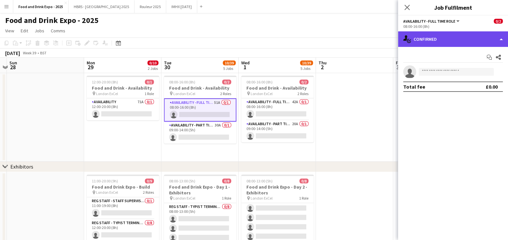
click at [435, 38] on div "single-neutral-actions-check-2 Confirmed" at bounding box center [453, 39] width 110 height 16
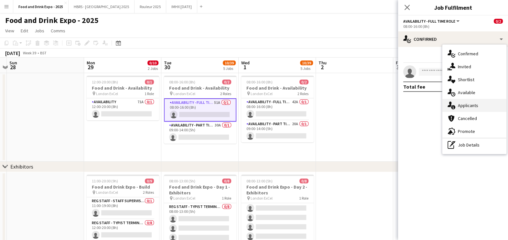
click at [467, 108] on div "single-neutral-actions-information Applicants" at bounding box center [474, 105] width 64 height 13
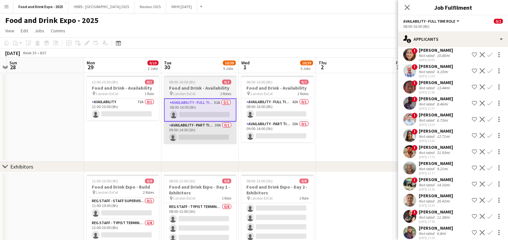
scroll to position [549, 0]
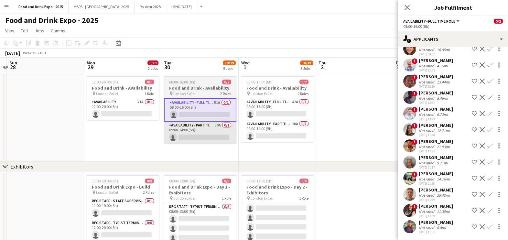
click at [199, 130] on app-card-role "Availability - Part Time Role 30A 0/1 09:00-14:00 (5h) single-neutral-actions" at bounding box center [200, 132] width 72 height 22
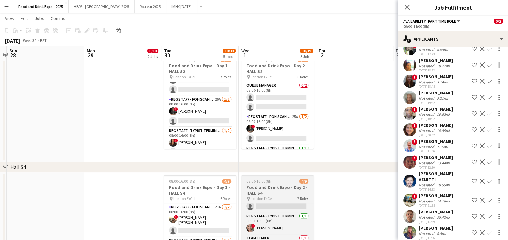
scroll to position [242, 0]
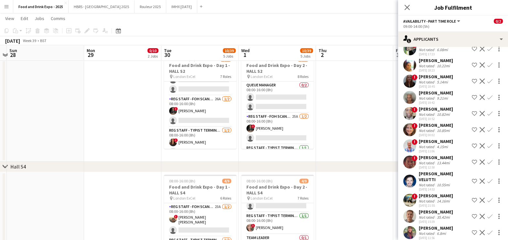
click at [458, 128] on div "! Lesley Raffin Not rated 10.85mi 22-08-2025 00:02 Shortlist crew Decline Confi…" at bounding box center [453, 129] width 110 height 15
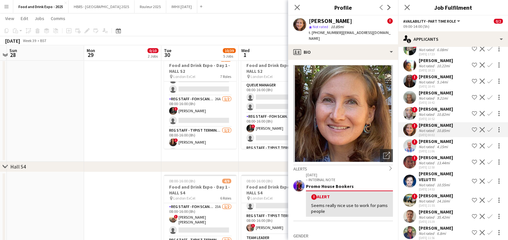
click at [346, 60] on app-crew-profile-bio "Open photos pop-in Alerts chevron-right 04-06-2025 – INTERNAL NOTE Promo House …" at bounding box center [343, 150] width 110 height 180
click at [359, 60] on app-crew-profile-bio "Open photos pop-in Alerts chevron-right 04-06-2025 – INTERNAL NOTE Promo House …" at bounding box center [343, 150] width 110 height 180
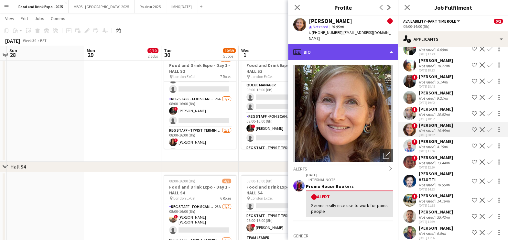
click at [365, 47] on div "profile Bio" at bounding box center [343, 52] width 110 height 16
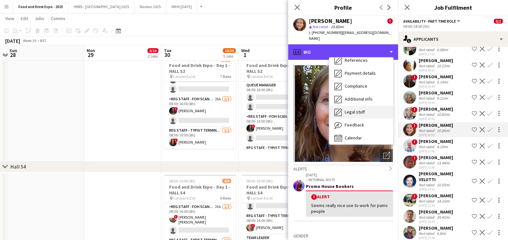
scroll to position [73, 0]
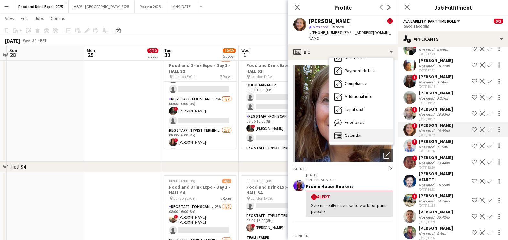
click at [372, 129] on div "Calendar Calendar" at bounding box center [361, 135] width 64 height 13
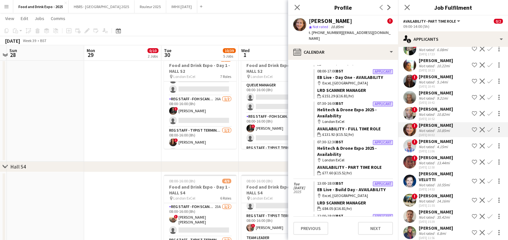
scroll to position [1187, 0]
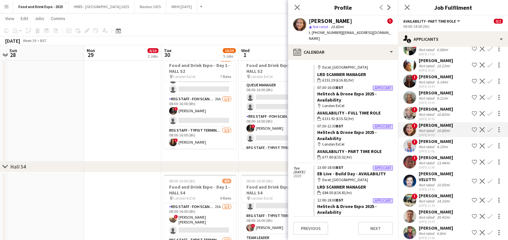
click at [256, 162] on div "chevron-right Hall S4" at bounding box center [254, 167] width 508 height 10
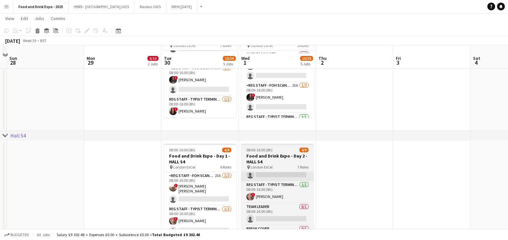
scroll to position [282, 0]
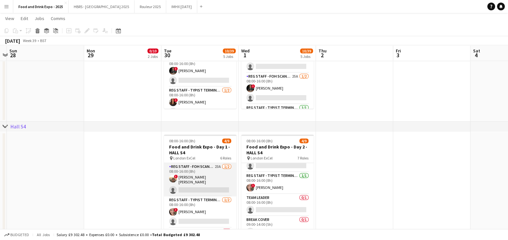
click at [195, 187] on app-card-role "Reg Staff - FOH Scanner 23A 1/2 08:00-16:00 (8h) ! Tyrone Paul Ryan Briscoe sin…" at bounding box center [200, 179] width 72 height 33
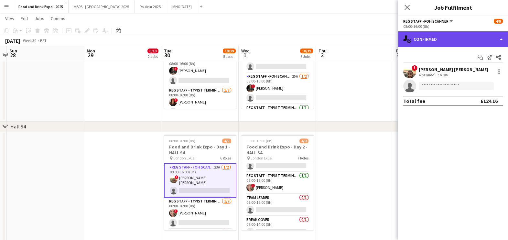
click at [436, 40] on div "single-neutral-actions-check-2 Confirmed" at bounding box center [453, 39] width 110 height 16
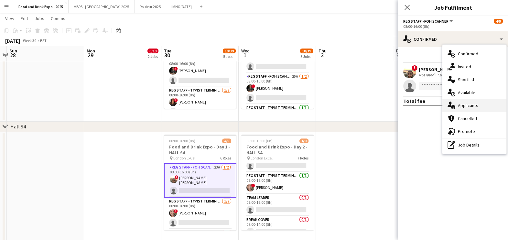
click at [468, 107] on div "single-neutral-actions-information Applicants" at bounding box center [474, 105] width 64 height 13
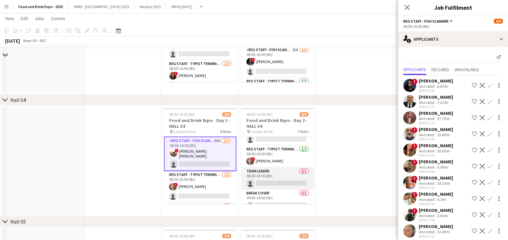
scroll to position [323, 0]
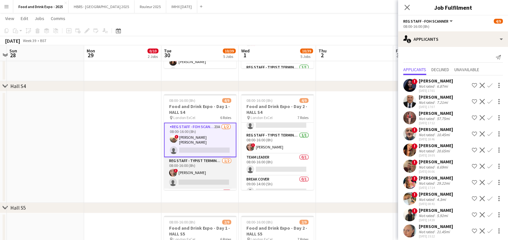
click at [186, 166] on app-card-role "Reg Staff - Typist Terminal (VIS) 1/2 08:00-16:00 (8h) ! Samantha Leverette sin…" at bounding box center [200, 172] width 72 height 31
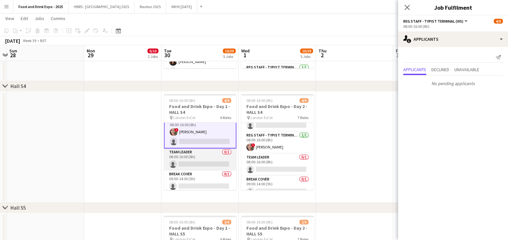
click at [213, 164] on app-card-role "Team Leader 0/1 08:00-16:00 (8h) single-neutral-actions" at bounding box center [200, 159] width 72 height 22
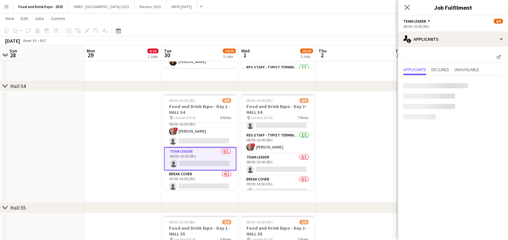
scroll to position [40, 0]
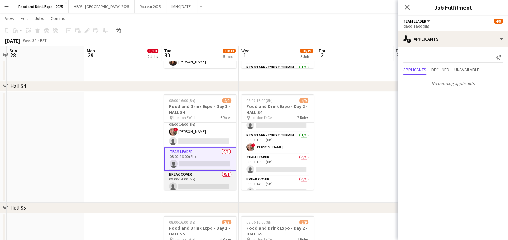
click at [204, 183] on app-card-role "Break Cover 0/1 09:00-14:00 (5h) single-neutral-actions" at bounding box center [200, 182] width 72 height 22
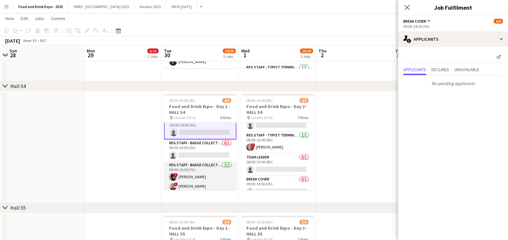
scroll to position [94, 0]
drag, startPoint x: 211, startPoint y: 157, endPoint x: 211, endPoint y: 162, distance: 4.9
click at [212, 156] on app-card-role "Reg Staff - Badge Collect (VIS) 0/1 09:00-14:00 (5h) single-neutral-actions" at bounding box center [200, 150] width 72 height 22
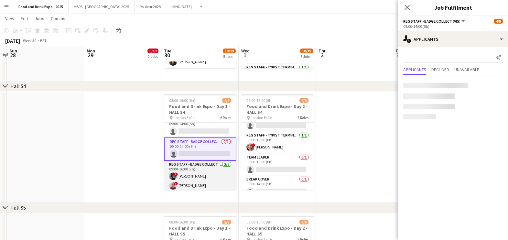
scroll to position [0, 225]
click at [211, 173] on app-card-role "Reg Staff - Badge Collect (VIS) 2/2 09:00-16:00 (7h) ! Mandana Ghomshei ! SALEM…" at bounding box center [200, 176] width 72 height 31
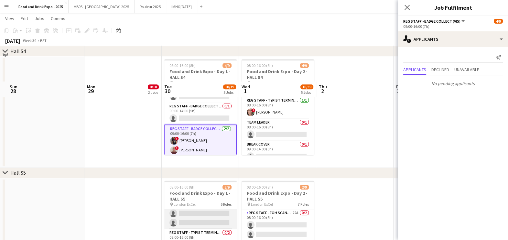
scroll to position [404, 0]
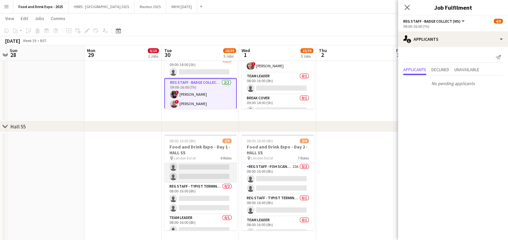
click at [220, 171] on app-card-role "Reg Staff - FOH Scanner 22A 0/2 08:00-16:00 (8h) single-neutral-actions single-…" at bounding box center [200, 166] width 72 height 31
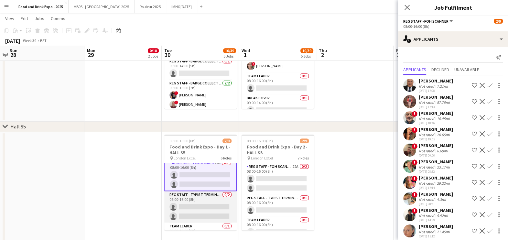
scroll to position [0, 0]
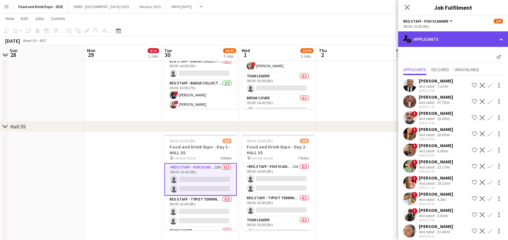
click at [435, 42] on div "single-neutral-actions-information Applicants" at bounding box center [453, 39] width 110 height 16
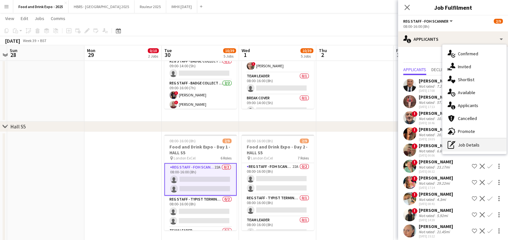
click at [461, 144] on div "pen-write Job Details" at bounding box center [474, 144] width 64 height 13
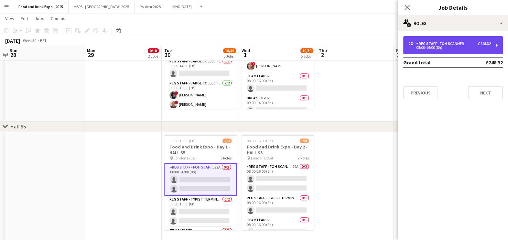
click at [450, 38] on div "2 x Reg Staff - FOH Scanner £248.32 08:00-16:00 (8h)" at bounding box center [453, 45] width 100 height 18
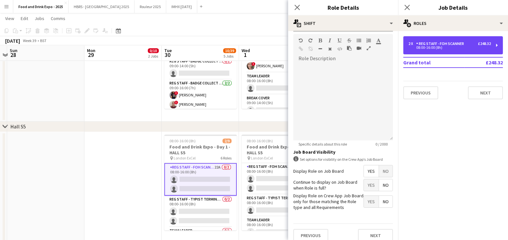
scroll to position [196, 0]
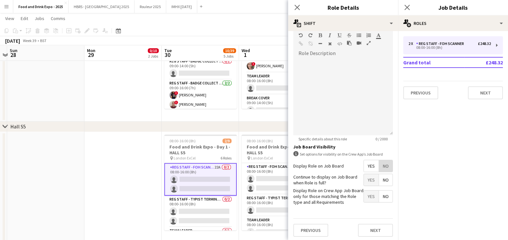
click at [379, 164] on span "No" at bounding box center [386, 166] width 14 height 12
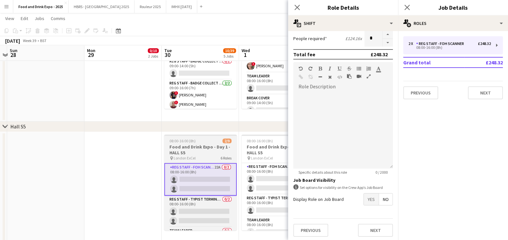
click at [215, 142] on div "08:00-16:00 (8h) 2/9" at bounding box center [200, 140] width 72 height 5
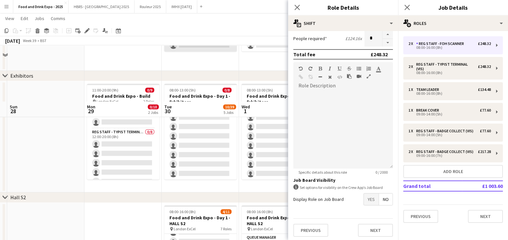
scroll to position [0, 0]
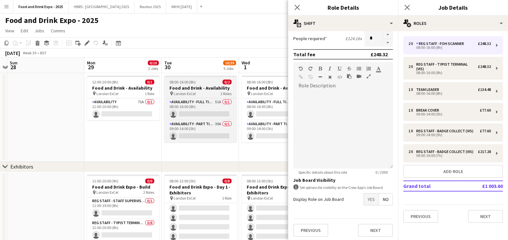
click at [216, 94] on div "pin London ExCel 2 Roles" at bounding box center [200, 93] width 72 height 5
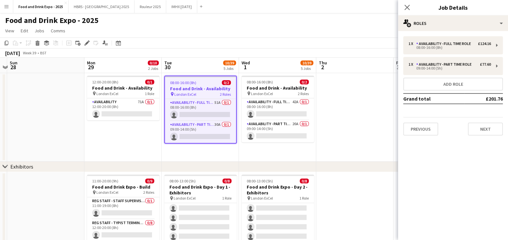
click at [355, 94] on app-date-cell at bounding box center [354, 117] width 77 height 89
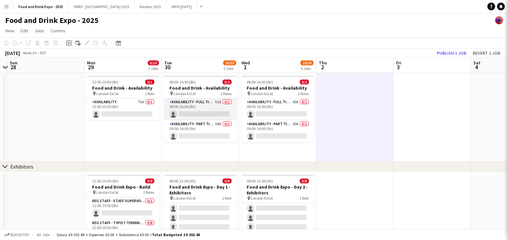
click at [210, 109] on app-card-role "Availability - Full Time Role 51A 0/1 08:00-16:00 (8h) single-neutral-actions" at bounding box center [200, 109] width 72 height 22
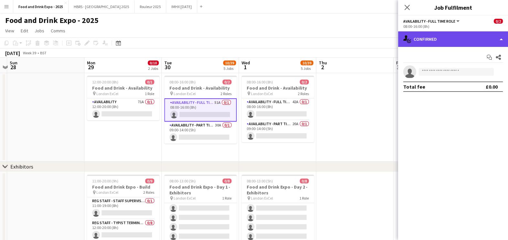
click at [480, 37] on div "single-neutral-actions-check-2 Confirmed" at bounding box center [453, 39] width 110 height 16
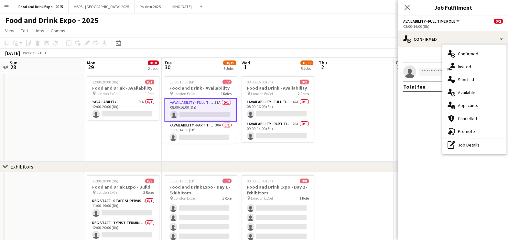
click at [372, 131] on app-date-cell at bounding box center [354, 117] width 77 height 89
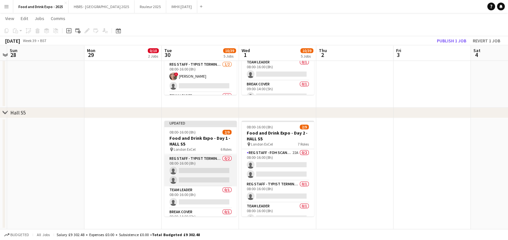
scroll to position [40, 0]
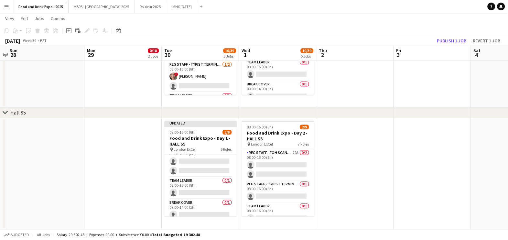
click at [453, 34] on app-toolbar "Copy Paste Paste Ctrl+V Paste with crew Ctrl+Shift+V Paste linked Job Delete Gr…" at bounding box center [254, 30] width 508 height 11
click at [450, 37] on button "Publish 1 job" at bounding box center [451, 41] width 35 height 8
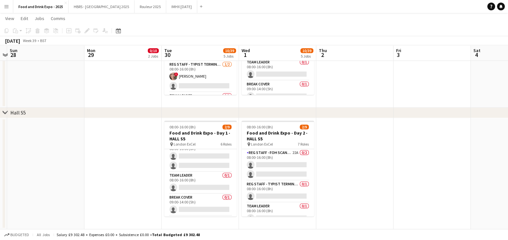
drag, startPoint x: 360, startPoint y: 160, endPoint x: 346, endPoint y: 149, distance: 17.7
click at [360, 159] on app-date-cell at bounding box center [354, 173] width 77 height 111
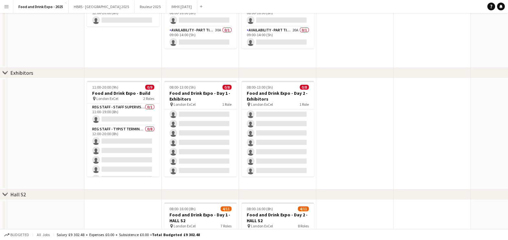
scroll to position [0, 0]
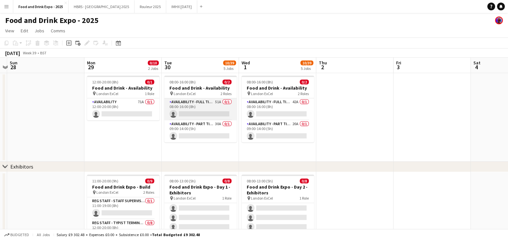
click at [190, 106] on app-card-role "Availability - Full Time Role 51A 0/1 08:00-16:00 (8h) single-neutral-actions" at bounding box center [200, 109] width 72 height 22
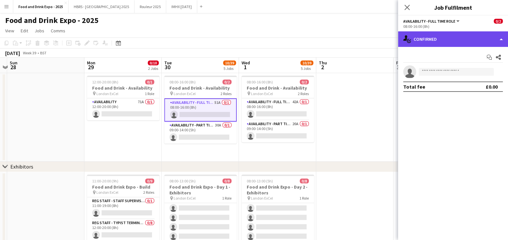
click at [440, 39] on div "single-neutral-actions-check-2 Confirmed" at bounding box center [453, 39] width 110 height 16
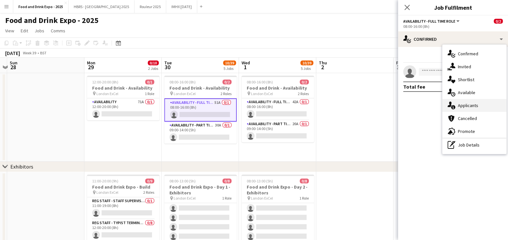
click at [477, 105] on div "single-neutral-actions-information Applicants" at bounding box center [474, 105] width 64 height 13
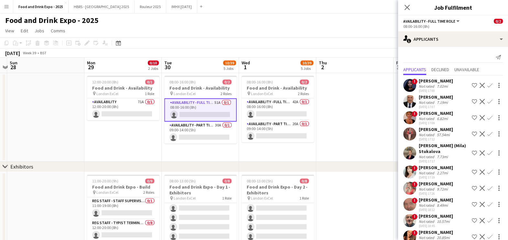
click at [431, 81] on div "Shukurra Ford" at bounding box center [435, 81] width 34 height 6
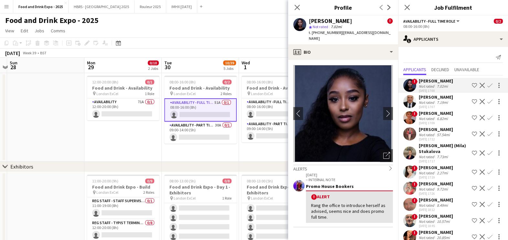
click at [436, 102] on div "7.19mi" at bounding box center [442, 102] width 14 height 5
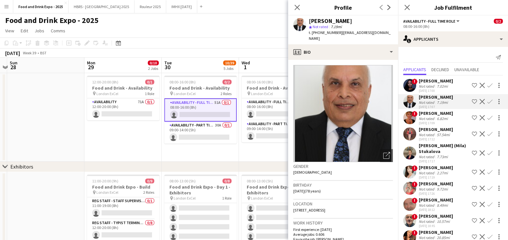
click at [428, 118] on div "Not rated" at bounding box center [426, 118] width 17 height 5
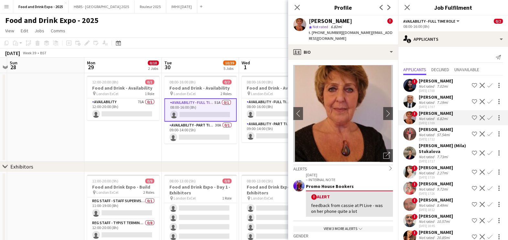
click at [352, 226] on div "View 3 more alerts chevron-down" at bounding box center [343, 228] width 100 height 5
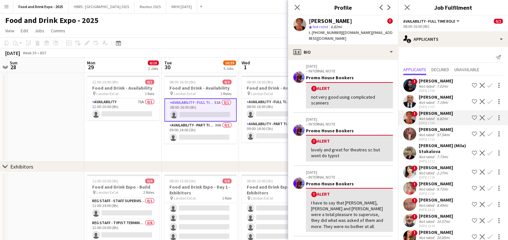
scroll to position [202, 0]
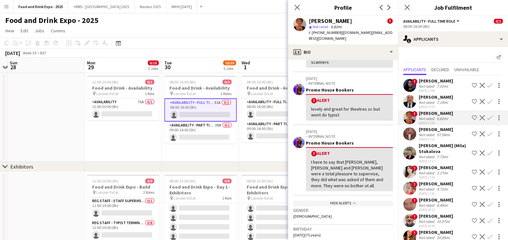
click at [424, 134] on div "Not rated" at bounding box center [426, 134] width 17 height 5
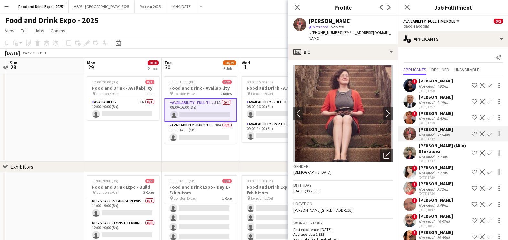
click at [410, 148] on app-user-avatar at bounding box center [409, 152] width 13 height 13
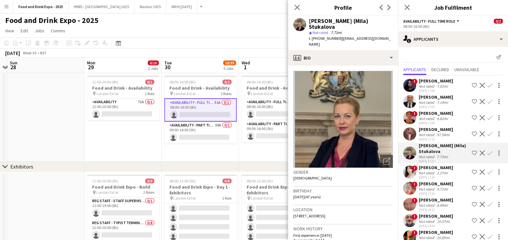
click at [416, 168] on span "!" at bounding box center [414, 168] width 6 height 6
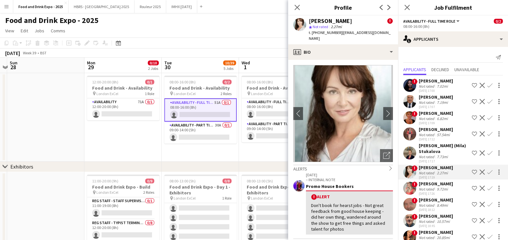
click at [449, 189] on div "Not rated 9.72mi" at bounding box center [435, 188] width 34 height 5
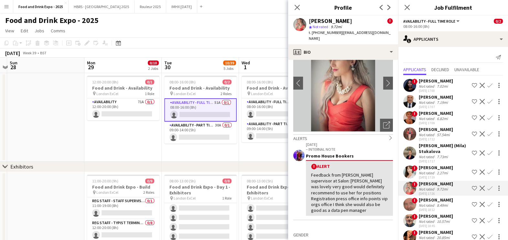
scroll to position [40, 0]
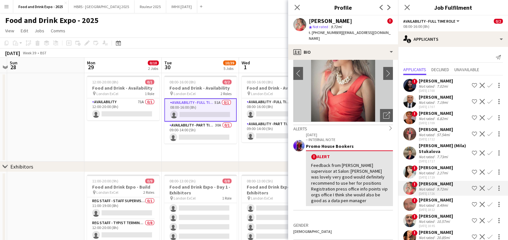
click at [242, 160] on app-date-cell "08:00-16:00 (8h) 0/2 Food and Drink - Availability pin London ExCel 2 Roles Ava…" at bounding box center [277, 117] width 77 height 89
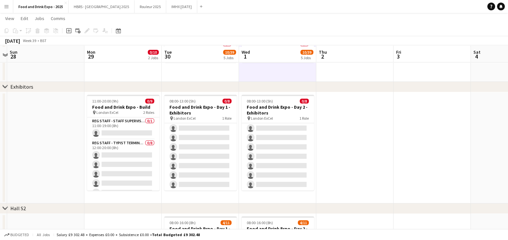
scroll to position [80, 0]
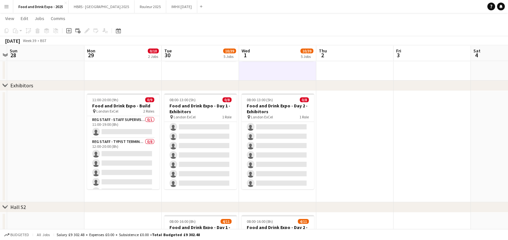
drag, startPoint x: 236, startPoint y: 164, endPoint x: 238, endPoint y: 154, distance: 9.8
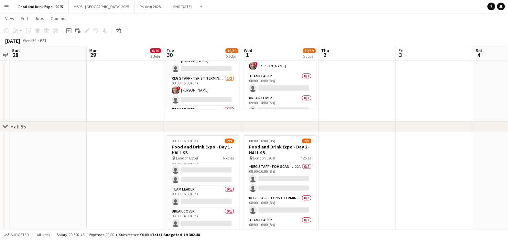
scroll to position [0, 0]
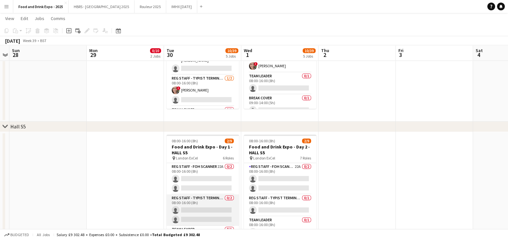
click at [215, 204] on app-card-role "Reg Staff - Typist Terminal (VIS) 0/2 08:00-16:00 (8h) single-neutral-actions s…" at bounding box center [202, 209] width 72 height 31
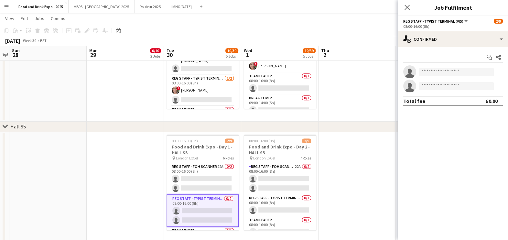
click at [452, 76] on app-invite-slot "single-neutral-actions" at bounding box center [453, 71] width 110 height 13
click at [453, 71] on input at bounding box center [455, 72] width 75 height 8
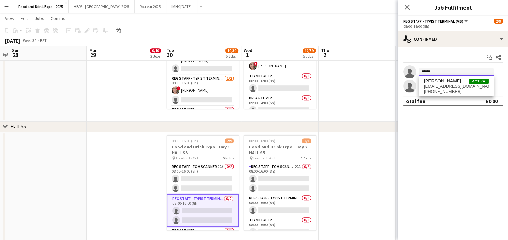
type input "*******"
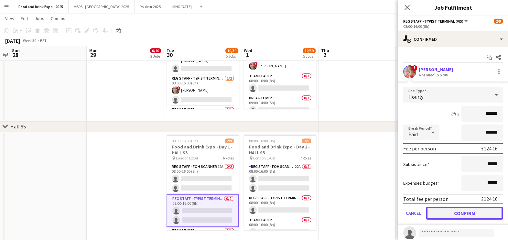
click at [436, 215] on button "Confirm" at bounding box center [464, 212] width 77 height 13
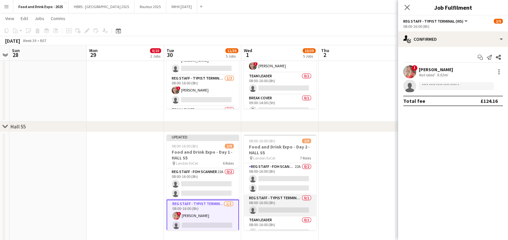
click at [286, 207] on app-card-role "Reg Staff - Typist Terminal (VIS) 0/1 08:00-16:00 (8h) single-neutral-actions" at bounding box center [280, 205] width 72 height 22
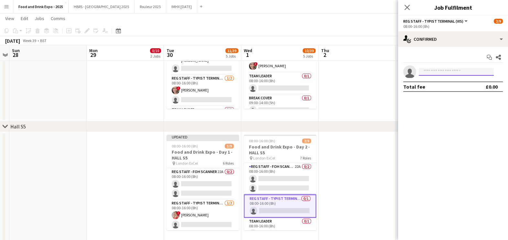
click at [445, 72] on input at bounding box center [455, 72] width 75 height 8
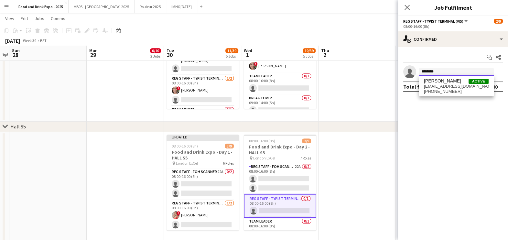
type input "********"
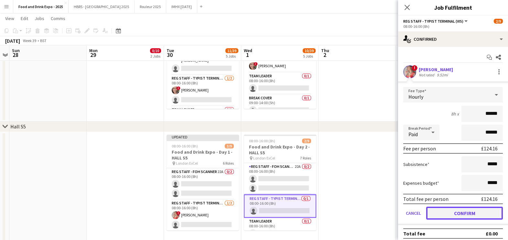
click at [453, 218] on button "Confirm" at bounding box center [464, 212] width 77 height 13
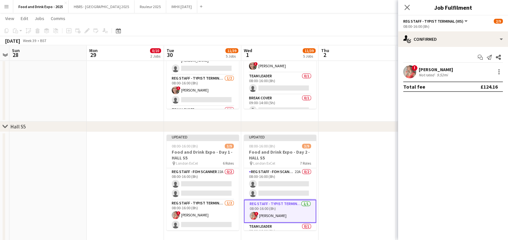
click at [352, 186] on app-date-cell at bounding box center [356, 187] width 77 height 111
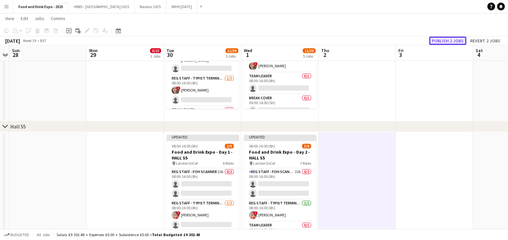
click at [455, 37] on button "Publish 2 jobs" at bounding box center [447, 41] width 37 height 8
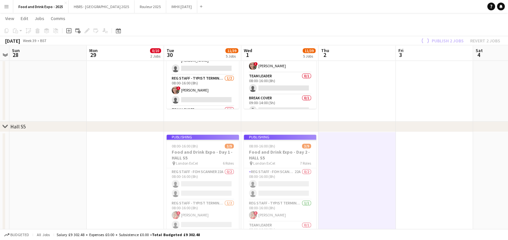
click at [204, 208] on app-job-card "Publishing 08:00-16:00 (8h) 3/9 Food and Drink Expo - Day 1 - HALL S5 pin Londo…" at bounding box center [202, 182] width 72 height 96
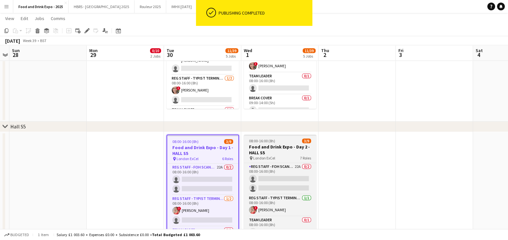
click at [204, 208] on app-card-role "Reg Staff - Typist Terminal (VIS) 1/2 08:00-16:00 (8h) ! Petra Bartulovic singl…" at bounding box center [202, 210] width 71 height 31
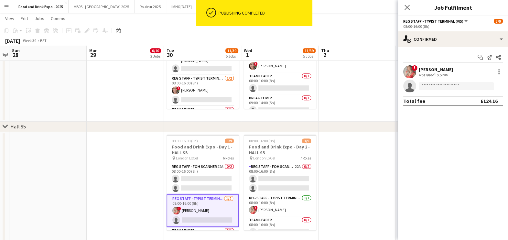
click at [480, 69] on div "! Petra Bartulovic Not rated 9.52mi" at bounding box center [453, 71] width 110 height 13
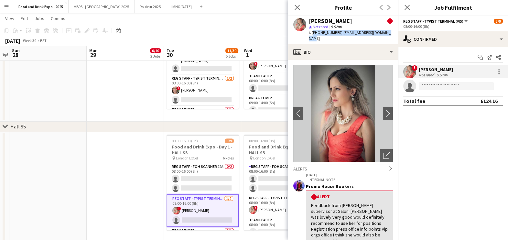
drag, startPoint x: 387, startPoint y: 34, endPoint x: 312, endPoint y: 34, distance: 74.9
click at [312, 34] on div "Petra Bartulovic ! star Not rated 9.52mi t. +447733748039 | pbartulovic1711@gma…" at bounding box center [343, 30] width 110 height 29
copy div "+447733748039 | pbartulovic1711@gmail.com"
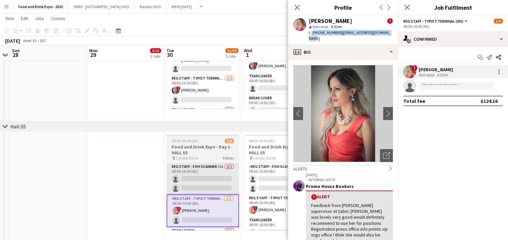
drag, startPoint x: 114, startPoint y: 170, endPoint x: 194, endPoint y: 183, distance: 81.2
click at [115, 169] on app-date-cell at bounding box center [125, 187] width 77 height 111
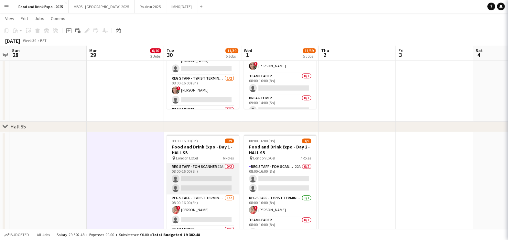
scroll to position [0, 221]
click at [194, 183] on app-card-role "Reg Staff - FOH Scanner 22A 0/2 08:00-16:00 (8h) single-neutral-actions single-…" at bounding box center [203, 178] width 72 height 31
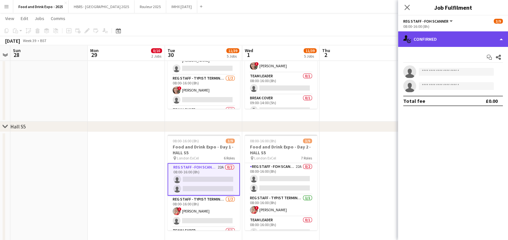
click at [456, 39] on div "single-neutral-actions-check-2 Confirmed" at bounding box center [453, 39] width 110 height 16
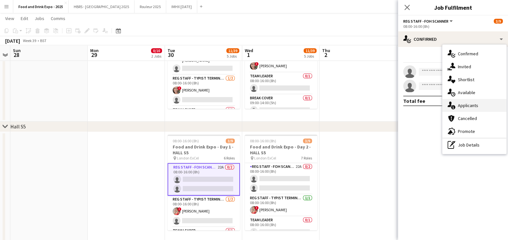
click at [477, 108] on div "single-neutral-actions-information Applicants" at bounding box center [474, 105] width 64 height 13
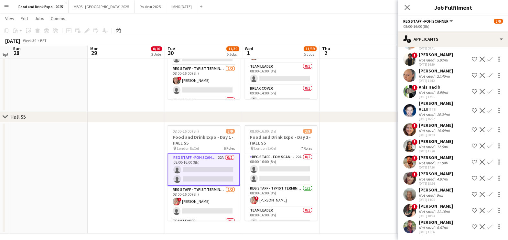
scroll to position [418, 0]
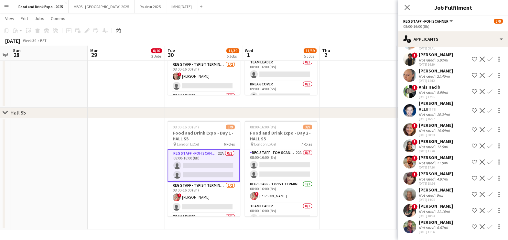
click at [431, 181] on div "22-08-2025 18:24" at bounding box center [435, 183] width 34 height 4
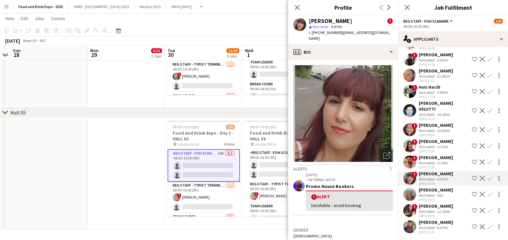
click at [431, 181] on div "22-08-2025 18:24" at bounding box center [435, 183] width 34 height 4
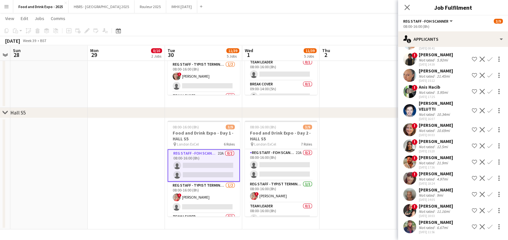
click at [425, 214] on div "25-08-2025 18:03" at bounding box center [435, 216] width 34 height 4
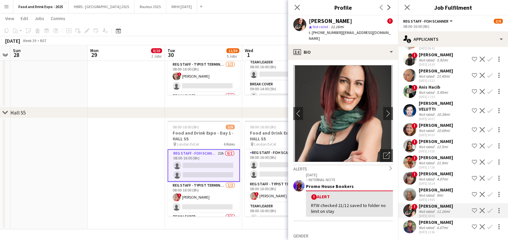
click at [425, 209] on div "Not rated" at bounding box center [426, 211] width 17 height 5
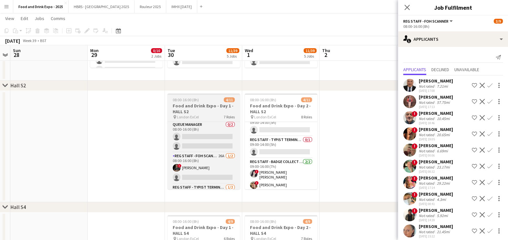
scroll to position [0, 0]
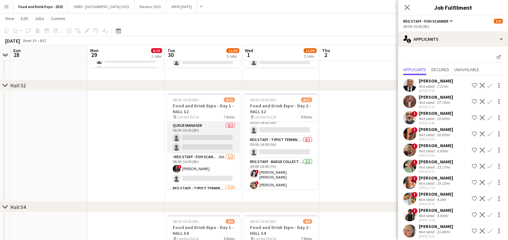
click at [214, 140] on app-card-role "Queue Manager 0/2 08:00-16:00 (8h) single-neutral-actions single-neutral-actions" at bounding box center [203, 137] width 72 height 31
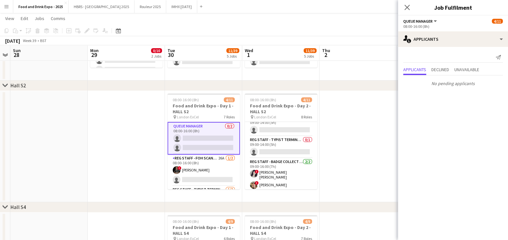
click at [192, 138] on app-card-role "Queue Manager 0/2 08:00-16:00 (8h) single-neutral-actions single-neutral-actions" at bounding box center [203, 138] width 72 height 33
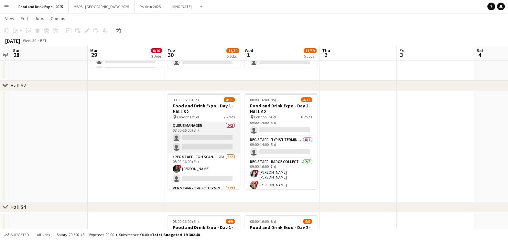
click at [192, 138] on app-card-role "Queue Manager 0/2 08:00-16:00 (8h) single-neutral-actions single-neutral-actions" at bounding box center [203, 137] width 72 height 31
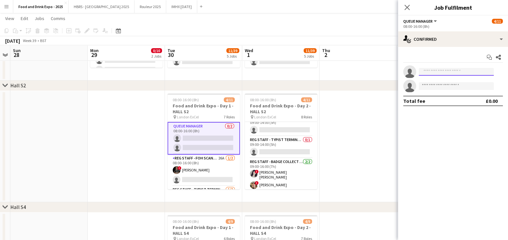
click at [467, 73] on input at bounding box center [455, 72] width 75 height 8
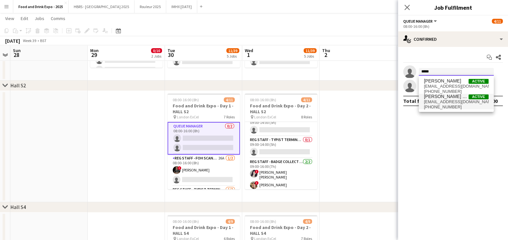
type input "*****"
click at [440, 104] on span "+447935466168" at bounding box center [456, 106] width 65 height 5
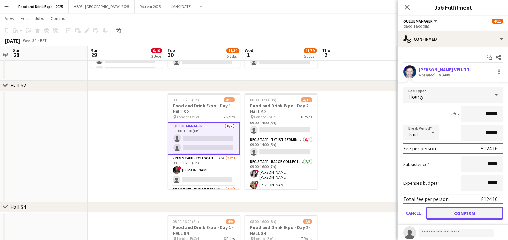
click at [457, 215] on button "Confirm" at bounding box center [464, 212] width 77 height 13
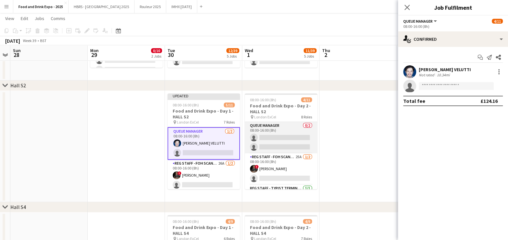
click at [269, 130] on app-card-role "Queue Manager 0/2 08:00-16:00 (8h) single-neutral-actions single-neutral-actions" at bounding box center [281, 137] width 72 height 31
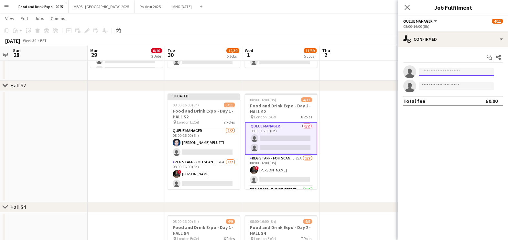
click at [453, 70] on input at bounding box center [455, 72] width 75 height 8
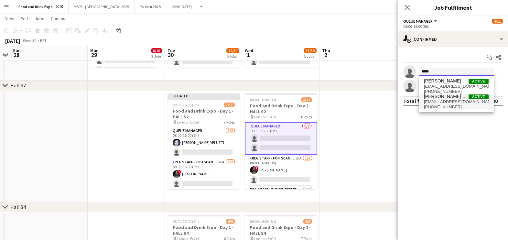
type input "*****"
click at [445, 101] on span "marco.velu@gmail.com" at bounding box center [456, 101] width 65 height 5
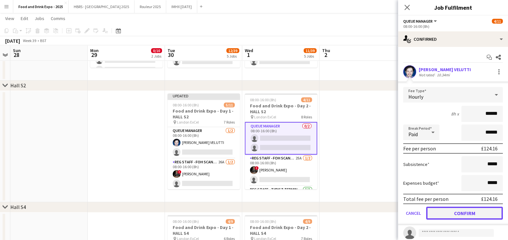
click at [463, 212] on button "Confirm" at bounding box center [464, 212] width 77 height 13
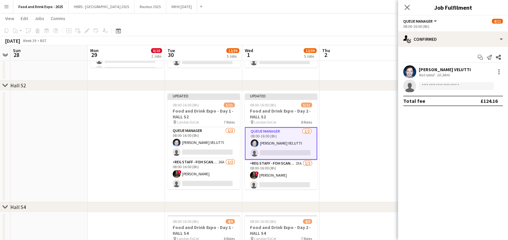
click at [420, 71] on div "MARCO R. VELUTTI" at bounding box center [444, 70] width 52 height 6
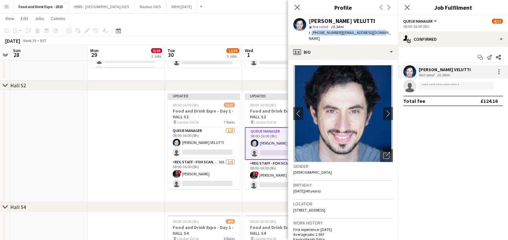
drag, startPoint x: 312, startPoint y: 33, endPoint x: 380, endPoint y: 33, distance: 68.5
click at [380, 33] on div "MARCO R. VELUTTI star Not rated 10.34mi t. +447935466168 | marco.velu@gmail.com" at bounding box center [343, 30] width 110 height 29
copy div "+447935466168 | marco.velu@gmail.com"
drag, startPoint x: 318, startPoint y: 27, endPoint x: 329, endPoint y: 19, distance: 14.1
click at [329, 19] on div "MARCO R. VELUTTI" at bounding box center [351, 21] width 84 height 6
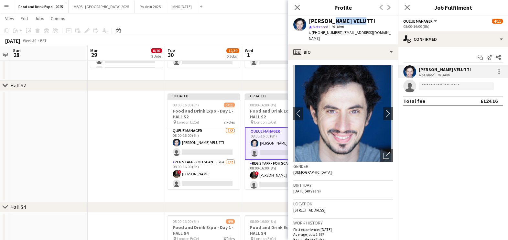
copy div "R. VELUTTI"
click at [122, 155] on app-date-cell at bounding box center [126, 146] width 77 height 111
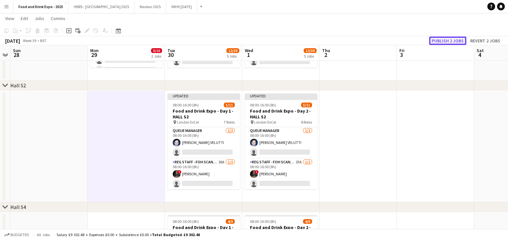
click at [455, 38] on button "Publish 2 jobs" at bounding box center [447, 41] width 37 height 8
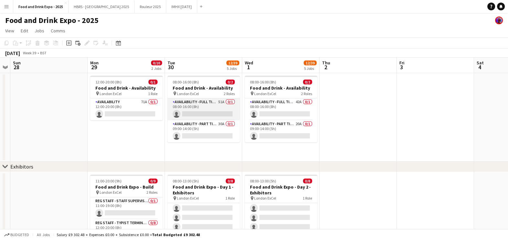
click at [229, 112] on app-card-role "Availability - Full Time Role 51A 0/1 08:00-16:00 (8h) single-neutral-actions" at bounding box center [203, 109] width 72 height 22
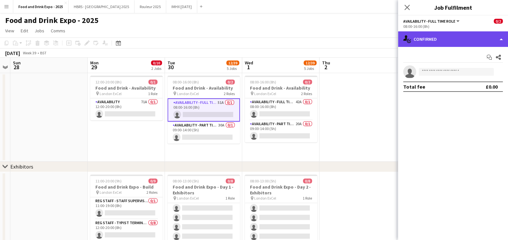
click at [432, 44] on div "single-neutral-actions-check-2 Confirmed" at bounding box center [453, 39] width 110 height 16
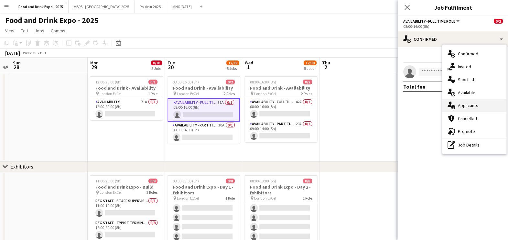
click at [472, 103] on div "single-neutral-actions-information Applicants" at bounding box center [474, 105] width 64 height 13
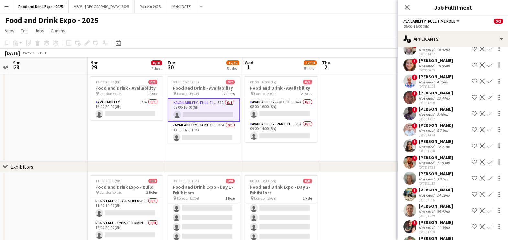
scroll to position [482, 0]
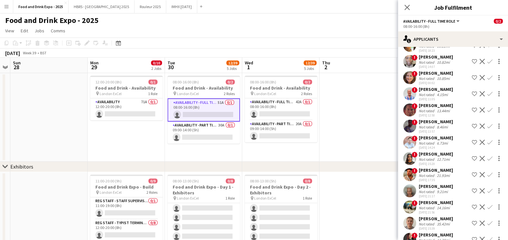
click at [445, 141] on div "Liam Edwards" at bounding box center [435, 138] width 34 height 6
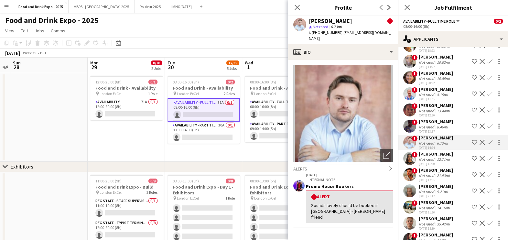
click at [431, 74] on div "Lesley Raffin" at bounding box center [435, 73] width 34 height 6
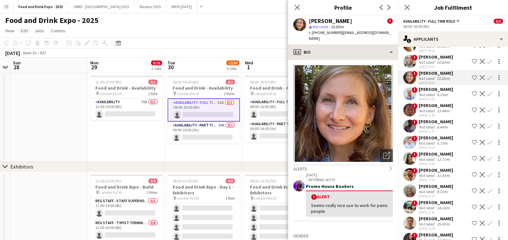
click at [355, 53] on div "profile Bio Bio Bio Company application Company application Employment Employme…" at bounding box center [343, 141] width 110 height 195
drag, startPoint x: 189, startPoint y: 181, endPoint x: 209, endPoint y: 161, distance: 27.9
click at [189, 181] on span "08:00-13:00 (5h)" at bounding box center [186, 180] width 26 height 5
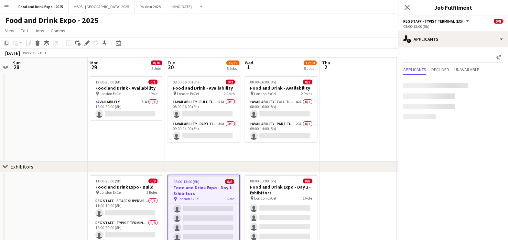
scroll to position [0, 0]
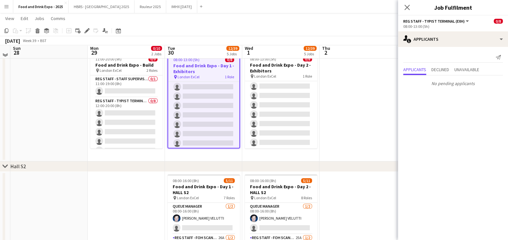
click at [345, 169] on div "chevron-right Hall S2" at bounding box center [254, 166] width 508 height 10
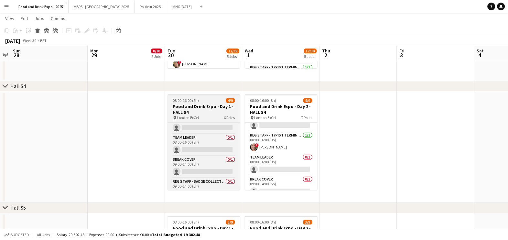
scroll to position [57, 0]
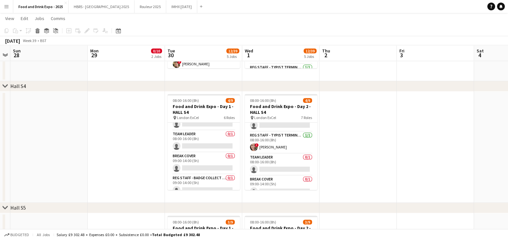
click at [371, 180] on app-date-cell at bounding box center [357, 146] width 77 height 111
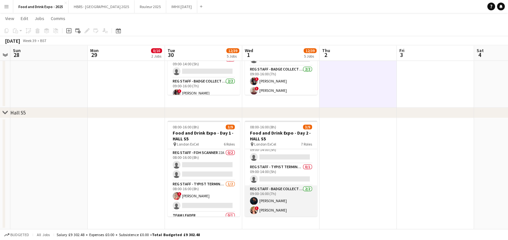
scroll to position [105, 0]
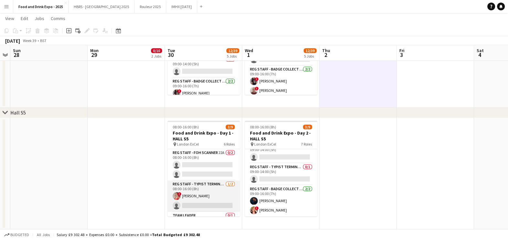
click at [215, 198] on app-card-role "Reg Staff - Typist Terminal (VIS) 1/2 08:00-16:00 (8h) ! Petra Bartulovic singl…" at bounding box center [203, 195] width 72 height 31
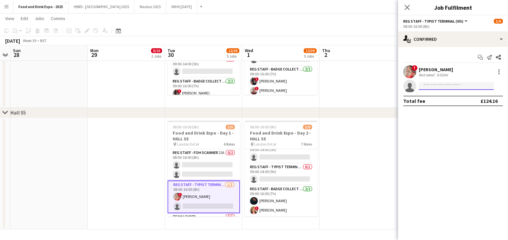
click at [449, 87] on input at bounding box center [455, 86] width 75 height 8
type input "*"
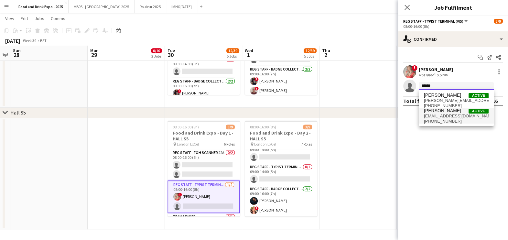
type input "******"
click at [449, 110] on span "Lesley Raffin" at bounding box center [442, 110] width 37 height 5
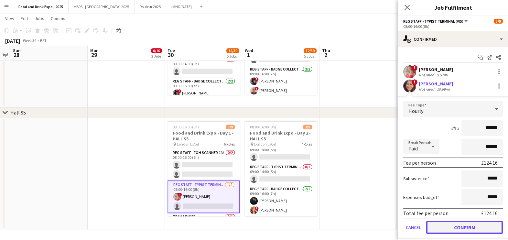
click at [455, 221] on button "Confirm" at bounding box center [464, 227] width 77 height 13
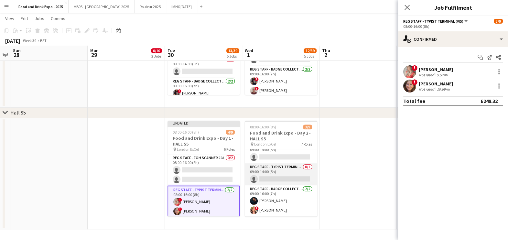
click at [287, 178] on app-card-role "Reg Staff - Typist Terminal (VIS) 0/1 09:00-14:00 (5h) single-neutral-actions" at bounding box center [281, 174] width 72 height 22
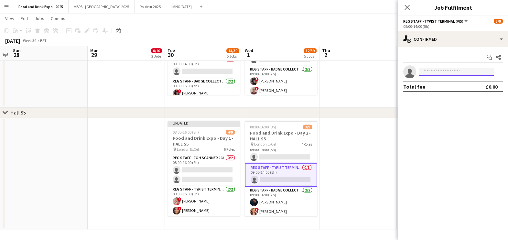
click at [438, 73] on input at bounding box center [455, 72] width 75 height 8
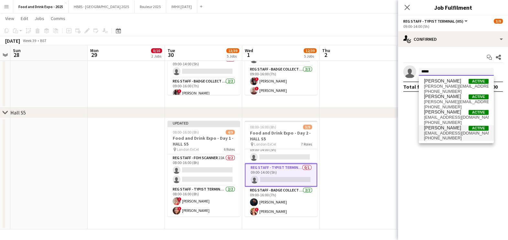
type input "*****"
click at [456, 138] on span "+447946853936" at bounding box center [456, 137] width 65 height 5
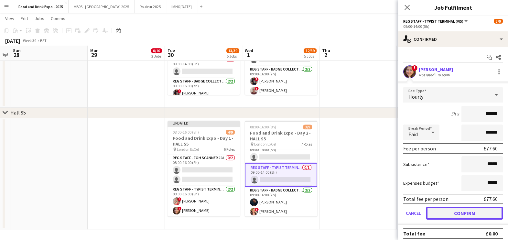
click at [448, 209] on button "Confirm" at bounding box center [464, 212] width 77 height 13
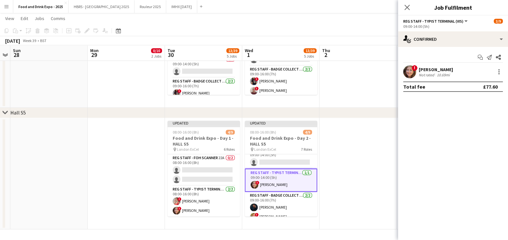
click at [327, 168] on app-date-cell at bounding box center [357, 173] width 77 height 111
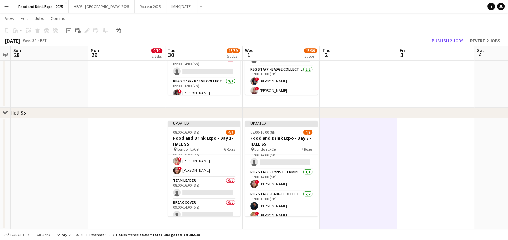
scroll to position [17, 0]
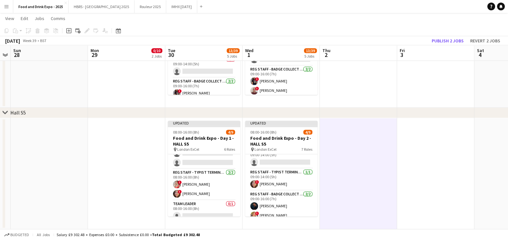
click at [446, 36] on div "September 2025 Week 39 • BST Publish 2 jobs Revert 2 jobs" at bounding box center [254, 40] width 508 height 9
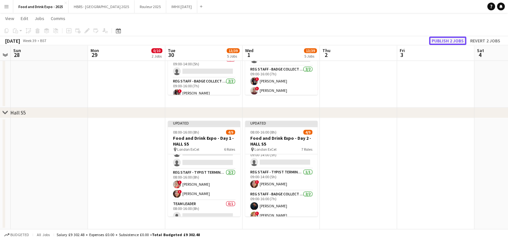
click at [445, 39] on button "Publish 2 jobs" at bounding box center [447, 41] width 37 height 8
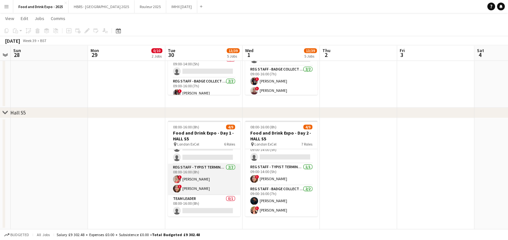
click at [215, 181] on app-card-role "Reg Staff - Typist Terminal (VIS) 2/2 08:00-16:00 (8h) ! Petra Bartulovic ! Les…" at bounding box center [204, 178] width 72 height 31
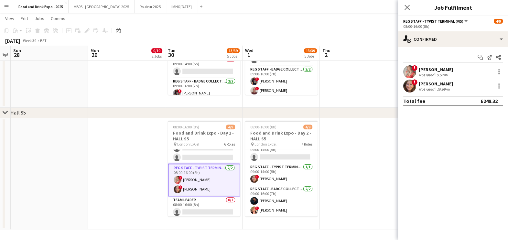
click at [459, 86] on div "! Lesley Raffin Not rated 10.69mi" at bounding box center [453, 85] width 110 height 13
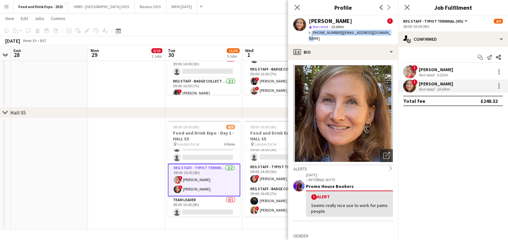
drag, startPoint x: 311, startPoint y: 31, endPoint x: 383, endPoint y: 37, distance: 72.6
click at [383, 37] on div "Lesley Raffin ! star Not rated 10.69mi t. +447946853936 | lesleyraffin@hotmail.…" at bounding box center [343, 30] width 110 height 29
click at [139, 182] on app-date-cell at bounding box center [126, 173] width 77 height 111
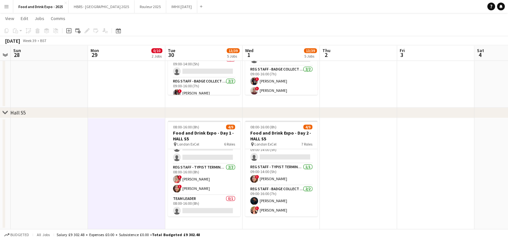
click at [388, 120] on app-date-cell at bounding box center [357, 173] width 77 height 111
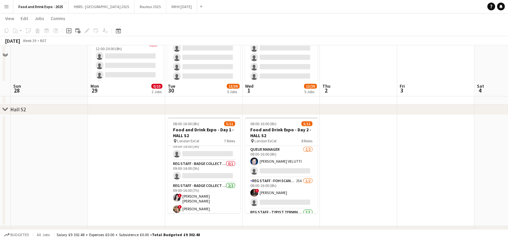
scroll to position [175, 0]
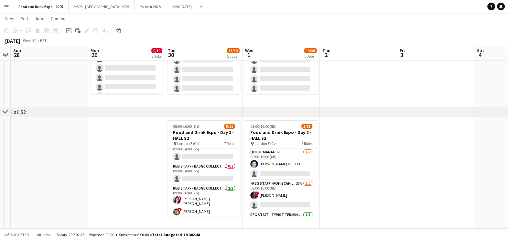
click at [3, 9] on button "Menu" at bounding box center [6, 6] width 13 height 13
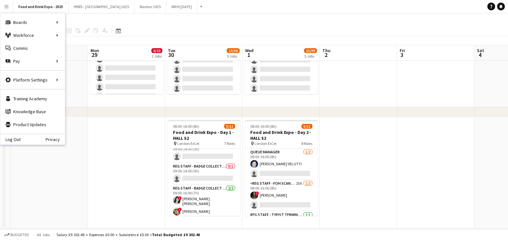
click at [133, 21] on app-page-menu "View Day view expanded Day view collapsed Month view Date picker Jump to today …" at bounding box center [254, 19] width 508 height 12
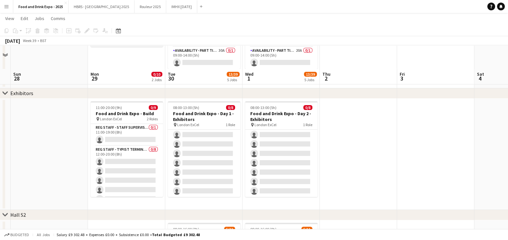
scroll to position [0, 0]
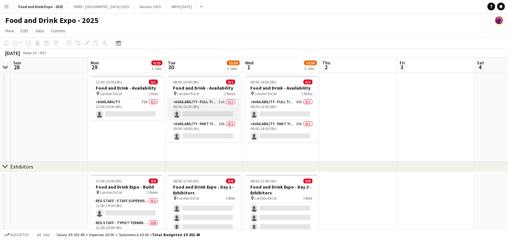
click at [224, 111] on app-card-role "Availability - Full Time Role 51A 0/1 08:00-16:00 (8h) single-neutral-actions" at bounding box center [204, 109] width 72 height 22
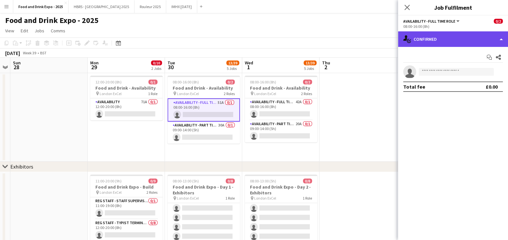
click at [435, 44] on div "single-neutral-actions-check-2 Confirmed" at bounding box center [453, 39] width 110 height 16
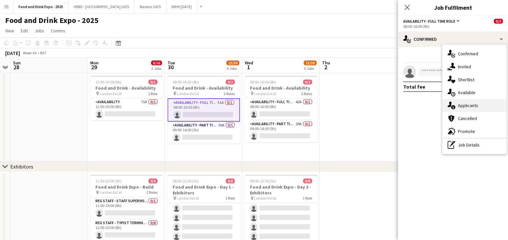
click at [482, 102] on div "single-neutral-actions-information Applicants" at bounding box center [474, 105] width 64 height 13
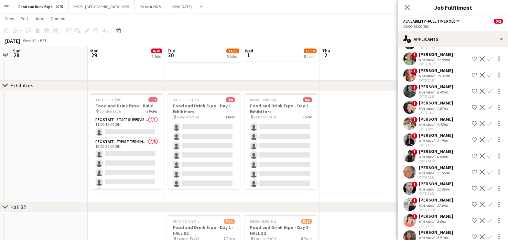
scroll to position [242, 0]
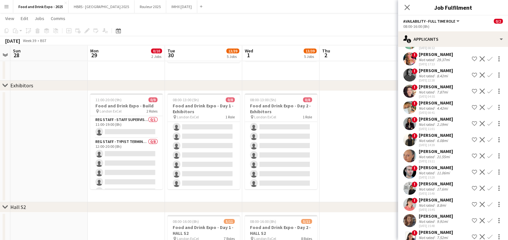
click at [436, 123] on div "2.19mi" at bounding box center [442, 124] width 14 height 5
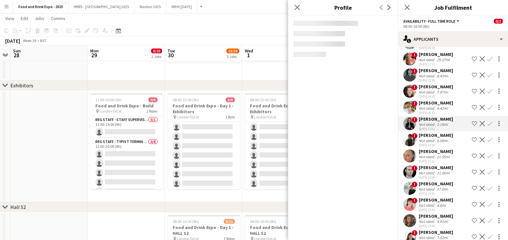
click at [435, 149] on div "Julia WEBB" at bounding box center [435, 151] width 34 height 6
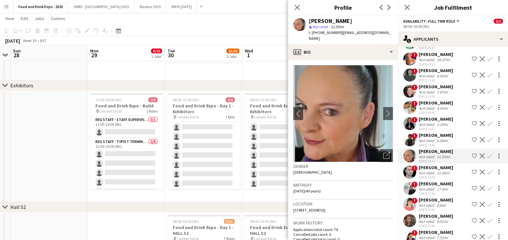
click at [440, 138] on div "6.08mi" at bounding box center [442, 140] width 14 height 5
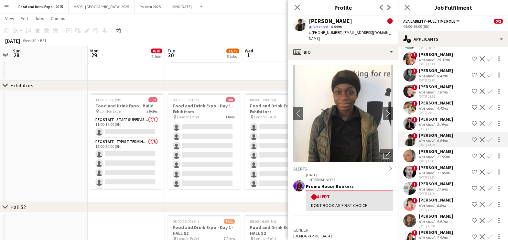
click at [438, 158] on div "21.55mi" at bounding box center [443, 156] width 16 height 5
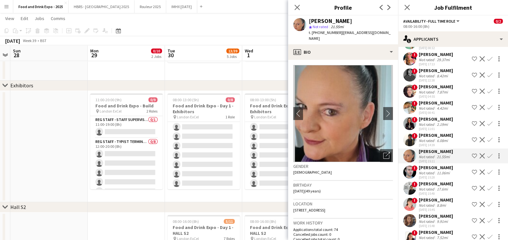
click at [436, 165] on div "Gregory Keith" at bounding box center [435, 167] width 34 height 6
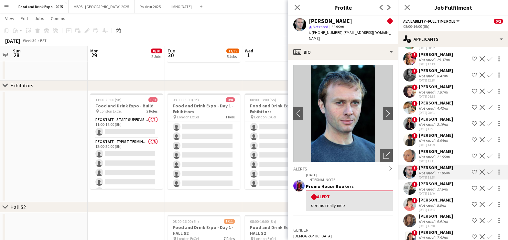
click at [436, 181] on div "Sunsik Cha" at bounding box center [435, 184] width 34 height 6
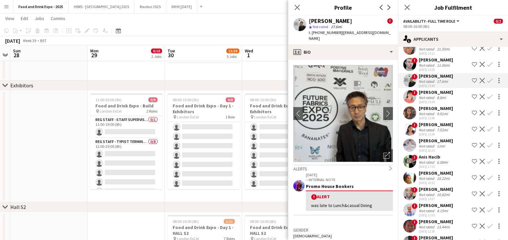
scroll to position [363, 0]
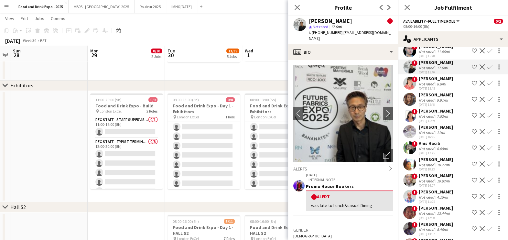
click at [443, 148] on div "6.08mi" at bounding box center [442, 148] width 14 height 5
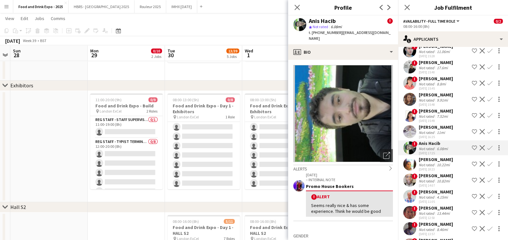
click at [436, 167] on div "20-08-2025 18:23" at bounding box center [435, 169] width 34 height 4
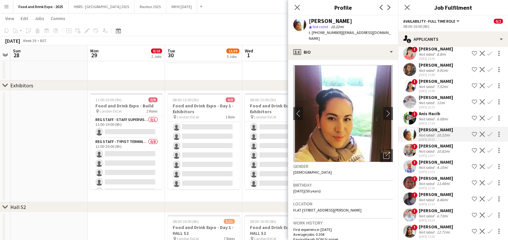
scroll to position [404, 0]
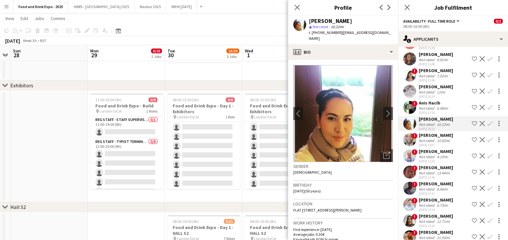
click at [445, 149] on div "Martin Keats" at bounding box center [435, 151] width 34 height 6
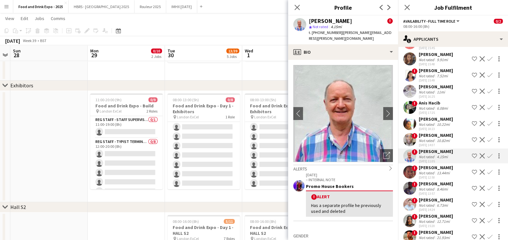
click at [445, 143] on div "21-08-2025 14:07" at bounding box center [435, 145] width 34 height 4
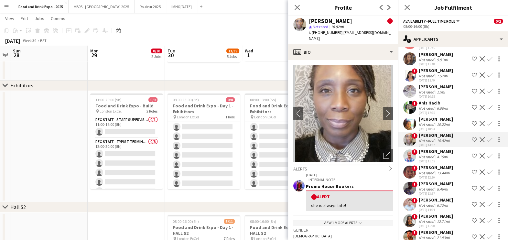
click at [341, 220] on div "View 1 more alerts chevron-down" at bounding box center [343, 222] width 100 height 5
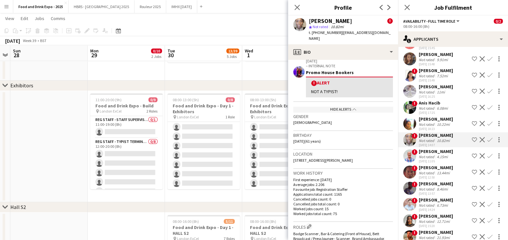
scroll to position [202, 0]
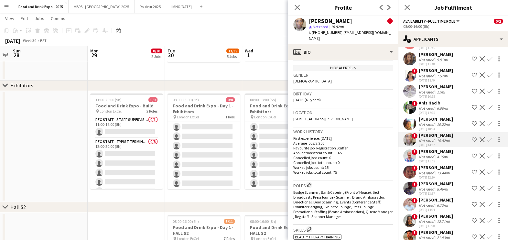
click at [426, 175] on div "Not rated" at bounding box center [426, 172] width 17 height 5
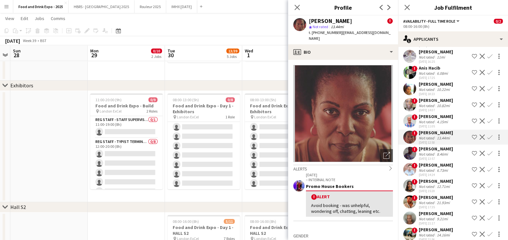
scroll to position [444, 0]
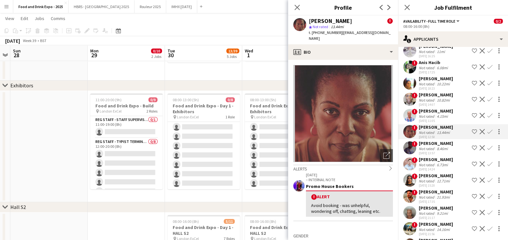
click at [446, 162] on div "Liam Edwards" at bounding box center [435, 159] width 34 height 6
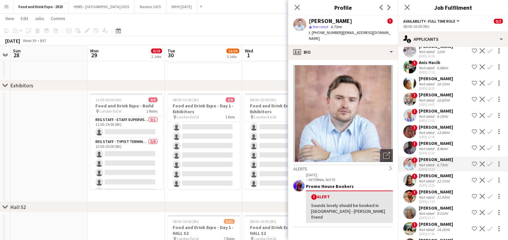
drag, startPoint x: 448, startPoint y: 153, endPoint x: 448, endPoint y: 160, distance: 7.1
click at [448, 152] on div "! Vanessa Nsaka Not rated 8.46mi 22-08-2025 13:57 Shortlist crew Decline Confirm" at bounding box center [453, 147] width 110 height 15
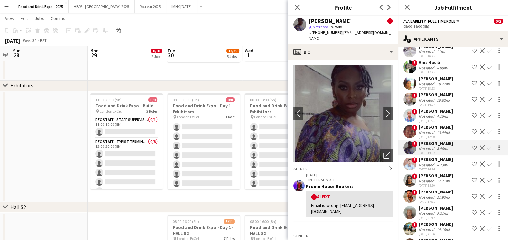
click at [446, 178] on div "Mariam Tahoon" at bounding box center [435, 176] width 34 height 6
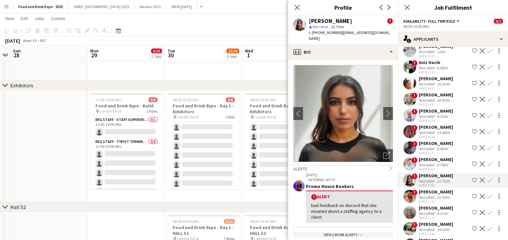
click at [444, 194] on div "Jeremy Winter" at bounding box center [435, 192] width 34 height 6
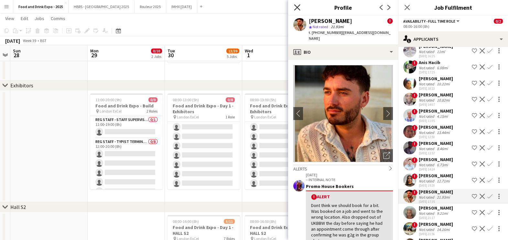
click at [297, 9] on icon "Close pop-in" at bounding box center [297, 7] width 6 height 6
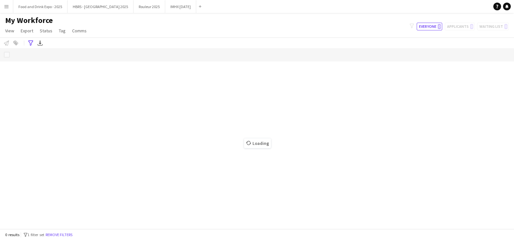
click at [6, 6] on app-icon "Menu" at bounding box center [6, 6] width 5 height 5
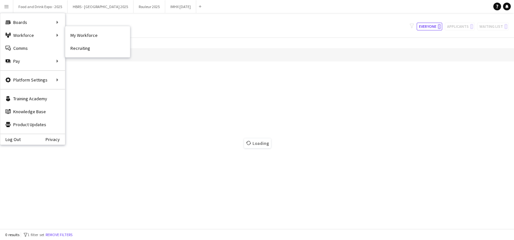
click at [89, 39] on link "My Workforce" at bounding box center [97, 35] width 65 height 13
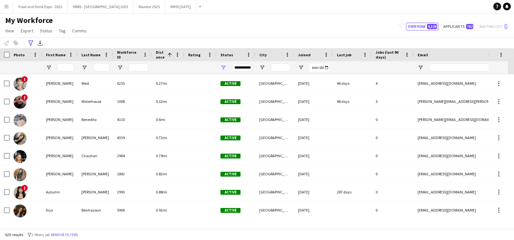
click at [66, 62] on div at bounding box center [66, 67] width 16 height 13
click at [66, 65] on input "First Name Filter Input" at bounding box center [66, 68] width 16 height 8
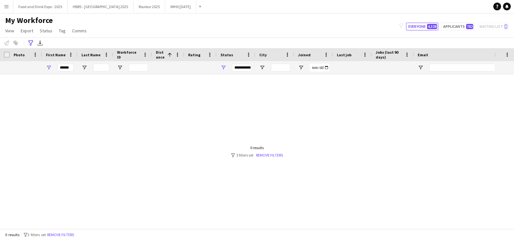
click at [42, 97] on div at bounding box center [247, 148] width 494 height 148
click at [72, 65] on input "*****" at bounding box center [66, 68] width 16 height 8
click at [54, 87] on div at bounding box center [247, 148] width 494 height 148
click at [67, 68] on input "*****" at bounding box center [66, 68] width 16 height 8
drag, startPoint x: 67, startPoint y: 67, endPoint x: 32, endPoint y: 60, distance: 35.1
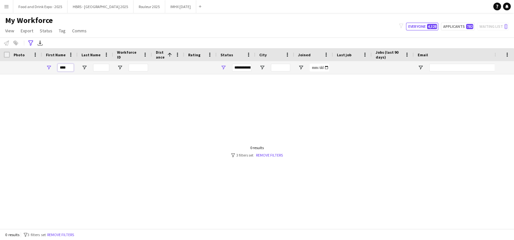
click at [34, 65] on div "****" at bounding box center [366, 67] width 733 height 13
type input "****"
click at [27, 43] on div "Advanced filters" at bounding box center [31, 43] width 8 height 8
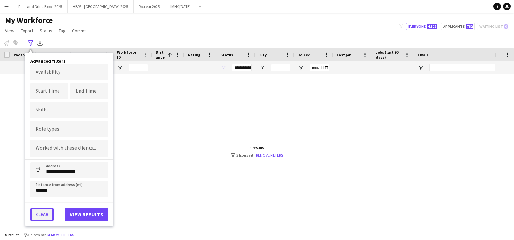
click at [38, 213] on button "Clear" at bounding box center [41, 214] width 23 height 13
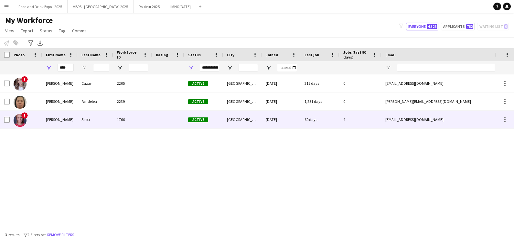
click at [53, 125] on div "Irina" at bounding box center [60, 119] width 36 height 18
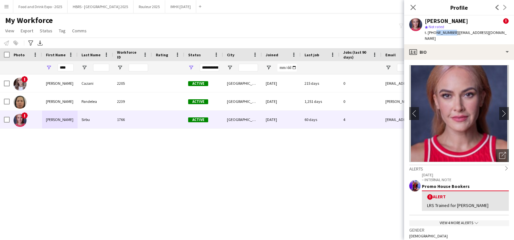
drag, startPoint x: 451, startPoint y: 33, endPoint x: 433, endPoint y: 34, distance: 18.1
click at [433, 34] on span "t. +447898446038" at bounding box center [441, 32] width 34 height 5
drag, startPoint x: 453, startPoint y: 32, endPoint x: 434, endPoint y: 33, distance: 18.5
click at [434, 33] on span "t. +447898446038" at bounding box center [441, 32] width 34 height 5
copy span "7898446038"
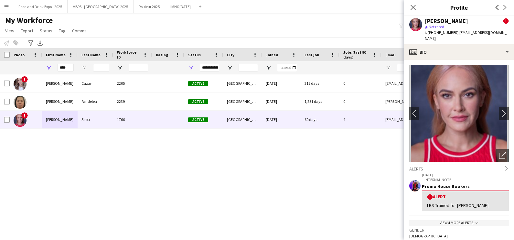
click at [415, 19] on app-user-avatar at bounding box center [415, 24] width 13 height 13
click at [414, 12] on div "Close pop-in" at bounding box center [413, 7] width 18 height 15
drag, startPoint x: 410, startPoint y: 7, endPoint x: 410, endPoint y: 0, distance: 7.4
click at [410, 7] on icon "Close pop-in" at bounding box center [412, 7] width 5 height 5
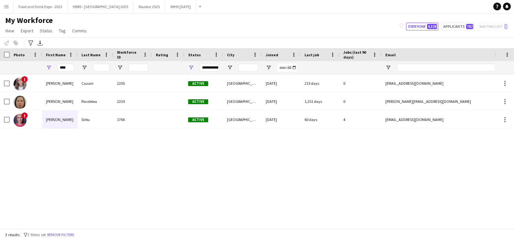
click at [342, 194] on div "! Irina Cazani 2205 Active London 09-12-2021 215 days 0 irinacazani@gmail.com +…" at bounding box center [247, 148] width 494 height 148
click at [68, 71] on div "****" at bounding box center [66, 67] width 16 height 13
click at [68, 72] on div "****" at bounding box center [66, 67] width 16 height 13
click at [68, 68] on input "****" at bounding box center [66, 68] width 16 height 8
click at [67, 67] on input "****" at bounding box center [66, 68] width 16 height 8
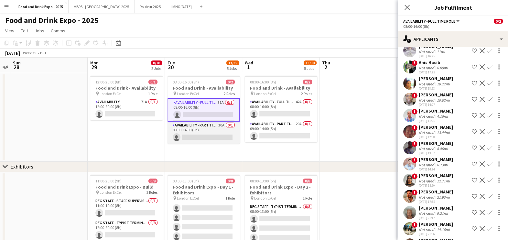
click at [210, 132] on app-card-role "Availability - Part Time Role 30A 0/1 09:00-14:00 (5h) single-neutral-actions" at bounding box center [203, 132] width 72 height 22
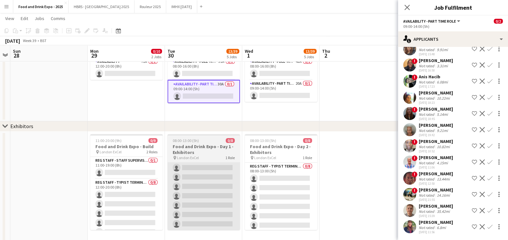
scroll to position [40, 0]
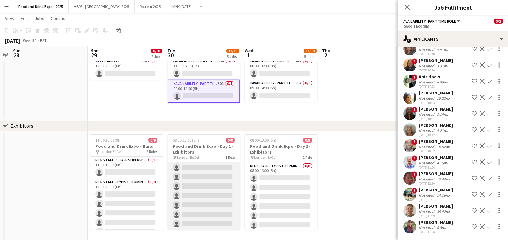
click at [200, 170] on app-card-role "Reg Staff - Typist Terminal (EXH) 0/8 08:00-13:00 (5h) single-neutral-actions s…" at bounding box center [203, 186] width 72 height 88
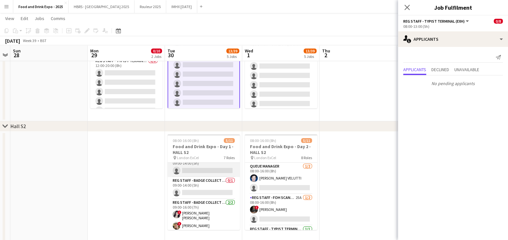
scroll to position [0, 0]
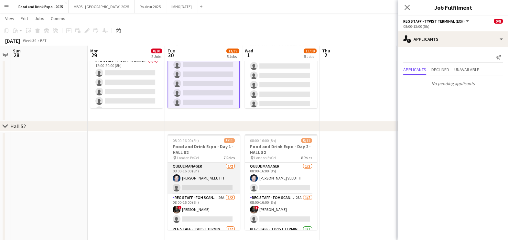
click at [209, 173] on app-card-role "Queue Manager [DATE] 08:00-16:00 (8h) [PERSON_NAME] VELUTTI single-neutral-acti…" at bounding box center [203, 177] width 72 height 31
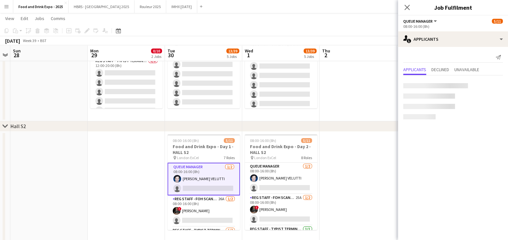
scroll to position [20, 0]
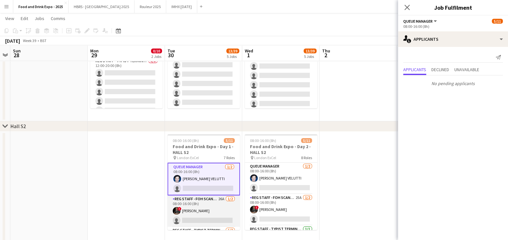
click at [190, 216] on app-card-role "Reg Staff - FOH Scanner 26A [DATE] 08:00-16:00 (8h) ! [PERSON_NAME] single-neut…" at bounding box center [203, 210] width 72 height 31
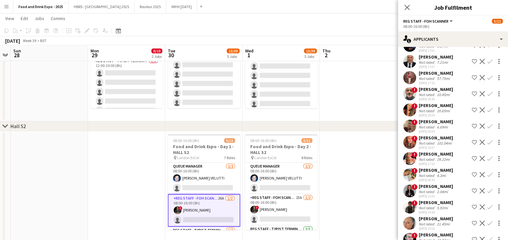
scroll to position [80, 0]
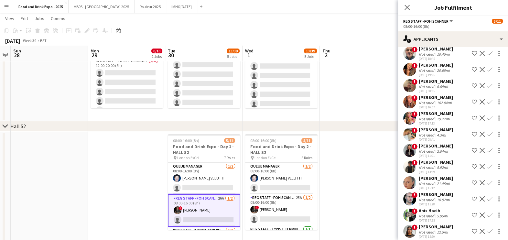
click at [439, 101] on div "102.04mi" at bounding box center [443, 102] width 17 height 5
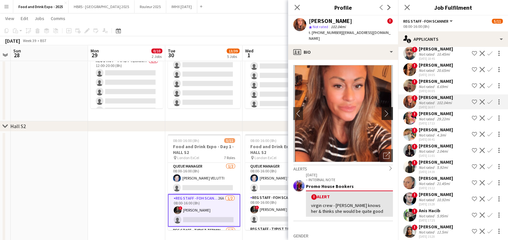
click at [384, 110] on app-icon "chevron-right" at bounding box center [388, 113] width 10 height 7
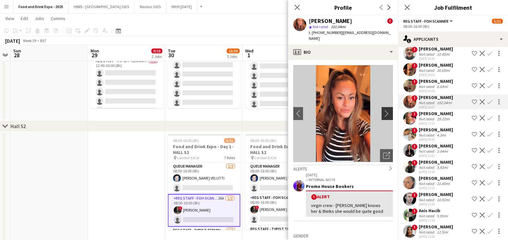
click at [383, 110] on app-icon "chevron-right" at bounding box center [388, 113] width 10 height 7
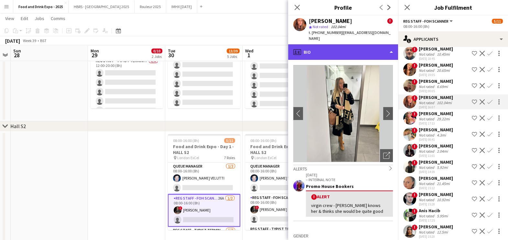
click at [371, 51] on div "profile Bio" at bounding box center [343, 52] width 110 height 16
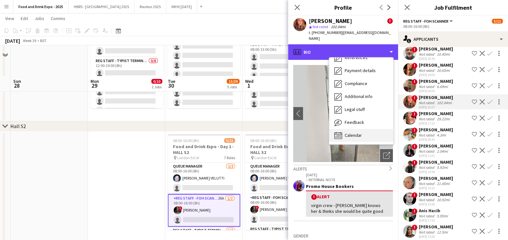
scroll to position [242, 0]
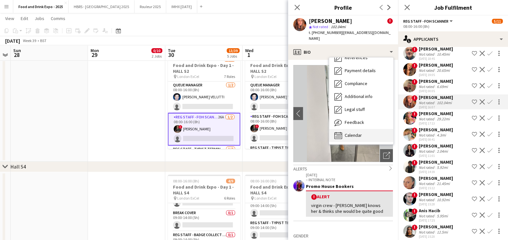
click at [366, 129] on div "Calendar Calendar" at bounding box center [361, 135] width 64 height 13
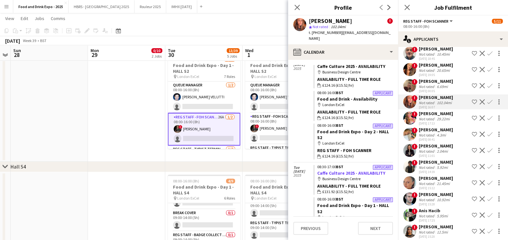
scroll to position [612, 0]
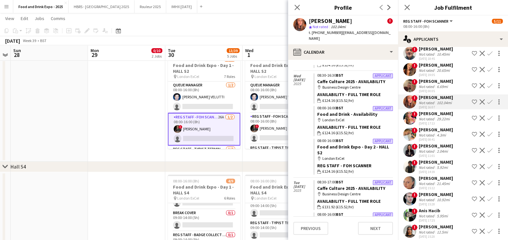
drag, startPoint x: 128, startPoint y: 109, endPoint x: 131, endPoint y: 107, distance: 4.4
click at [127, 109] on app-date-cell at bounding box center [126, 105] width 77 height 111
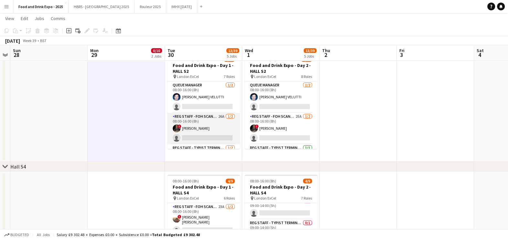
click at [225, 135] on app-card-role "Reg Staff - FOH Scanner 26A [DATE] 08:00-16:00 (8h) ! [PERSON_NAME] single-neut…" at bounding box center [203, 128] width 72 height 31
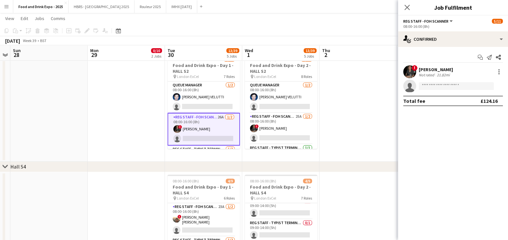
click at [443, 90] on app-invite-slot "single-neutral-actions" at bounding box center [453, 85] width 110 height 13
click at [441, 87] on input at bounding box center [455, 86] width 75 height 8
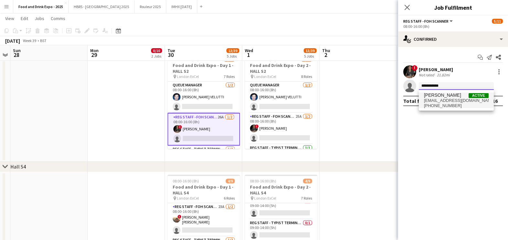
type input "**********"
click at [450, 95] on span "[PERSON_NAME] Active" at bounding box center [456, 94] width 65 height 5
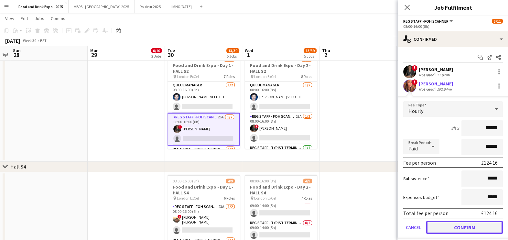
click at [464, 231] on button "Confirm" at bounding box center [464, 227] width 77 height 13
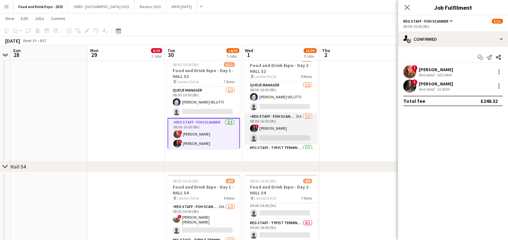
click at [308, 126] on app-card-role "Reg Staff - FOH Scanner 25A [DATE] 08:00-16:00 (8h) ! [PERSON_NAME] single-neut…" at bounding box center [281, 128] width 72 height 31
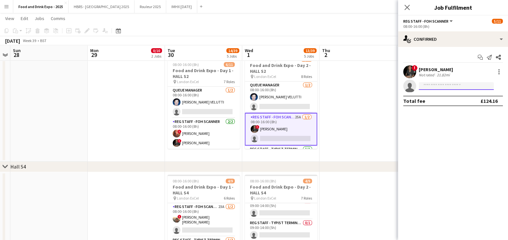
click at [431, 85] on input at bounding box center [455, 86] width 75 height 8
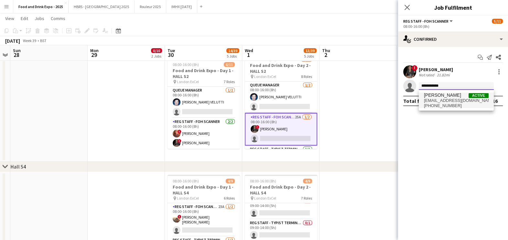
type input "**********"
click at [442, 96] on span "[PERSON_NAME]" at bounding box center [442, 94] width 37 height 5
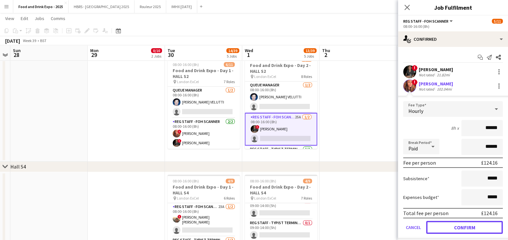
click at [463, 224] on button "Confirm" at bounding box center [464, 227] width 77 height 13
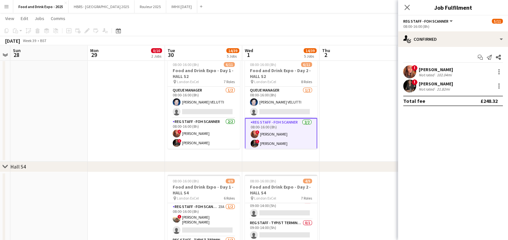
click at [412, 75] on app-user-avatar at bounding box center [409, 71] width 13 height 13
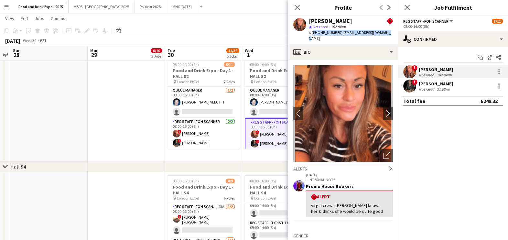
drag, startPoint x: 311, startPoint y: 32, endPoint x: 388, endPoint y: 32, distance: 76.2
click at [388, 32] on div "[PERSON_NAME] ! star Not rated 102.04mi t. [PHONE_NUMBER] | [EMAIL_ADDRESS][DOM…" at bounding box center [343, 30] width 110 height 29
click at [338, 35] on div "t. [PHONE_NUMBER] | [EMAIL_ADDRESS][DOMAIN_NAME]" at bounding box center [351, 36] width 84 height 12
click at [338, 32] on span "t. [PHONE_NUMBER]" at bounding box center [326, 32] width 34 height 5
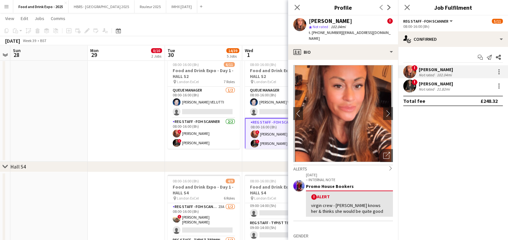
drag, startPoint x: 338, startPoint y: 32, endPoint x: 318, endPoint y: 33, distance: 20.1
click at [318, 33] on span "t. [PHONE_NUMBER]" at bounding box center [326, 32] width 34 height 5
click at [338, 34] on span "t. [PHONE_NUMBER]" at bounding box center [326, 32] width 34 height 5
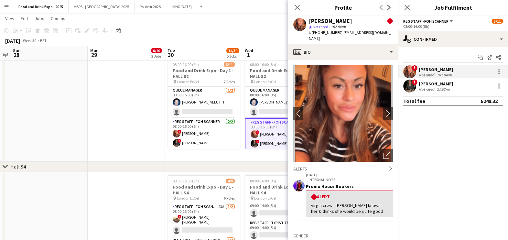
drag, startPoint x: 338, startPoint y: 32, endPoint x: 318, endPoint y: 35, distance: 19.6
click at [318, 35] on div "t. [PHONE_NUMBER] | [EMAIL_ADDRESS][DOMAIN_NAME]" at bounding box center [351, 36] width 84 height 12
copy span "07432139879"
click at [236, 162] on div "chevron-right Hall S4" at bounding box center [254, 167] width 508 height 10
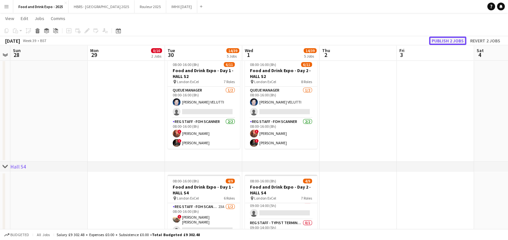
click at [456, 39] on button "Publish 2 jobs" at bounding box center [447, 41] width 37 height 8
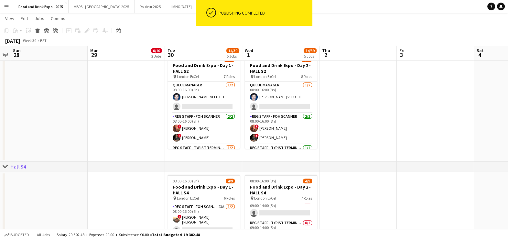
click at [189, 137] on app-card-role "Reg Staff - FOH Scanner [DATE] 08:00-16:00 (8h) ! [PERSON_NAME] ! [PERSON_NAME]" at bounding box center [203, 128] width 72 height 31
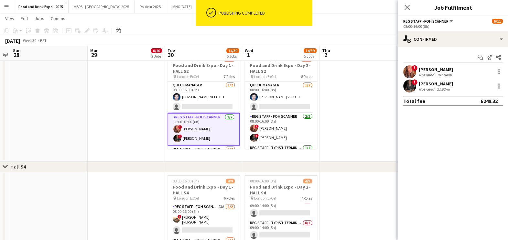
click at [440, 81] on div "[PERSON_NAME]" at bounding box center [435, 84] width 34 height 6
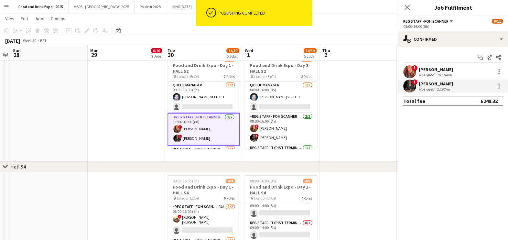
click at [438, 71] on div "[PERSON_NAME]" at bounding box center [435, 70] width 34 height 6
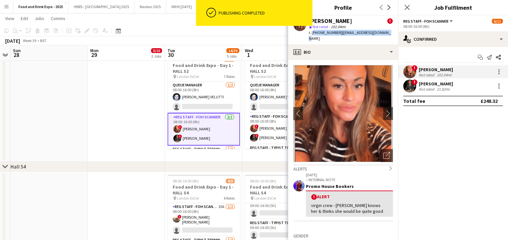
drag, startPoint x: 311, startPoint y: 32, endPoint x: 390, endPoint y: 31, distance: 78.2
click at [390, 31] on div "[PERSON_NAME] ! star Not rated 102.04mi t. [PHONE_NUMBER] | [EMAIL_ADDRESS][DOM…" at bounding box center [343, 30] width 110 height 29
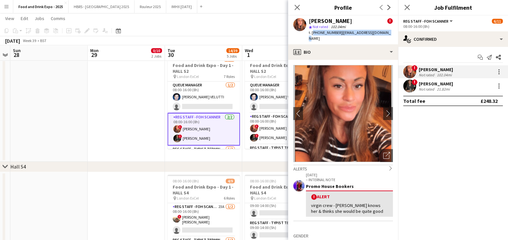
copy div "[PHONE_NUMBER] | [EMAIL_ADDRESS][DOMAIN_NAME]"
click at [260, 161] on app-date-cell "08:00-16:00 (8h) 6/11 Food and Drink Expo - Day 2 - HALL S2 pin London ExCel 8 …" at bounding box center [280, 105] width 77 height 111
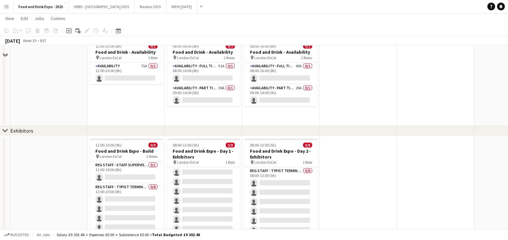
scroll to position [0, 0]
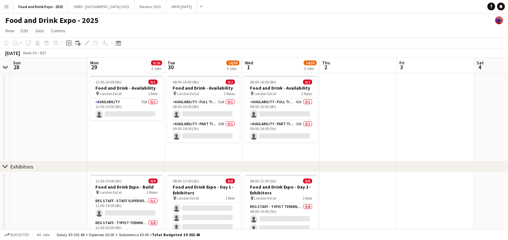
click at [349, 195] on app-date-cell at bounding box center [357, 227] width 77 height 111
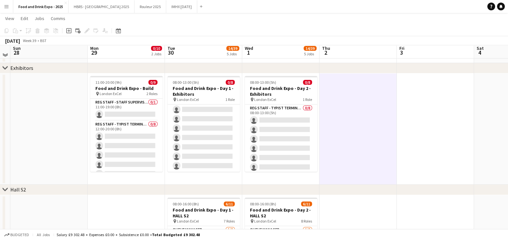
scroll to position [95, 0]
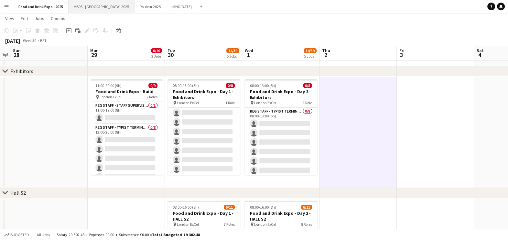
click at [95, 9] on button "HBRS - [GEOGRAPHIC_DATA] 2025 Close" at bounding box center [101, 6] width 66 height 13
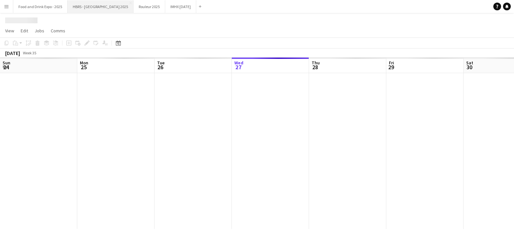
scroll to position [0, 154]
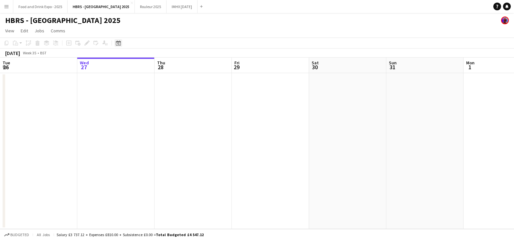
click at [116, 44] on icon "Date picker" at bounding box center [118, 42] width 5 height 5
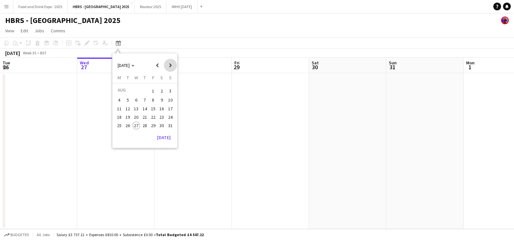
click at [168, 67] on span "Next month" at bounding box center [170, 65] width 13 height 13
click at [163, 126] on span "27" at bounding box center [162, 124] width 8 height 8
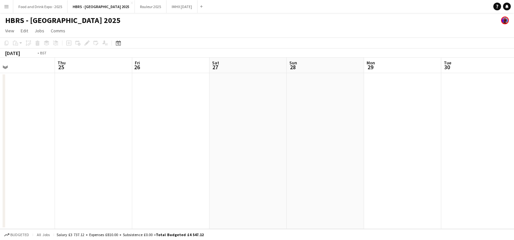
drag, startPoint x: 122, startPoint y: 86, endPoint x: 427, endPoint y: 90, distance: 304.7
click at [427, 90] on app-calendar-viewport "Mon 22 Tue 23 Wed 24 Thu 25 Fri 26 Sat 27 Sun 28 Mon 29 Tue 30 Wed 1 Thu 2 Fri 3" at bounding box center [257, 143] width 514 height 171
drag, startPoint x: 98, startPoint y: 102, endPoint x: 383, endPoint y: 97, distance: 285.3
click at [392, 97] on app-calendar-viewport "Fri 19 Sat 20 Sun 21 Mon 22 Tue 23 Wed 24 Thu 25 Fri 26 Sat 27 Sun 28 Mon 29 Tu…" at bounding box center [257, 143] width 514 height 171
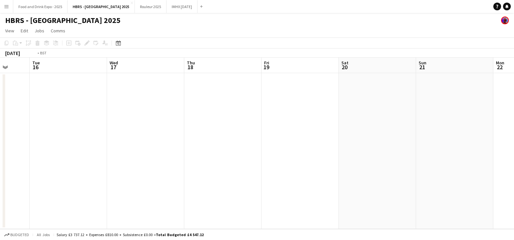
drag, startPoint x: 38, startPoint y: 122, endPoint x: 190, endPoint y: 112, distance: 152.5
click at [411, 108] on app-calendar-viewport "Sun 14 Mon 15 Tue 16 Wed 17 Thu 18 Fri 19 Sat 20 Sun 21 Mon 22 Tue 23 Wed 24 Th…" at bounding box center [257, 143] width 514 height 171
drag, startPoint x: 248, startPoint y: 123, endPoint x: 372, endPoint y: 96, distance: 127.0
click at [0, 138] on app-calendar-viewport "Tue 9 Wed 10 Thu 11 Fri 12 Sat 13 Sun 14 Mon 15 Tue 16 Wed 17 Thu 18 Fri 19 Sat…" at bounding box center [257, 143] width 514 height 171
drag, startPoint x: 465, startPoint y: 108, endPoint x: 220, endPoint y: 107, distance: 245.2
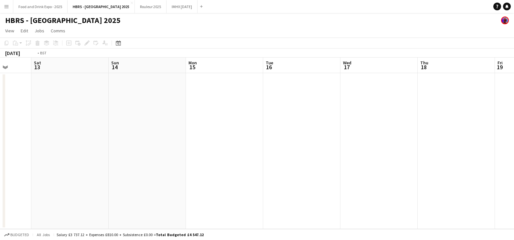
click at [64, 114] on app-calendar-viewport "Wed 10 Thu 11 Fri 12 Sat 13 Sun 14 Mon 15 Tue 16 Wed 17 Thu 18 Fri 19 Sat 20 Su…" at bounding box center [257, 143] width 514 height 171
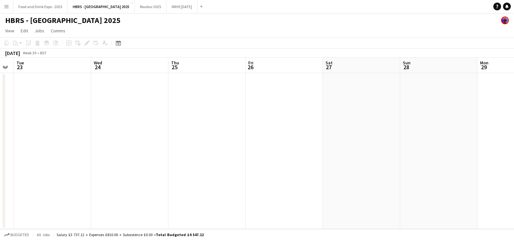
drag, startPoint x: 331, startPoint y: 120, endPoint x: 219, endPoint y: 102, distance: 113.7
click at [92, 112] on app-calendar-viewport "Sat 20 Sun 21 Mon 22 Tue 23 Wed 24 Thu 25 Fri 26 Sat 27 Sun 28 Mon 29 Tue 30 We…" at bounding box center [257, 143] width 514 height 171
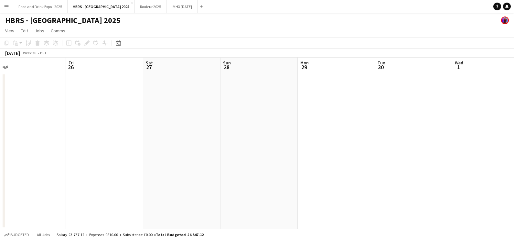
drag, startPoint x: 317, startPoint y: 123, endPoint x: 37, endPoint y: 108, distance: 279.9
click at [37, 108] on app-calendar-viewport "Mon 22 Tue 23 Wed 24 Thu 25 Fri 26 Sat 27 Sun 28 Mon 29 Tue 30 Wed 1 Thu 2 Fri 3" at bounding box center [257, 143] width 514 height 171
drag, startPoint x: 368, startPoint y: 105, endPoint x: 398, endPoint y: 140, distance: 45.4
click at [2, 112] on div "Tue 30 Wed 1 Thu 2 Fri 3 Sat 4 Sun 5 Mon 6 Tue 7 Wed 8 Thu 9 Fri 10 Sat 11" at bounding box center [257, 143] width 514 height 171
drag, startPoint x: 317, startPoint y: 152, endPoint x: 23, endPoint y: 126, distance: 294.8
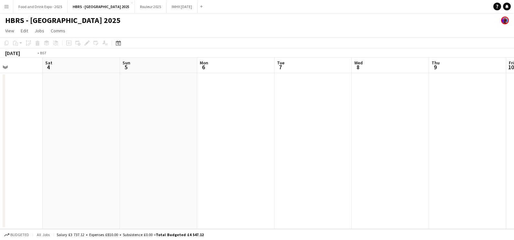
click at [23, 128] on app-calendar-viewport "Tue 30 Wed 1 Thu 2 Fri 3 Sat 4 Sun 5 Mon 6 Tue 7 Wed 8 Thu 9 Fri 10 Sat 11" at bounding box center [257, 143] width 514 height 171
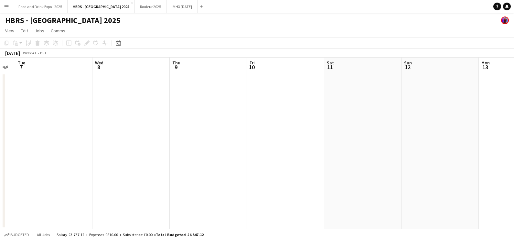
drag, startPoint x: 141, startPoint y: 145, endPoint x: 39, endPoint y: 158, distance: 102.0
click at [39, 158] on app-calendar-viewport "Sat 4 Sun 5 Mon 6 Tue 7 Wed 8 Thu 9 Fri 10 Sat 11 Sun 12 Mon 13 Tue 14 Wed 15" at bounding box center [257, 143] width 514 height 171
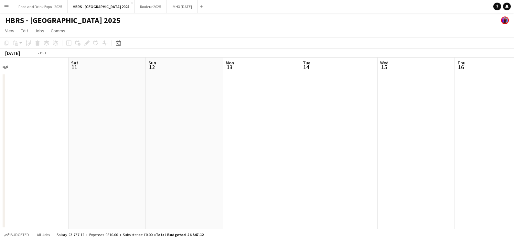
drag, startPoint x: 382, startPoint y: 151, endPoint x: 252, endPoint y: 158, distance: 129.7
click at [149, 170] on app-calendar-viewport "Tue 7 Wed 8 Thu 9 Fri 10 Sat 11 Sun 12 Mon 13 Tue 14 Wed 15 Thu 16 Fri 17 Sat 18" at bounding box center [257, 143] width 514 height 171
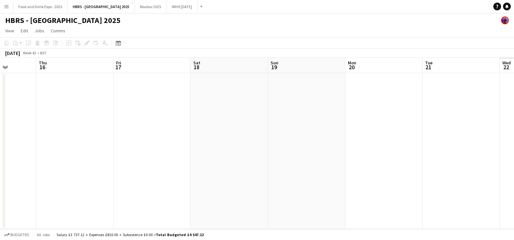
drag, startPoint x: 439, startPoint y: 150, endPoint x: 309, endPoint y: 146, distance: 130.9
click at [114, 195] on app-calendar-viewport "Sun 12 Mon 13 Tue 14 Wed 15 Thu 16 Fri 17 Sat 18 Sun 19 Mon 20 Tue 21 Wed 22 Th…" at bounding box center [257, 143] width 514 height 171
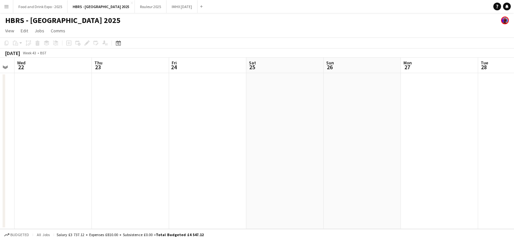
drag, startPoint x: 278, startPoint y: 158, endPoint x: 19, endPoint y: 141, distance: 259.0
click at [1, 151] on app-calendar-viewport "Sun 19 Mon 20 Tue 21 Wed 22 Thu 23 Fri 24 Sat 25 Sun 26 Mon 27 Tue 28 Wed 29 Th…" at bounding box center [257, 143] width 514 height 171
drag, startPoint x: 402, startPoint y: 134, endPoint x: 89, endPoint y: 140, distance: 313.1
click at [29, 142] on app-calendar-viewport "Sun 19 Mon 20 Tue 21 Wed 22 Thu 23 Fri 24 Sat 25 Sun 26 Mon 27 Tue 28 Wed 29 Th…" at bounding box center [257, 143] width 514 height 171
drag, startPoint x: 345, startPoint y: 174, endPoint x: 246, endPoint y: 154, distance: 101.1
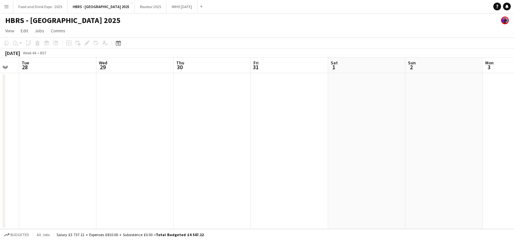
click at [100, 166] on app-calendar-viewport "Sat 25 Sun 26 Mon 27 Tue 28 Wed 29 Thu 30 Fri 31 Sat 1 Sun 2 Mon 3 Tue 4 Wed 5" at bounding box center [257, 143] width 514 height 171
drag, startPoint x: 188, startPoint y: 161, endPoint x: 66, endPoint y: 141, distance: 123.1
click at [46, 143] on app-calendar-viewport "Sun 2 Mon 3 Tue 4 Wed 5 Thu 6 Fri 7 Sat 8 Sun 9 Mon 10 Tue 11 Wed 12 Thu 13" at bounding box center [257, 143] width 514 height 171
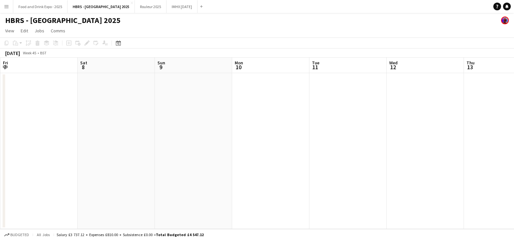
click at [150, 152] on app-calendar-viewport "Mon 3 Tue 4 Wed 5 Thu 6 Fri 7 Sat 8 Sun 9 Mon 10 Tue 11 Wed 12 Thu 13 Fri 14 1/…" at bounding box center [257, 143] width 514 height 171
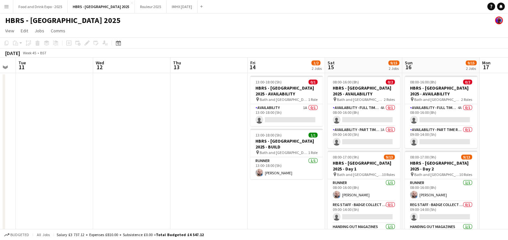
drag, startPoint x: 445, startPoint y: 147, endPoint x: 259, endPoint y: 148, distance: 185.8
click at [189, 153] on app-calendar-viewport "Sat 8 Sun 9 Mon 10 Tue 11 Wed 12 Thu 13 Fri 14 1/2 2 Jobs Sat 15 9/15 2 Jobs Su…" at bounding box center [254, 159] width 508 height 202
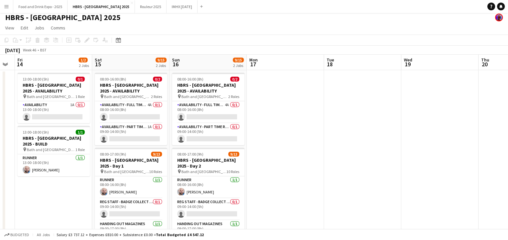
scroll to position [0, 0]
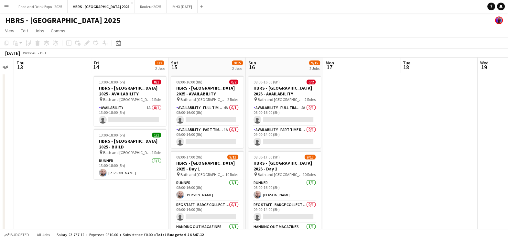
drag, startPoint x: 409, startPoint y: 138, endPoint x: 366, endPoint y: 131, distance: 43.2
click at [426, 136] on app-calendar-viewport "Tue 11 Wed 12 Thu 13 Fri 14 1/2 2 Jobs Sat 15 9/15 2 Jobs Sun 16 9/15 2 Jobs Mo…" at bounding box center [254, 159] width 508 height 202
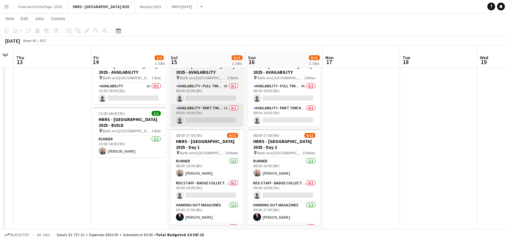
scroll to position [30, 0]
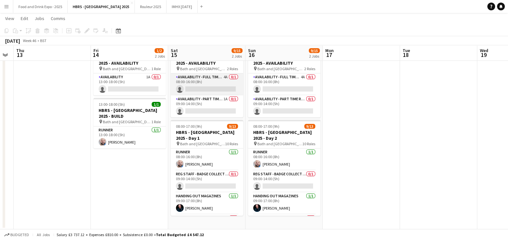
click at [205, 93] on app-card-role "Availability - Full Time Role 4A 0/1 08:00-16:00 (8h) single-neutral-actions" at bounding box center [207, 84] width 72 height 22
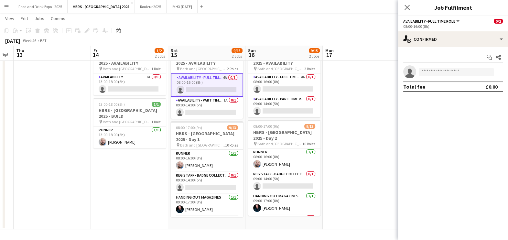
click at [485, 47] on div "Start chat Share single-neutral-actions Total fee £0.00" at bounding box center [453, 72] width 110 height 50
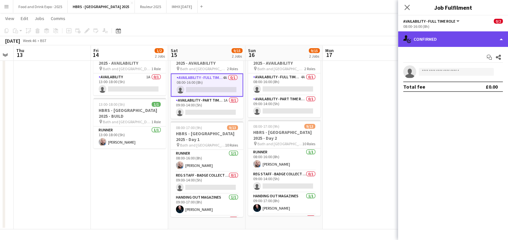
click at [473, 36] on div "single-neutral-actions-check-2 Confirmed" at bounding box center [453, 39] width 110 height 16
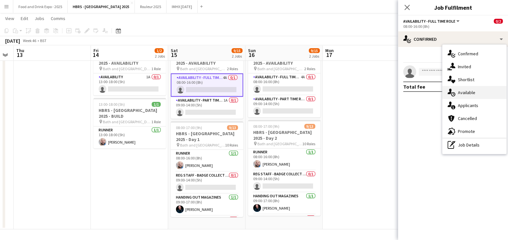
click at [467, 95] on div "single-neutral-actions-upload Available" at bounding box center [474, 92] width 64 height 13
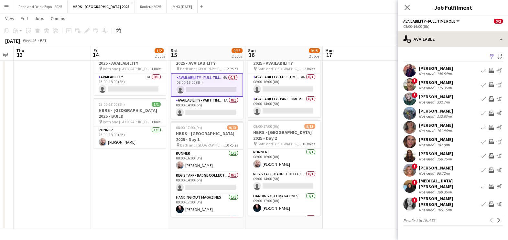
click at [452, 46] on div "single-neutral-actions-upload Available single-neutral-actions-check-2 Confirme…" at bounding box center [453, 135] width 110 height 208
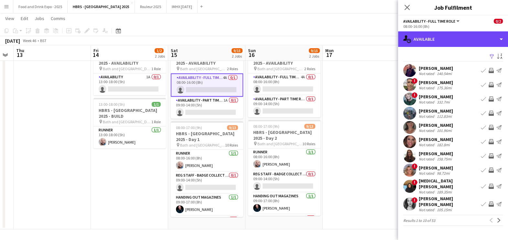
click at [453, 42] on div "single-neutral-actions-upload Available" at bounding box center [453, 39] width 110 height 16
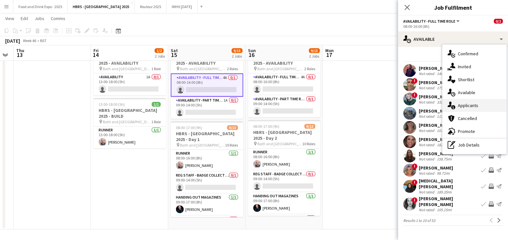
click at [461, 105] on div "single-neutral-actions-information Applicants" at bounding box center [474, 105] width 64 height 13
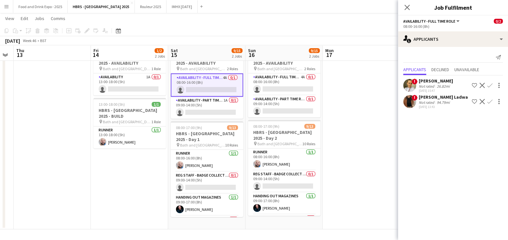
click at [438, 89] on div "[DATE] 15:47" at bounding box center [435, 91] width 34 height 4
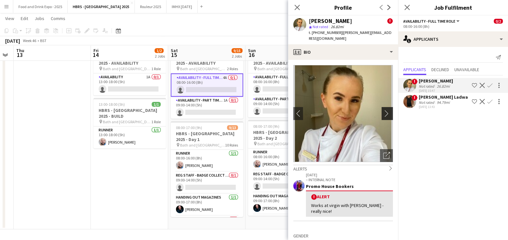
click at [383, 110] on app-icon "chevron-right" at bounding box center [388, 113] width 10 height 7
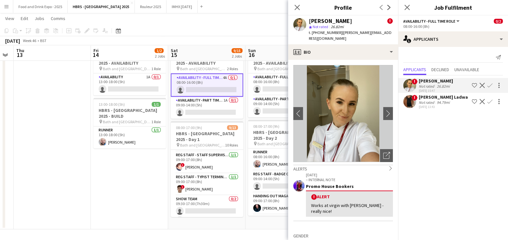
scroll to position [174, 0]
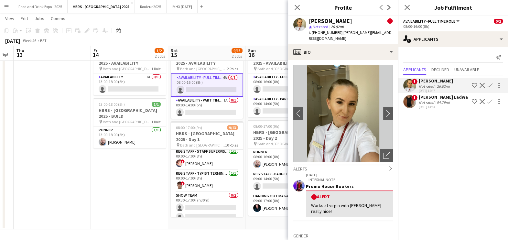
click at [427, 110] on div "! [PERSON_NAME] Not rated 26.82mi [DATE] 15:47 Shortlist crew Decline Confirm !…" at bounding box center [453, 92] width 110 height 35
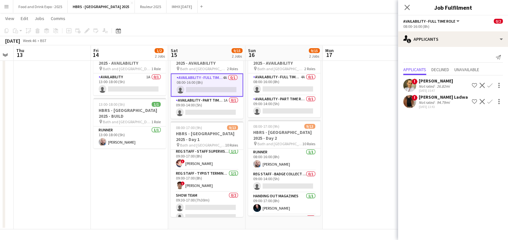
click at [429, 105] on div "[DATE] 13:43" at bounding box center [442, 107] width 49 height 4
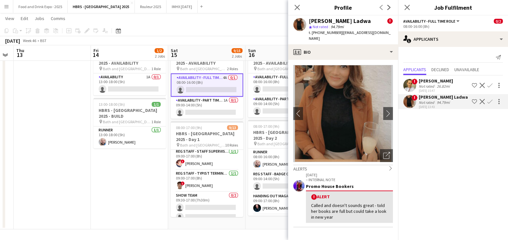
click at [427, 85] on div "Not rated" at bounding box center [426, 86] width 17 height 5
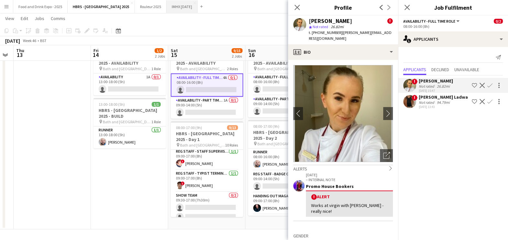
click at [172, 9] on button "IMHX [DATE] Close" at bounding box center [181, 6] width 31 height 13
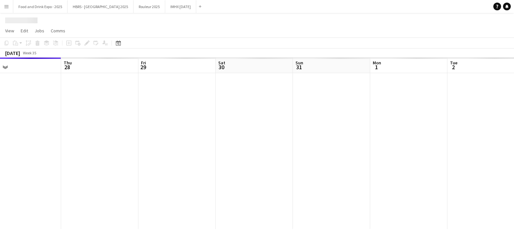
drag, startPoint x: 386, startPoint y: 162, endPoint x: 189, endPoint y: 97, distance: 207.7
click at [187, 155] on app-calendar-viewport "Sun 24 Mon 25 Tue 26 Wed 27 Thu 28 Fri 29 Sat 30 Sun 31 Mon 1 Tue 2 Wed 3 Thu 4" at bounding box center [257, 143] width 514 height 171
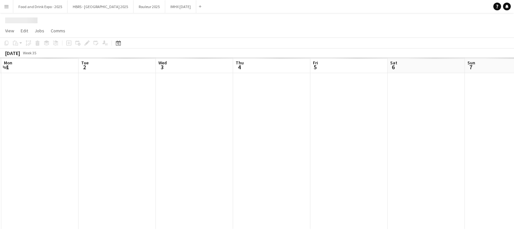
drag, startPoint x: 248, startPoint y: 125, endPoint x: 359, endPoint y: 147, distance: 112.7
click at [92, 121] on app-calendar-viewport "Fri 29 Sat 30 Sun 31 Mon 1 Tue 2 Wed 3 Thu 4 Fri 5 Sat 6 Sun 7 Mon 8 Tue 9" at bounding box center [257, 143] width 514 height 171
drag, startPoint x: 361, startPoint y: 149, endPoint x: 88, endPoint y: 158, distance: 273.1
click at [81, 162] on app-calendar-viewport "Fri 29 Sat 30 Sun 31 Mon 1 Tue 2 Wed 3 Thu 4 Fri 5 Sat 6 Sun 7 Mon 8 Tue 9" at bounding box center [257, 143] width 514 height 171
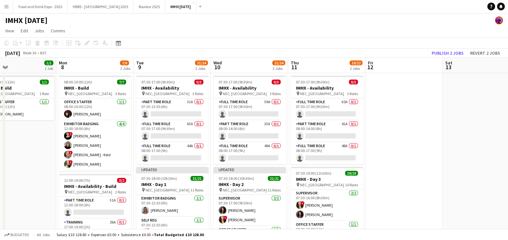
scroll to position [0, 167]
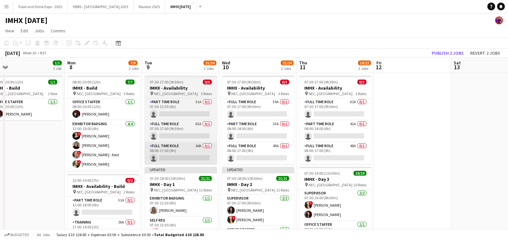
drag, startPoint x: 330, startPoint y: 141, endPoint x: 149, endPoint y: 159, distance: 182.1
click at [147, 158] on app-calendar-viewport "Fri 5 Sat 6 1/1 1 Job Sun 7 1/1 1 Job Mon 8 7/9 2 Jobs Tue 9 21/24 2 Jobs Wed 1…" at bounding box center [254, 167] width 508 height 218
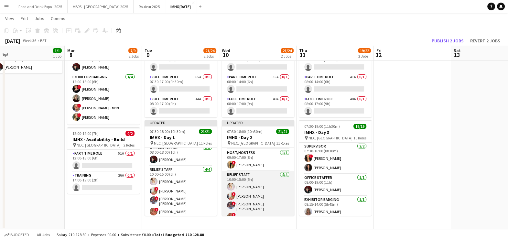
scroll to position [267, 0]
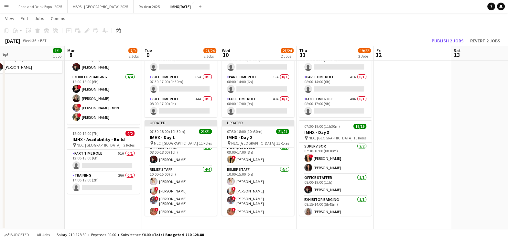
click at [399, 144] on app-date-cell at bounding box center [411, 127] width 77 height 203
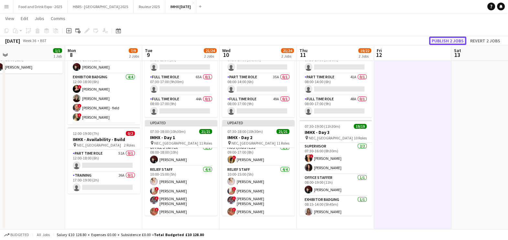
click at [457, 42] on button "Publish 2 jobs" at bounding box center [447, 41] width 37 height 8
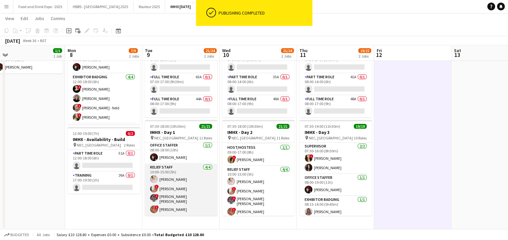
scroll to position [262, 0]
click at [200, 195] on app-card-role "Relief Staff [DATE] 10:00-15:00 (5h) [PERSON_NAME] ! [PERSON_NAME] ! [PERSON_NA…" at bounding box center [181, 192] width 72 height 52
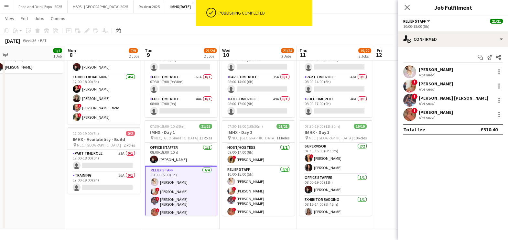
click at [448, 115] on div "Not rated" at bounding box center [435, 117] width 34 height 5
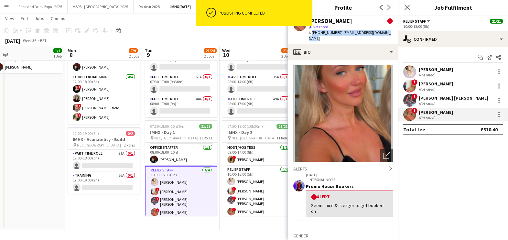
drag, startPoint x: 310, startPoint y: 32, endPoint x: 392, endPoint y: 31, distance: 81.7
click at [392, 31] on app-profile-header "[PERSON_NAME] ! star Not rated t. [PHONE_NUMBER] | [EMAIL_ADDRESS][DOMAIN_NAME]" at bounding box center [343, 30] width 110 height 29
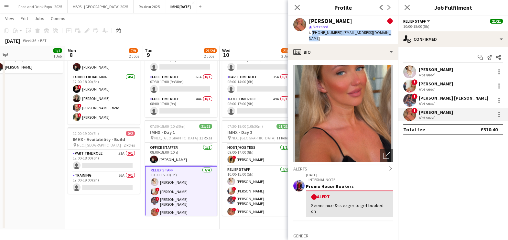
copy div "[PHONE_NUMBER] | [EMAIL_ADDRESS][DOMAIN_NAME]"
click at [236, 35] on app-toolbar "Copy Paste Paste Ctrl+V Paste with crew Ctrl+Shift+V Paste linked Job [GEOGRAPH…" at bounding box center [254, 30] width 508 height 11
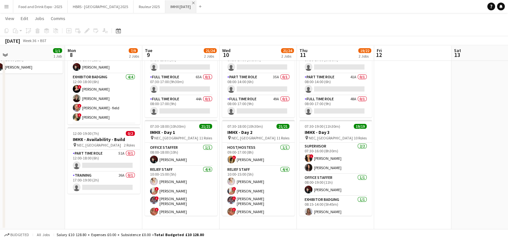
click at [192, 2] on app-icon "Close" at bounding box center [193, 3] width 3 height 3
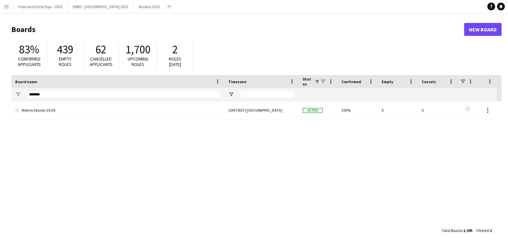
click at [166, 7] on button "Add" at bounding box center [168, 6] width 5 height 5
drag, startPoint x: 75, startPoint y: 97, endPoint x: 6, endPoint y: 106, distance: 69.1
click at [0, 112] on html "Menu Boards Boards Boards All jobs Status Workforce Workforce My Workforce Recr…" at bounding box center [254, 123] width 508 height 246
type input "********"
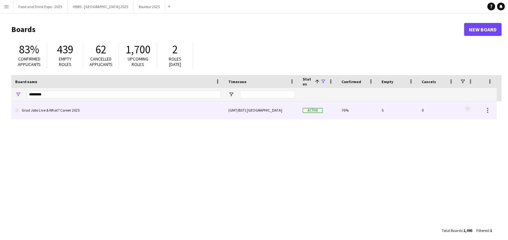
click at [34, 110] on link "Grad Jobs Live & What? Career 2025" at bounding box center [117, 110] width 205 height 18
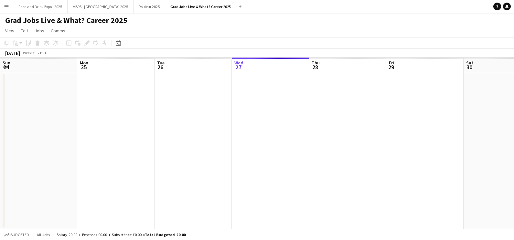
scroll to position [0, 154]
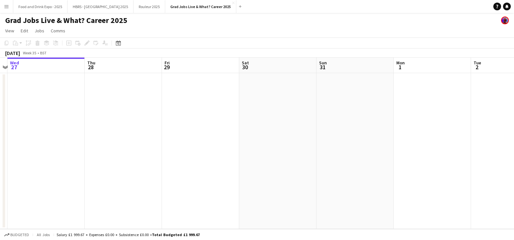
drag, startPoint x: 264, startPoint y: 111, endPoint x: 37, endPoint y: 117, distance: 226.8
click at [37, 117] on app-calendar-viewport "Sun 24 Mon 25 Tue 26 Wed 27 Thu 28 Fri 29 Sat 30 Sun 31 Mon 1 Tue 2 Wed 3 Thu 4" at bounding box center [257, 143] width 514 height 171
drag, startPoint x: 257, startPoint y: 146, endPoint x: 78, endPoint y: 133, distance: 180.1
click at [74, 140] on app-calendar-viewport "Thu 28 Fri 29 Sat 30 Sun 31 Mon 1 Tue 2 Wed 3 Thu 4 Fri 5 Sat 6 Sun 7 Mon 8" at bounding box center [257, 143] width 514 height 171
drag, startPoint x: 149, startPoint y: 148, endPoint x: 170, endPoint y: 141, distance: 21.7
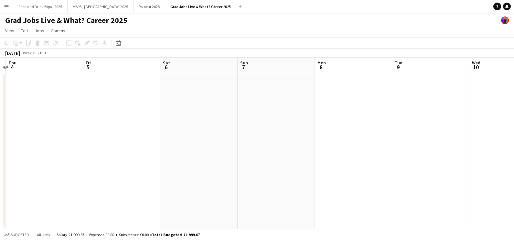
click at [106, 151] on app-calendar-viewport "Mon 1 Tue 2 Wed 3 Thu 4 Fri 5 Sat 6 Sun 7 Mon 8 Tue 9 Wed 10 Thu 11 Fri 12" at bounding box center [257, 143] width 514 height 171
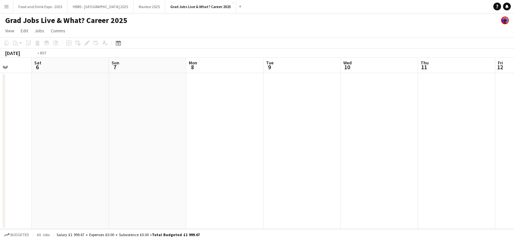
drag, startPoint x: 448, startPoint y: 165, endPoint x: 155, endPoint y: 176, distance: 293.2
click at [156, 176] on app-calendar-viewport "Tue 2 Wed 3 Thu 4 Fri 5 Sat 6 Sun 7 Mon 8 Tue 9 Wed 10 Thu 11 Fri 12 Sat 13" at bounding box center [257, 143] width 514 height 171
drag, startPoint x: 349, startPoint y: 185, endPoint x: 289, endPoint y: 183, distance: 59.8
click at [197, 194] on app-calendar-viewport "Mon 8 Tue 9 Wed 10 Thu 11 Fri 12 Sat 13 Sun 14 Mon 15 Tue 16 Wed 17 Thu 18 Fri …" at bounding box center [257, 143] width 514 height 171
drag, startPoint x: 484, startPoint y: 189, endPoint x: 513, endPoint y: 186, distance: 29.3
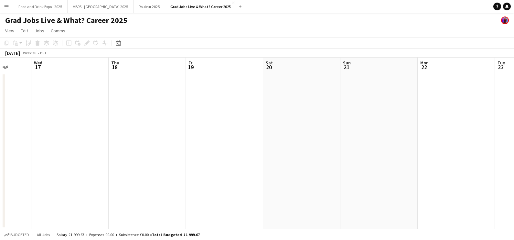
click at [189, 186] on app-calendar-viewport "Sun 14 Mon 15 Tue 16 Wed 17 Thu 18 Fri 19 Sat 20 Sun 21 Mon 22 Tue 23 Wed 24 Th…" at bounding box center [257, 143] width 514 height 171
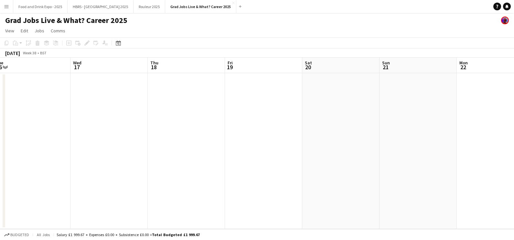
drag, startPoint x: 250, startPoint y: 195, endPoint x: 181, endPoint y: 185, distance: 69.8
click at [165, 185] on app-calendar-viewport "Sun 14 Mon 15 Tue 16 Wed 17 Thu 18 Fri 19 Sat 20 Sun 21 Mon 22 Tue 23 Wed 24 Th…" at bounding box center [257, 143] width 514 height 171
drag, startPoint x: 441, startPoint y: 194, endPoint x: 320, endPoint y: 187, distance: 121.0
click at [54, 188] on app-calendar-viewport "Sat 20 Sun 21 Mon 22 Tue 23 Wed 24 Thu 25 Fri 26 Sat 27 Sun 28 Mon 29 Tue 30 We…" at bounding box center [257, 143] width 514 height 171
drag, startPoint x: 218, startPoint y: 197, endPoint x: 173, endPoint y: 182, distance: 47.5
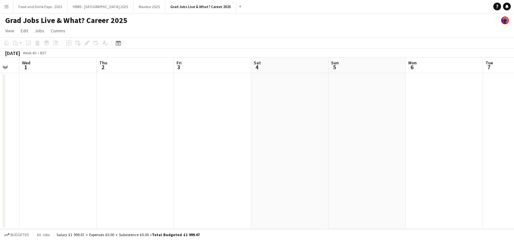
click at [70, 189] on app-calendar-viewport "Sun 28 Mon 29 Tue 30 Wed 1 Thu 2 Fri 3 Sat 4 Sun 5 Mon 6 Tue 7 Wed 8 Thu 9" at bounding box center [257, 143] width 514 height 171
drag, startPoint x: 350, startPoint y: 186, endPoint x: 80, endPoint y: 179, distance: 269.2
click at [52, 187] on app-calendar-viewport "Sun 28 Mon 29 Tue 30 Wed 1 Thu 2 Fri 3 Sat 4 Sun 5 Mon 6 Tue 7 Wed 8 Thu 9" at bounding box center [257, 143] width 514 height 171
drag, startPoint x: 173, startPoint y: 181, endPoint x: 155, endPoint y: 173, distance: 19.4
click at [66, 182] on app-calendar-viewport "Sun 5 Mon 6 Tue 7 Wed 8 Thu 9 Fri 10 Sat 11 Sun 12 Mon 13 Tue 14 Wed 15 Thu 16" at bounding box center [257, 143] width 514 height 171
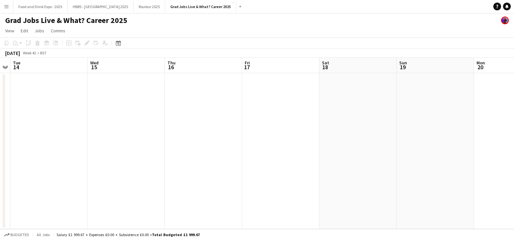
drag, startPoint x: 425, startPoint y: 175, endPoint x: 438, endPoint y: 166, distance: 16.0
click at [102, 185] on app-calendar-viewport "Sat 11 Sun 12 Mon 13 Tue 14 Wed 15 Thu 16 Fri 17 Sat 18 Sun 19 Mon 20 Tue 21 We…" at bounding box center [257, 143] width 514 height 171
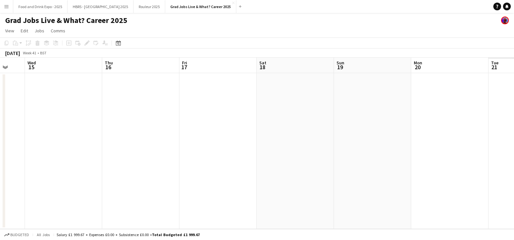
drag, startPoint x: 403, startPoint y: 183, endPoint x: 87, endPoint y: 185, distance: 315.6
click at [84, 186] on app-calendar-viewport "Sat 11 Sun 12 Mon 13 Tue 14 Wed 15 Thu 16 Fri 17 Sat 18 Sun 19 Mon 20 Tue 21 We…" at bounding box center [257, 143] width 514 height 171
drag, startPoint x: 457, startPoint y: 166, endPoint x: 396, endPoint y: 153, distance: 63.1
click at [123, 170] on app-calendar-viewport "Sun 19 Mon 20 Tue 21 Wed 22 Thu 23 Fri 24 Sat 25 Sun 26 Mon 27 Tue 28 Wed 29 Th…" at bounding box center [257, 143] width 514 height 171
drag, startPoint x: 237, startPoint y: 165, endPoint x: 100, endPoint y: 162, distance: 137.3
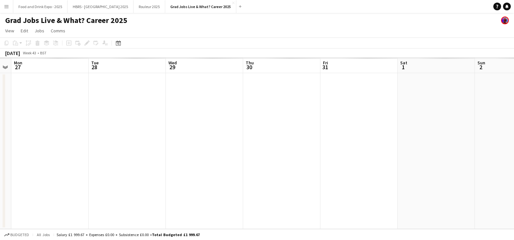
click at [100, 162] on app-calendar-viewport "Fri 24 Sat 25 Sun 26 Mon 27 Tue 28 Wed 29 Thu 30 Fri 31 Sat 1 Sun 2 Mon 3 Tue 4" at bounding box center [257, 143] width 514 height 171
drag, startPoint x: 376, startPoint y: 148, endPoint x: 110, endPoint y: 140, distance: 265.7
click at [61, 150] on app-calendar-viewport "Fri 24 Sat 25 Sun 26 Mon 27 Tue 28 Wed 29 Thu 30 Fri 31 Sat 1 Sun 2 Mon 3 Tue 4" at bounding box center [257, 143] width 514 height 171
drag, startPoint x: 339, startPoint y: 156, endPoint x: 282, endPoint y: 139, distance: 58.8
click at [97, 152] on app-calendar-viewport "Thu 30 Fri 31 Sat 1 Sun 2 Mon 3 Tue 4 Wed 5 Thu 6 Fri 7 Sat 8 Sun 9 Mon 10" at bounding box center [257, 143] width 514 height 171
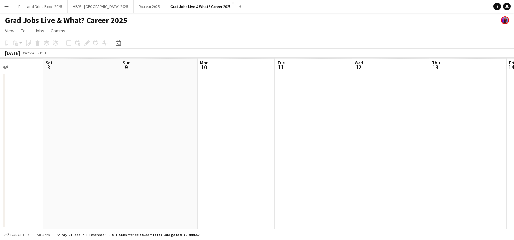
drag, startPoint x: 158, startPoint y: 150, endPoint x: 156, endPoint y: 145, distance: 5.5
click at [92, 150] on app-calendar-viewport "Tue 4 Wed 5 Thu 6 Fri 7 Sat 8 Sun 9 Mon 10 Tue 11 Wed 12 Thu 13 Fri 14 Sat 15" at bounding box center [257, 143] width 514 height 171
drag, startPoint x: 181, startPoint y: 148, endPoint x: 214, endPoint y: 140, distance: 33.9
click at [132, 150] on app-calendar-viewport "Sat 8 Sun 9 Mon 10 Tue 11 Wed 12 Thu 13 Fri 14 Sat 15 Sun 16 Mon 17 Tue 18 Wed …" at bounding box center [257, 143] width 514 height 171
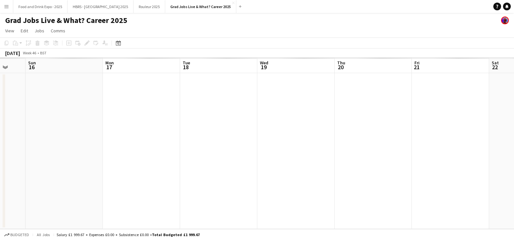
drag, startPoint x: 472, startPoint y: 138, endPoint x: 251, endPoint y: 136, distance: 221.6
click at [207, 145] on app-calendar-viewport "Wed 12 Thu 13 Fri 14 Sat 15 Sun 16 Mon 17 Tue 18 Wed 19 Thu 20 Fri 21 Sat 22 Su…" at bounding box center [257, 143] width 514 height 171
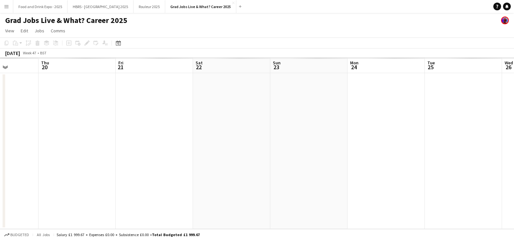
drag, startPoint x: 506, startPoint y: 118, endPoint x: 302, endPoint y: 127, distance: 204.0
click at [210, 134] on app-calendar-viewport "Mon 17 Tue 18 Wed 19 Thu 20 Fri 21 Sat 22 Sun 23 Mon 24 Tue 25 Wed 26 Thu 27 Fr…" at bounding box center [257, 143] width 514 height 171
drag, startPoint x: 499, startPoint y: 126, endPoint x: 479, endPoint y: 110, distance: 25.7
click at [203, 123] on app-calendar-viewport "Thu 20 Fri 21 Sat 22 Sun 23 Mon 24 Tue 25 Wed 26 Thu 27 Fri 28 Sat 29 Sun 30 Mo…" at bounding box center [257, 143] width 514 height 171
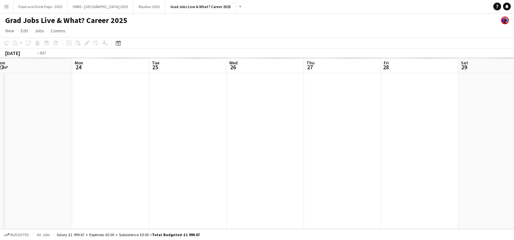
drag, startPoint x: 485, startPoint y: 115, endPoint x: 142, endPoint y: 132, distance: 342.9
click at [142, 132] on app-calendar-viewport "Thu 20 Fri 21 Sat 22 Sun 23 Mon 24 Tue 25 Wed 26 Thu 27 Fri 28 Sat 29 Sun 30 Mo…" at bounding box center [257, 143] width 514 height 171
drag, startPoint x: 350, startPoint y: 123, endPoint x: 144, endPoint y: 123, distance: 205.8
click at [143, 123] on app-calendar-viewport "Tue 25 Wed 26 Thu 27 Fri 28 Sat 29 Sun 30 Mon 1 Tue 2 Wed 3 Thu 4 Fri 5 Sat 6" at bounding box center [257, 143] width 514 height 171
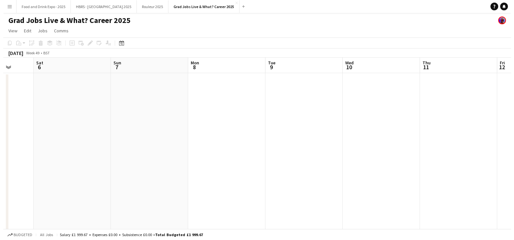
scroll to position [0, 183]
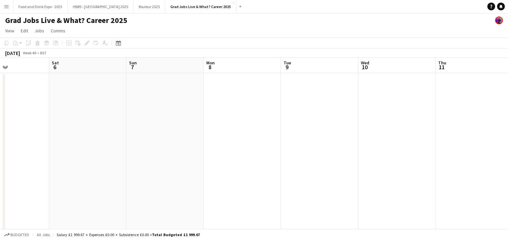
drag, startPoint x: 319, startPoint y: 136, endPoint x: 515, endPoint y: 151, distance: 197.0
click at [507, 151] on html "Menu Boards Boards Boards All jobs Status Workforce Workforce My Workforce Recr…" at bounding box center [254, 135] width 508 height 271
click at [13, 28] on span "View" at bounding box center [9, 31] width 9 height 6
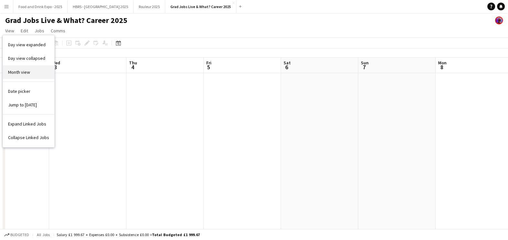
click at [33, 76] on link "Month view" at bounding box center [28, 72] width 51 height 14
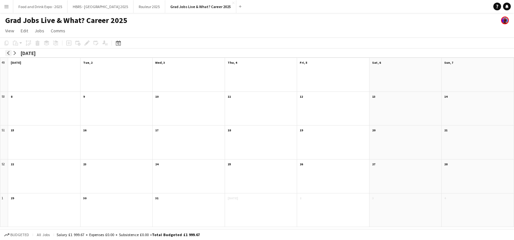
click at [7, 52] on app-icon "arrow-left" at bounding box center [8, 53] width 4 height 4
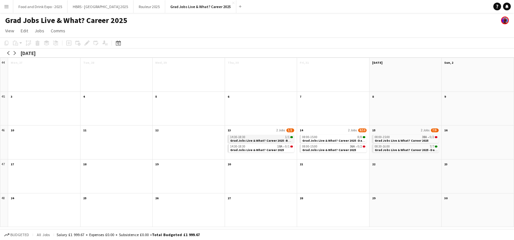
click at [246, 137] on div "14:30-18:30 1/1" at bounding box center [261, 136] width 63 height 3
click at [279, 150] on span "Grad Jobs Live & What? Career 2025" at bounding box center [257, 150] width 54 height 4
click at [11, 31] on span "View" at bounding box center [9, 31] width 9 height 6
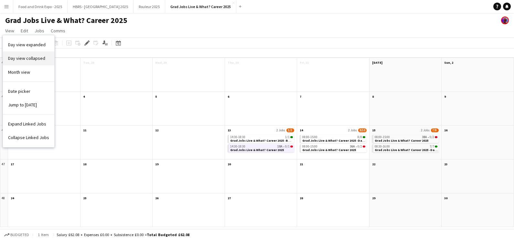
click at [33, 61] on link "Day view collapsed" at bounding box center [28, 58] width 51 height 14
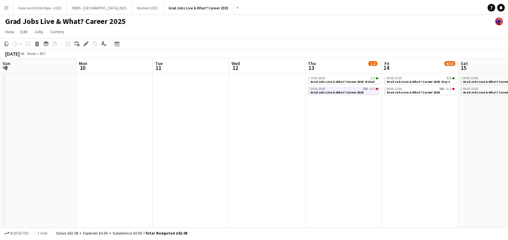
scroll to position [0, 222]
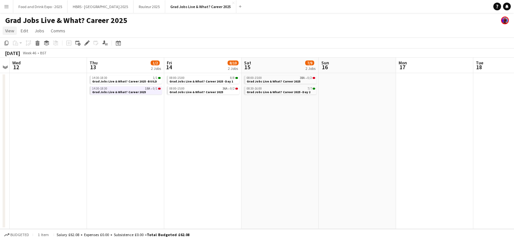
click at [9, 31] on span "View" at bounding box center [9, 31] width 9 height 6
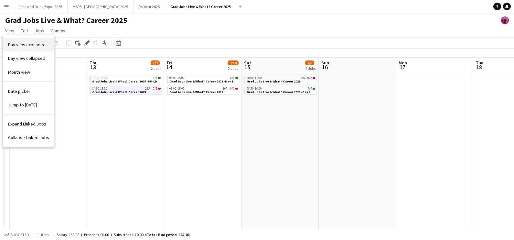
click at [24, 44] on span "Day view expanded" at bounding box center [26, 45] width 37 height 6
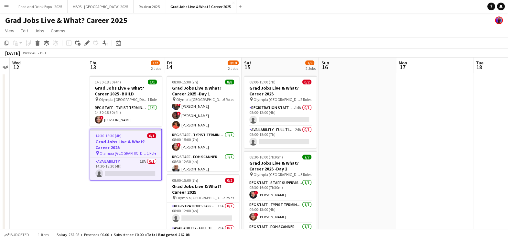
scroll to position [83, 0]
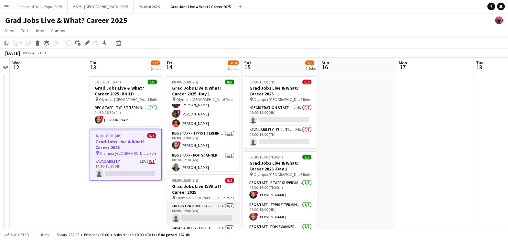
click at [219, 216] on app-card-role "Registration Staff - Part Time 13A 0/1 08:00-12:00 (4h) single-neutral-actions" at bounding box center [203, 213] width 72 height 22
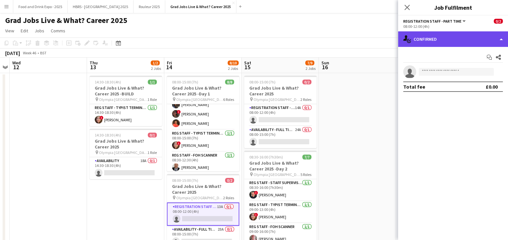
click at [464, 41] on div "single-neutral-actions-check-2 Confirmed" at bounding box center [453, 39] width 110 height 16
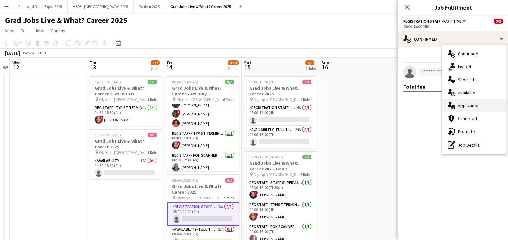
click at [475, 105] on div "single-neutral-actions-information Applicants" at bounding box center [474, 105] width 64 height 13
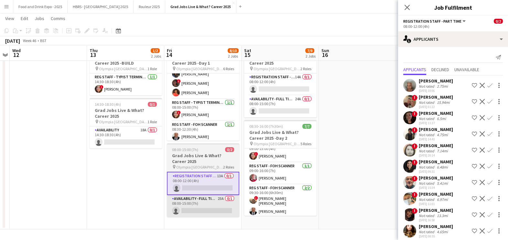
scroll to position [40, 0]
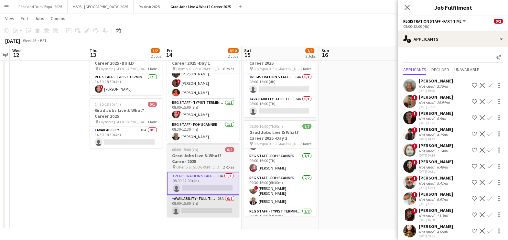
click at [204, 211] on app-card-role "Availability - Full Time Role 23A 0/1 08:00-15:00 (7h) single-neutral-actions" at bounding box center [203, 206] width 72 height 22
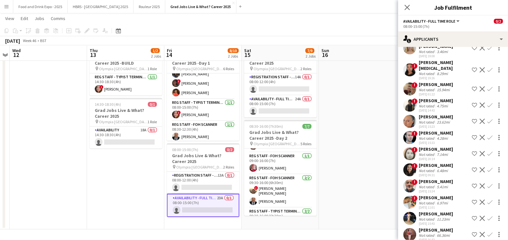
scroll to position [107, 0]
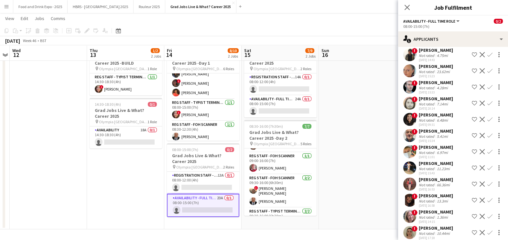
click at [432, 219] on div "[DATE] 14:15" at bounding box center [435, 221] width 34 height 4
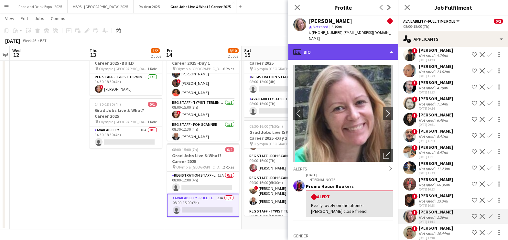
click at [342, 47] on div "profile Bio" at bounding box center [343, 52] width 110 height 16
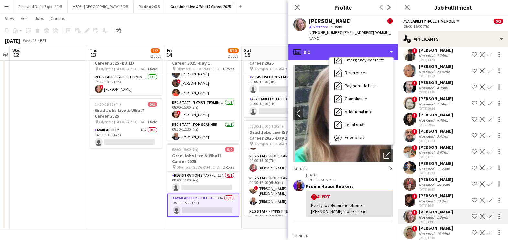
scroll to position [73, 0]
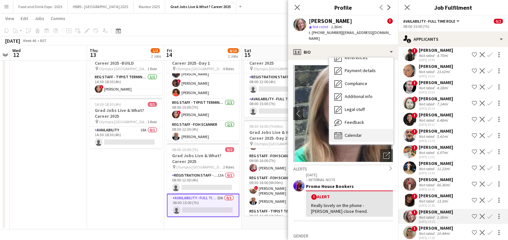
click at [366, 129] on div "Calendar Calendar" at bounding box center [361, 135] width 64 height 13
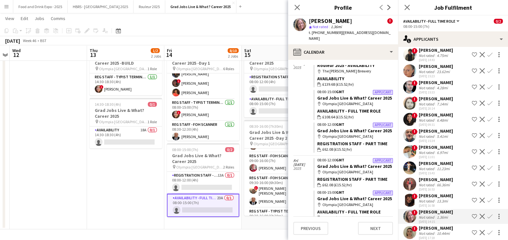
scroll to position [80, 0]
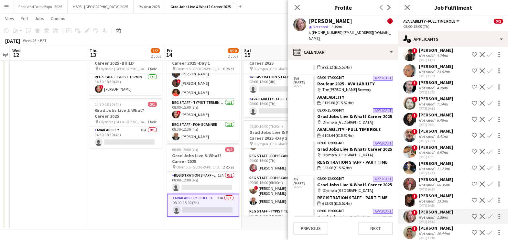
click at [111, 188] on app-date-cell "14:30-18:30 (4h) 1/1 Grad Jobs Live & What? Career 2025 -BUILD pin Olympia Lond…" at bounding box center [125, 135] width 77 height 187
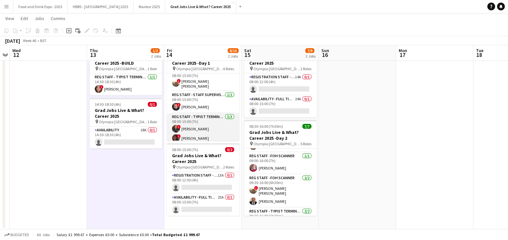
scroll to position [43, 0]
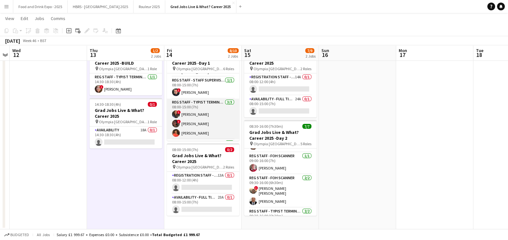
click at [209, 116] on app-card-role "Reg Staff - Typist Terminal (VIS) 3/3 08:00-15:00 (7h) ! Lisa Burt ! Charlotte …" at bounding box center [203, 119] width 72 height 41
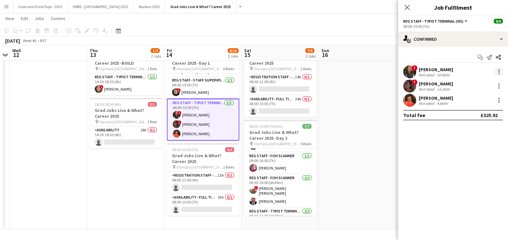
click at [501, 71] on div at bounding box center [499, 72] width 8 height 8
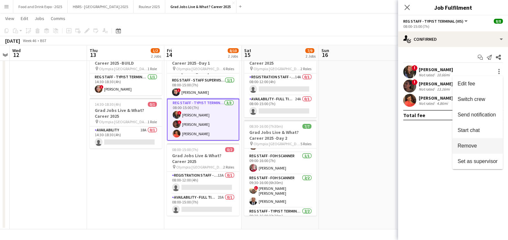
click at [474, 149] on span "Remove" at bounding box center [477, 146] width 40 height 6
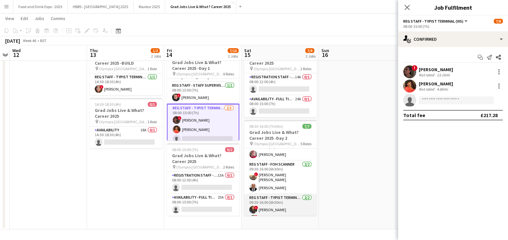
scroll to position [61, 0]
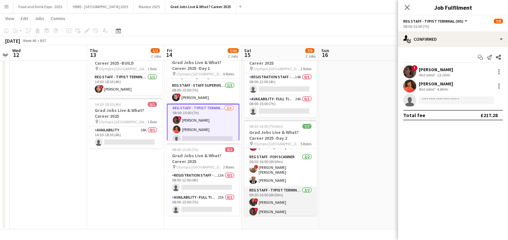
click at [289, 205] on app-card-role "Reg Staff - Typist Terminal (VIS) 2/2 09:30-16:00 (6h30m) ! Lisa Burt ! Charlot…" at bounding box center [280, 201] width 72 height 31
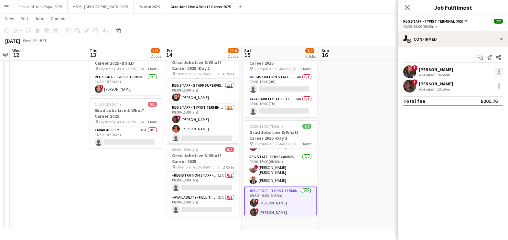
click at [501, 71] on div at bounding box center [499, 72] width 8 height 8
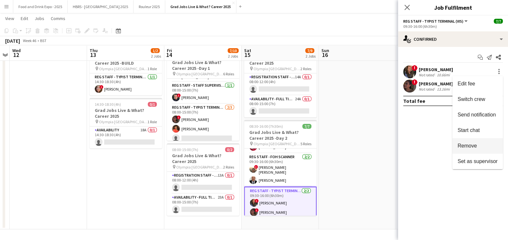
click at [471, 148] on span "Remove" at bounding box center [466, 145] width 19 height 5
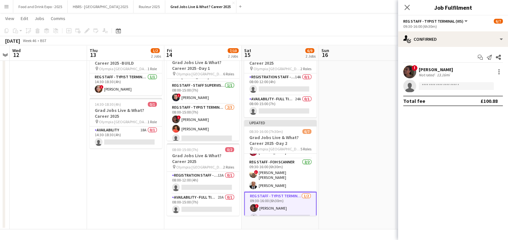
click at [345, 172] on app-date-cell at bounding box center [357, 135] width 77 height 187
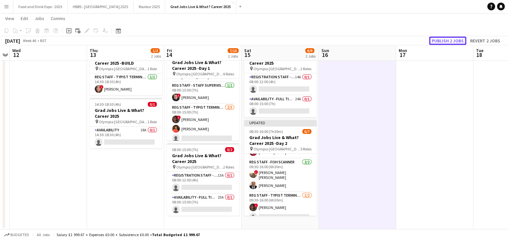
click at [457, 41] on button "Publish 2 jobs" at bounding box center [447, 41] width 37 height 8
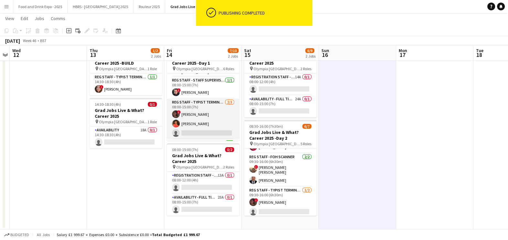
click at [207, 116] on app-card-role "Reg Staff - Typist Terminal (VIS) 2/3 08:00-15:00 (7h) ! Charlotte Roberts Sara…" at bounding box center [203, 119] width 72 height 41
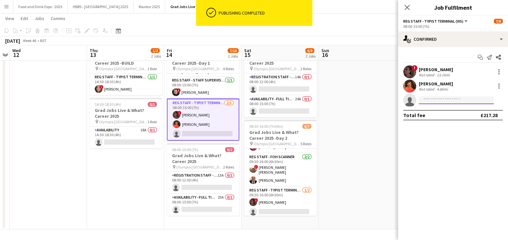
click at [427, 103] on input at bounding box center [455, 100] width 75 height 8
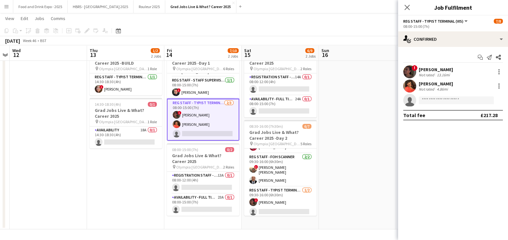
click at [192, 216] on app-date-cell "08:00-15:00 (7h) 7/8 Grad Jobs Live & What? Career 2025 -Day 1 pin Olympia Lond…" at bounding box center [202, 135] width 77 height 187
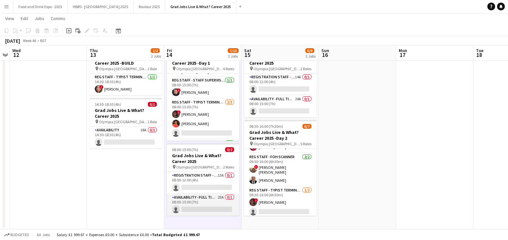
click at [201, 197] on app-card-role "Availability - Full Time Role 23A 0/1 08:00-15:00 (7h) single-neutral-actions" at bounding box center [203, 205] width 72 height 22
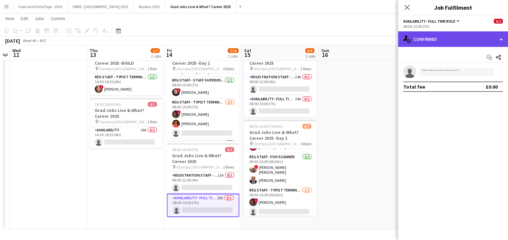
click at [435, 45] on div "single-neutral-actions-check-2 Confirmed" at bounding box center [453, 39] width 110 height 16
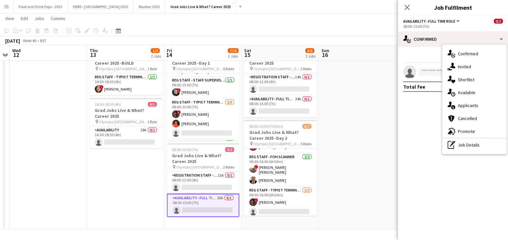
click at [456, 104] on div "single-neutral-actions-information Applicants" at bounding box center [474, 105] width 64 height 13
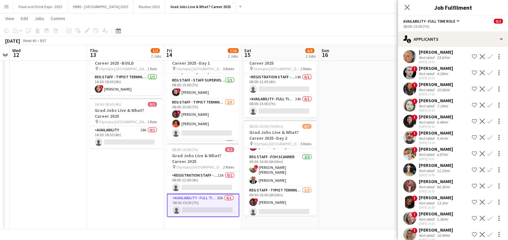
scroll to position [123, 0]
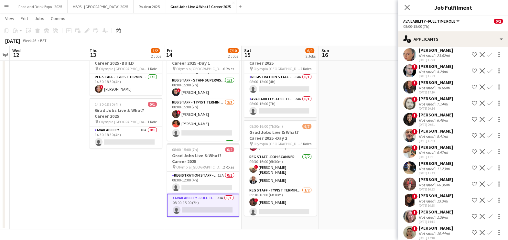
click at [444, 236] on div "26-08-2025 17:18" at bounding box center [435, 238] width 34 height 4
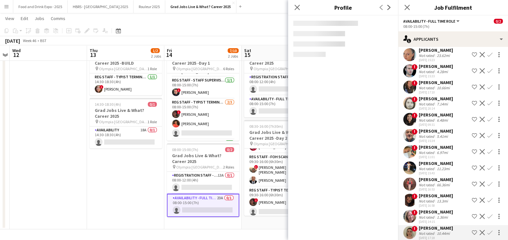
click at [434, 219] on div "23-08-2025 14:15" at bounding box center [435, 221] width 34 height 4
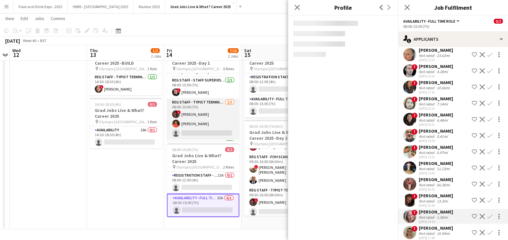
click at [174, 110] on app-user-avatar at bounding box center [176, 114] width 8 height 8
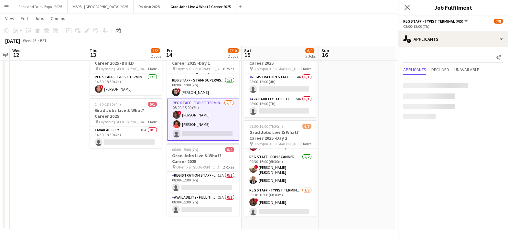
scroll to position [0, 0]
click at [207, 136] on app-card-role "Reg Staff - Typist Terminal (VIS) 2/3 08:00-15:00 (7h) ! Charlotte Roberts Sara…" at bounding box center [203, 120] width 72 height 42
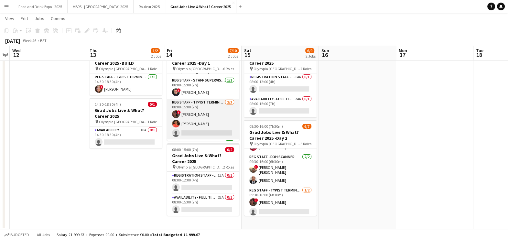
click at [207, 134] on app-card-role "Reg Staff - Typist Terminal (VIS) 2/3 08:00-15:00 (7h) ! Charlotte Roberts Sara…" at bounding box center [203, 119] width 72 height 41
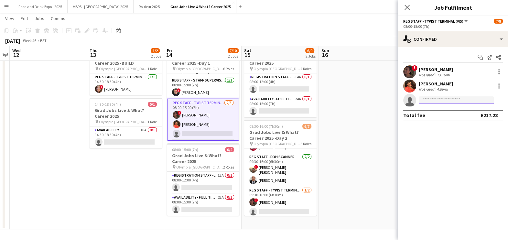
click at [466, 102] on input at bounding box center [455, 100] width 75 height 8
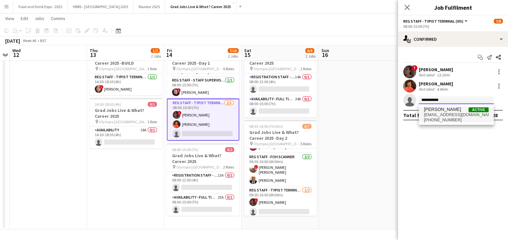
type input "**********"
click at [449, 117] on span "+447870856060" at bounding box center [456, 119] width 65 height 5
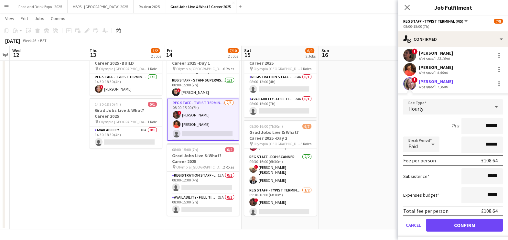
scroll to position [17, 0]
click at [452, 225] on button "Confirm" at bounding box center [464, 224] width 77 height 13
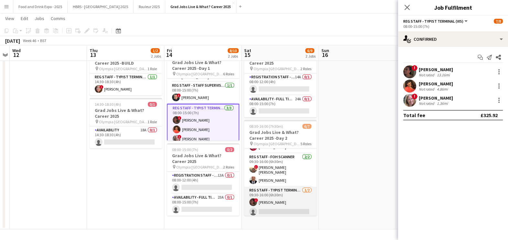
click at [284, 211] on app-card-role "Reg Staff - Typist Terminal (VIS) 1/2 09:30-16:00 (6h30m) ! Charlotte Roberts s…" at bounding box center [280, 201] width 72 height 31
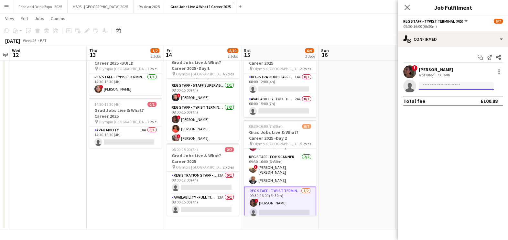
click at [453, 86] on input at bounding box center [455, 86] width 75 height 8
type input "*"
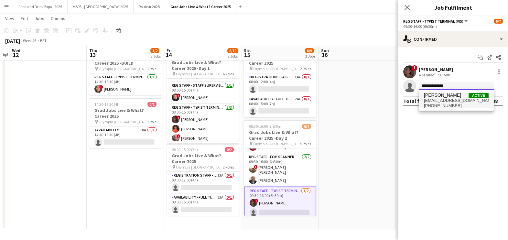
type input "**********"
click at [456, 99] on span "denisetmanning@gmail.com" at bounding box center [456, 100] width 65 height 5
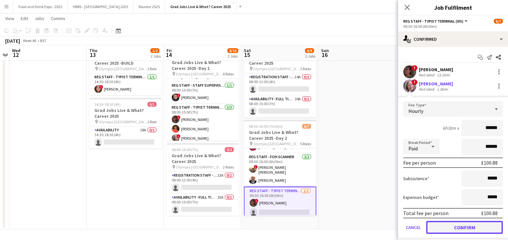
click at [449, 221] on button "Confirm" at bounding box center [464, 227] width 77 height 13
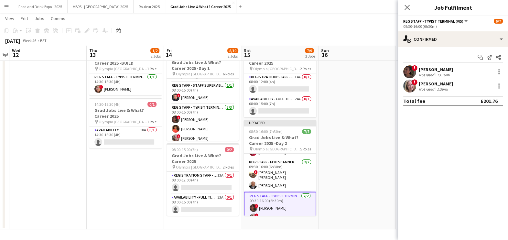
click at [359, 167] on app-date-cell at bounding box center [356, 135] width 77 height 187
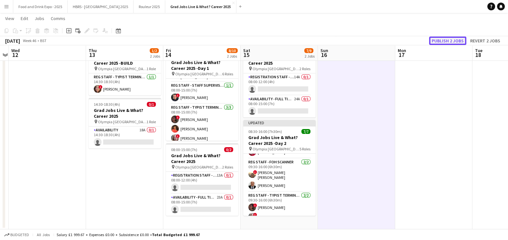
click at [449, 38] on button "Publish 2 jobs" at bounding box center [447, 41] width 37 height 8
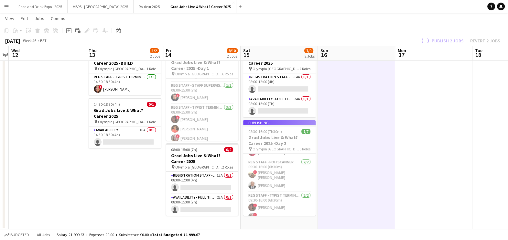
click at [196, 123] on app-job-card "Publishing 08:00-15:00 (7h) 8/8 Grad Jobs Live & What? Career 2025 -Day 1 pin O…" at bounding box center [202, 93] width 72 height 96
click at [361, 153] on app-date-cell at bounding box center [356, 135] width 77 height 187
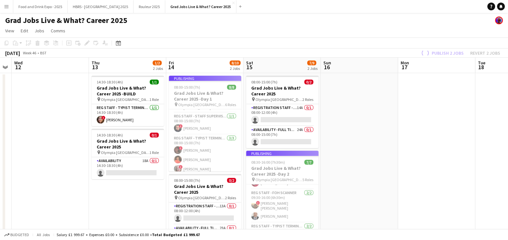
scroll to position [0, 220]
drag, startPoint x: 235, startPoint y: 141, endPoint x: 238, endPoint y: 131, distance: 10.1
click at [238, 131] on app-calendar-viewport "Sun 9 Mon 10 Tue 11 Wed 12 Thu 13 1/2 2 Jobs Fri 14 8/10 2 Jobs Sat 15 7/9 2 Jo…" at bounding box center [254, 159] width 508 height 202
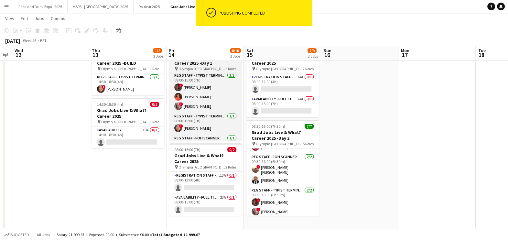
scroll to position [83, 0]
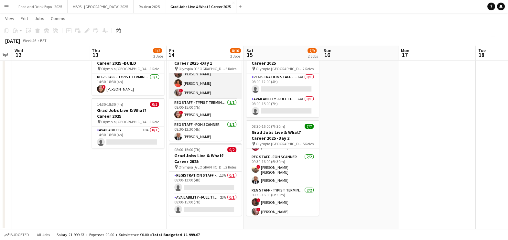
click at [208, 92] on app-card-role "Reg Staff - Typist Terminal (VIS) 3/3 08:00-15:00 (7h) ! Charlotte Roberts Sara…" at bounding box center [205, 78] width 72 height 41
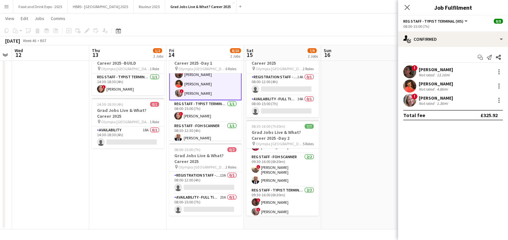
scroll to position [84, 0]
click at [438, 101] on div "1.36mi" at bounding box center [442, 103] width 14 height 5
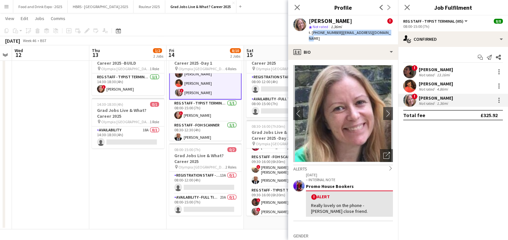
drag, startPoint x: 311, startPoint y: 33, endPoint x: 387, endPoint y: 36, distance: 76.3
click at [387, 36] on div "Denise Manning ! star Not rated 1.36mi t. +447870856060 | denisetmanning@gmail.…" at bounding box center [343, 30] width 110 height 29
copy div "+447870856060 | denisetmanning@gmail.com"
click at [299, 8] on icon "Close pop-in" at bounding box center [297, 7] width 6 height 6
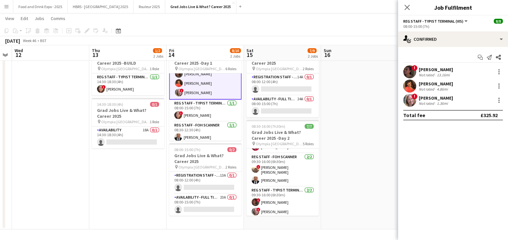
click at [404, 12] on div "Close pop-in" at bounding box center [407, 7] width 18 height 15
click at [379, 122] on app-date-cell at bounding box center [359, 135] width 77 height 187
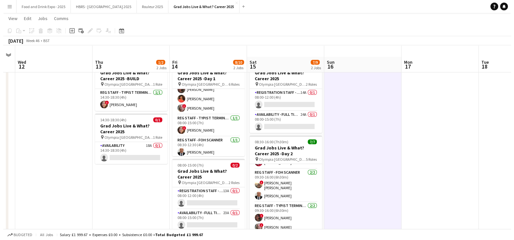
scroll to position [0, 0]
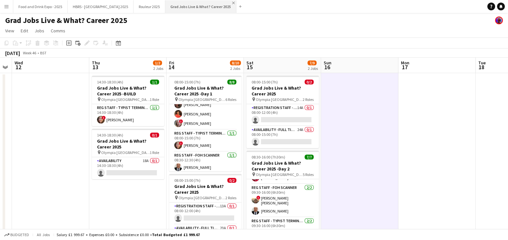
click at [232, 2] on app-icon "Close" at bounding box center [233, 3] width 3 height 3
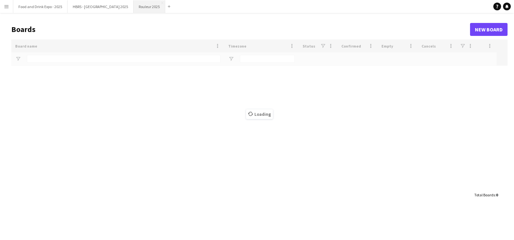
click at [137, 10] on button "Rouleur 2025 Close" at bounding box center [149, 6] width 32 height 13
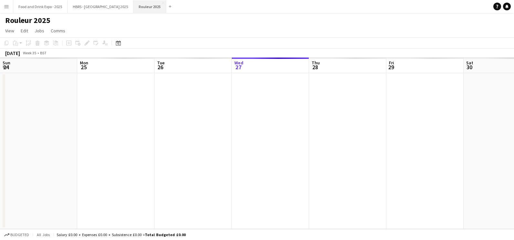
scroll to position [0, 154]
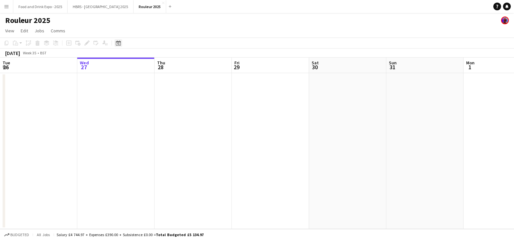
click at [117, 42] on icon "Date picker" at bounding box center [118, 42] width 5 height 5
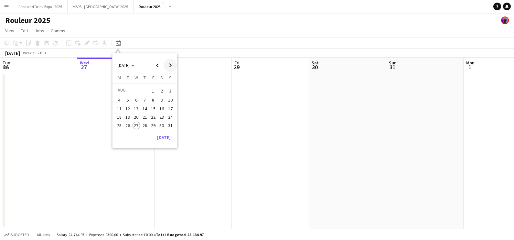
click at [172, 66] on span "Next month" at bounding box center [170, 65] width 13 height 13
click at [156, 114] on button "21" at bounding box center [153, 117] width 8 height 8
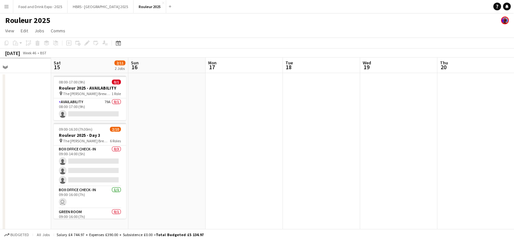
drag, startPoint x: 214, startPoint y: 95, endPoint x: 494, endPoint y: 100, distance: 279.5
click at [494, 100] on app-calendar-viewport "Thu 13 Fri 14 Sat 15 2/11 2 Jobs Sun 16 Mon 17 Tue 18 Wed 19 Thu 20 Fri 21 Sat …" at bounding box center [257, 148] width 514 height 180
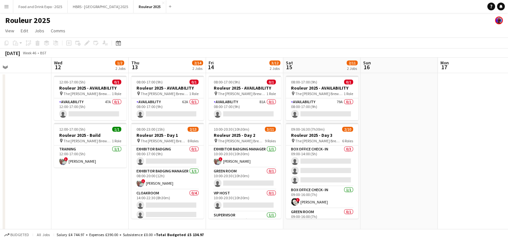
drag, startPoint x: 398, startPoint y: 121, endPoint x: 430, endPoint y: 111, distance: 33.6
click at [445, 119] on app-calendar-viewport "Sun 9 Mon 10 Tue 11 Wed 12 1/2 2 Jobs Thu 13 2/14 2 Jobs Fri 14 3/12 2 Jobs Sat…" at bounding box center [254, 148] width 508 height 180
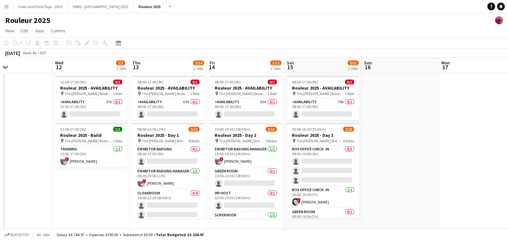
scroll to position [9, 0]
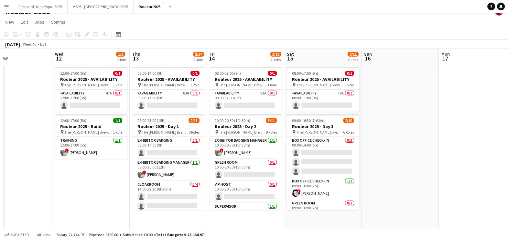
drag, startPoint x: 204, startPoint y: 157, endPoint x: 204, endPoint y: 162, distance: 4.5
click at [204, 165] on app-date-cell "08:00-17:00 (9h) 0/1 Rouleur 2025 - AVAILABILITY pin The Truman Brewery 1 Role …" at bounding box center [168, 146] width 77 height 165
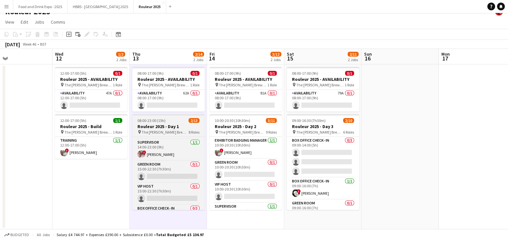
scroll to position [149, 0]
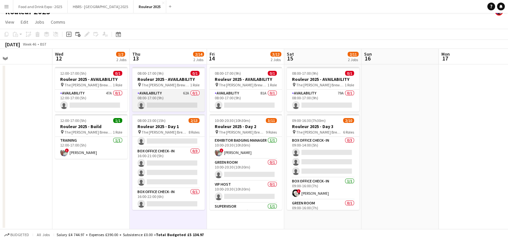
click at [183, 100] on app-card-role "Availability 62A 0/1 08:00-17:00 (9h) single-neutral-actions" at bounding box center [168, 100] width 72 height 22
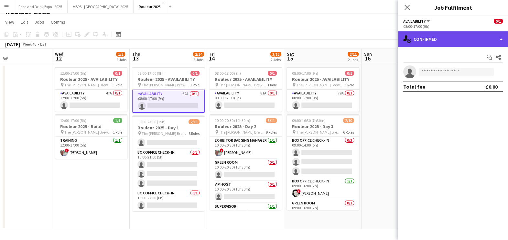
click at [479, 39] on div "single-neutral-actions-check-2 Confirmed" at bounding box center [453, 39] width 110 height 16
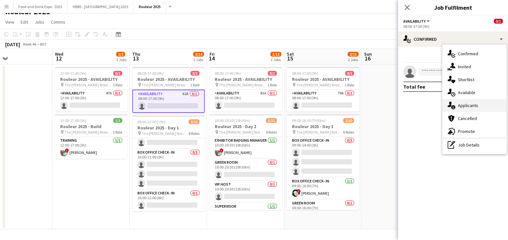
click at [472, 103] on div "single-neutral-actions-information Applicants" at bounding box center [474, 105] width 64 height 13
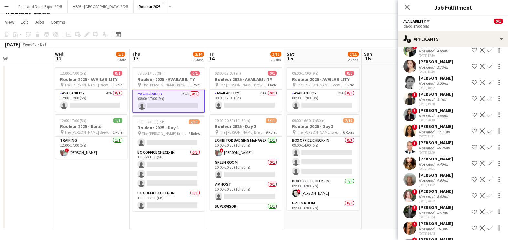
scroll to position [577, 0]
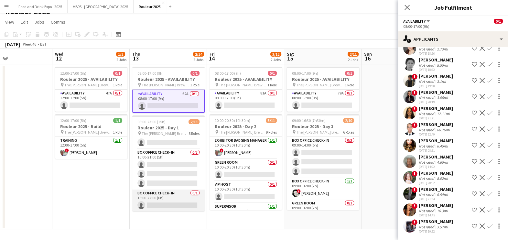
click at [163, 201] on app-card-role "Box Office Check- In 0/1 16:00-22:00 (6h) single-neutral-actions" at bounding box center [168, 200] width 72 height 22
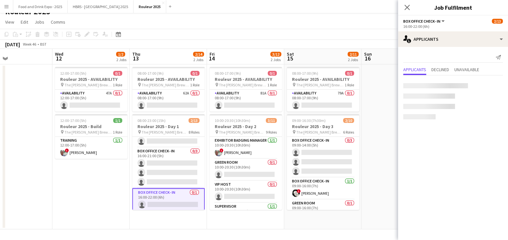
scroll to position [0, 0]
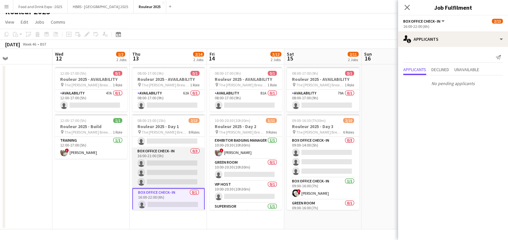
click at [175, 174] on app-card-role "Box Office Check- In 0/3 16:00-21:00 (5h) single-neutral-actions single-neutral…" at bounding box center [168, 167] width 72 height 41
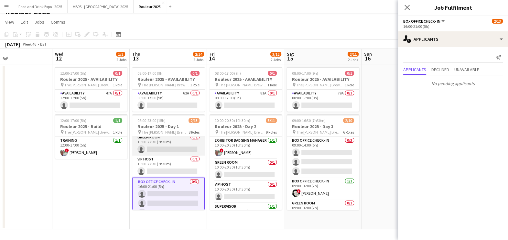
scroll to position [109, 0]
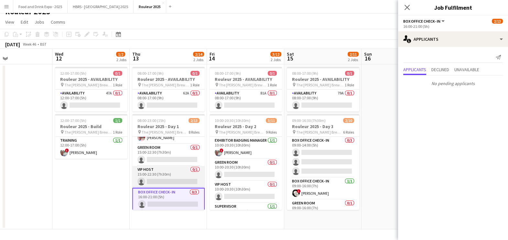
click at [168, 176] on app-card-role "VIP Host 0/1 15:00-22:30 (7h30m) single-neutral-actions" at bounding box center [168, 177] width 72 height 22
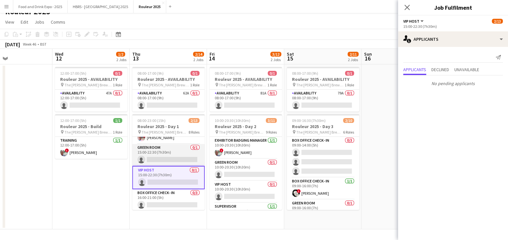
click at [175, 155] on app-card-role "Green Room 0/1 15:00-22:30 (7h30m) single-neutral-actions" at bounding box center [168, 155] width 72 height 22
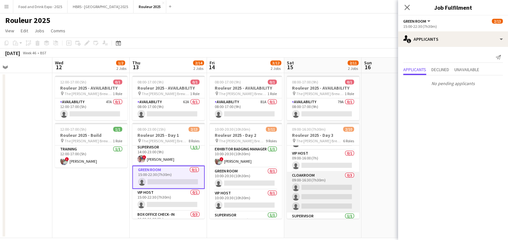
scroll to position [40, 0]
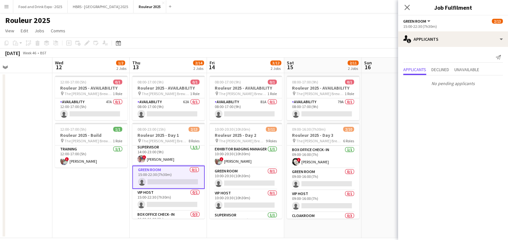
click at [182, 181] on app-card-role "Green Room 0/1 15:00-22:30 (7h30m) single-neutral-actions" at bounding box center [168, 176] width 72 height 23
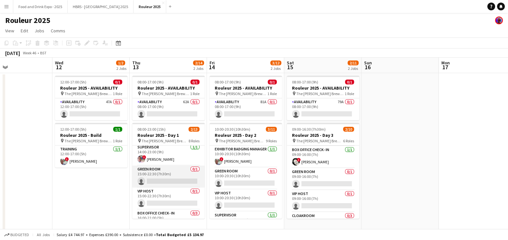
click at [182, 181] on app-card-role "Green Room 0/1 15:00-22:30 (7h30m) single-neutral-actions" at bounding box center [168, 176] width 72 height 22
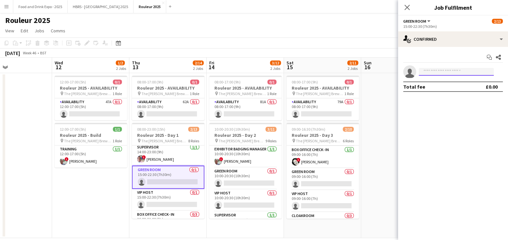
click at [433, 71] on input at bounding box center [455, 72] width 75 height 8
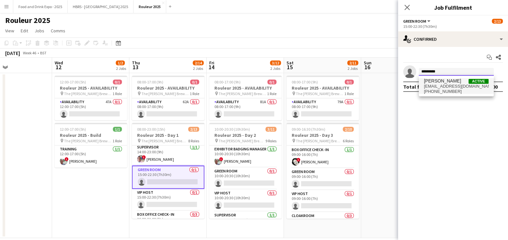
type input "*********"
click at [438, 84] on span "burtchurchill@yahoo.co.uk" at bounding box center [456, 86] width 65 height 5
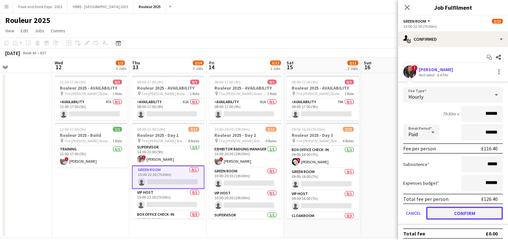
click at [454, 208] on button "Confirm" at bounding box center [464, 212] width 77 height 13
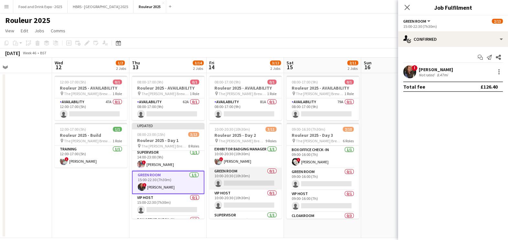
click at [224, 180] on app-card-role "Green Room 0/1 10:00-20:30 (10h30m) single-neutral-actions" at bounding box center [245, 178] width 72 height 22
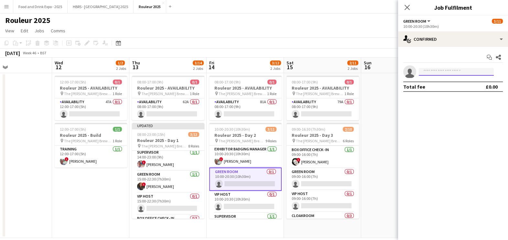
click at [438, 69] on input at bounding box center [455, 72] width 75 height 8
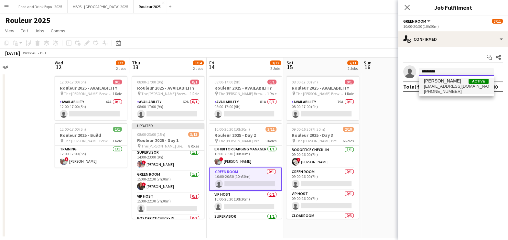
type input "*********"
click at [448, 88] on span "burtchurchill@yahoo.co.uk" at bounding box center [456, 86] width 65 height 5
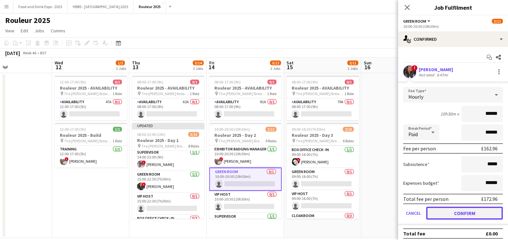
click at [439, 210] on button "Confirm" at bounding box center [464, 212] width 77 height 13
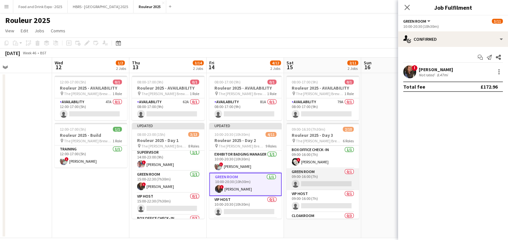
click at [331, 183] on app-card-role "Green Room 0/1 09:00-16:00 (7h) single-neutral-actions" at bounding box center [322, 179] width 72 height 22
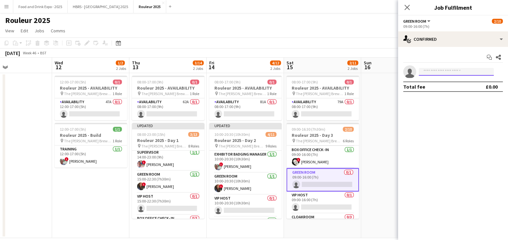
click at [455, 73] on input at bounding box center [455, 72] width 75 height 8
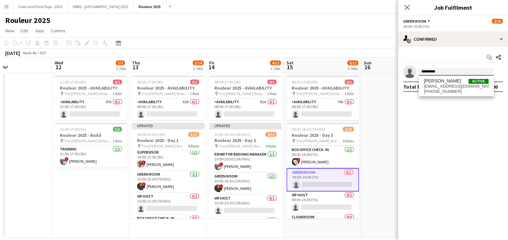
type input "*********"
click at [455, 85] on span "burtchurchill@yahoo.co.uk" at bounding box center [456, 86] width 65 height 5
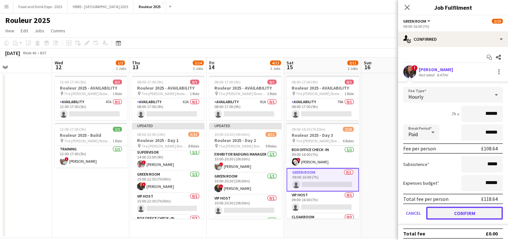
click at [474, 208] on button "Confirm" at bounding box center [464, 212] width 77 height 13
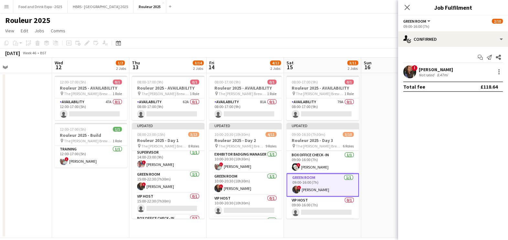
click at [410, 70] on app-user-avatar at bounding box center [409, 71] width 13 height 13
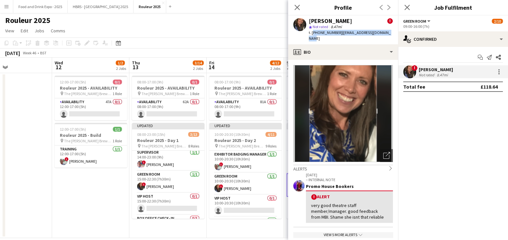
drag, startPoint x: 312, startPoint y: 34, endPoint x: 385, endPoint y: 36, distance: 73.4
click at [385, 36] on div "Lisa Burt ! star Not rated 8.47mi t. +447958353503 | burtchurchill@yahoo.co.uk" at bounding box center [343, 30] width 110 height 29
copy div "+447958353503 | burtchurchill@yahoo.co.uk"
click at [247, 40] on app-toolbar "Copy Paste Paste Ctrl+V Paste with crew Ctrl+Shift+V Paste linked Job Delete Gr…" at bounding box center [254, 42] width 508 height 11
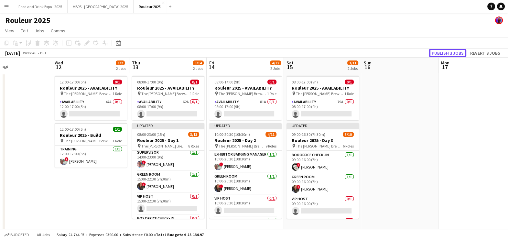
click at [460, 51] on button "Publish 3 jobs" at bounding box center [447, 53] width 37 height 8
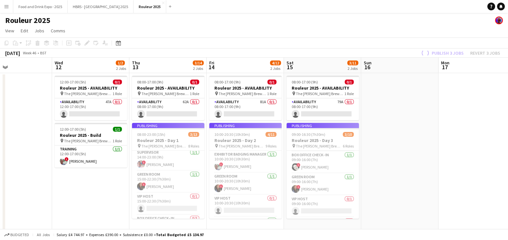
click at [449, 120] on app-date-cell at bounding box center [476, 155] width 77 height 165
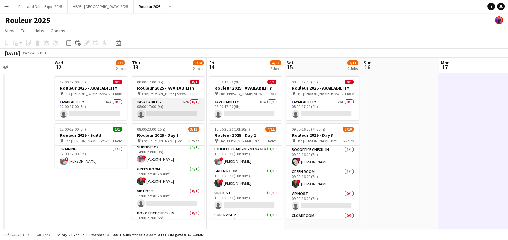
click at [182, 115] on app-card-role "Availability 62A 0/1 08:00-17:00 (9h) single-neutral-actions" at bounding box center [168, 109] width 72 height 22
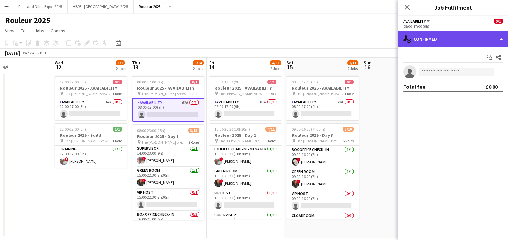
click at [494, 40] on div "single-neutral-actions-check-2 Confirmed" at bounding box center [453, 39] width 110 height 16
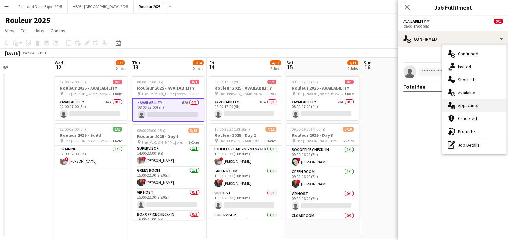
click at [475, 107] on div "single-neutral-actions-information Applicants" at bounding box center [474, 105] width 64 height 13
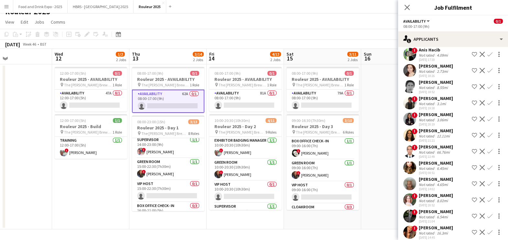
scroll to position [565, 0]
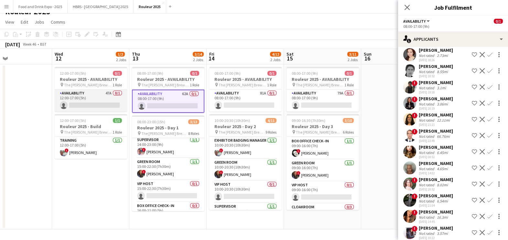
click at [114, 103] on app-card-role "Availability 47A 0/1 12:00-17:00 (5h) single-neutral-actions" at bounding box center [91, 100] width 72 height 22
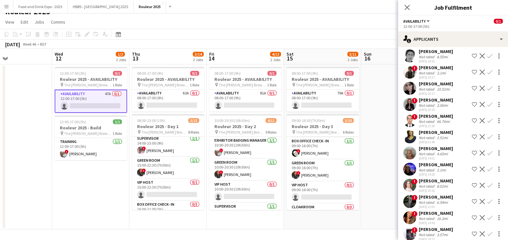
scroll to position [333, 0]
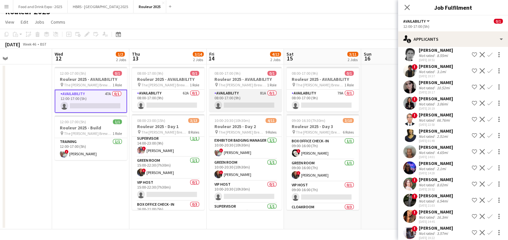
click at [252, 97] on app-card-role "Availability 81A 0/1 08:00-17:00 (9h) single-neutral-actions" at bounding box center [245, 100] width 72 height 22
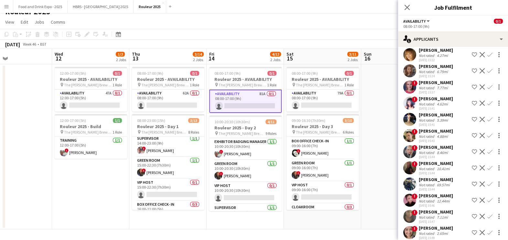
scroll to position [282, 0]
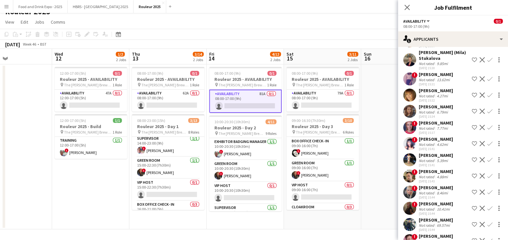
click at [427, 211] on div "22-08-2025 15:44" at bounding box center [435, 213] width 34 height 4
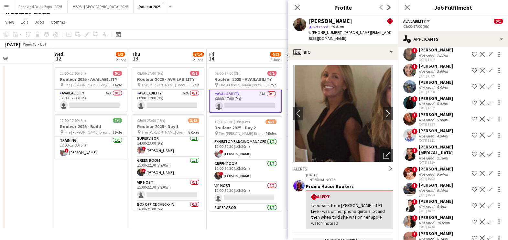
scroll to position [525, 0]
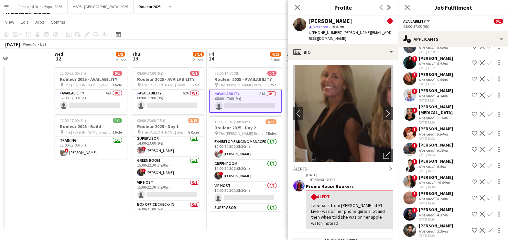
click at [435, 148] on div "6.18mi" at bounding box center [442, 150] width 14 height 5
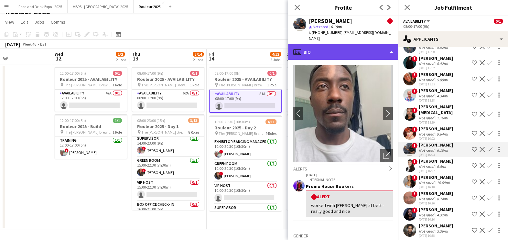
click at [348, 46] on div "profile Bio" at bounding box center [343, 52] width 110 height 16
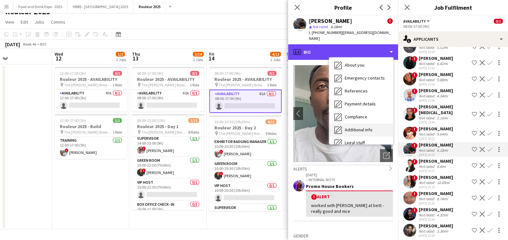
scroll to position [73, 0]
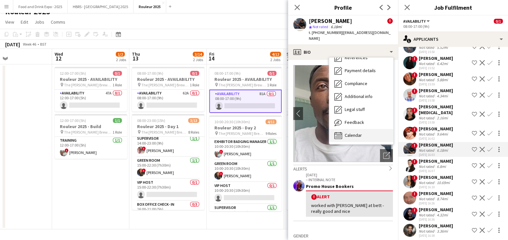
click at [367, 129] on div "Calendar Calendar" at bounding box center [361, 135] width 64 height 13
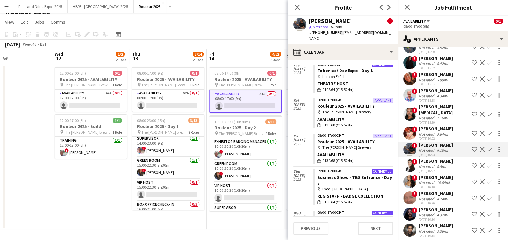
scroll to position [52, 0]
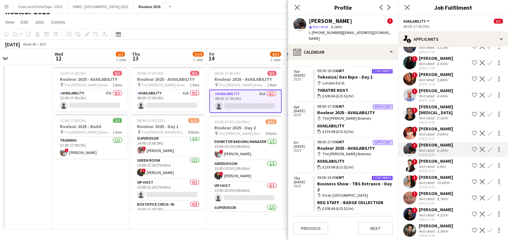
click at [426, 158] on div "[PERSON_NAME]" at bounding box center [435, 161] width 34 height 6
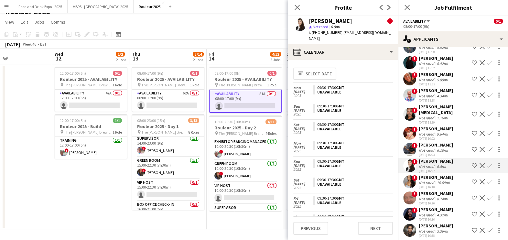
drag, startPoint x: 393, startPoint y: 89, endPoint x: 387, endPoint y: 105, distance: 16.7
click at [387, 105] on app-calendar-tab "calendar-full Select date Mon 29 Dec 2025 09:30-17:30 GMT Unavailable Sun 28 De…" at bounding box center [343, 150] width 110 height 180
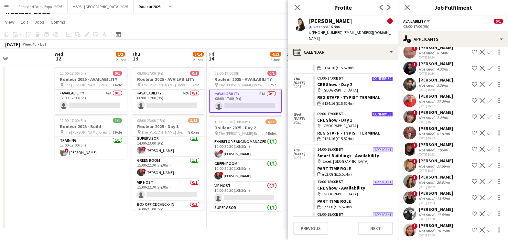
scroll to position [686, 0]
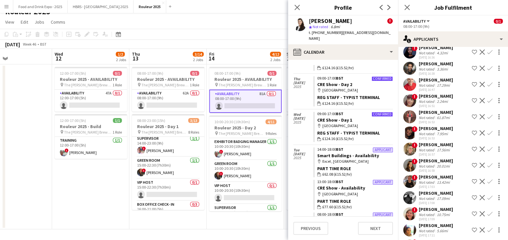
click at [449, 163] on div "20.01mi" at bounding box center [443, 165] width 16 height 5
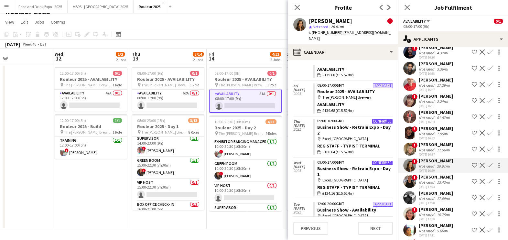
scroll to position [96, 0]
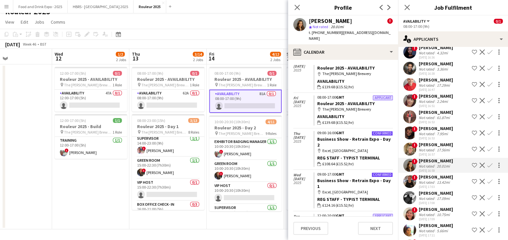
click at [433, 180] on div "Not rated" at bounding box center [426, 182] width 17 height 5
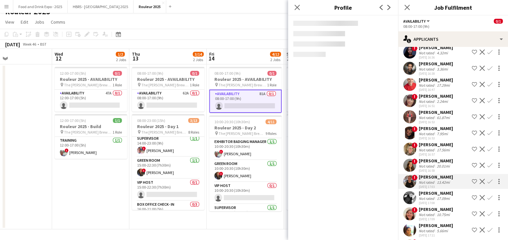
click at [427, 206] on div "Jenny Currie" at bounding box center [435, 209] width 34 height 6
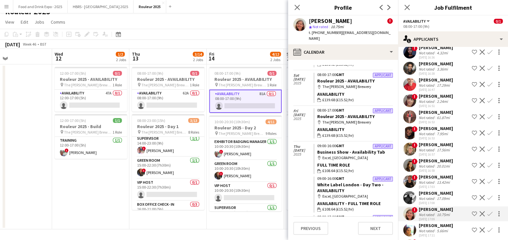
scroll to position [43, 0]
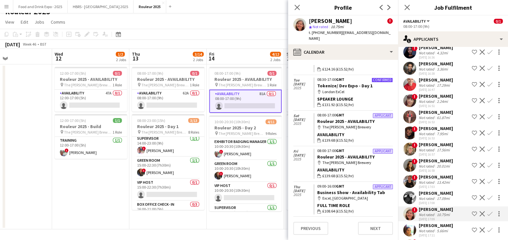
drag, startPoint x: 224, startPoint y: 27, endPoint x: 171, endPoint y: 46, distance: 55.9
click at [171, 46] on app-board "Rouleur 2025 View Day view expanded Day view collapsed Month view Date picker J…" at bounding box center [254, 122] width 508 height 236
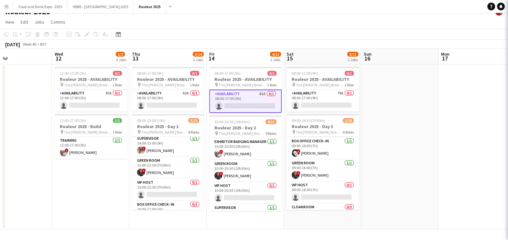
scroll to position [0, 0]
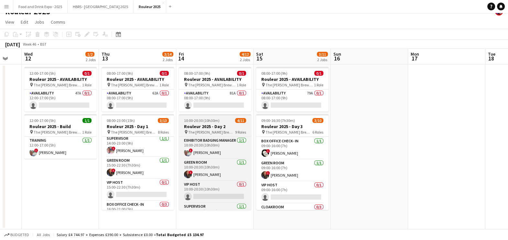
drag, startPoint x: 192, startPoint y: 73, endPoint x: 179, endPoint y: 126, distance: 55.2
click at [157, 86] on app-calendar-viewport "Sun 9 Mon 10 Tue 11 Wed 12 1/2 2 Jobs Thu 13 3/14 2 Jobs Fri 14 4/12 2 Jobs Sat…" at bounding box center [254, 139] width 508 height 180
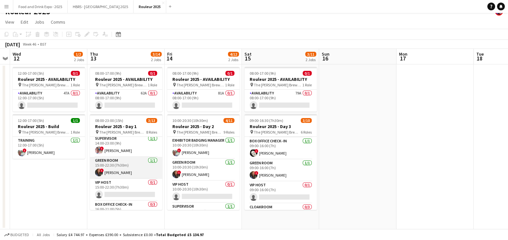
drag, startPoint x: 115, startPoint y: 192, endPoint x: 152, endPoint y: 174, distance: 41.5
click at [114, 192] on app-card-role "VIP Host 0/1 15:00-22:30 (7h30m) single-neutral-actions" at bounding box center [126, 190] width 72 height 22
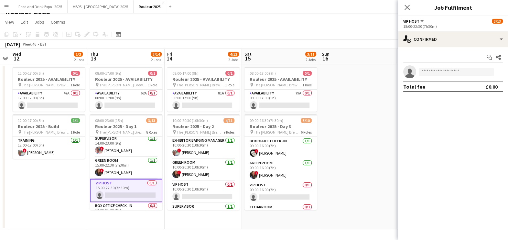
scroll to position [0, 222]
click at [437, 73] on input at bounding box center [455, 72] width 75 height 8
click at [444, 69] on input "**********" at bounding box center [455, 72] width 75 height 8
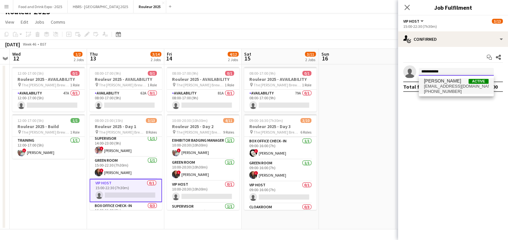
type input "**********"
click at [445, 91] on span "+447714456693" at bounding box center [456, 91] width 65 height 5
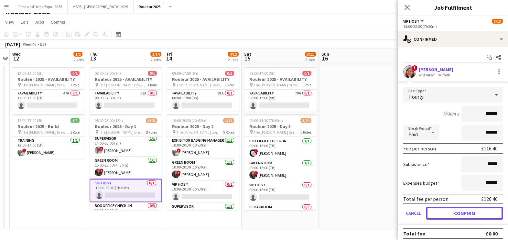
click at [459, 212] on button "Confirm" at bounding box center [464, 212] width 77 height 13
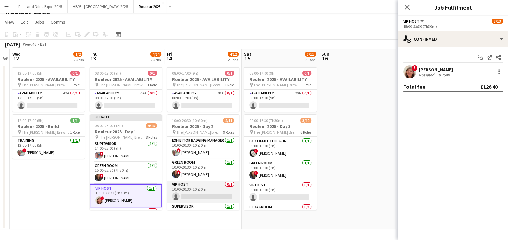
click at [192, 188] on app-card-role "VIP Host 0/1 10:00-20:30 (10h30m) single-neutral-actions" at bounding box center [203, 192] width 72 height 22
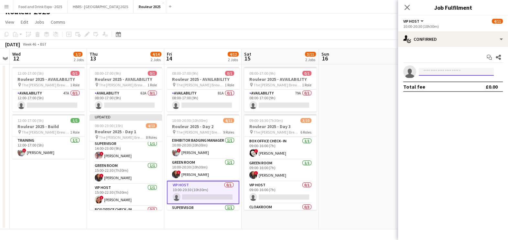
click at [467, 73] on input at bounding box center [455, 72] width 75 height 8
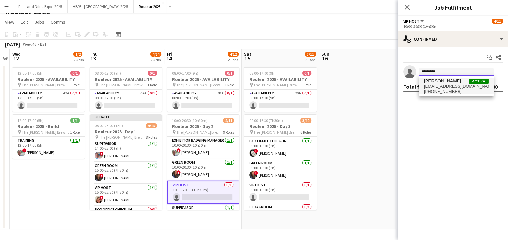
type input "*********"
click at [460, 79] on span "Jenny Currie Active" at bounding box center [456, 80] width 65 height 5
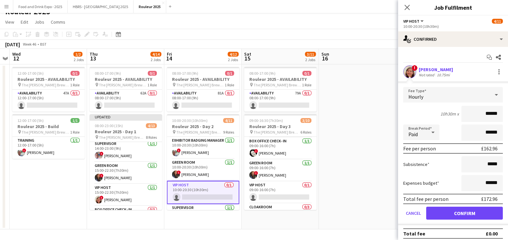
click at [458, 222] on form "Fee Type Hourly 10h30m x ****** Break Period Paid ****** Fee per person £162.96…" at bounding box center [453, 156] width 110 height 138
click at [453, 214] on button "Confirm" at bounding box center [464, 212] width 77 height 13
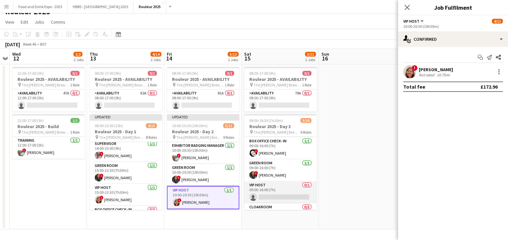
click at [286, 193] on app-card-role "VIP Host 0/1 09:00-16:00 (7h) single-neutral-actions" at bounding box center [280, 192] width 72 height 22
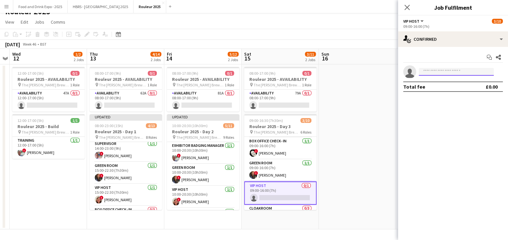
click at [439, 68] on input at bounding box center [455, 72] width 75 height 8
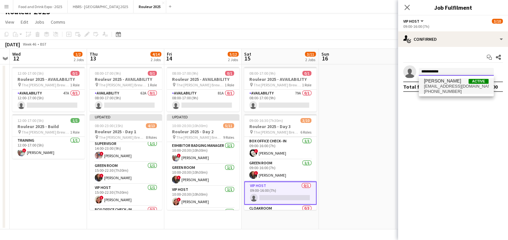
type input "**********"
click at [451, 86] on span "jenniferjcurrie@outlook.com" at bounding box center [456, 86] width 65 height 5
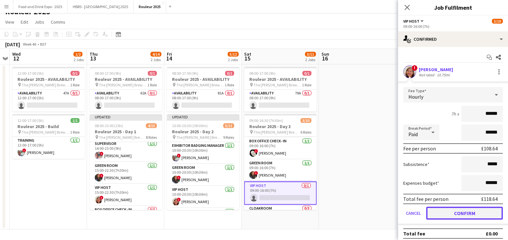
click at [457, 215] on button "Confirm" at bounding box center [464, 212] width 77 height 13
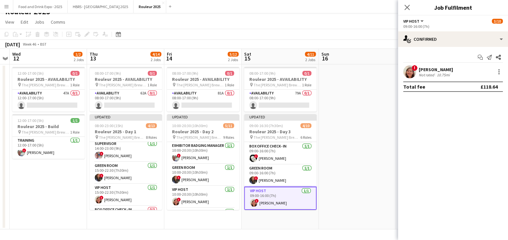
click at [376, 198] on app-date-cell at bounding box center [357, 146] width 77 height 165
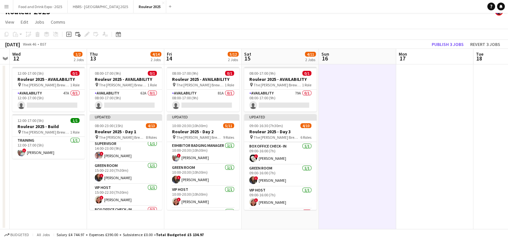
click at [350, 157] on app-date-cell at bounding box center [357, 146] width 77 height 165
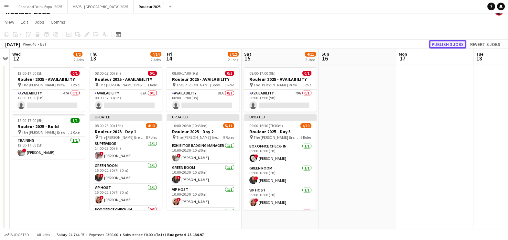
click at [458, 44] on button "Publish 3 jobs" at bounding box center [447, 44] width 37 height 8
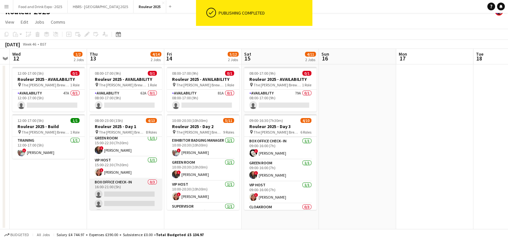
scroll to position [109, 0]
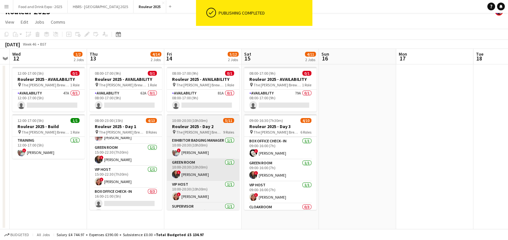
drag, startPoint x: 130, startPoint y: 183, endPoint x: 166, endPoint y: 173, distance: 36.9
click at [129, 184] on app-card-role "VIP Host 1/1 15:00-22:30 (7h30m) ! Jenny Currie" at bounding box center [125, 177] width 72 height 22
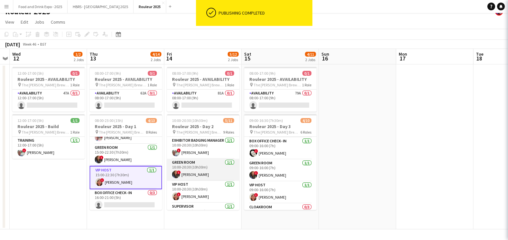
scroll to position [0, 223]
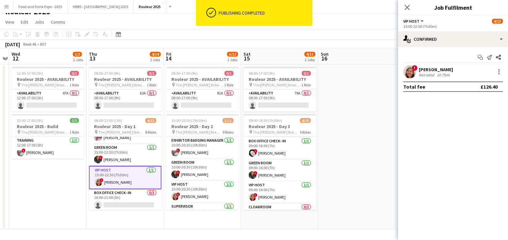
click at [452, 71] on div "! Jenny Currie Not rated 10.75mi" at bounding box center [453, 71] width 110 height 13
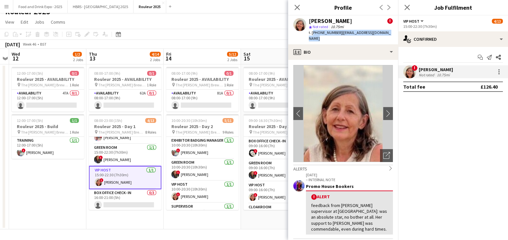
drag, startPoint x: 311, startPoint y: 32, endPoint x: 396, endPoint y: 30, distance: 84.7
click at [396, 30] on app-profile-header "Jenny Currie ! star Not rated 10.75mi t. +447714456693 | jenniferjcurrie@outloo…" at bounding box center [343, 30] width 110 height 29
copy div "+447714456693 | jenniferjcurrie@outlook.com"
click at [265, 35] on app-toolbar "Copy Paste Paste Ctrl+V Paste with crew Ctrl+Shift+V Paste linked Job Delete Gr…" at bounding box center [254, 34] width 508 height 11
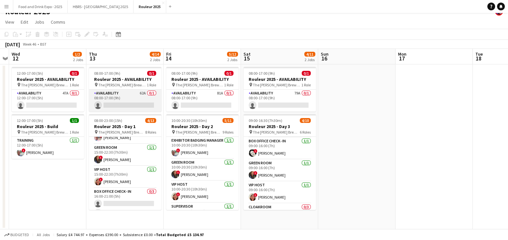
click at [110, 107] on app-card-role "Availability 62A 0/1 08:00-17:00 (9h) single-neutral-actions" at bounding box center [125, 100] width 72 height 22
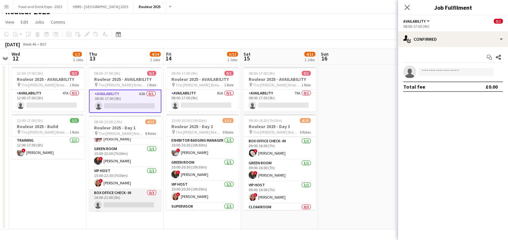
click at [126, 194] on app-card-role "Box Office Check- In 0/3 16:00-21:00 (5h) single-neutral-actions single-neutral…" at bounding box center [125, 209] width 72 height 41
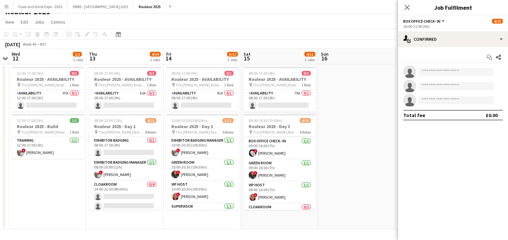
scroll to position [1, 0]
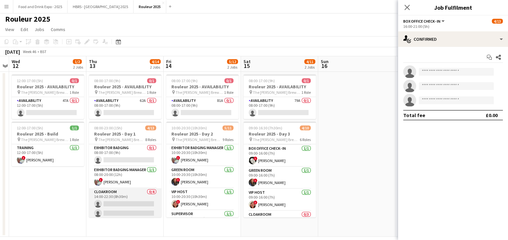
click at [120, 204] on app-card-role "Cloakroom 0/4 14:00-22:30 (8h30m) single-neutral-actions single-neutral-actions…" at bounding box center [125, 213] width 72 height 50
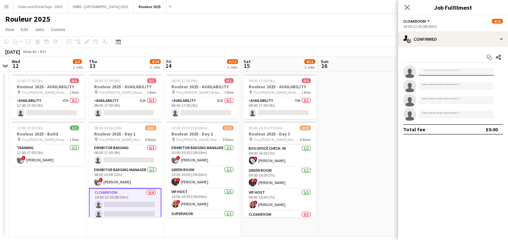
click at [449, 71] on input at bounding box center [455, 72] width 75 height 8
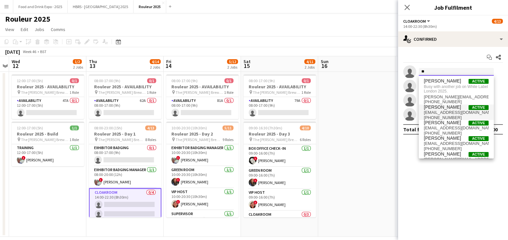
type input "*"
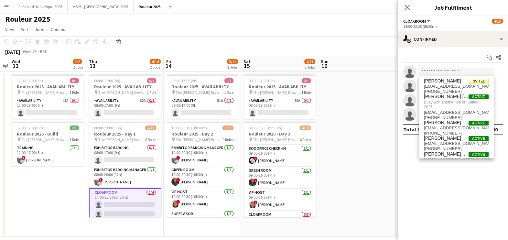
click at [169, 7] on app-icon "Add" at bounding box center [170, 6] width 3 height 3
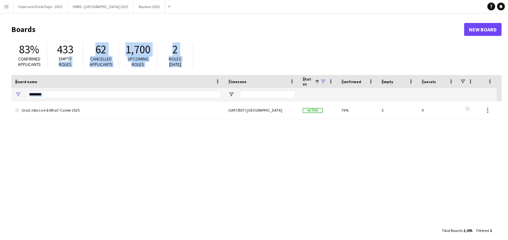
drag, startPoint x: 68, startPoint y: 61, endPoint x: 6, endPoint y: 78, distance: 63.8
click at [6, 78] on main "Boards New Board 83% Confirmed applicants 433 Empty roles 62 Cancelled applican…" at bounding box center [254, 129] width 508 height 233
drag, startPoint x: 6, startPoint y: 78, endPoint x: 52, endPoint y: 92, distance: 48.4
click at [52, 92] on input "********" at bounding box center [124, 94] width 194 height 8
click at [53, 95] on input "********" at bounding box center [124, 94] width 194 height 8
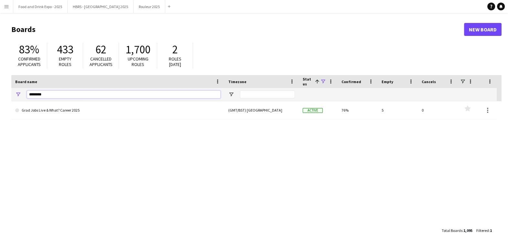
drag, startPoint x: 53, startPoint y: 95, endPoint x: 15, endPoint y: 94, distance: 38.2
click at [15, 93] on div "********" at bounding box center [117, 94] width 213 height 13
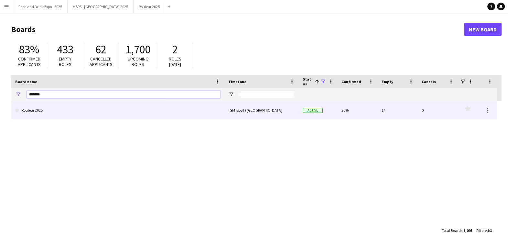
type input "*******"
click at [36, 106] on link "Rouleur 2025" at bounding box center [117, 110] width 205 height 18
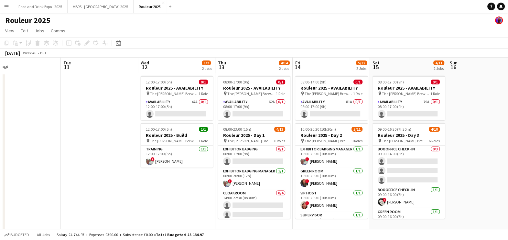
scroll to position [0, 248]
click at [177, 113] on app-card-role "Availability 47A 0/1 12:00-17:00 (5h) single-neutral-actions" at bounding box center [176, 109] width 72 height 22
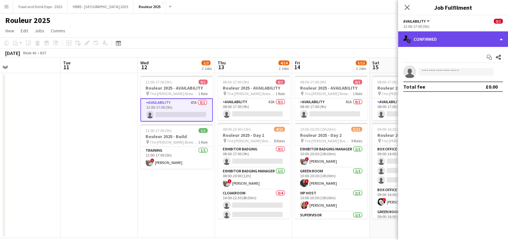
click at [458, 40] on div "single-neutral-actions-check-2 Confirmed" at bounding box center [453, 39] width 110 height 16
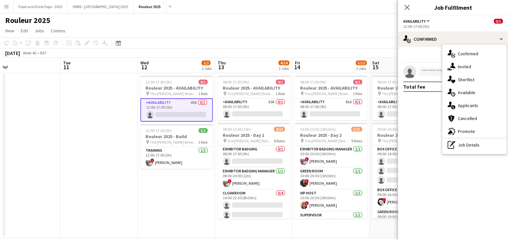
click at [463, 107] on div "single-neutral-actions-information Applicants" at bounding box center [474, 105] width 64 height 13
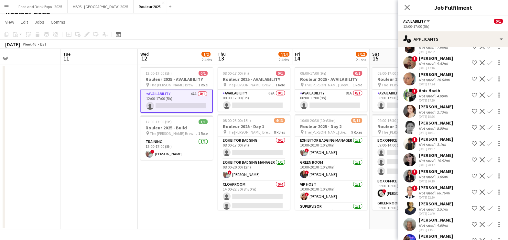
scroll to position [256, 0]
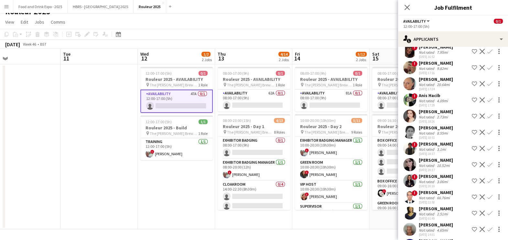
click at [359, 14] on div "Rouleur 2025" at bounding box center [254, 10] width 508 height 12
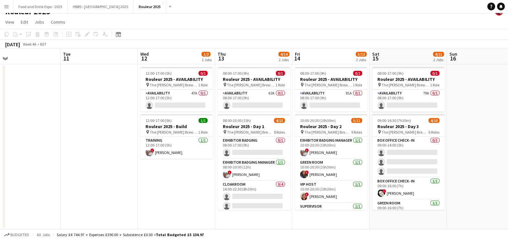
click at [449, 154] on app-date-cell at bounding box center [484, 146] width 77 height 165
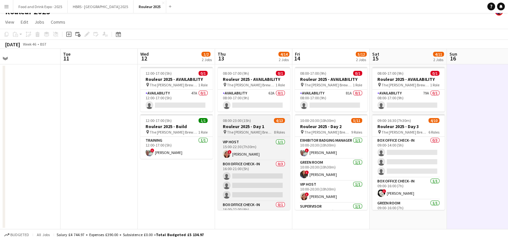
scroll to position [149, 0]
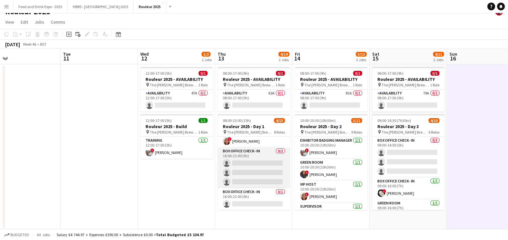
click at [248, 163] on app-card-role "Box Office Check- In 0/3 16:00-21:00 (5h) single-neutral-actions single-neutral…" at bounding box center [253, 167] width 72 height 41
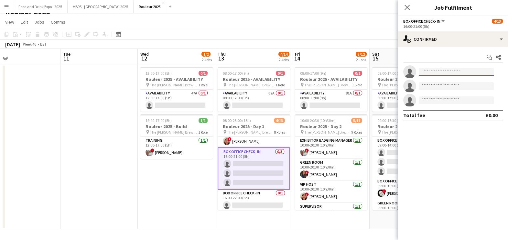
click at [429, 71] on input at bounding box center [455, 72] width 75 height 8
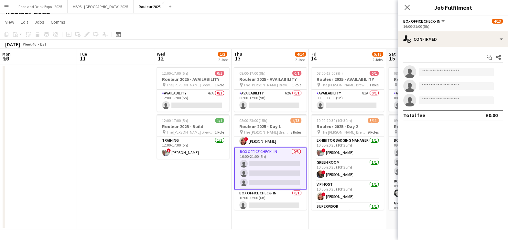
drag, startPoint x: 194, startPoint y: 168, endPoint x: 141, endPoint y: 164, distance: 52.8
click at [141, 164] on app-calendar-viewport "Fri 7 Sat 8 Sun 9 Mon 10 Tue 11 Wed 12 1/2 2 Jobs Thu 13 4/14 2 Jobs Fri 14 5/1…" at bounding box center [254, 139] width 508 height 180
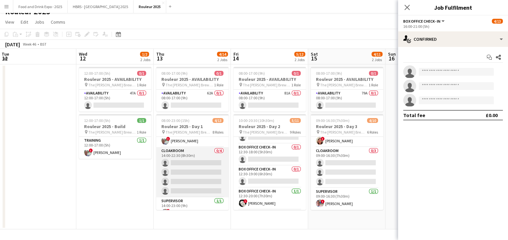
scroll to position [0, 0]
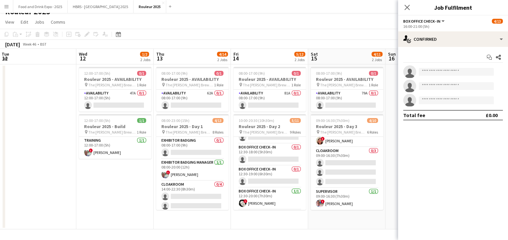
click at [326, 29] on app-toolbar "Copy Paste Paste Ctrl+V Paste with crew Ctrl+Shift+V Paste linked Job Delete Gr…" at bounding box center [254, 34] width 508 height 11
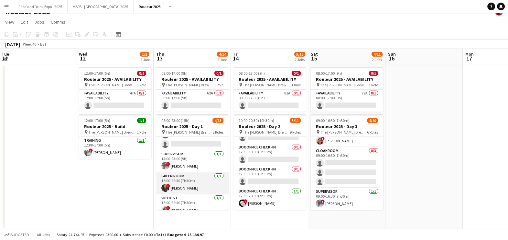
scroll to position [149, 0]
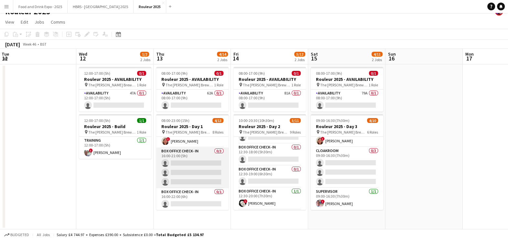
click at [208, 163] on app-card-role "Box Office Check- In 0/3 16:00-21:00 (5h) single-neutral-actions single-neutral…" at bounding box center [192, 167] width 72 height 41
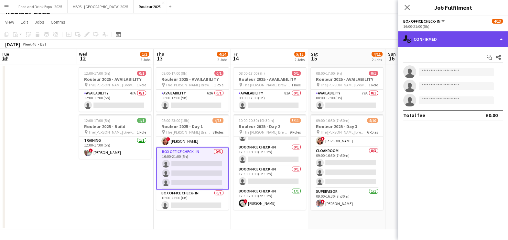
click at [426, 43] on div "single-neutral-actions-check-2 Confirmed" at bounding box center [453, 39] width 110 height 16
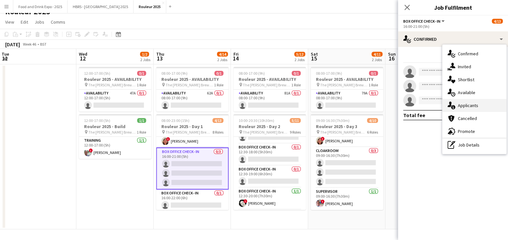
click at [469, 107] on div "single-neutral-actions-information Applicants" at bounding box center [474, 105] width 64 height 13
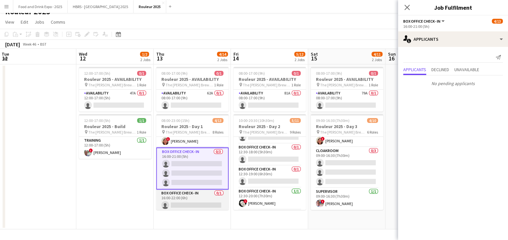
click at [198, 204] on app-card-role "Box Office Check- In 0/1 16:00-22:00 (6h) single-neutral-actions" at bounding box center [192, 200] width 72 height 22
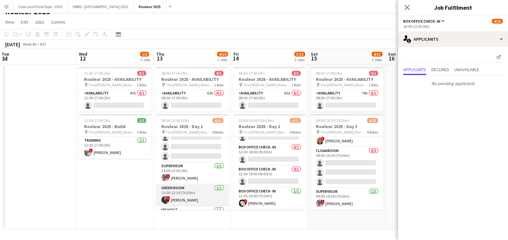
scroll to position [109, 0]
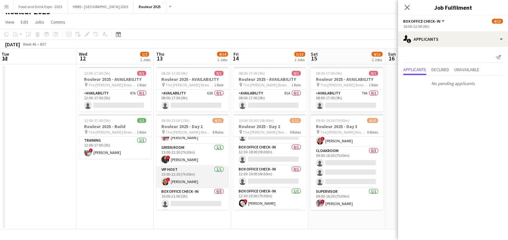
click at [193, 185] on app-card-role "VIP Host 1/1 15:00-22:30 (7h30m) ! Jenny Currie" at bounding box center [192, 177] width 72 height 22
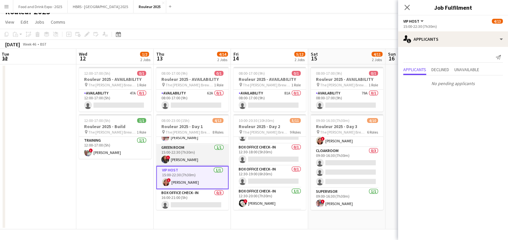
click at [191, 149] on app-card-role "Green Room 1/1 15:00-22:30 (7h30m) ! Lisa Burt" at bounding box center [192, 155] width 72 height 22
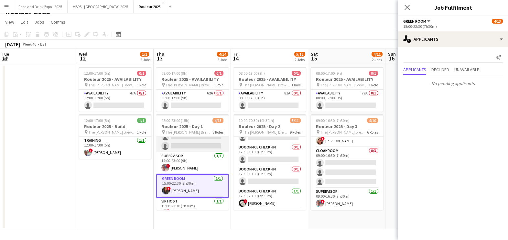
scroll to position [68, 0]
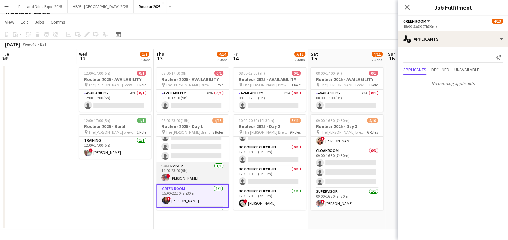
click at [186, 170] on app-card-role "Supervisor 1/1 14:00-23:00 (9h) ! Michael Holmes" at bounding box center [192, 173] width 72 height 22
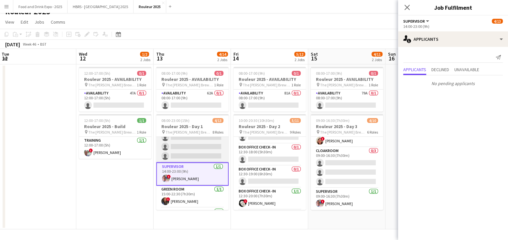
click at [192, 150] on app-card-role "Cloakroom 0/4 14:00-22:30 (8h30m) single-neutral-actions single-neutral-actions…" at bounding box center [192, 137] width 72 height 50
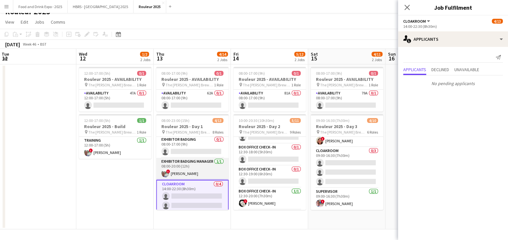
scroll to position [0, 0]
click at [196, 165] on app-card-role "Exhibitor Badging Manager 1/1 08:00-20:00 (12h) ! Kevin Quinlan" at bounding box center [192, 170] width 72 height 22
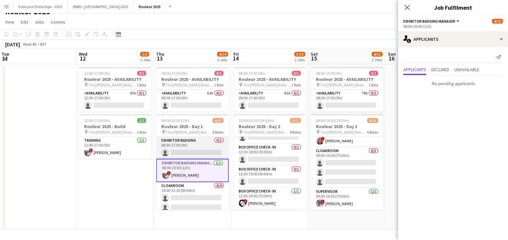
click at [195, 151] on app-card-role "Exhibitor Badging 0/1 08:00-17:00 (9h) single-neutral-actions" at bounding box center [192, 148] width 72 height 22
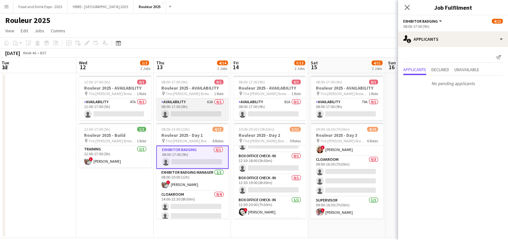
click at [200, 100] on app-card-role "Availability 62A 0/1 08:00-17:00 (9h) single-neutral-actions" at bounding box center [192, 109] width 72 height 22
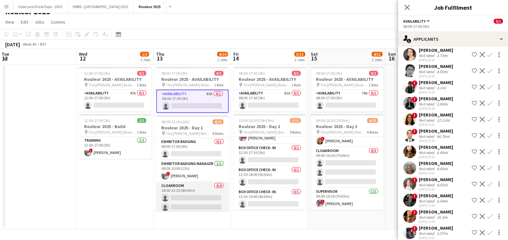
click at [197, 194] on app-card-role "Cloakroom 0/4 14:00-22:30 (8h30m) single-neutral-actions single-neutral-actions…" at bounding box center [192, 207] width 72 height 50
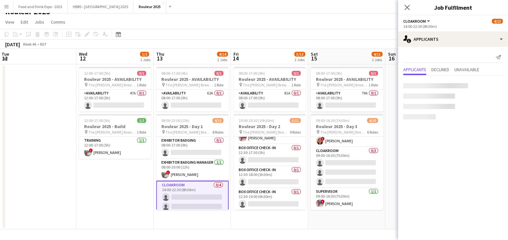
click at [207, 200] on app-card-role "Cloakroom 0/4 14:00-22:30 (8h30m) single-neutral-actions single-neutral-actions…" at bounding box center [192, 206] width 72 height 51
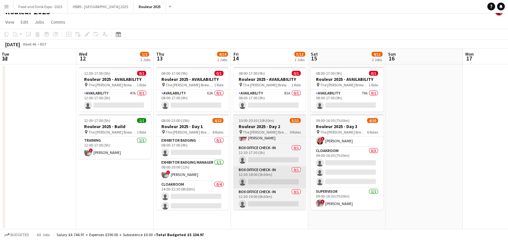
drag, startPoint x: 207, startPoint y: 200, endPoint x: 253, endPoint y: 168, distance: 56.3
click at [206, 200] on app-card-role "Cloakroom 0/4 14:00-22:30 (8h30m) single-neutral-actions single-neutral-actions…" at bounding box center [192, 206] width 72 height 50
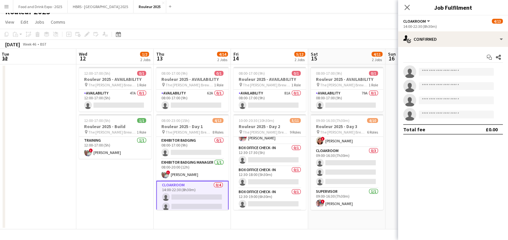
scroll to position [0, 233]
click at [478, 76] on app-invite-slot "single-neutral-actions" at bounding box center [453, 71] width 110 height 13
click at [479, 71] on input at bounding box center [455, 72] width 75 height 8
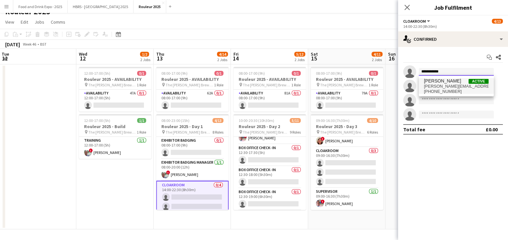
type input "**********"
click at [450, 84] on span "Jade Willis Active willis.jade@gmail.com +7900494124" at bounding box center [456, 86] width 65 height 16
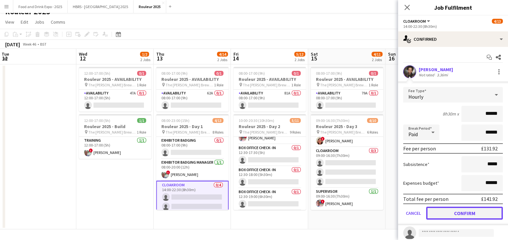
click at [456, 212] on button "Confirm" at bounding box center [464, 212] width 77 height 13
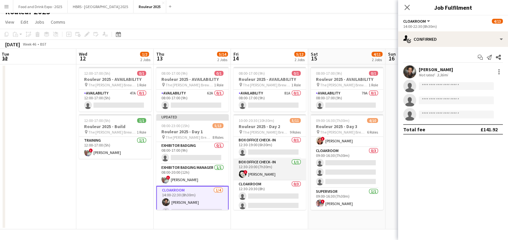
scroll to position [143, 0]
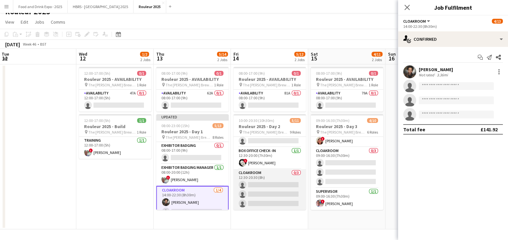
click at [258, 189] on app-card-role "Cloakroom 0/3 12:30-20:30 (8h) single-neutral-actions single-neutral-actions si…" at bounding box center [269, 189] width 72 height 41
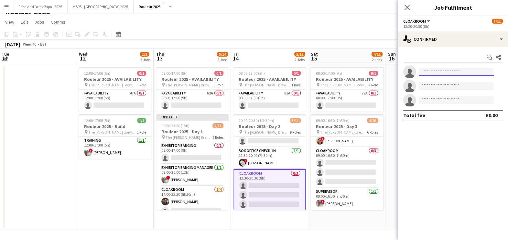
click at [433, 71] on input at bounding box center [455, 72] width 75 height 8
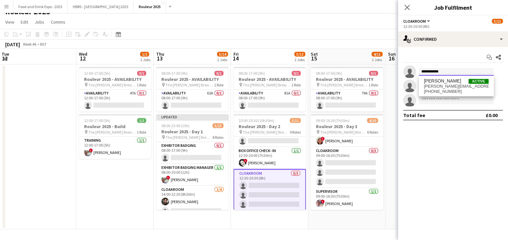
type input "**********"
click at [434, 88] on span "willis.jade@gmail.com" at bounding box center [456, 86] width 65 height 5
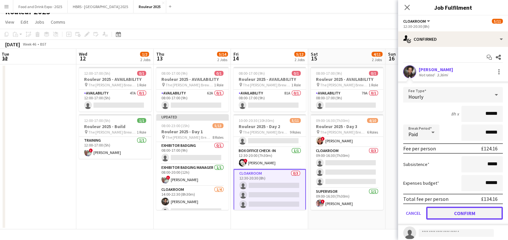
click at [445, 208] on button "Confirm" at bounding box center [464, 212] width 77 height 13
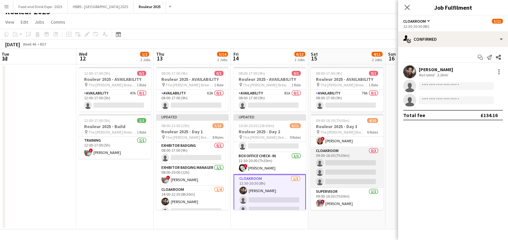
click at [345, 167] on app-card-role "Cloakroom 0/3 09:00-16:30 (7h30m) single-neutral-actions single-neutral-actions…" at bounding box center [346, 167] width 72 height 41
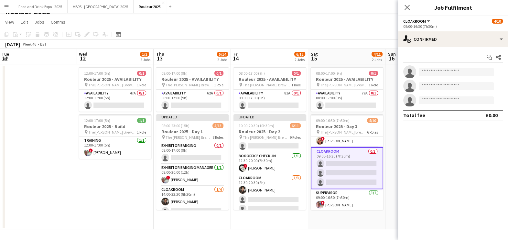
scroll to position [0, 234]
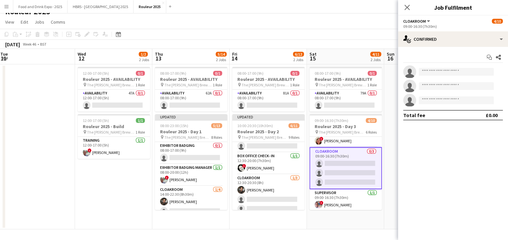
click at [462, 76] on app-invite-slot "single-neutral-actions" at bounding box center [453, 71] width 110 height 13
click at [458, 73] on input at bounding box center [455, 72] width 75 height 8
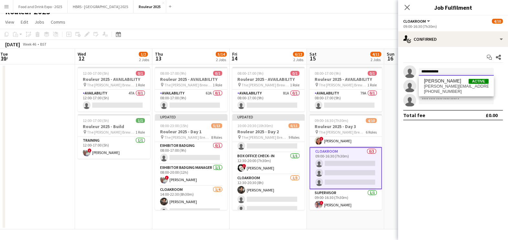
type input "**********"
click at [456, 93] on span "+7900494124" at bounding box center [456, 91] width 65 height 5
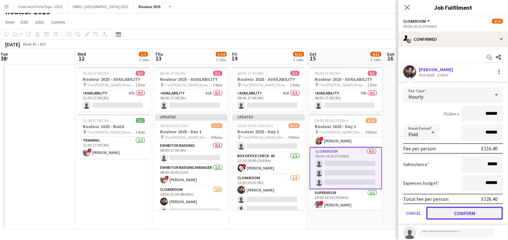
click at [455, 212] on button "Confirm" at bounding box center [464, 212] width 77 height 13
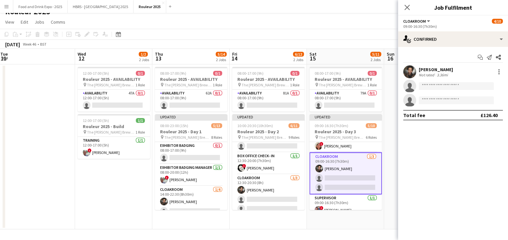
click at [387, 130] on app-date-cell at bounding box center [422, 146] width 77 height 165
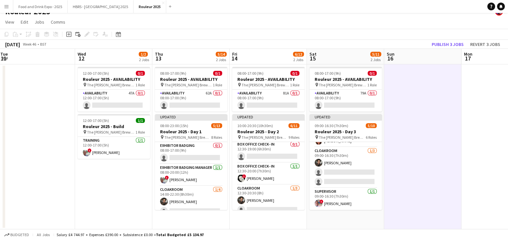
scroll to position [148, 0]
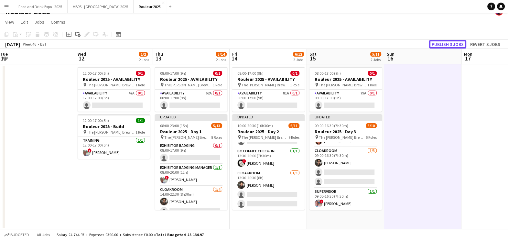
click at [448, 42] on button "Publish 3 jobs" at bounding box center [447, 44] width 37 height 8
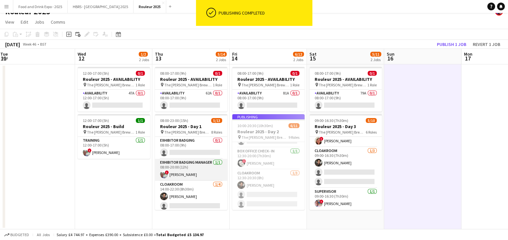
scroll to position [143, 0]
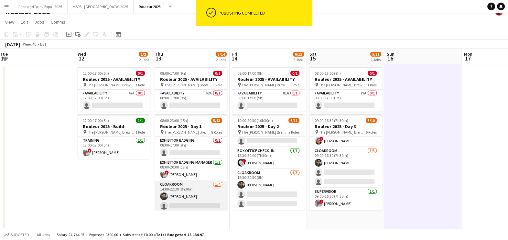
click at [191, 192] on app-card-role "Cloakroom 1/4 14:00-22:30 (8h30m) Jade Willis single-neutral-actions single-neu…" at bounding box center [191, 206] width 72 height 50
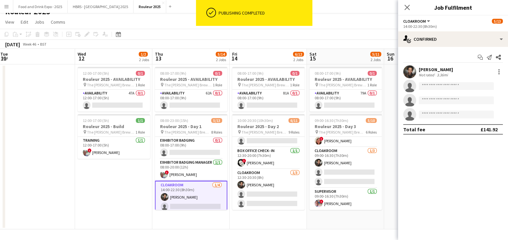
click at [447, 74] on div "3.36mi" at bounding box center [442, 74] width 14 height 5
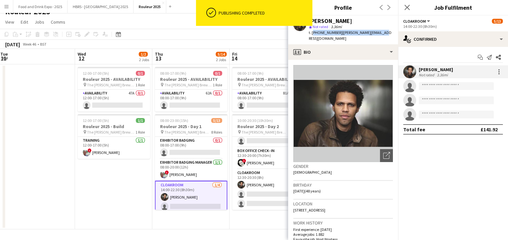
drag, startPoint x: 312, startPoint y: 32, endPoint x: 373, endPoint y: 37, distance: 61.6
click at [373, 37] on div "Jade Willis star Not rated 3.36mi t. +7900494124 | willis.jade@gmail.com" at bounding box center [343, 30] width 110 height 29
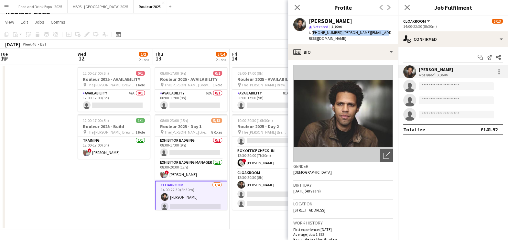
copy div "+7900494124 | willis.jade@gmail.com"
click at [125, 196] on app-date-cell "12:00-17:00 (5h) 0/1 Rouleur 2025 - AVAILABILITY pin The Truman Brewery 1 Role …" at bounding box center [113, 146] width 77 height 165
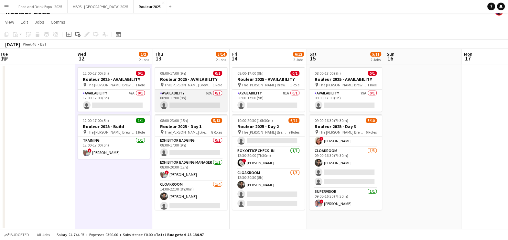
scroll to position [0, 234]
click at [207, 110] on app-card-role "Availability 62A 0/1 08:00-17:00 (9h) single-neutral-actions" at bounding box center [190, 100] width 72 height 22
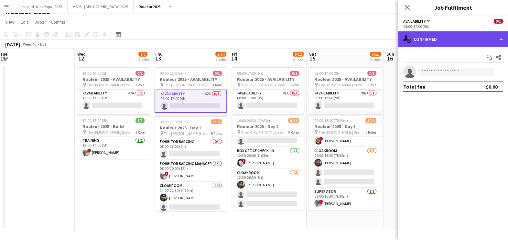
click at [455, 40] on div "single-neutral-actions-check-2 Confirmed" at bounding box center [453, 39] width 110 height 16
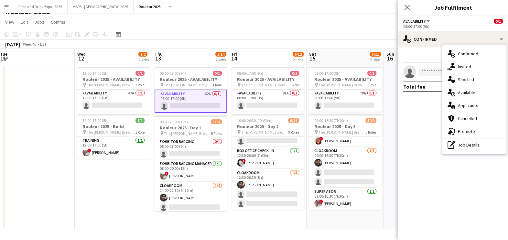
click at [475, 105] on div "single-neutral-actions-information Applicants" at bounding box center [474, 105] width 64 height 13
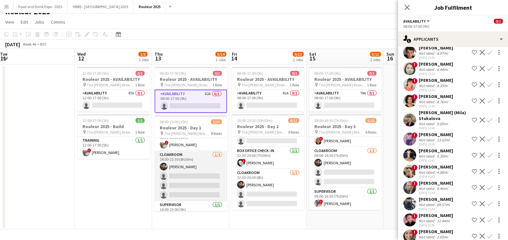
scroll to position [31, 0]
click at [177, 183] on app-card-role "Cloakroom 1/4 14:00-22:30 (8h30m) Jade Willis single-neutral-actions single-neu…" at bounding box center [190, 176] width 72 height 50
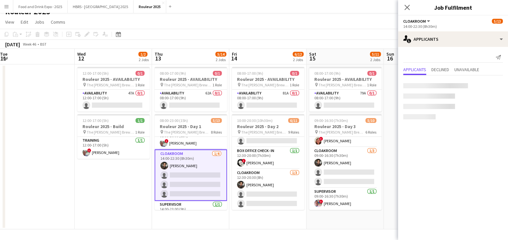
scroll to position [0, 0]
click at [178, 183] on app-card-role "Cloakroom 1/4 14:00-22:30 (8h30m) Jade Willis single-neutral-actions single-neu…" at bounding box center [190, 174] width 72 height 51
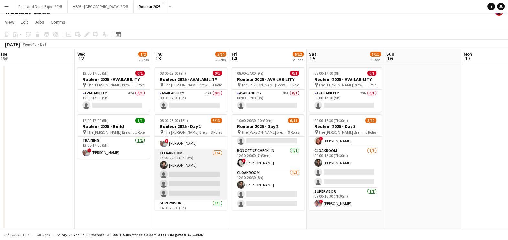
click at [178, 183] on app-card-role "Cloakroom 1/4 14:00-22:30 (8h30m) Jade Willis single-neutral-actions single-neu…" at bounding box center [190, 174] width 72 height 50
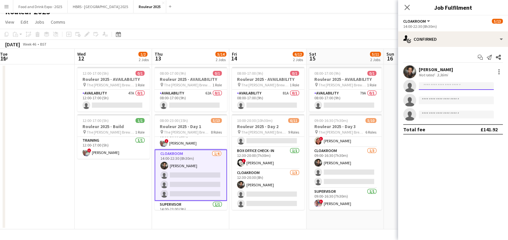
click at [440, 87] on input at bounding box center [455, 86] width 75 height 8
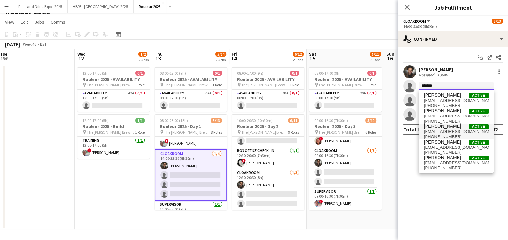
type input "******"
click at [454, 130] on span "greensharon1102@gmail.com" at bounding box center [456, 131] width 65 height 5
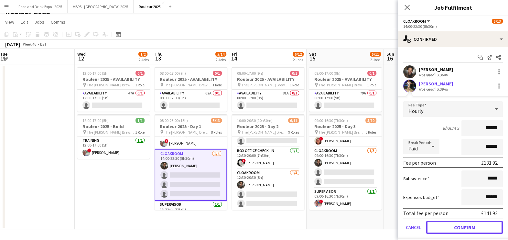
click at [451, 223] on button "Confirm" at bounding box center [464, 227] width 77 height 13
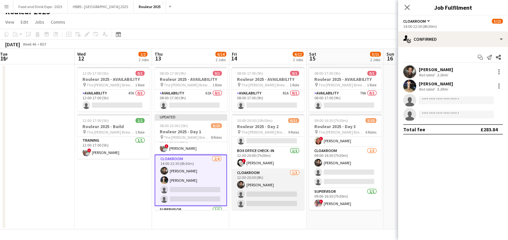
click at [239, 186] on app-user-avatar at bounding box center [241, 185] width 8 height 8
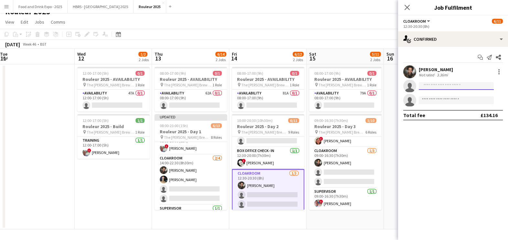
click at [455, 87] on input at bounding box center [455, 86] width 75 height 8
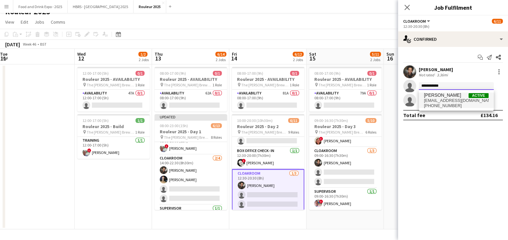
type input "**********"
click at [447, 102] on span "greensharon1102@gmail.com" at bounding box center [456, 100] width 65 height 5
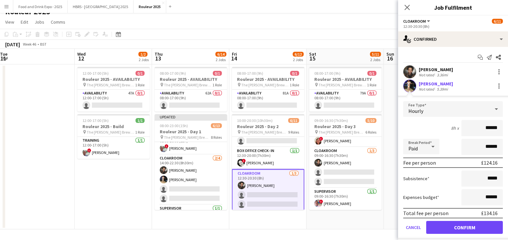
click at [462, 219] on form "Fee Type Hourly 8h x ****** Break Period Paid ****** Fee per person £124.16 Sub…" at bounding box center [453, 170] width 110 height 138
click at [458, 221] on button "Confirm" at bounding box center [464, 227] width 77 height 13
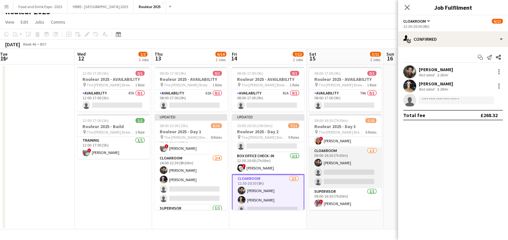
click at [342, 169] on app-card-role "Cloakroom 1/3 09:00-16:30 (7h30m) Jade Willis single-neutral-actions single-neu…" at bounding box center [345, 167] width 72 height 41
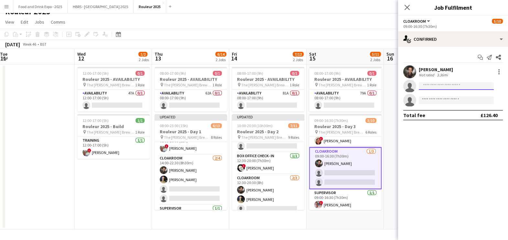
click at [466, 83] on input at bounding box center [455, 86] width 75 height 8
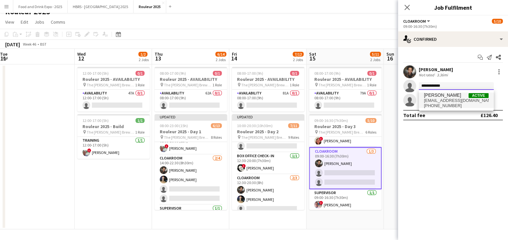
type input "**********"
click at [450, 106] on span "+4407913029859" at bounding box center [456, 105] width 65 height 5
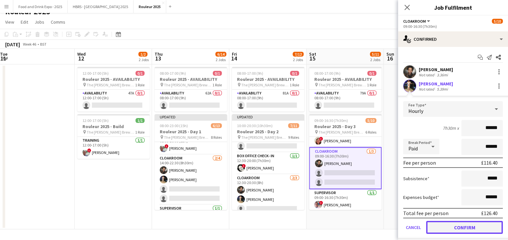
click at [464, 229] on button "Confirm" at bounding box center [464, 227] width 77 height 13
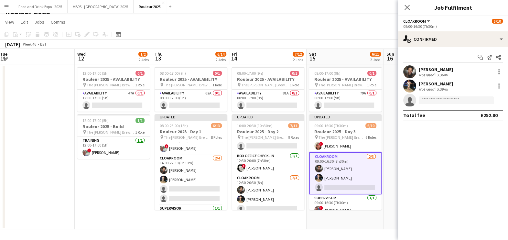
click at [359, 30] on app-toolbar "Copy Paste Paste Ctrl+V Paste with crew Ctrl+Shift+V Paste linked Job Delete Gr…" at bounding box center [254, 34] width 508 height 11
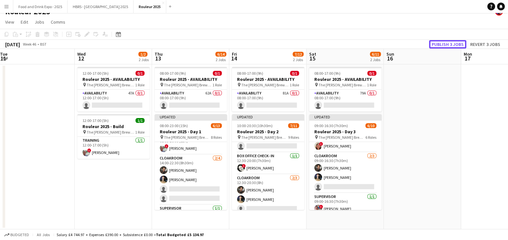
click at [457, 40] on button "Publish 3 jobs" at bounding box center [447, 44] width 37 height 8
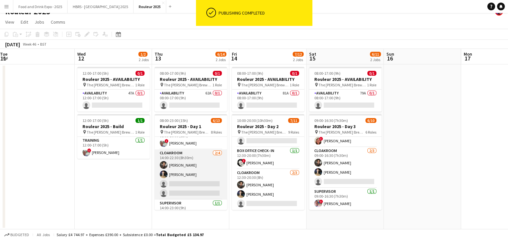
click at [192, 162] on app-card-role "Cloakroom 2/4 14:00-22:30 (8h30m) Jade Willis sharon green single-neutral-actio…" at bounding box center [190, 174] width 72 height 50
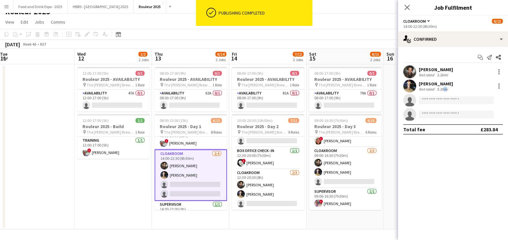
click at [441, 88] on div "5.39mi" at bounding box center [442, 89] width 14 height 5
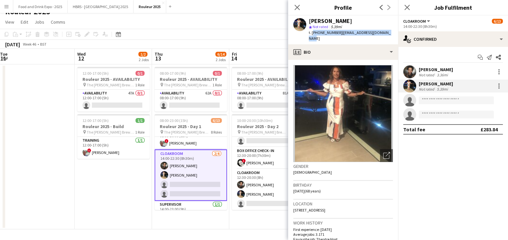
drag, startPoint x: 311, startPoint y: 31, endPoint x: 392, endPoint y: 32, distance: 80.8
click at [392, 32] on div "sharon green star Not rated 5.39mi t. +4407913029859 | greensharon1102@gmail.com" at bounding box center [343, 30] width 110 height 29
copy div "+4407913029859 | greensharon1102@gmail.com"
click at [230, 39] on app-toolbar "Copy Paste Paste Ctrl+V Paste with crew Ctrl+Shift+V Paste linked Job Delete Gr…" at bounding box center [254, 34] width 508 height 11
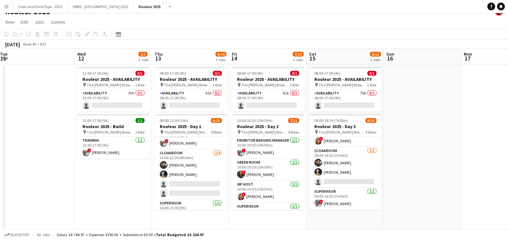
click at [422, 128] on app-date-cell at bounding box center [421, 146] width 77 height 165
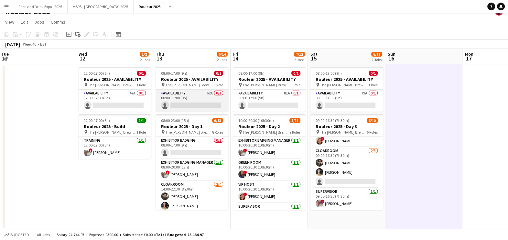
click at [198, 99] on app-card-role "Availability 62A 0/1 08:00-17:00 (9h) single-neutral-actions" at bounding box center [192, 100] width 72 height 22
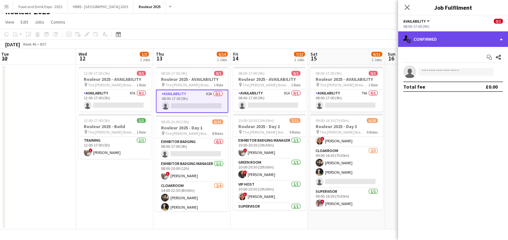
click at [467, 36] on div "single-neutral-actions-check-2 Confirmed" at bounding box center [453, 39] width 110 height 16
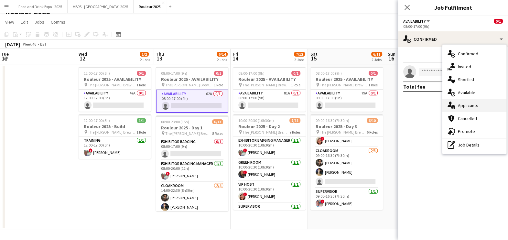
click at [481, 106] on div "single-neutral-actions-information Applicants" at bounding box center [474, 105] width 64 height 13
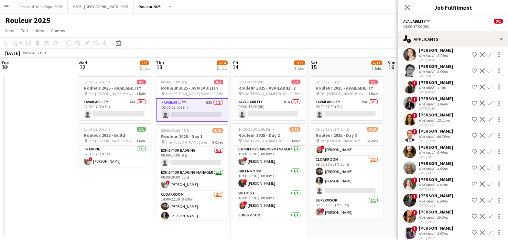
click at [330, 37] on app-toolbar "Copy Paste Paste Ctrl+V Paste with crew Ctrl+Shift+V Paste linked Job Delete Gr…" at bounding box center [254, 42] width 508 height 11
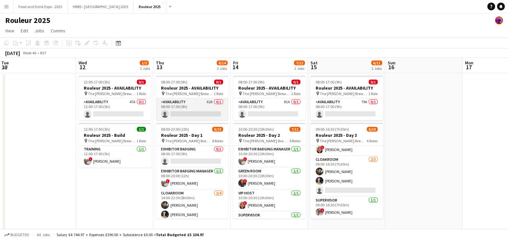
click at [186, 110] on app-card-role "Availability 62A 0/1 08:00-17:00 (9h) single-neutral-actions" at bounding box center [192, 109] width 72 height 22
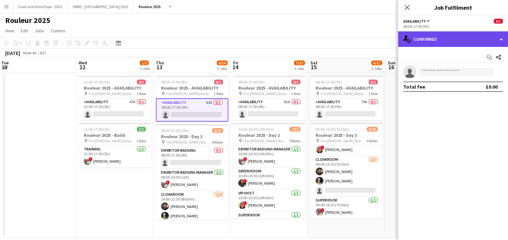
click at [474, 39] on div "single-neutral-actions-check-2 Confirmed" at bounding box center [453, 39] width 110 height 16
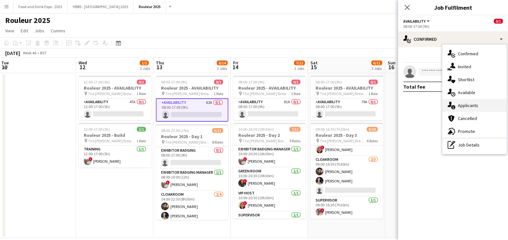
click at [483, 111] on div "single-neutral-actions-information Applicants" at bounding box center [474, 105] width 64 height 13
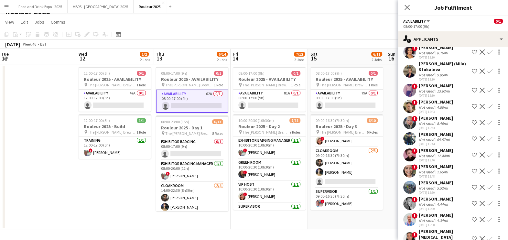
scroll to position [124, 0]
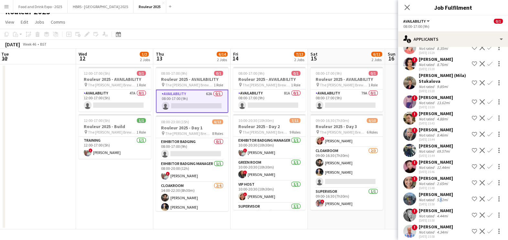
click at [438, 197] on div "5.52mi" at bounding box center [442, 199] width 14 height 5
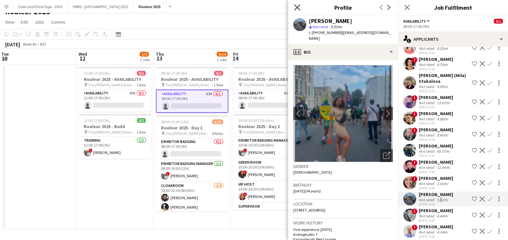
click at [296, 6] on icon at bounding box center [297, 7] width 6 height 6
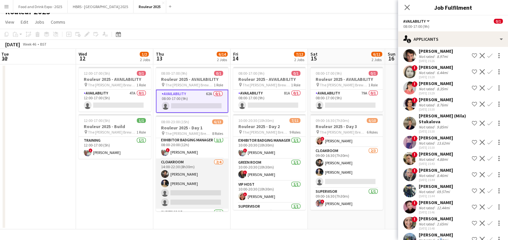
scroll to position [40, 0]
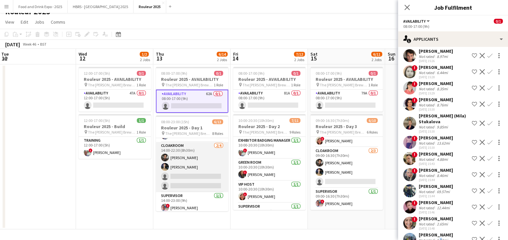
click at [202, 174] on app-card-role "Cloakroom 2/4 14:00-22:30 (8h30m) Jade Willis sharon green single-neutral-actio…" at bounding box center [192, 167] width 72 height 50
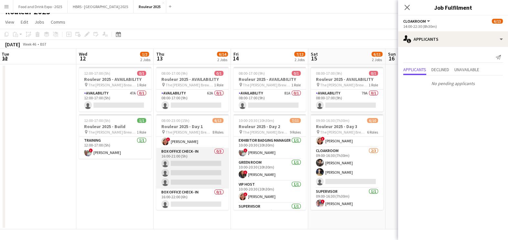
click at [205, 175] on app-card-role "Box Office Check- In 0/3 16:00-21:00 (5h) single-neutral-actions single-neutral…" at bounding box center [192, 168] width 72 height 41
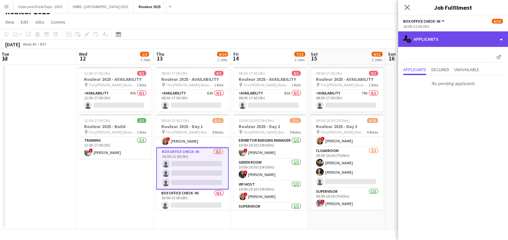
click at [446, 36] on div "single-neutral-actions-information Applicants" at bounding box center [453, 39] width 110 height 16
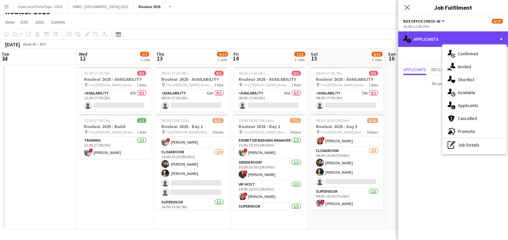
scroll to position [150, 0]
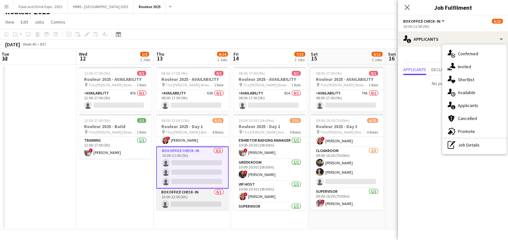
click at [196, 197] on app-card-role "Box Office Check- In 0/1 16:00-22:00 (6h) single-neutral-actions" at bounding box center [192, 199] width 72 height 22
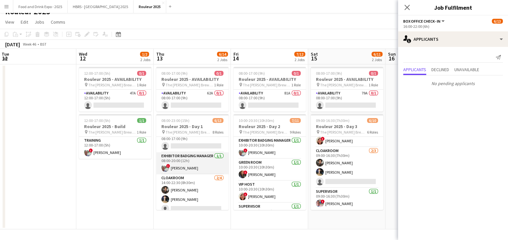
scroll to position [0, 0]
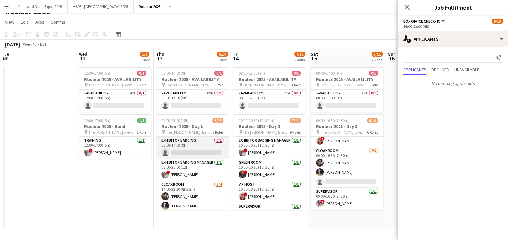
click at [193, 148] on app-card-role "Exhibitor Badging 0/1 08:00-17:00 (9h) single-neutral-actions" at bounding box center [192, 148] width 72 height 22
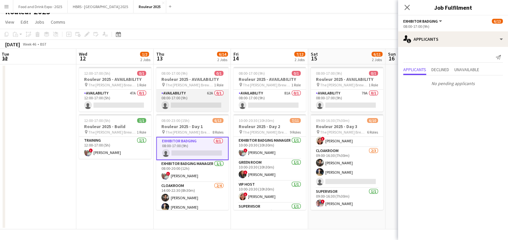
click at [197, 102] on app-card-role "Availability 62A 0/1 08:00-17:00 (9h) single-neutral-actions" at bounding box center [192, 100] width 72 height 22
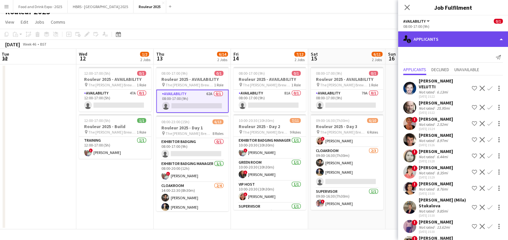
click at [446, 41] on div "single-neutral-actions-information Applicants" at bounding box center [453, 39] width 110 height 16
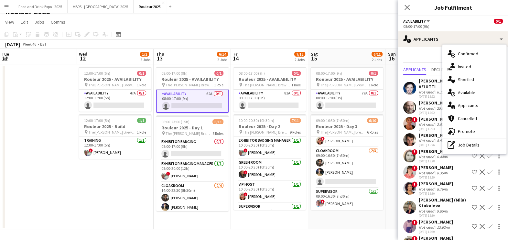
click at [413, 101] on app-user-avatar at bounding box center [409, 107] width 13 height 13
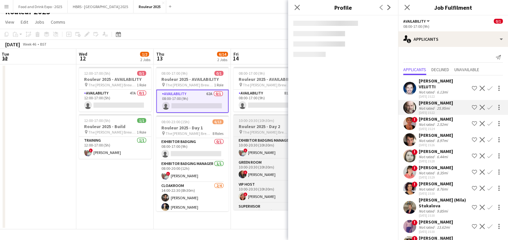
click at [267, 114] on div at bounding box center [269, 114] width 72 height 1
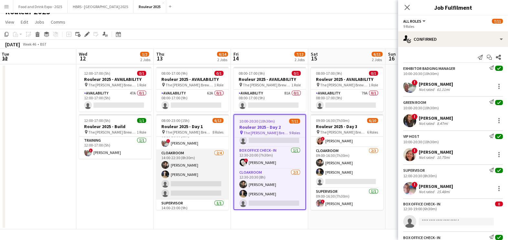
scroll to position [40, 0]
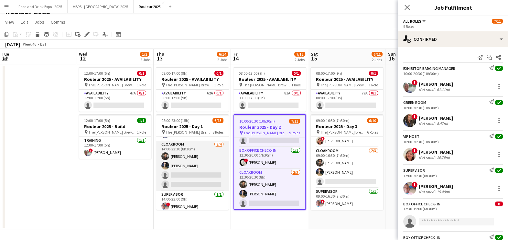
click at [209, 176] on app-card-role "Cloakroom 2/4 14:00-22:30 (8h30m) Jade Willis sharon green single-neutral-actio…" at bounding box center [192, 166] width 72 height 50
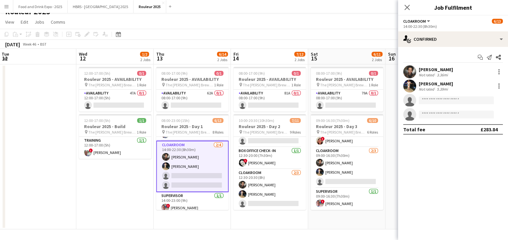
scroll to position [143, 0]
click at [444, 100] on input at bounding box center [455, 100] width 75 height 8
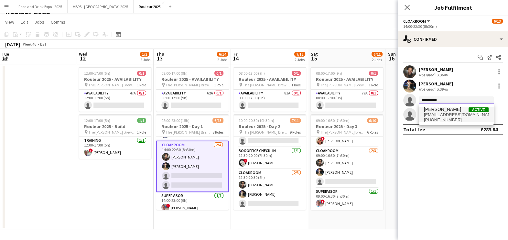
type input "**********"
click at [442, 107] on span "David Sayers" at bounding box center [442, 109] width 37 height 5
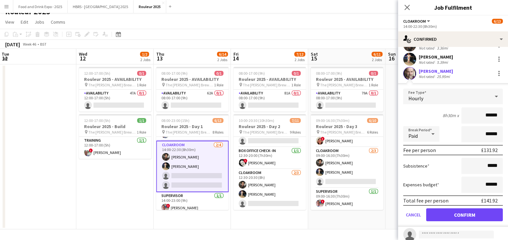
scroll to position [45, 0]
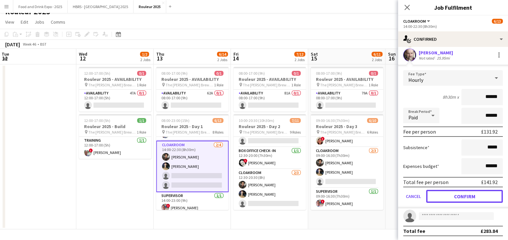
click at [442, 199] on button "Confirm" at bounding box center [464, 196] width 77 height 13
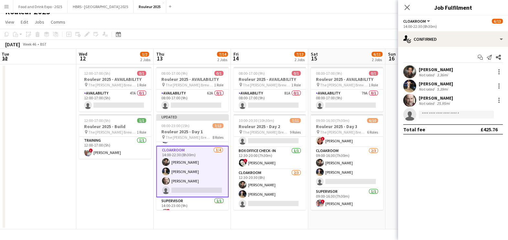
scroll to position [0, 0]
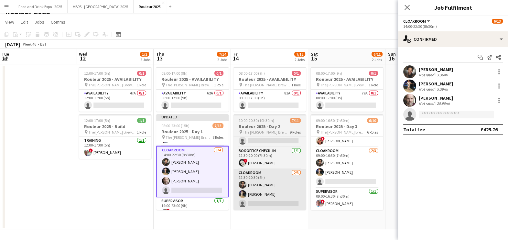
click at [268, 196] on app-card-role "Cloakroom 2/3 12:30-20:30 (8h) Jade Willis sharon green single-neutral-actions" at bounding box center [269, 189] width 72 height 41
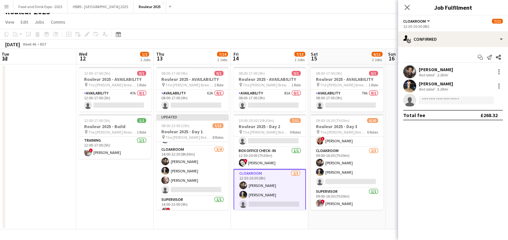
drag, startPoint x: 435, startPoint y: 106, endPoint x: 438, endPoint y: 100, distance: 6.7
click at [437, 102] on app-invite-slot "single-neutral-actions" at bounding box center [453, 100] width 110 height 13
click at [438, 100] on input at bounding box center [455, 100] width 75 height 8
click at [442, 101] on input at bounding box center [455, 100] width 75 height 8
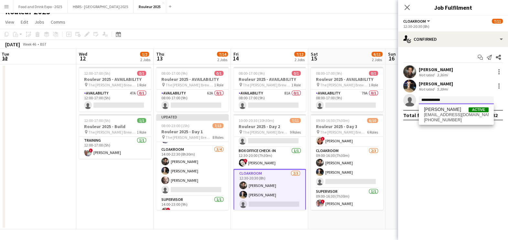
type input "**********"
click at [446, 108] on span "David Sayers" at bounding box center [442, 109] width 37 height 5
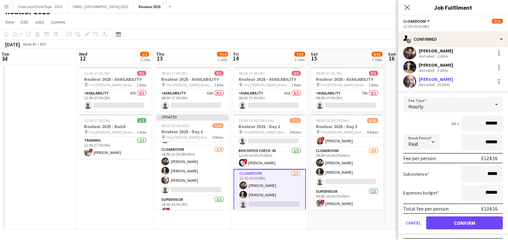
scroll to position [31, 0]
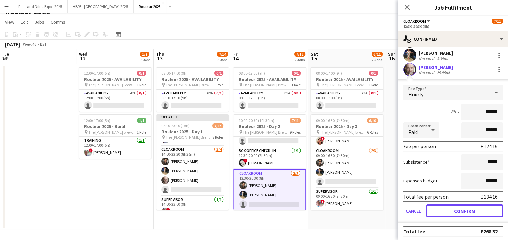
click at [462, 211] on button "Confirm" at bounding box center [464, 210] width 77 height 13
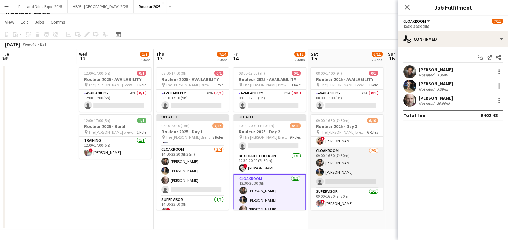
drag, startPoint x: 336, startPoint y: 170, endPoint x: 366, endPoint y: 151, distance: 35.1
click at [337, 169] on app-card-role "Cloakroom 2/3 09:00-16:30 (7h30m) Jade Willis sharon green single-neutral-actio…" at bounding box center [346, 167] width 72 height 41
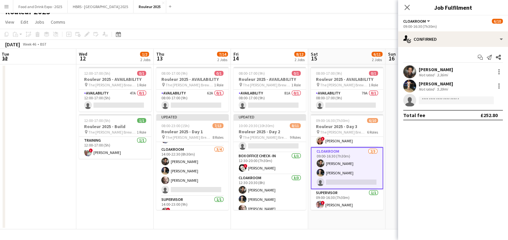
scroll to position [0, 232]
click at [452, 100] on input at bounding box center [455, 100] width 75 height 8
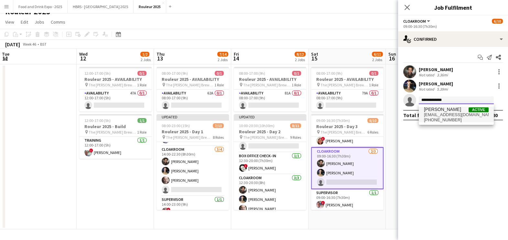
type input "**********"
click at [447, 116] on span "davidgsayers@hotmail.co.uk" at bounding box center [456, 114] width 65 height 5
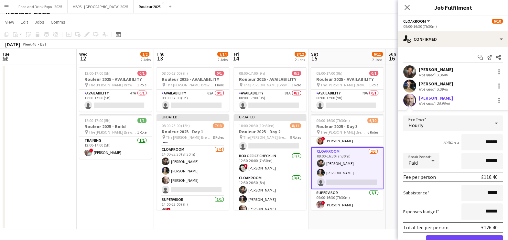
scroll to position [31, 0]
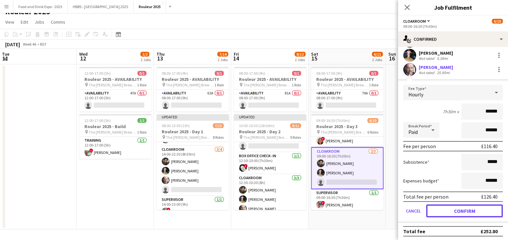
click at [453, 205] on button "Confirm" at bounding box center [464, 210] width 77 height 13
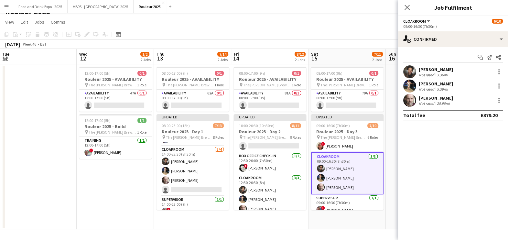
scroll to position [0, 0]
click at [396, 158] on app-date-cell at bounding box center [423, 146] width 77 height 165
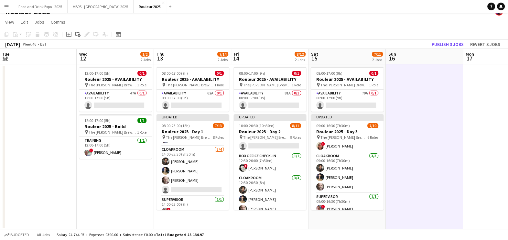
click at [424, 127] on app-date-cell at bounding box center [423, 146] width 77 height 165
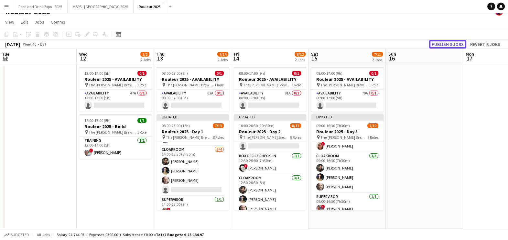
click at [439, 42] on button "Publish 3 jobs" at bounding box center [447, 44] width 37 height 8
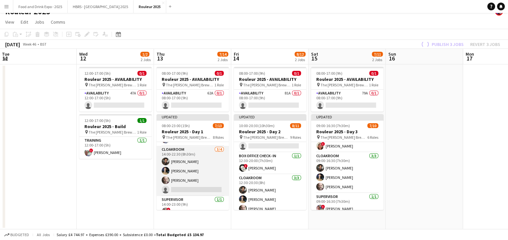
click at [189, 169] on app-card-role "Cloakroom 3/4 14:00-22:30 (8h30m) Jade Willis sharon green David Sayers single-…" at bounding box center [192, 171] width 72 height 50
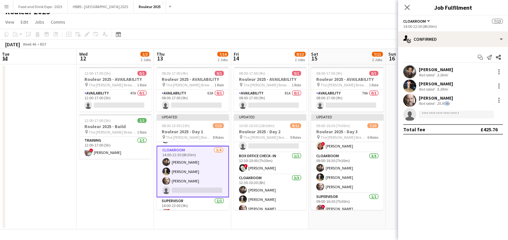
drag, startPoint x: 444, startPoint y: 105, endPoint x: 446, endPoint y: 111, distance: 6.4
click at [443, 105] on div "25.95mi" at bounding box center [443, 103] width 16 height 5
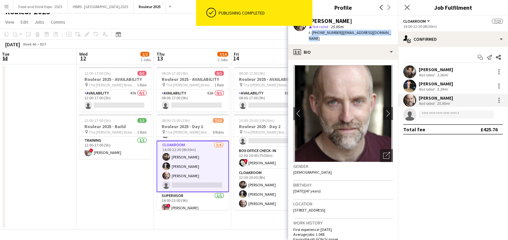
drag, startPoint x: 313, startPoint y: 32, endPoint x: 391, endPoint y: 37, distance: 78.7
click at [391, 37] on app-profile-header "David Sayers star Not rated 25.95mi t. +447786013672 | davidgsayers@hotmail.co.…" at bounding box center [343, 30] width 110 height 29
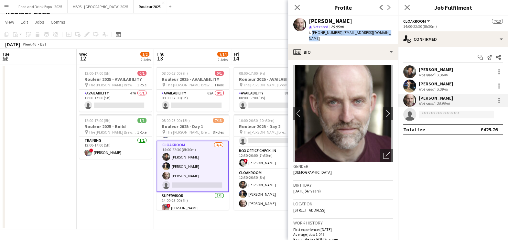
copy div "+447786013672 | davidgsayers@hotmail.co.uk"
click at [243, 226] on app-date-cell "08:00-17:00 (9h) 0/1 Rouleur 2025 - AVAILABILITY pin The Truman Brewery 1 Role …" at bounding box center [269, 146] width 77 height 165
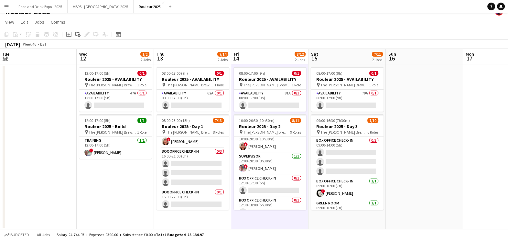
scroll to position [149, 0]
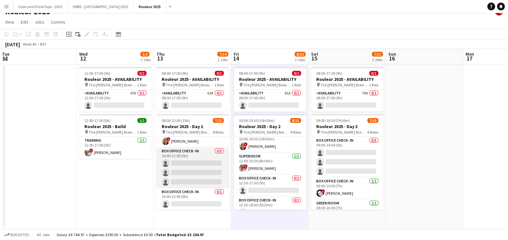
click at [206, 172] on app-card-role "Box Office Check- In 0/3 16:00-21:00 (5h) single-neutral-actions single-neutral…" at bounding box center [192, 167] width 72 height 41
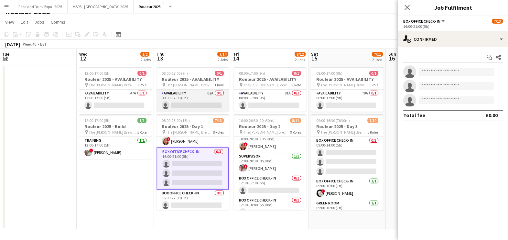
click at [198, 110] on app-card-role "Availability 62A 0/1 08:00-17:00 (9h) single-neutral-actions" at bounding box center [192, 100] width 72 height 22
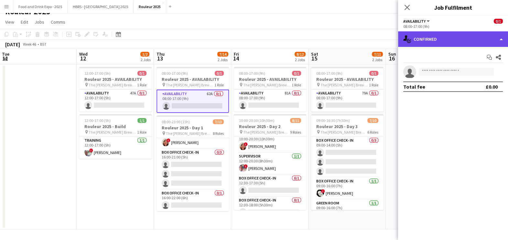
click at [460, 34] on div "single-neutral-actions-check-2 Confirmed" at bounding box center [453, 39] width 110 height 16
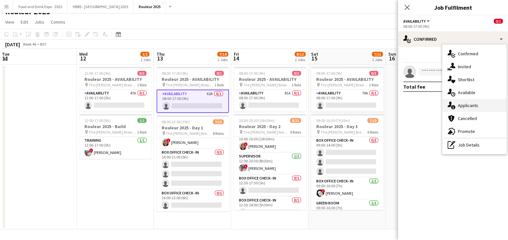
click at [464, 104] on div "single-neutral-actions-information Applicants" at bounding box center [474, 105] width 64 height 13
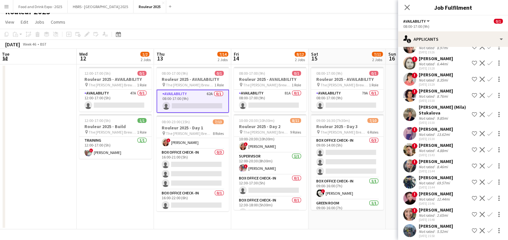
scroll to position [45, 0]
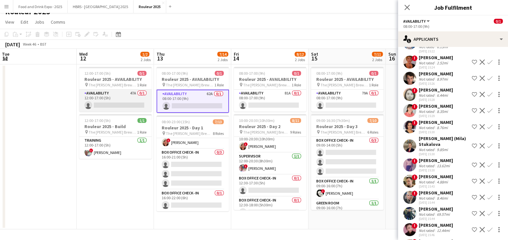
click at [145, 96] on app-card-role "Availability 47A 0/1 12:00-17:00 (5h) single-neutral-actions" at bounding box center [115, 100] width 72 height 22
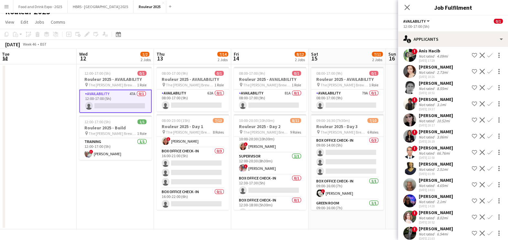
scroll to position [333, 0]
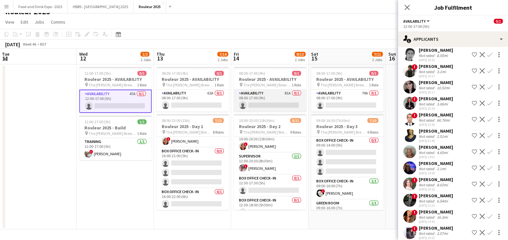
click at [246, 102] on app-card-role "Availability 81A 0/1 08:00-17:00 (9h) single-neutral-actions" at bounding box center [270, 100] width 72 height 22
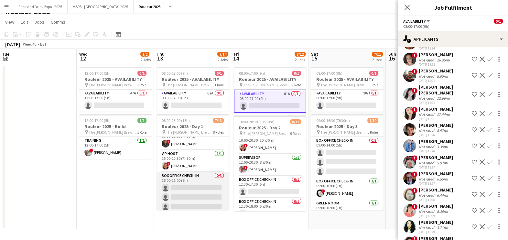
scroll to position [124, 0]
click at [185, 186] on app-card-role "Box Office Check- In 0/3 16:00-21:00 (5h) single-neutral-actions single-neutral…" at bounding box center [192, 193] width 72 height 41
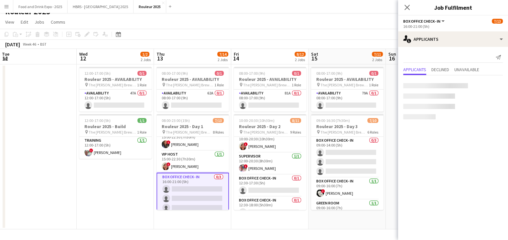
scroll to position [0, 0]
click at [185, 186] on app-card-role "Box Office Check- In 0/3 16:00-21:00 (5h) single-neutral-actions single-neutral…" at bounding box center [192, 194] width 72 height 42
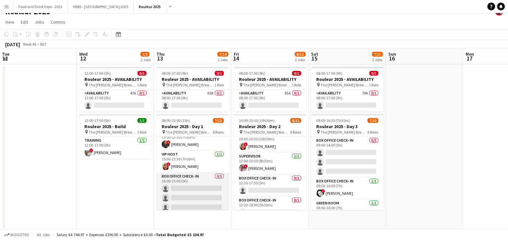
click at [185, 186] on app-card-role "Box Office Check- In 0/3 16:00-21:00 (5h) single-neutral-actions single-neutral…" at bounding box center [192, 193] width 72 height 41
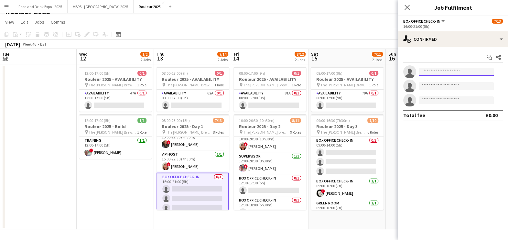
click at [437, 69] on input at bounding box center [455, 72] width 75 height 8
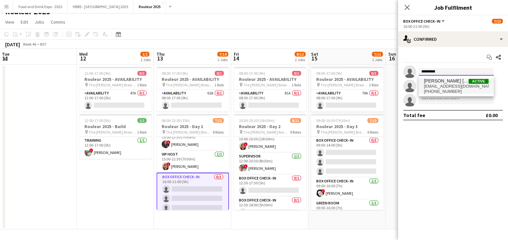
type input "*********"
click at [444, 89] on span "+447810207593" at bounding box center [456, 91] width 65 height 5
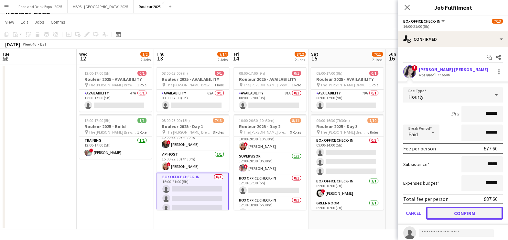
click at [455, 208] on button "Confirm" at bounding box center [464, 212] width 77 height 13
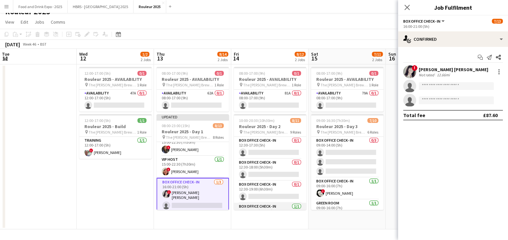
scroll to position [77, 0]
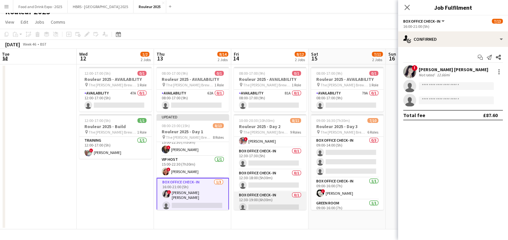
click at [266, 197] on app-card-role "Box Office Check- In 0/1 12:30-19:00 (6h30m) single-neutral-actions" at bounding box center [270, 202] width 72 height 22
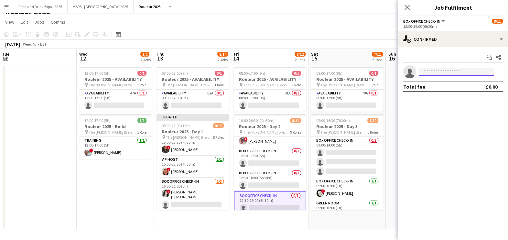
click at [424, 74] on input at bounding box center [455, 72] width 75 height 8
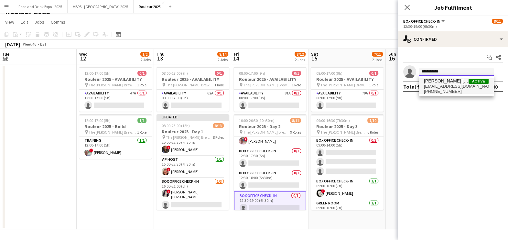
type input "**********"
click at [435, 84] on span "claireoakley7@aol.com" at bounding box center [456, 86] width 65 height 5
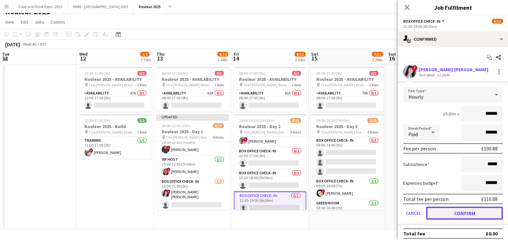
click at [463, 211] on button "Confirm" at bounding box center [464, 212] width 77 height 13
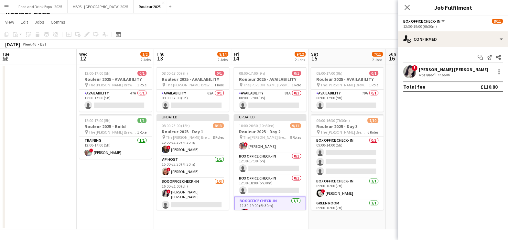
drag, startPoint x: 389, startPoint y: 162, endPoint x: 388, endPoint y: 158, distance: 3.4
click at [388, 158] on app-date-cell at bounding box center [423, 146] width 77 height 165
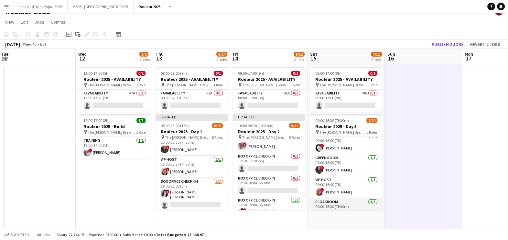
scroll to position [0, 0]
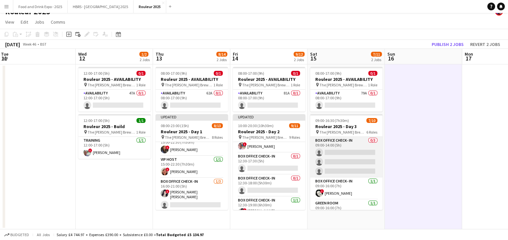
click at [344, 148] on app-card-role "Box Office Check- In 0/3 09:00-14:00 (5h) single-neutral-actions single-neutral…" at bounding box center [346, 157] width 72 height 41
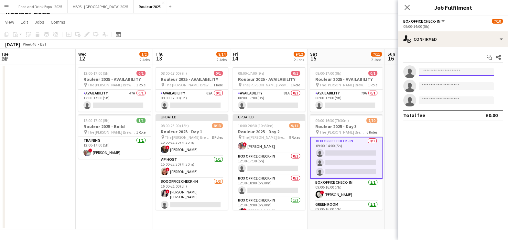
drag, startPoint x: 453, startPoint y: 69, endPoint x: 452, endPoint y: 73, distance: 4.7
click at [453, 68] on input at bounding box center [455, 72] width 75 height 8
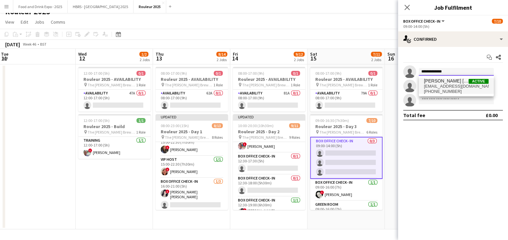
type input "**********"
click at [453, 81] on span "Claire Oakley Langenhan" at bounding box center [446, 80] width 45 height 5
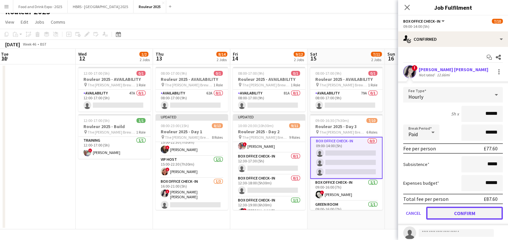
click at [460, 214] on button "Confirm" at bounding box center [464, 212] width 77 height 13
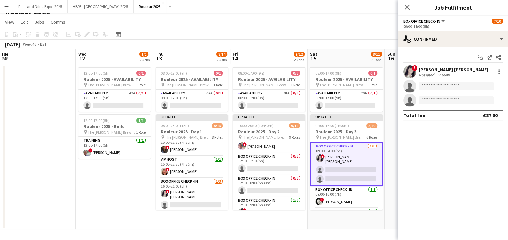
click at [366, 47] on div "November 2025 Week 46 • BST Publish 1 job Revert 1 job" at bounding box center [254, 44] width 508 height 9
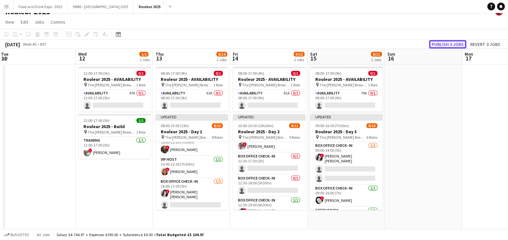
click at [449, 40] on button "Publish 3 jobs" at bounding box center [447, 44] width 37 height 8
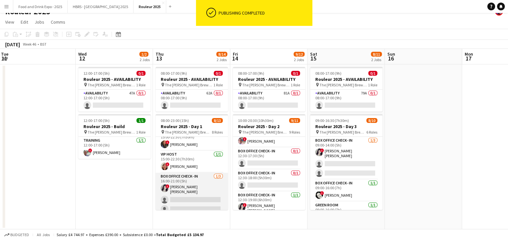
click at [191, 187] on app-card-role "Box Office Check- In 1/3 16:00-21:00 (5h) ! Claire Oakley Langenhan single-neut…" at bounding box center [191, 194] width 72 height 43
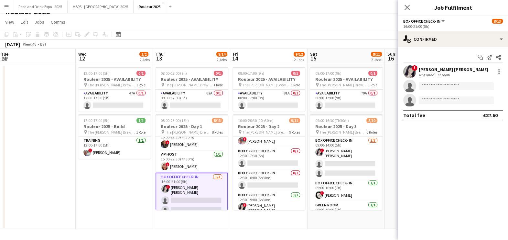
click at [460, 68] on div "Claire Oakley Langenhan" at bounding box center [452, 70] width 69 height 6
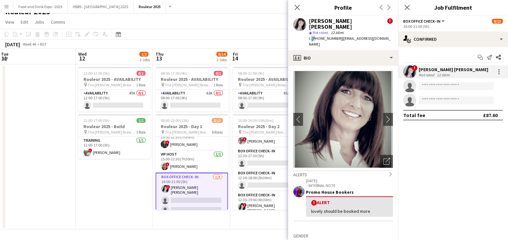
drag, startPoint x: 310, startPoint y: 33, endPoint x: 314, endPoint y: 32, distance: 3.6
click at [314, 36] on span "t. +447810207593" at bounding box center [326, 38] width 34 height 5
click at [313, 36] on span "t. +447810207593" at bounding box center [326, 38] width 34 height 5
drag, startPoint x: 312, startPoint y: 34, endPoint x: 380, endPoint y: 32, distance: 67.9
click at [380, 32] on div "Claire Oakley Langenhan ! star Not rated 12.66mi t. +447810207593 | claireoakle…" at bounding box center [343, 33] width 110 height 35
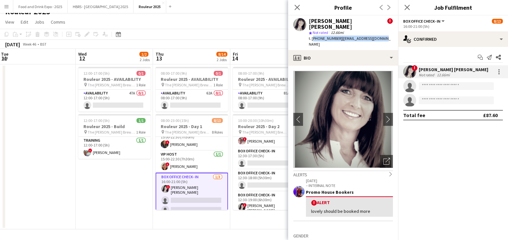
copy div "+447810207593 | claireoakley7@aol.com"
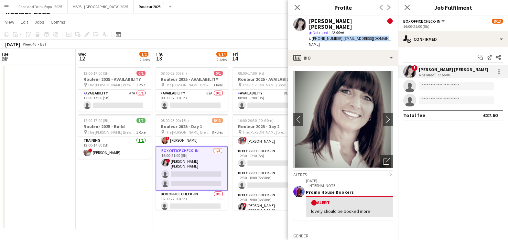
click at [265, 222] on app-date-cell "08:00-17:00 (9h) 0/1 Rouleur 2025 - AVAILABILITY pin The Truman Brewery 1 Role …" at bounding box center [268, 146] width 77 height 165
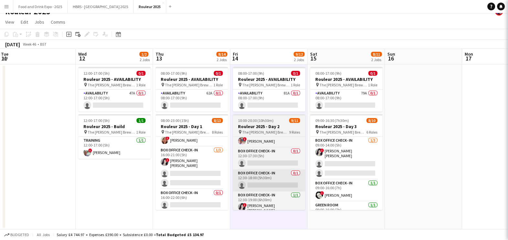
scroll to position [150, 0]
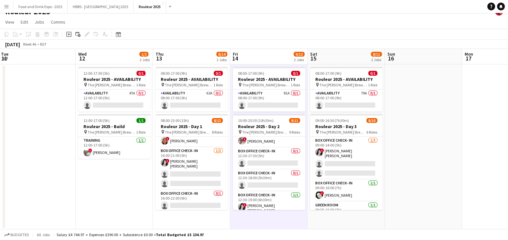
click at [417, 128] on app-date-cell at bounding box center [422, 146] width 77 height 165
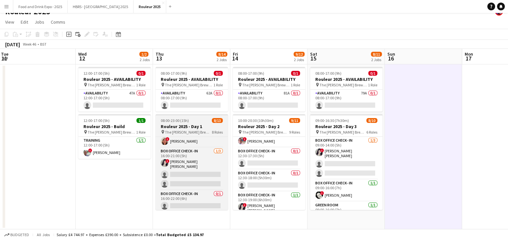
scroll to position [0, 0]
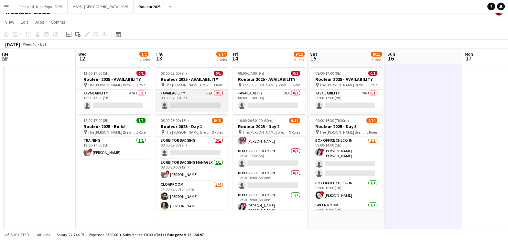
click at [202, 98] on app-card-role "Availability 62A 0/1 08:00-17:00 (9h) single-neutral-actions" at bounding box center [191, 100] width 72 height 22
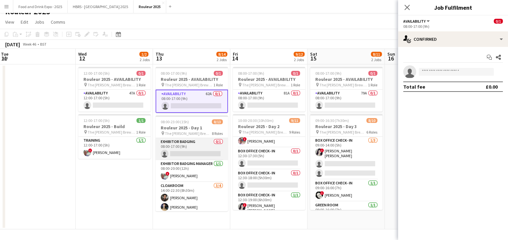
click at [200, 155] on app-card-role "Exhibitor Badging 0/1 08:00-17:00 (9h) single-neutral-actions" at bounding box center [191, 149] width 72 height 22
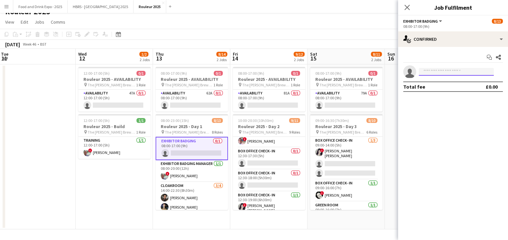
click at [449, 69] on input at bounding box center [455, 72] width 75 height 8
click at [440, 69] on input "*" at bounding box center [455, 72] width 75 height 8
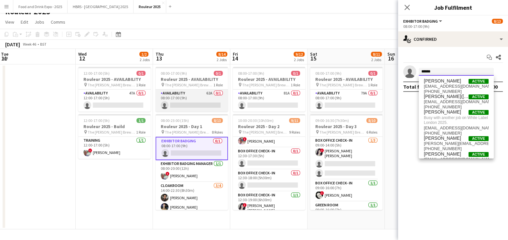
type input "******"
click at [200, 92] on app-card-role "Availability 62A 0/1 08:00-17:00 (9h) single-neutral-actions" at bounding box center [191, 100] width 72 height 22
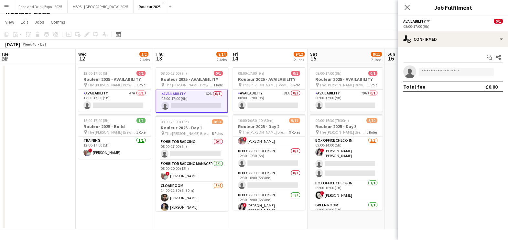
scroll to position [0, 233]
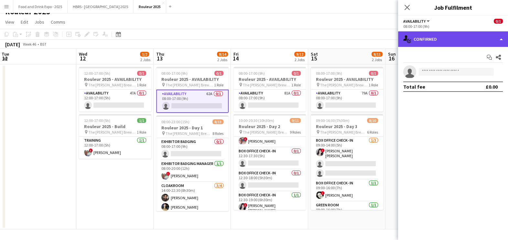
click at [458, 37] on div "single-neutral-actions-check-2 Confirmed" at bounding box center [453, 39] width 110 height 16
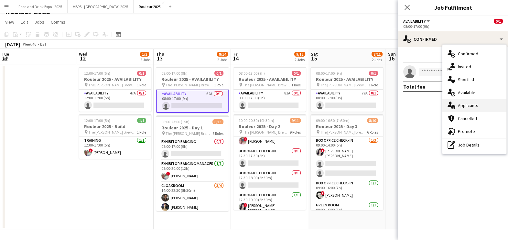
click at [465, 104] on div "single-neutral-actions-information Applicants" at bounding box center [474, 105] width 64 height 13
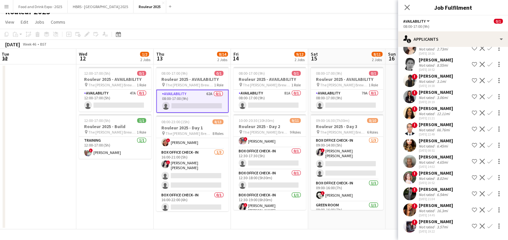
scroll to position [512, 0]
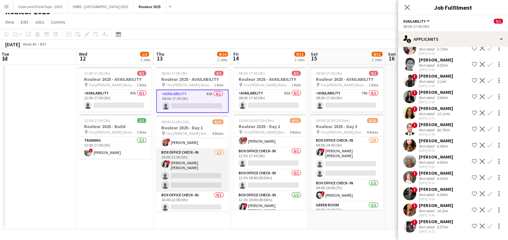
click at [198, 166] on app-card-role "Box Office Check- In 1/3 16:00-21:00 (5h) ! Claire Oakley Langenhan single-neut…" at bounding box center [192, 170] width 72 height 43
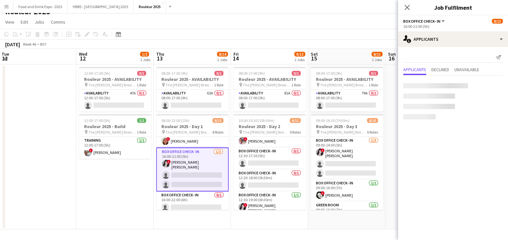
scroll to position [0, 0]
click at [194, 176] on app-card-role "Box Office Check- In 1/3 16:00-21:00 (5h) ! Claire Oakley Langenhan single-neut…" at bounding box center [192, 169] width 72 height 44
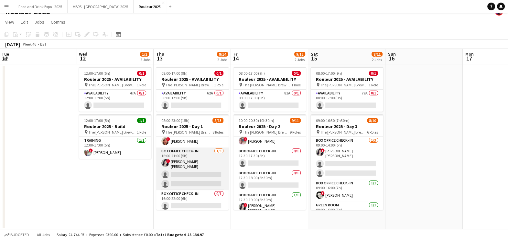
drag, startPoint x: 194, startPoint y: 176, endPoint x: 196, endPoint y: 173, distance: 3.5
click at [194, 176] on app-card-role "Box Office Check- In 1/3 16:00-21:00 (5h) ! Claire Oakley Langenhan single-neut…" at bounding box center [192, 168] width 72 height 43
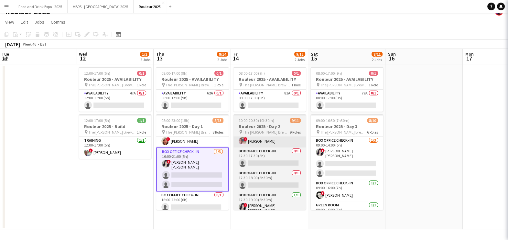
scroll to position [0, 233]
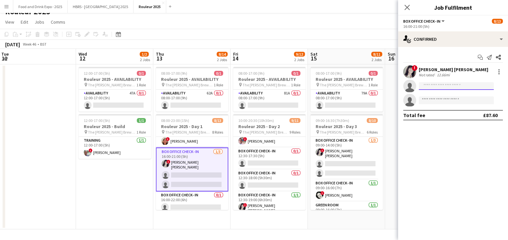
click at [436, 87] on input at bounding box center [455, 86] width 75 height 8
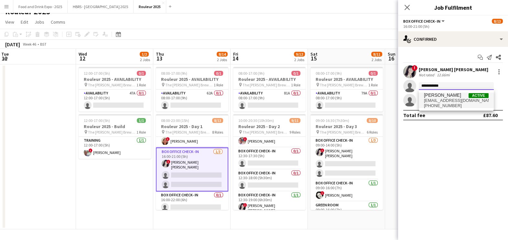
type input "**********"
click at [458, 100] on span "samanthaleverette@gmail.com" at bounding box center [456, 100] width 65 height 5
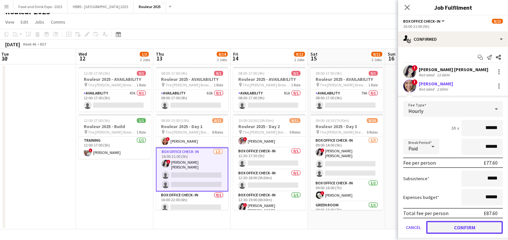
click at [465, 223] on button "Confirm" at bounding box center [464, 227] width 77 height 13
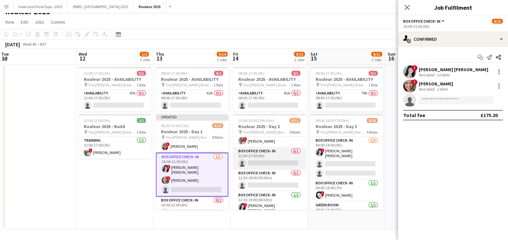
scroll to position [118, 0]
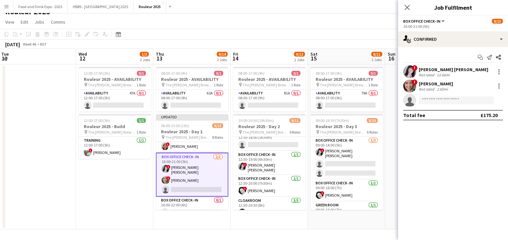
drag, startPoint x: 505, startPoint y: 126, endPoint x: 514, endPoint y: 260, distance: 134.7
click at [507, 239] on html "Menu Boards Boards Boards All jobs Status Workforce Workforce My Workforce Recr…" at bounding box center [254, 115] width 508 height 249
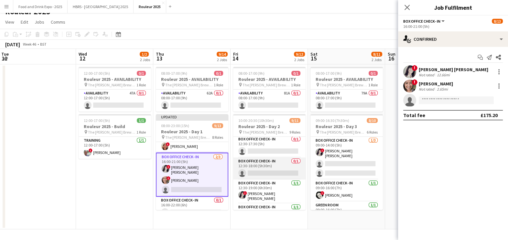
scroll to position [77, 0]
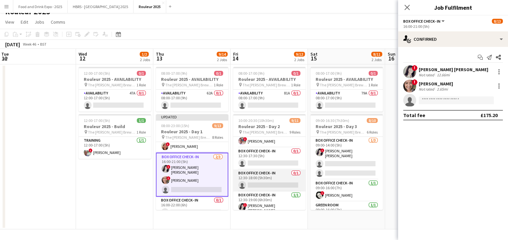
click at [270, 175] on app-card-role "Box Office Check- In 0/1 12:30-18:00 (5h30m) single-neutral-actions" at bounding box center [269, 180] width 72 height 22
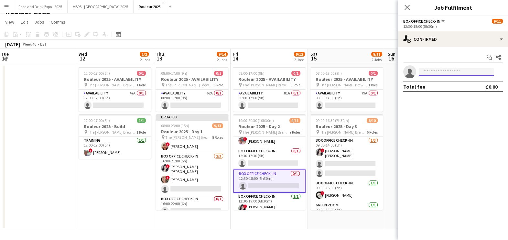
click at [452, 72] on input at bounding box center [455, 72] width 75 height 8
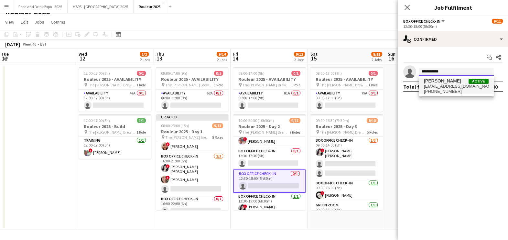
type input "**********"
click at [447, 80] on span "[PERSON_NAME]" at bounding box center [442, 80] width 37 height 5
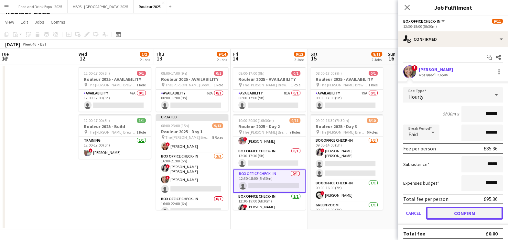
click at [449, 218] on button "Confirm" at bounding box center [464, 212] width 77 height 13
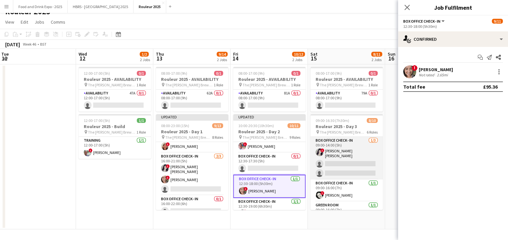
click at [325, 142] on app-card-role "Box Office Check- In 1/3 09:00-14:00 (5h) ! Claire Oakley Langenhan single-neut…" at bounding box center [346, 158] width 72 height 43
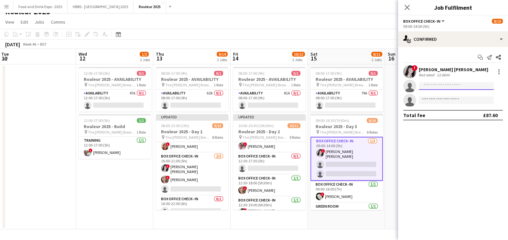
click at [437, 87] on input at bounding box center [455, 86] width 75 height 8
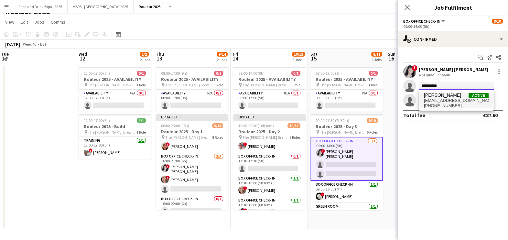
type input "**********"
click at [452, 105] on span "+447715172269" at bounding box center [456, 105] width 65 height 5
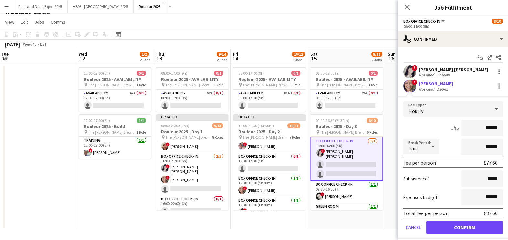
click at [448, 218] on form "Fee Type Hourly 5h x ****** Break Period Paid ****** Fee per person £77.60 Subs…" at bounding box center [453, 170] width 110 height 138
click at [444, 226] on button "Confirm" at bounding box center [464, 227] width 77 height 13
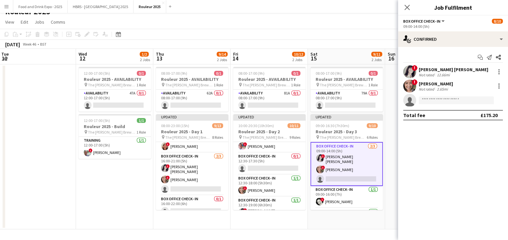
click at [391, 103] on app-date-cell at bounding box center [423, 146] width 77 height 165
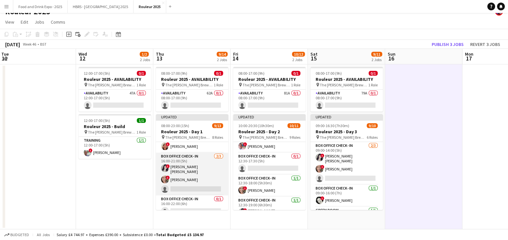
click at [181, 184] on app-card-role "Box Office Check- In 2/3 16:00-21:00 (5h) ! Claire Oakley Langenhan ! Samantha …" at bounding box center [192, 173] width 72 height 43
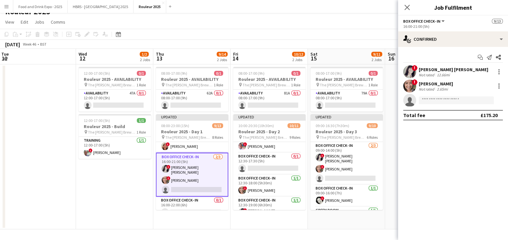
click at [446, 81] on div "[PERSON_NAME]" at bounding box center [435, 84] width 34 height 6
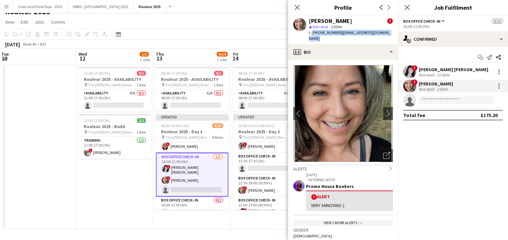
drag, startPoint x: 312, startPoint y: 31, endPoint x: 393, endPoint y: 37, distance: 80.7
click at [393, 37] on div "Samantha Leverette ! star Not rated 2.65mi t. +447715172269 | samanthaleverette…" at bounding box center [343, 30] width 110 height 29
click at [229, 62] on app-board-header-date "Thu 13 9/14 2 Jobs" at bounding box center [191, 57] width 77 height 16
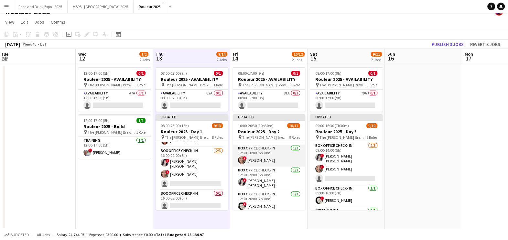
scroll to position [118, 0]
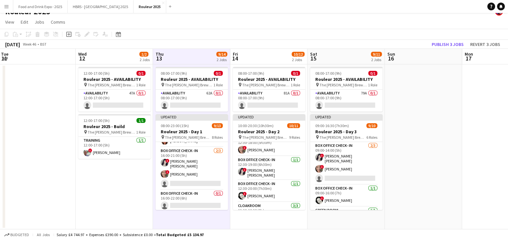
click at [452, 110] on app-date-cell at bounding box center [422, 146] width 77 height 165
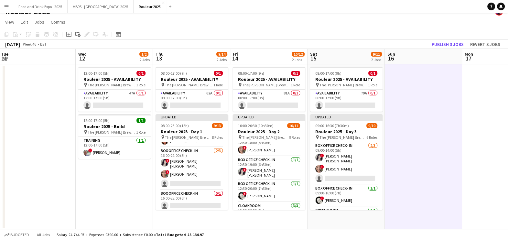
click at [447, 146] on app-date-cell at bounding box center [422, 146] width 77 height 165
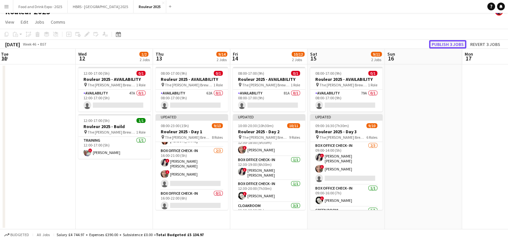
click at [450, 44] on button "Publish 3 jobs" at bounding box center [447, 44] width 37 height 8
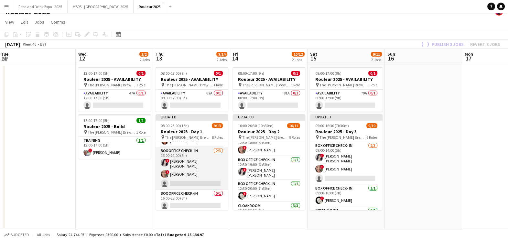
click at [204, 168] on app-card-role "Box Office Check- In 2/3 16:00-21:00 (5h) ! Claire Oakley Langenhan ! Samantha …" at bounding box center [191, 168] width 72 height 43
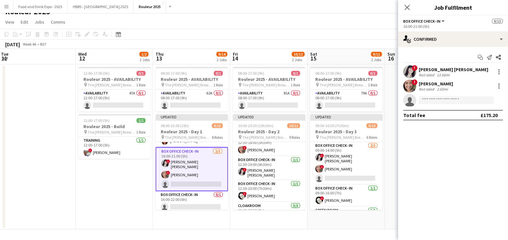
click at [434, 89] on div "Not rated" at bounding box center [426, 89] width 17 height 5
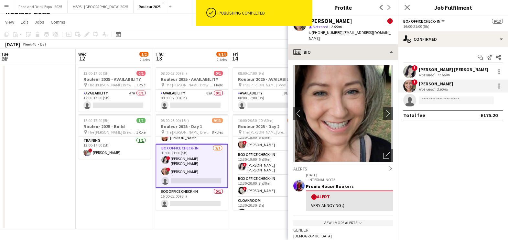
scroll to position [151, 0]
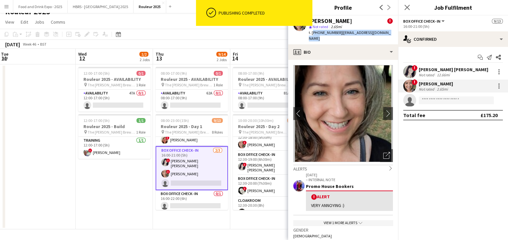
drag, startPoint x: 312, startPoint y: 34, endPoint x: 392, endPoint y: 33, distance: 80.1
click at [392, 33] on div "Samantha Leverette ! star Not rated 2.65mi t. +447715172269 | samanthaleverette…" at bounding box center [343, 30] width 110 height 29
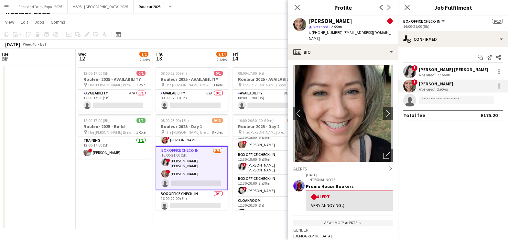
click at [268, 42] on div "November 2025 Week 46 • BST" at bounding box center [254, 44] width 508 height 9
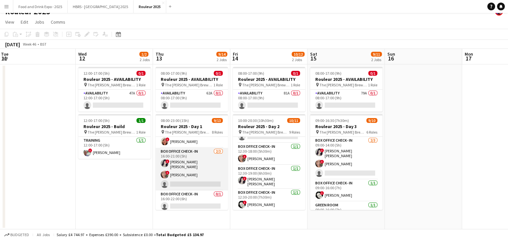
scroll to position [149, 0]
click at [189, 166] on app-card-role "Box Office Check- In 2/3 16:00-21:00 (5h) ! Claire Oakley Langenhan ! Samantha …" at bounding box center [191, 168] width 72 height 43
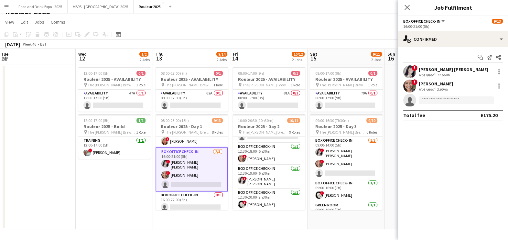
click at [411, 68] on app-user-avatar at bounding box center [409, 71] width 13 height 13
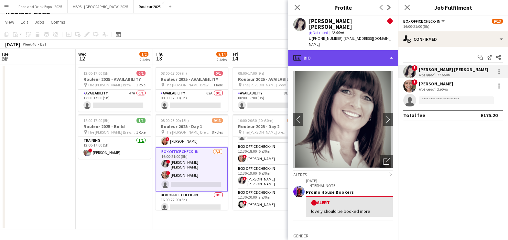
click at [332, 50] on div "profile Bio" at bounding box center [343, 58] width 110 height 16
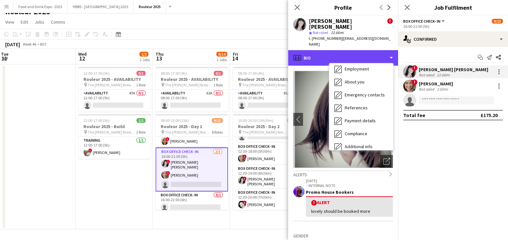
scroll to position [73, 0]
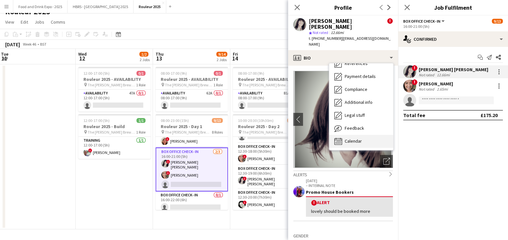
click at [360, 138] on span "Calendar" at bounding box center [352, 141] width 17 height 6
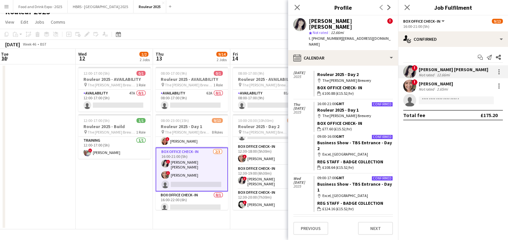
scroll to position [59, 0]
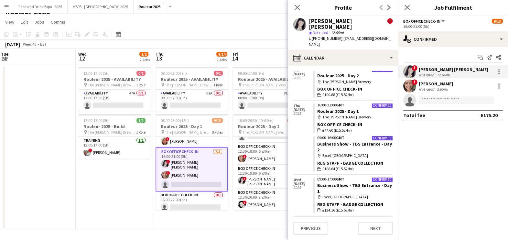
click at [451, 91] on div "Not rated 2.65mi" at bounding box center [435, 89] width 34 height 5
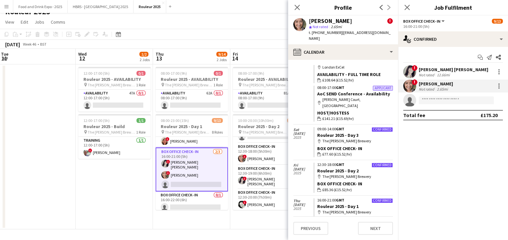
scroll to position [64, 0]
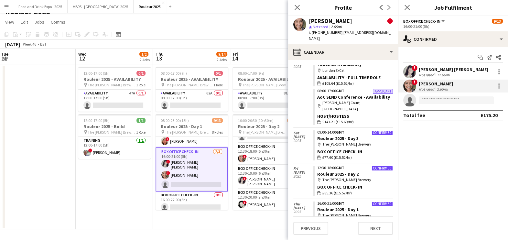
click at [258, 52] on app-board-header-date "Fri 14 10/12 2 Jobs" at bounding box center [268, 57] width 77 height 16
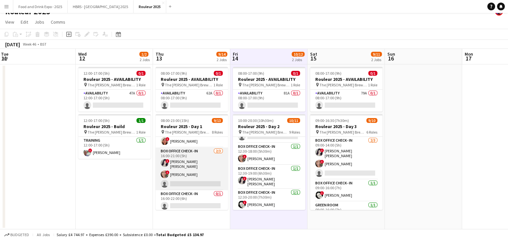
click at [186, 172] on app-card-role "Box Office Check- In 2/3 16:00-21:00 (5h) ! Claire Oakley Langenhan ! Samantha …" at bounding box center [191, 168] width 72 height 43
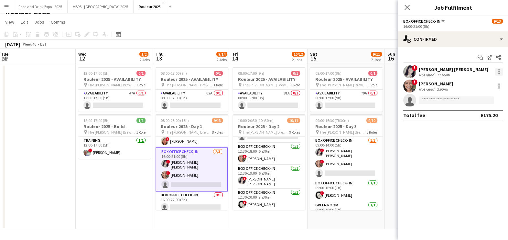
click at [498, 75] on div at bounding box center [499, 72] width 8 height 8
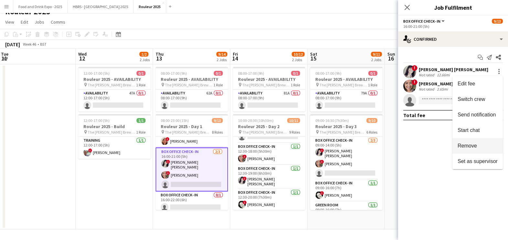
click at [489, 152] on button "Remove" at bounding box center [477, 146] width 50 height 16
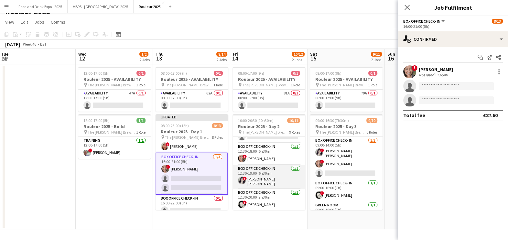
click at [265, 174] on app-card-role "Box Office Check- In 1/1 12:30-19:00 (6h30m) ! Claire Oakley Langenhan" at bounding box center [269, 177] width 72 height 24
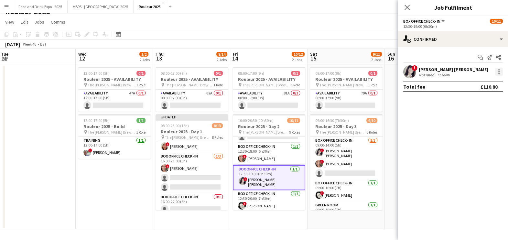
click at [500, 72] on div at bounding box center [499, 72] width 8 height 8
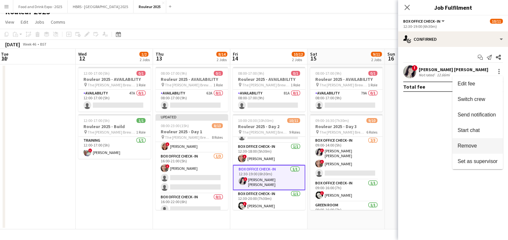
click at [477, 148] on span "Remove" at bounding box center [477, 146] width 40 height 6
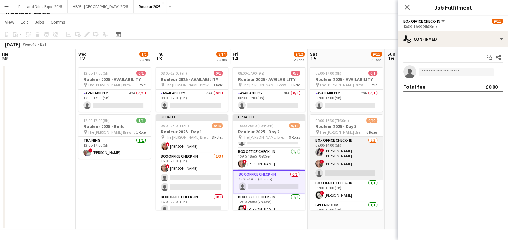
click at [361, 168] on app-card-role "Box Office Check- In 2/3 09:00-14:00 (5h) ! Claire Oakley Langenhan ! Samantha …" at bounding box center [346, 158] width 72 height 43
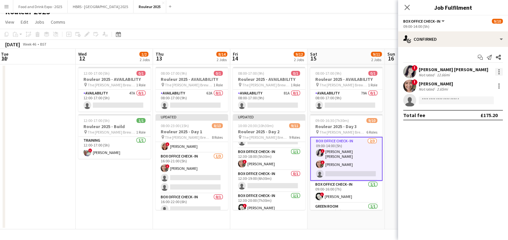
click at [497, 72] on div at bounding box center [499, 72] width 8 height 8
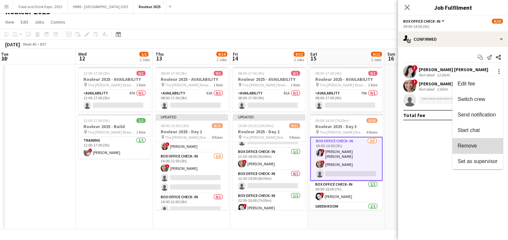
click at [484, 140] on button "Remove" at bounding box center [477, 146] width 50 height 16
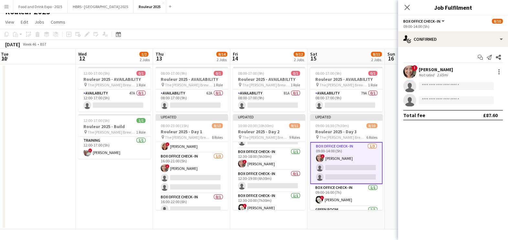
click at [326, 34] on app-toolbar "Copy Paste Paste Ctrl+V Paste with crew Ctrl+Shift+V Paste linked Job Delete Gr…" at bounding box center [254, 34] width 508 height 11
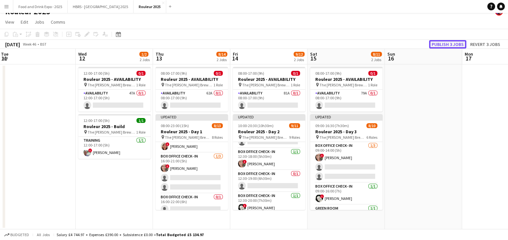
click at [438, 42] on button "Publish 3 jobs" at bounding box center [447, 44] width 37 height 8
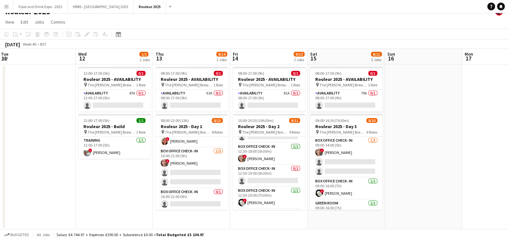
click at [404, 180] on app-date-cell at bounding box center [422, 146] width 77 height 165
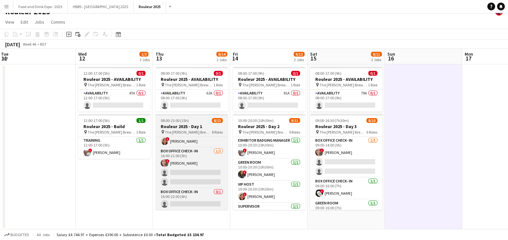
scroll to position [0, 0]
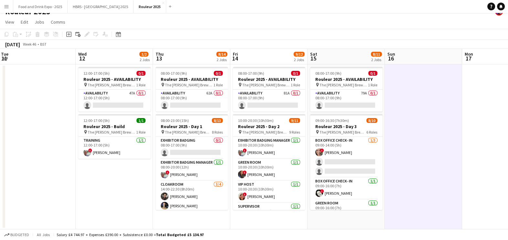
drag, startPoint x: 482, startPoint y: 110, endPoint x: 402, endPoint y: 29, distance: 113.5
click at [402, 29] on app-calendar "Copy Paste Paste Ctrl+V Paste with crew Ctrl+Shift+V Paste linked Job Delete Gr…" at bounding box center [254, 129] width 508 height 200
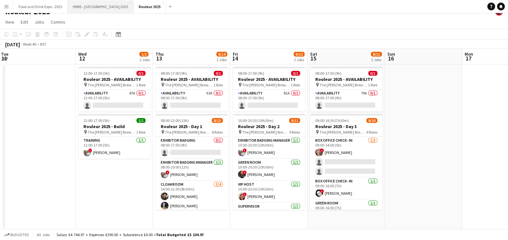
click at [89, 10] on button "HBRS - Somerset 2025 Close" at bounding box center [101, 6] width 66 height 13
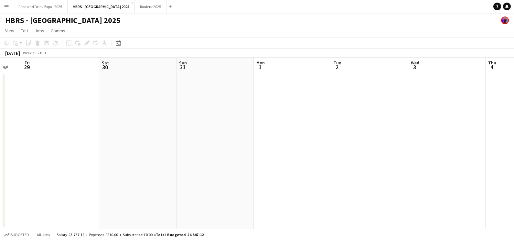
scroll to position [0, 288]
drag, startPoint x: 350, startPoint y: 126, endPoint x: 227, endPoint y: 49, distance: 144.9
click at [139, 136] on app-calendar-viewport "Mon 25 Tue 26 Wed 27 Thu 28 Fri 29 Sat 30 Sun 31 Mon 1 Tue 2 Wed 3 Thu 4 Fri 5" at bounding box center [257, 143] width 514 height 171
click at [117, 43] on icon at bounding box center [118, 44] width 2 height 2
click at [169, 67] on span "Next month" at bounding box center [170, 65] width 13 height 13
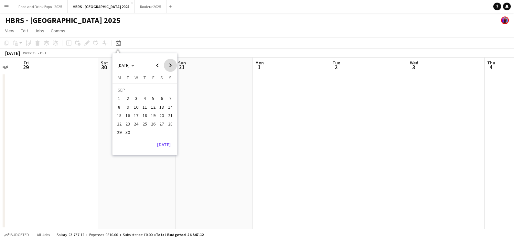
click at [169, 67] on span "Next month" at bounding box center [170, 65] width 13 height 13
click at [147, 99] on tr "1 2 3 4 5" at bounding box center [144, 98] width 59 height 8
click at [147, 99] on span "2" at bounding box center [145, 99] width 8 height 8
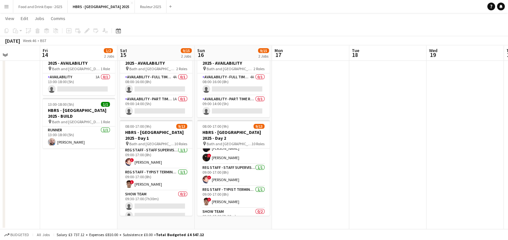
scroll to position [174, 0]
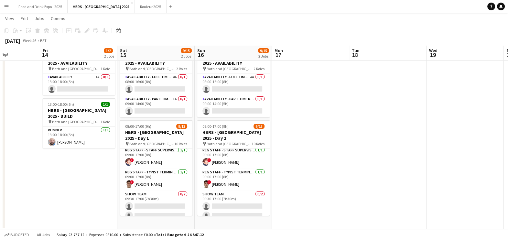
click at [321, 174] on app-date-cell at bounding box center [310, 135] width 77 height 187
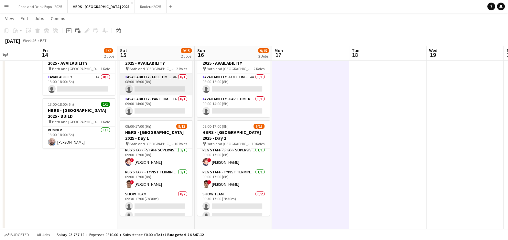
click at [163, 90] on app-card-role "Availability - Full Time Role 4A 0/1 08:00-16:00 (8h) single-neutral-actions" at bounding box center [156, 84] width 72 height 22
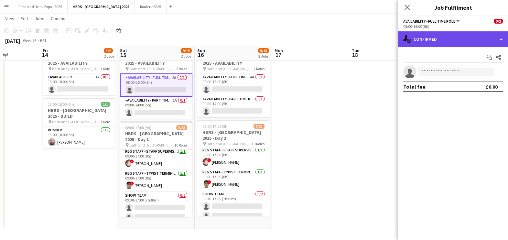
click at [446, 36] on div "single-neutral-actions-check-2 Confirmed" at bounding box center [453, 39] width 110 height 16
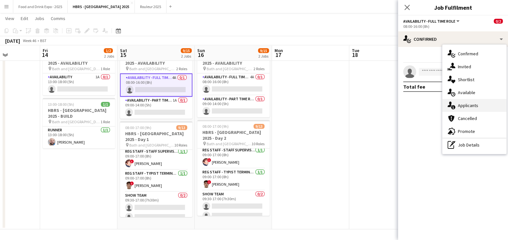
click at [471, 103] on div "single-neutral-actions-information Applicants" at bounding box center [474, 105] width 64 height 13
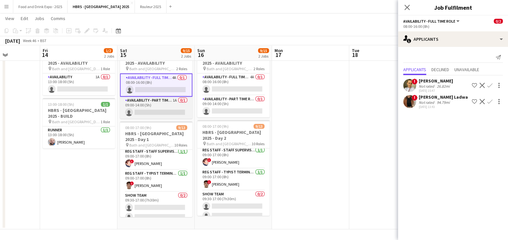
click at [153, 102] on app-card-role "Availability - Part Time Role 1A 0/1 09:00-14:00 (5h) single-neutral-actions" at bounding box center [156, 108] width 72 height 22
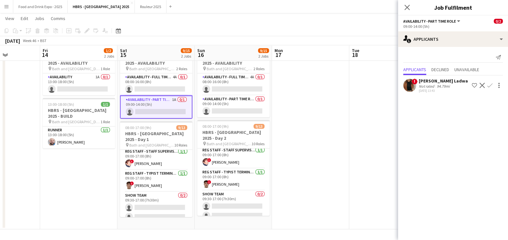
click at [416, 92] on div "! Dipali Ladwa Not rated 94.79mi 22-08-2025 13:43 Shortlist crew Decline Confirm" at bounding box center [453, 85] width 110 height 15
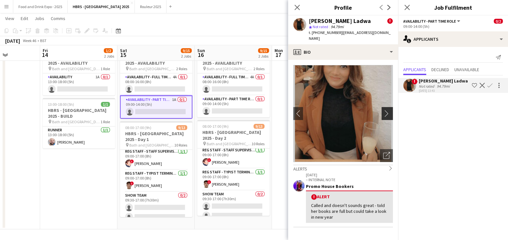
click at [381, 112] on button "chevron-right" at bounding box center [387, 113] width 13 height 13
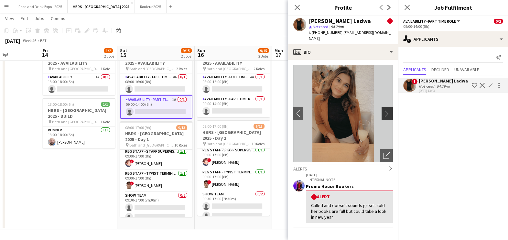
click at [381, 112] on button "chevron-right" at bounding box center [387, 113] width 13 height 13
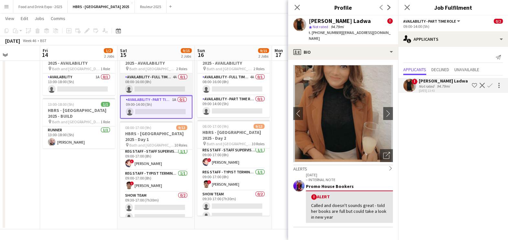
click at [136, 89] on app-card-role "Availability - Full Time Role 4A 0/1 08:00-16:00 (8h) single-neutral-actions" at bounding box center [156, 84] width 72 height 22
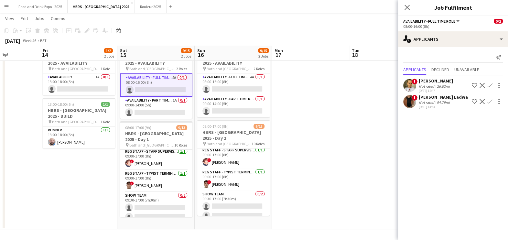
click at [431, 89] on div "15-08-2025 15:47" at bounding box center [435, 91] width 34 height 4
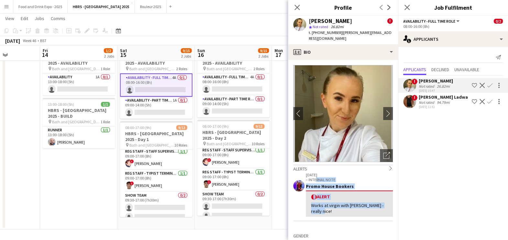
drag, startPoint x: 339, startPoint y: 204, endPoint x: 314, endPoint y: 163, distance: 48.3
click at [314, 164] on div "Alerts chevron-right 16-10-2023 – INTERNAL NOTE Promo House Bookers ! Alert Wor…" at bounding box center [343, 197] width 100 height 67
drag, startPoint x: 336, startPoint y: 34, endPoint x: 318, endPoint y: 31, distance: 18.6
click at [318, 31] on span "t. +447946451405" at bounding box center [326, 32] width 34 height 5
click at [148, 30] on app-toolbar "Copy Paste Paste Ctrl+V Paste with crew Ctrl+Shift+V Paste linked Job Delete Gr…" at bounding box center [254, 30] width 508 height 11
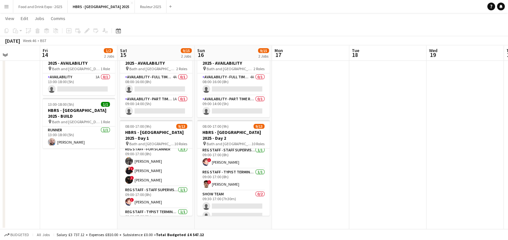
scroll to position [94, 0]
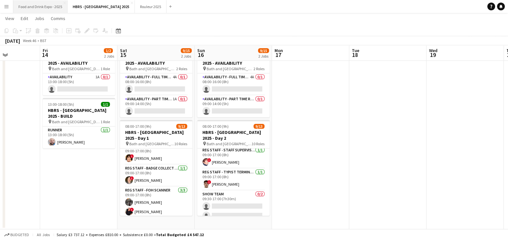
click at [47, 5] on button "Food and Drink Expo - 2025 Close" at bounding box center [40, 6] width 54 height 13
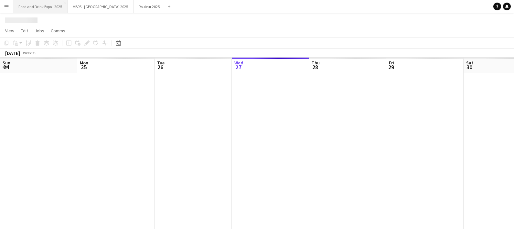
scroll to position [0, 154]
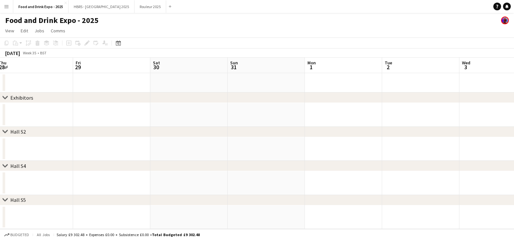
drag, startPoint x: 262, startPoint y: 141, endPoint x: 22, endPoint y: 144, distance: 240.0
click at [19, 148] on app-calendar-viewport "Mon 25 Tue 26 Wed 27 Thu 28 Fri 29 Sat 30 Sun 31 Mon 1 Tue 2 Wed 3 Thu 4 Fri 5" at bounding box center [257, 143] width 514 height 171
drag, startPoint x: 305, startPoint y: 68, endPoint x: 96, endPoint y: 92, distance: 210.4
click at [96, 92] on app-calendar-viewport "Fri 29 Sat 30 Sun 31 Mon 1 Tue 2 Wed 3 Thu 4 Fri 5 Sat 6 Sun 7 Mon 8 Tue 9" at bounding box center [257, 143] width 514 height 171
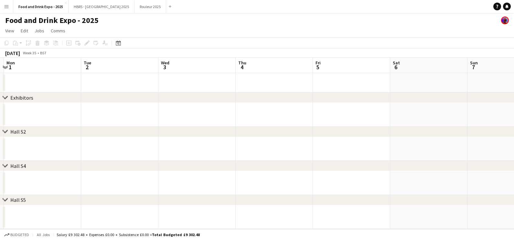
click at [319, 129] on div "chevron-right Hall S2" at bounding box center [257, 132] width 514 height 10
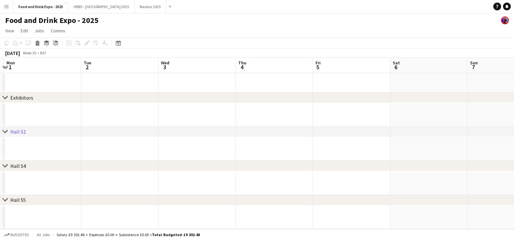
drag, startPoint x: 413, startPoint y: 127, endPoint x: 130, endPoint y: 150, distance: 283.3
click at [130, 150] on div "chevron-right Exhibitors chevron-right Hall S2 chevron-right Hall S4 chevron-ri…" at bounding box center [257, 143] width 514 height 171
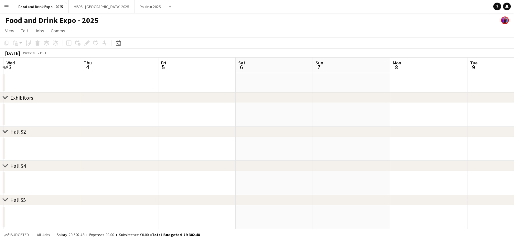
scroll to position [0, 190]
drag, startPoint x: 50, startPoint y: 108, endPoint x: 300, endPoint y: 94, distance: 250.8
click at [171, 99] on div "chevron-right Exhibitors chevron-right Hall S2 chevron-right Hall S4 chevron-ri…" at bounding box center [257, 143] width 514 height 171
drag, startPoint x: 416, startPoint y: 145, endPoint x: 53, endPoint y: 155, distance: 363.3
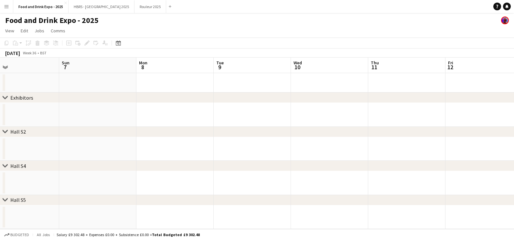
click at [53, 155] on app-calendar-viewport "Wed 3 Thu 4 Fri 5 Sat 6 Sun 7 Mon 8 Tue 9 Wed 10 Thu 11 Fri 12 Sat 13 Sun 14" at bounding box center [257, 143] width 514 height 171
click at [119, 45] on div "Date picker" at bounding box center [118, 43] width 8 height 8
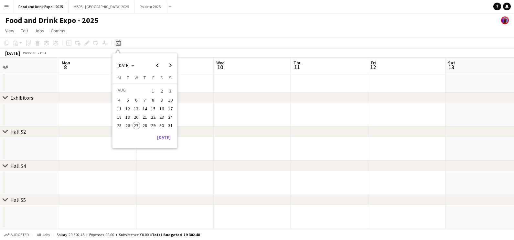
click at [119, 45] on icon "Date picker" at bounding box center [118, 42] width 5 height 5
click at [170, 69] on span "Next month" at bounding box center [170, 65] width 13 height 13
click at [128, 131] on span "30" at bounding box center [128, 133] width 8 height 8
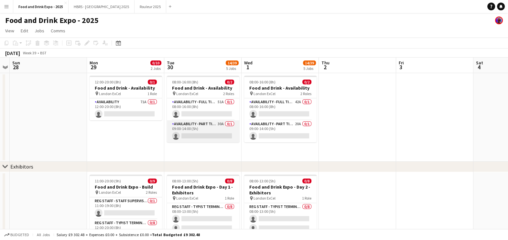
scroll to position [40, 0]
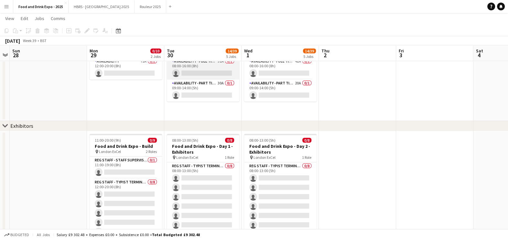
click at [223, 63] on app-card-role "Availability - Full Time Role 51A 0/1 08:00-16:00 (8h) single-neutral-actions" at bounding box center [203, 69] width 72 height 22
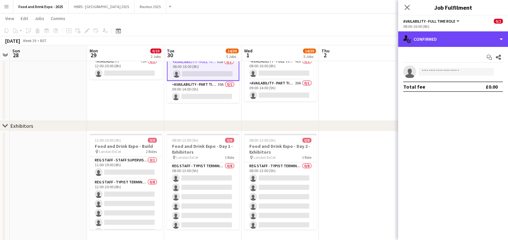
click at [419, 30] on div "Availability - Full Time Role All roles Availability - Full Time Role 0/2 08:00…" at bounding box center [453, 128] width 110 height 224
drag, startPoint x: 419, startPoint y: 30, endPoint x: 410, endPoint y: 40, distance: 13.7
click at [410, 40] on div "single-neutral-actions-check-2 Confirmed" at bounding box center [453, 39] width 110 height 16
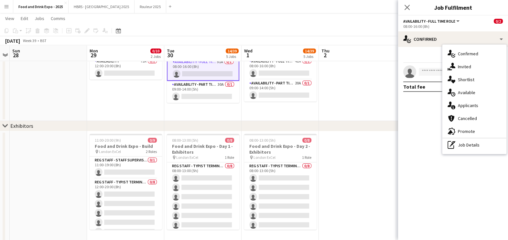
click at [466, 106] on div "single-neutral-actions-information Applicants" at bounding box center [474, 105] width 64 height 13
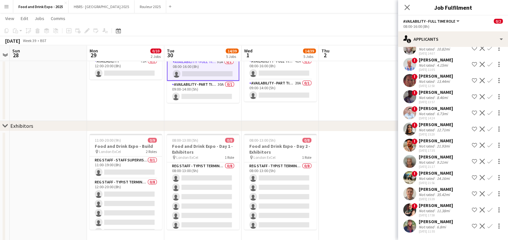
scroll to position [506, 0]
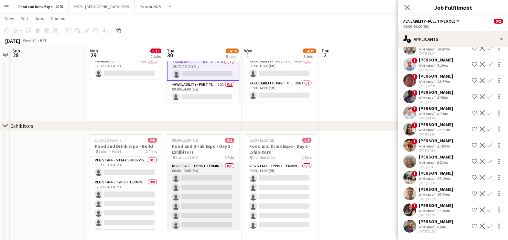
click at [205, 195] on app-card-role "Reg Staff - Typist Terminal (EXH) 0/8 08:00-13:00 (5h) single-neutral-actions s…" at bounding box center [203, 206] width 72 height 88
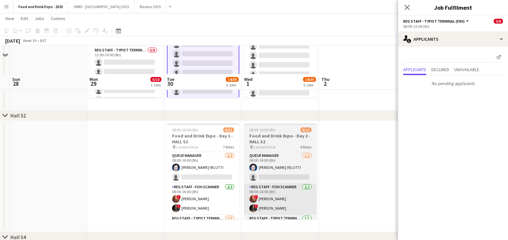
scroll to position [202, 0]
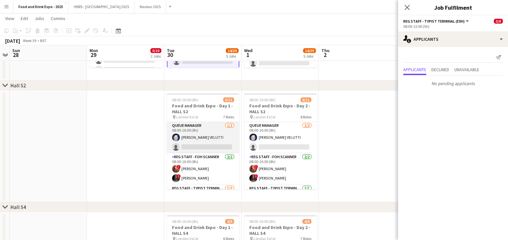
click at [215, 138] on app-card-role "Queue Manager 1/2 08:00-16:00 (8h) MARCO R. VELUTTI single-neutral-actions" at bounding box center [203, 137] width 72 height 31
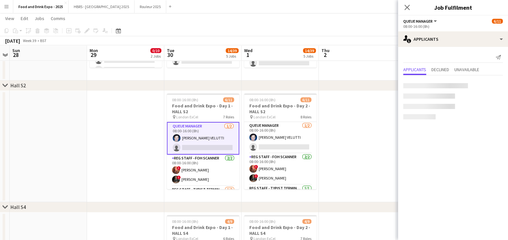
scroll to position [20, 0]
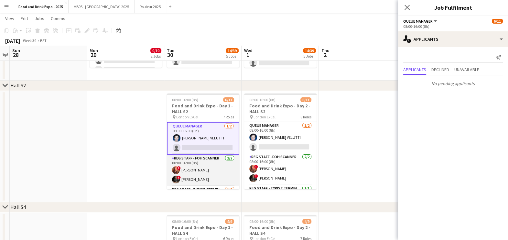
click at [214, 168] on app-card-role "Reg Staff - FOH Scanner 2/2 08:00-16:00 (8h) ! Leah Morris ! Judy Cowne" at bounding box center [203, 169] width 72 height 31
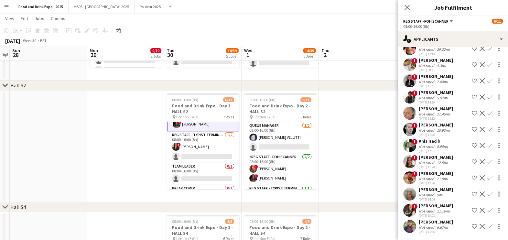
scroll to position [40, 0]
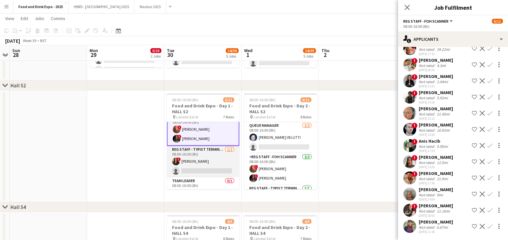
click at [213, 162] on app-card-role "Reg Staff - Typist Terminal (VIS) 1/2 08:00-16:00 (8h) ! Louise Penny single-ne…" at bounding box center [203, 161] width 72 height 31
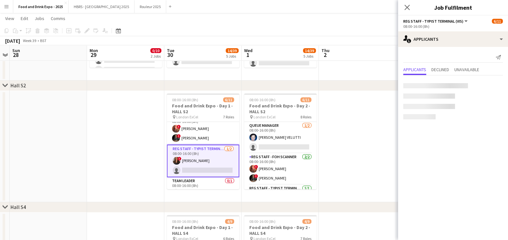
scroll to position [0, 0]
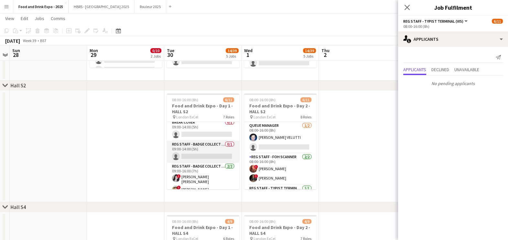
click at [208, 143] on app-card-role "Reg Staff - Badge Collect (VIS) 0/1 09:00-14:00 (5h) single-neutral-actions" at bounding box center [203, 152] width 72 height 22
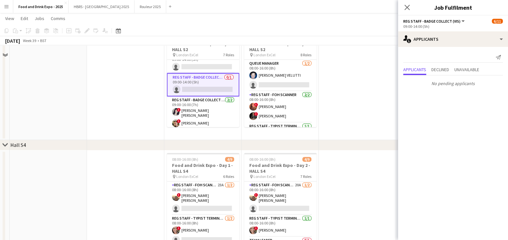
scroll to position [323, 0]
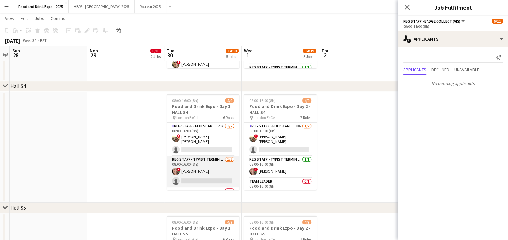
drag, startPoint x: 213, startPoint y: 150, endPoint x: 211, endPoint y: 180, distance: 30.1
click at [212, 152] on app-card-role "Reg Staff - FOH Scanner 23A 1/2 08:00-16:00 (8h) ! Tyrone Paul Ryan Briscoe sin…" at bounding box center [203, 138] width 72 height 33
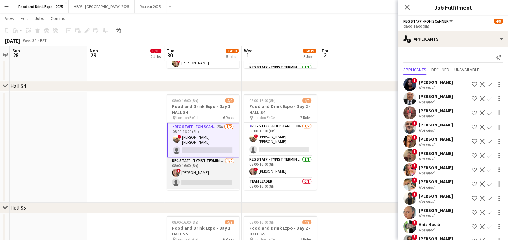
scroll to position [124, 0]
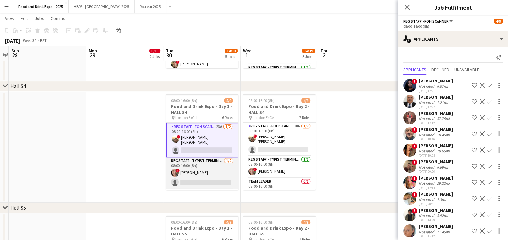
click at [210, 172] on app-card-role "Reg Staff - Typist Terminal (VIS) 1/2 08:00-16:00 (8h) ! Samantha Leverette sin…" at bounding box center [202, 172] width 72 height 31
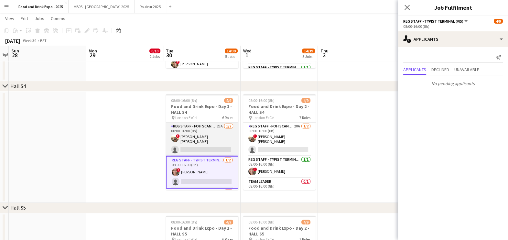
click at [204, 139] on app-card-role "Reg Staff - FOH Scanner 23A 1/2 08:00-16:00 (8h) ! Tyrone Paul Ryan Briscoe sin…" at bounding box center [202, 138] width 72 height 33
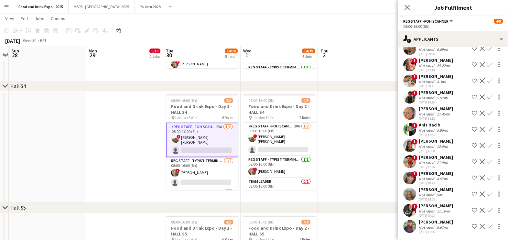
scroll to position [0, 0]
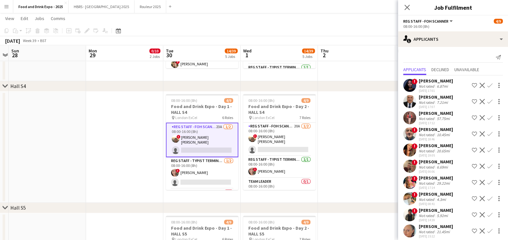
click at [356, 144] on app-date-cell at bounding box center [356, 146] width 77 height 111
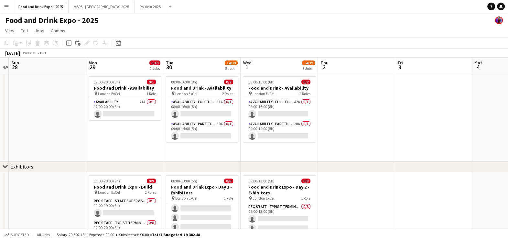
drag, startPoint x: 0, startPoint y: 106, endPoint x: 434, endPoint y: 131, distance: 434.9
click at [433, 127] on app-date-cell at bounding box center [433, 117] width 77 height 89
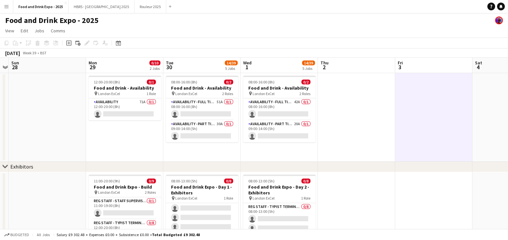
click at [351, 122] on app-date-cell at bounding box center [356, 117] width 77 height 89
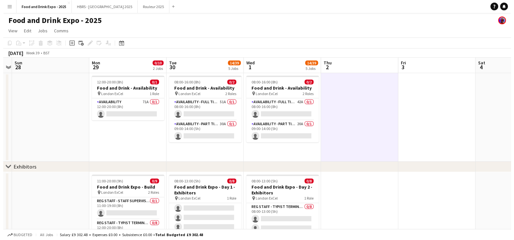
scroll to position [0, 223]
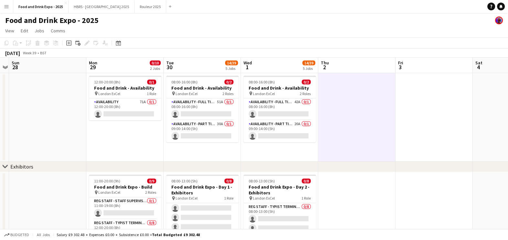
click at [6, 8] on app-icon "Menu" at bounding box center [6, 6] width 5 height 5
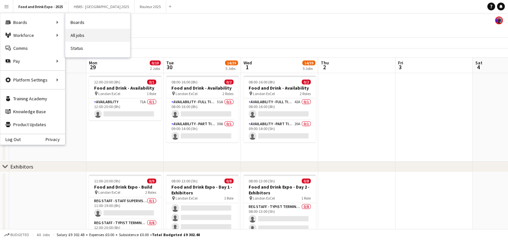
click at [83, 36] on link "All jobs" at bounding box center [97, 35] width 65 height 13
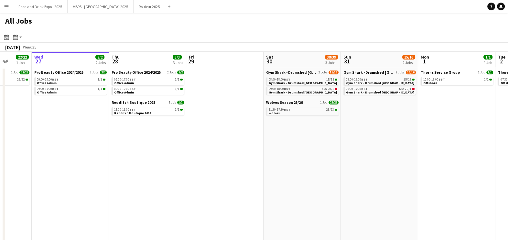
scroll to position [0, 245]
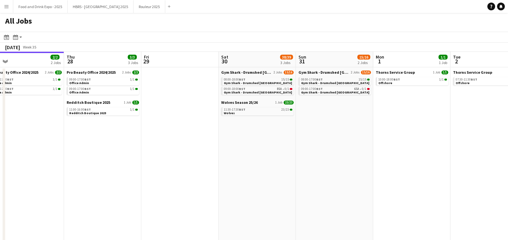
drag, startPoint x: 291, startPoint y: 142, endPoint x: 202, endPoint y: 146, distance: 88.9
click at [200, 147] on app-calendar-viewport "Sun 24 Mon 25 Tue 26 22/22 1 Job Wed 27 2/2 2 Jobs Thu 28 3/3 3 Jobs Fri 29 Sat…" at bounding box center [254, 170] width 508 height 237
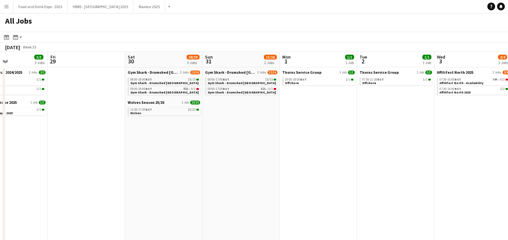
scroll to position [0, 261]
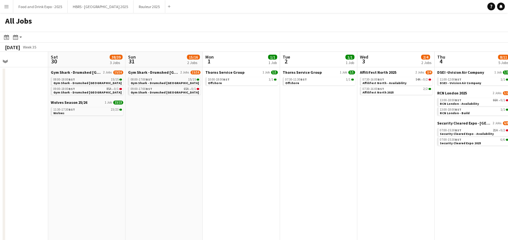
drag, startPoint x: 364, startPoint y: 111, endPoint x: 194, endPoint y: 111, distance: 170.6
click at [194, 111] on app-calendar-viewport "Tue 26 22/22 1 Job Wed 27 2/2 2 Jobs Thu 28 3/3 3 Jobs Fri 29 Sat 30 38/39 3 Jo…" at bounding box center [254, 170] width 508 height 237
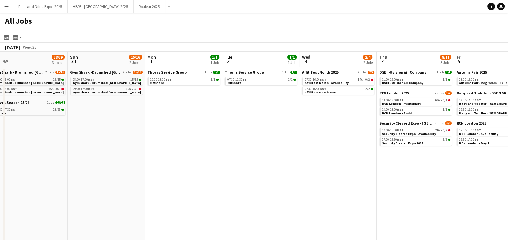
scroll to position [0, 211]
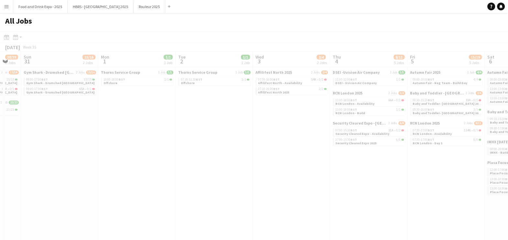
drag, startPoint x: 352, startPoint y: 137, endPoint x: 269, endPoint y: 136, distance: 83.4
click at [205, 131] on app-calendar-viewport "Thu 28 3/3 3 Jobs Fri 29 Sat 30 38/39 3 Jobs Sun 31 15/16 2 Jobs Mon 1 1/1 1 Jo…" at bounding box center [254, 170] width 508 height 237
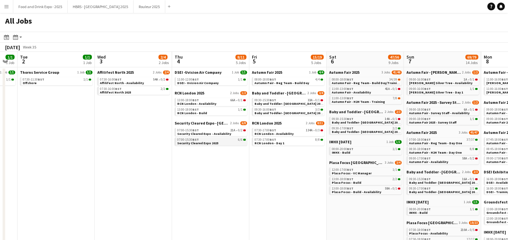
drag, startPoint x: 318, startPoint y: 136, endPoint x: 175, endPoint y: 140, distance: 143.2
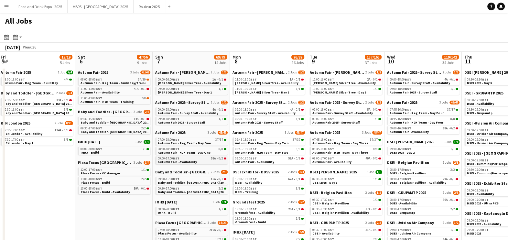
drag, startPoint x: 225, startPoint y: 178, endPoint x: 225, endPoint y: 160, distance: 17.8
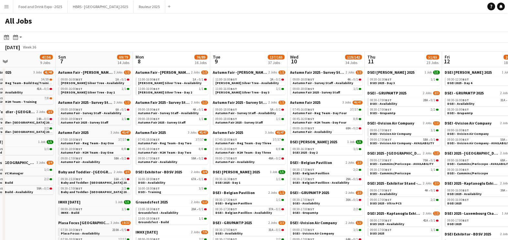
drag, startPoint x: 391, startPoint y: 158, endPoint x: 325, endPoint y: 158, distance: 66.5
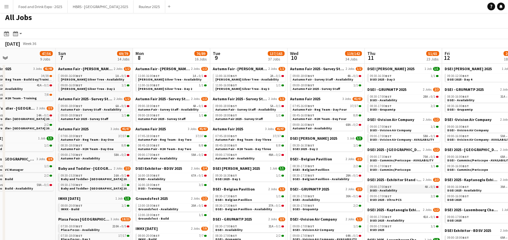
scroll to position [0, 0]
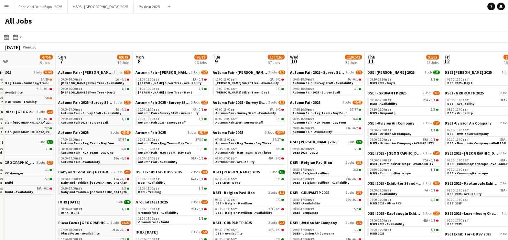
drag, startPoint x: 387, startPoint y: 46, endPoint x: 331, endPoint y: 39, distance: 56.1
click at [331, 39] on div "Date picker AUG 2025 AUG 2025 Monday M Tuesday T Wednesday W Thursday T Friday …" at bounding box center [254, 42] width 508 height 20
click at [320, 24] on div "All Jobs" at bounding box center [254, 22] width 508 height 19
drag, startPoint x: 399, startPoint y: 37, endPoint x: 336, endPoint y: 38, distance: 63.3
click at [336, 38] on app-toolbar "Date picker AUG 2025 AUG 2025 Monday M Tuesday T Wednesday W Thursday T Friday …" at bounding box center [254, 37] width 508 height 11
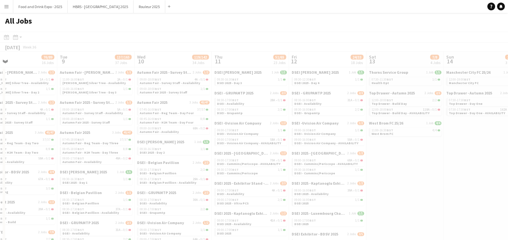
scroll to position [0, 212]
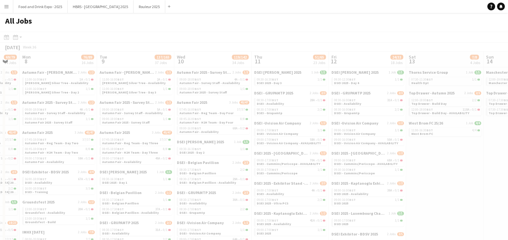
drag, startPoint x: 318, startPoint y: 56, endPoint x: 204, endPoint y: 67, distance: 113.9
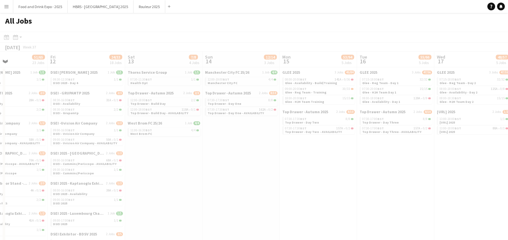
drag, startPoint x: 434, startPoint y: 58, endPoint x: 347, endPoint y: 76, distance: 88.0
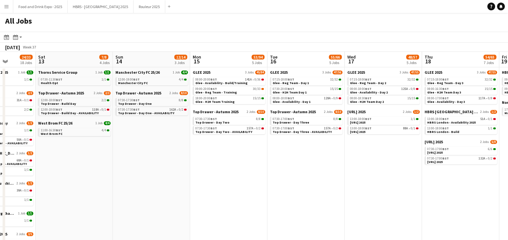
scroll to position [0, 185]
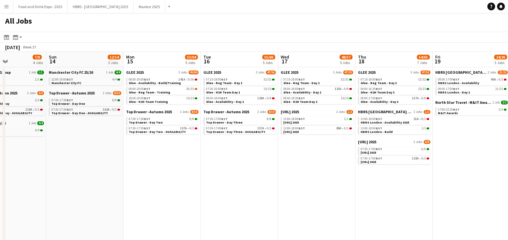
drag, startPoint x: 357, startPoint y: 55, endPoint x: 211, endPoint y: 54, distance: 145.4
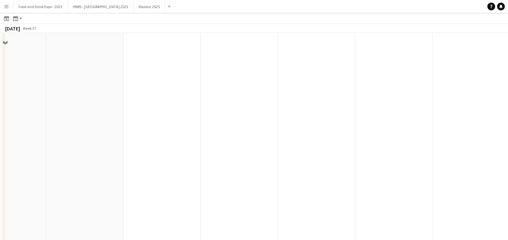
scroll to position [161, 0]
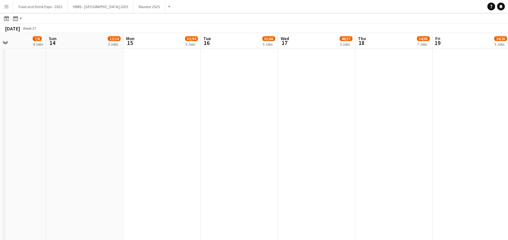
drag, startPoint x: 468, startPoint y: 115, endPoint x: 464, endPoint y: 130, distance: 16.0
click at [388, 125] on app-calendar-viewport "Thu 11 51/65 23 Jobs Fri 12 24/33 18 Jobs Sat 13 7/8 4 Jobs Sun 14 12/14 3 Jobs…" at bounding box center [254, 181] width 508 height 623
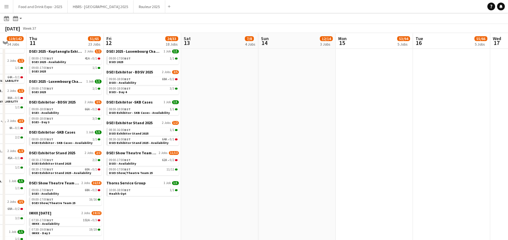
scroll to position [0, 161]
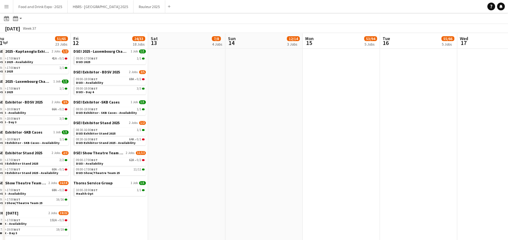
drag, startPoint x: 209, startPoint y: 105, endPoint x: 467, endPoint y: 123, distance: 258.4
click at [467, 123] on app-calendar-viewport "Tue 9 137/165 37 Jobs Wed 10 119/142 34 Jobs Thu 11 51/65 23 Jobs Fri 12 24/33 …" at bounding box center [254, 181] width 508 height 623
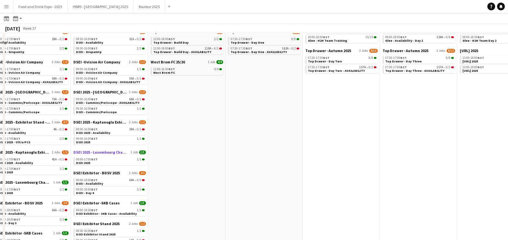
scroll to position [40, 0]
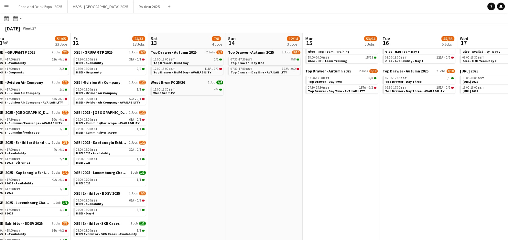
click at [38, 6] on button "Food and Drink Expo - 2025 Close" at bounding box center [40, 6] width 54 height 13
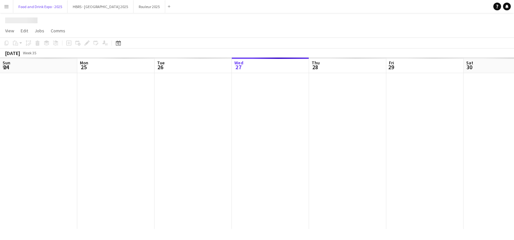
scroll to position [0, 154]
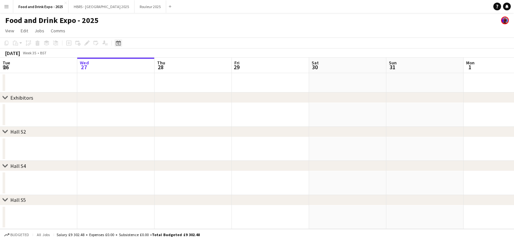
click at [116, 45] on icon "Date picker" at bounding box center [118, 42] width 5 height 5
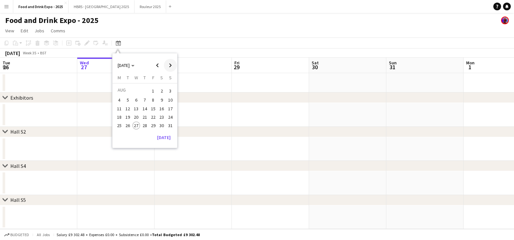
click at [171, 69] on span "Next month" at bounding box center [170, 65] width 13 height 13
click at [125, 136] on button "30" at bounding box center [127, 132] width 8 height 8
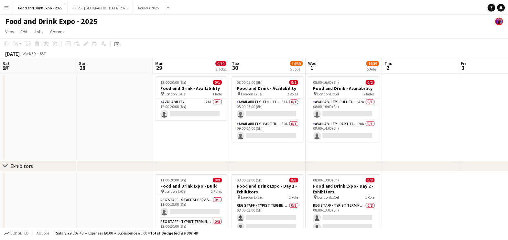
scroll to position [0, 222]
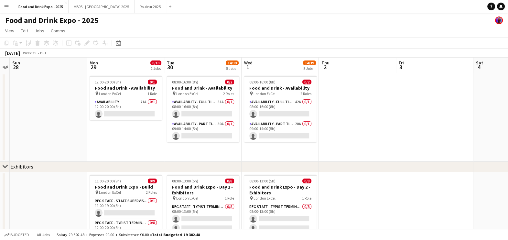
click at [361, 79] on app-date-cell at bounding box center [357, 117] width 77 height 89
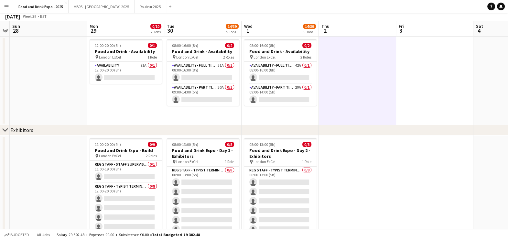
scroll to position [0, 0]
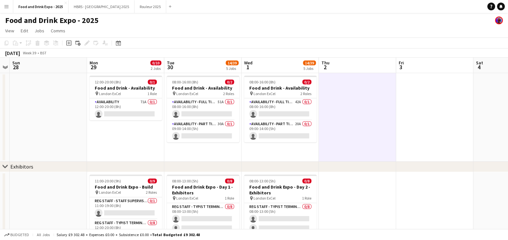
click at [372, 92] on app-date-cell at bounding box center [357, 117] width 77 height 89
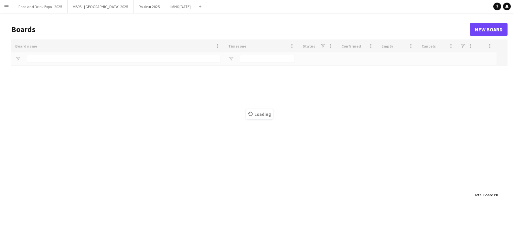
type input "*******"
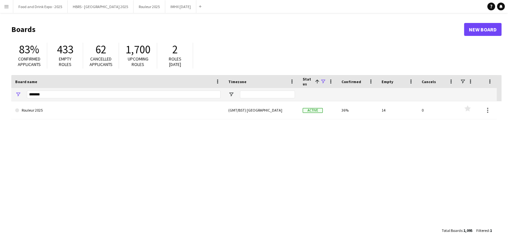
click at [52, 61] on div "433 Empty roles" at bounding box center [65, 56] width 36 height 26
click at [321, 79] on span at bounding box center [323, 82] width 6 height 6
click at [333, 121] on div "Archived" at bounding box center [355, 121] width 51 height 5
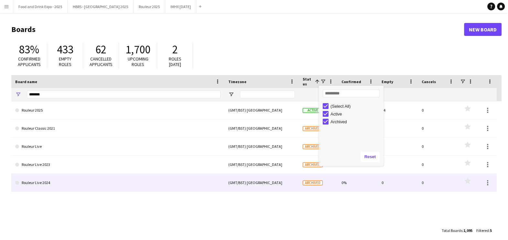
click at [53, 178] on link "Rouleur Live 2024" at bounding box center [117, 182] width 205 height 18
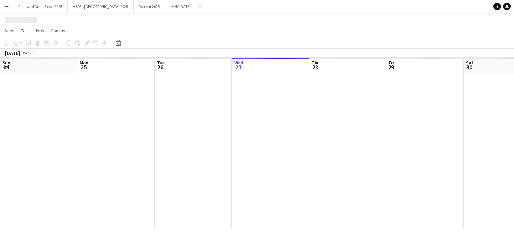
scroll to position [0, 154]
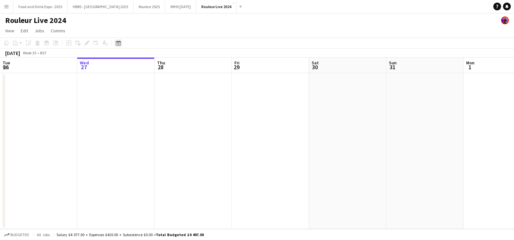
click at [116, 44] on icon "Date picker" at bounding box center [118, 42] width 5 height 5
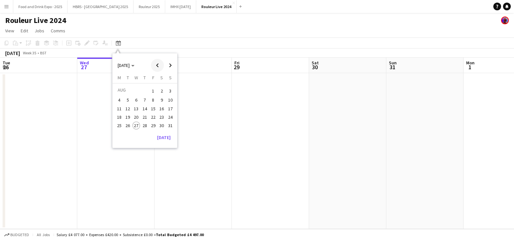
click at [155, 63] on span "Previous month" at bounding box center [157, 65] width 13 height 13
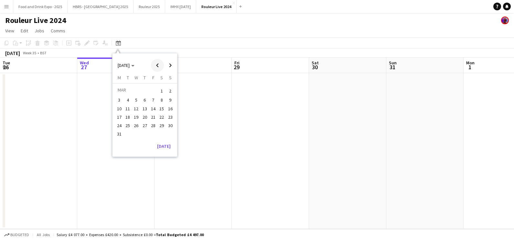
click at [155, 63] on span "Previous month" at bounding box center [157, 65] width 13 height 13
click at [155, 64] on span "Previous month" at bounding box center [157, 65] width 13 height 13
click at [154, 102] on span "8" at bounding box center [153, 100] width 8 height 8
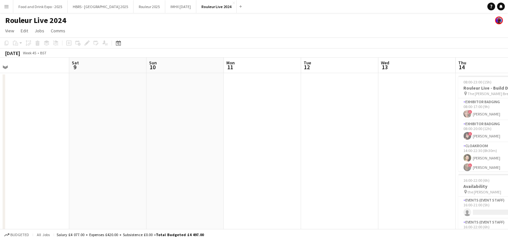
drag, startPoint x: 197, startPoint y: 132, endPoint x: 165, endPoint y: 134, distance: 32.0
click at [165, 134] on app-calendar-viewport "Tue 5 Wed 6 Thu 7 Fri 8 Sat 9 Sun 10 Mon 11 Tue 12 Wed 13 Thu 14 14/16 2 Jobs F…" at bounding box center [254, 156] width 508 height 196
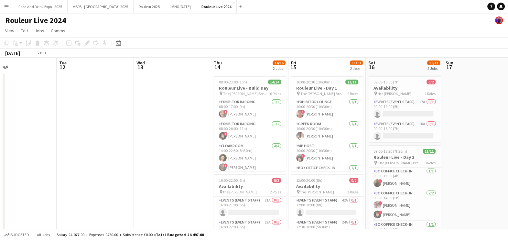
drag, startPoint x: 374, startPoint y: 142, endPoint x: 162, endPoint y: 137, distance: 212.3
click at [162, 138] on app-calendar-viewport "Fri 8 Sat 9 Sun 10 Mon 11 Tue 12 Wed 13 Thu 14 14/16 2 Jobs Fri 15 11/13 2 Jobs…" at bounding box center [254, 156] width 508 height 196
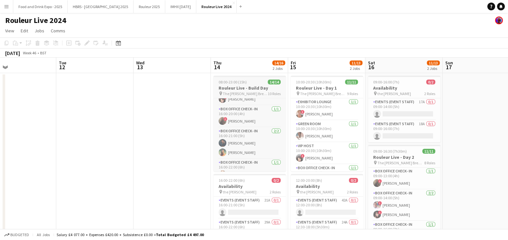
scroll to position [184, 0]
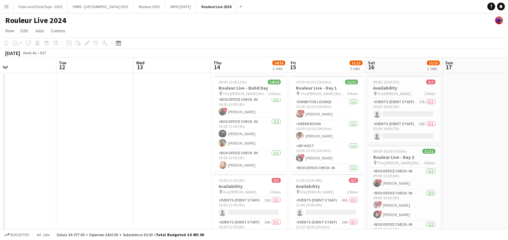
click at [257, 42] on app-toolbar "Copy Paste Paste Ctrl+V Paste with crew Ctrl+Shift+V Paste linked Job [GEOGRAPH…" at bounding box center [254, 42] width 508 height 11
